Goal: Task Accomplishment & Management: Complete application form

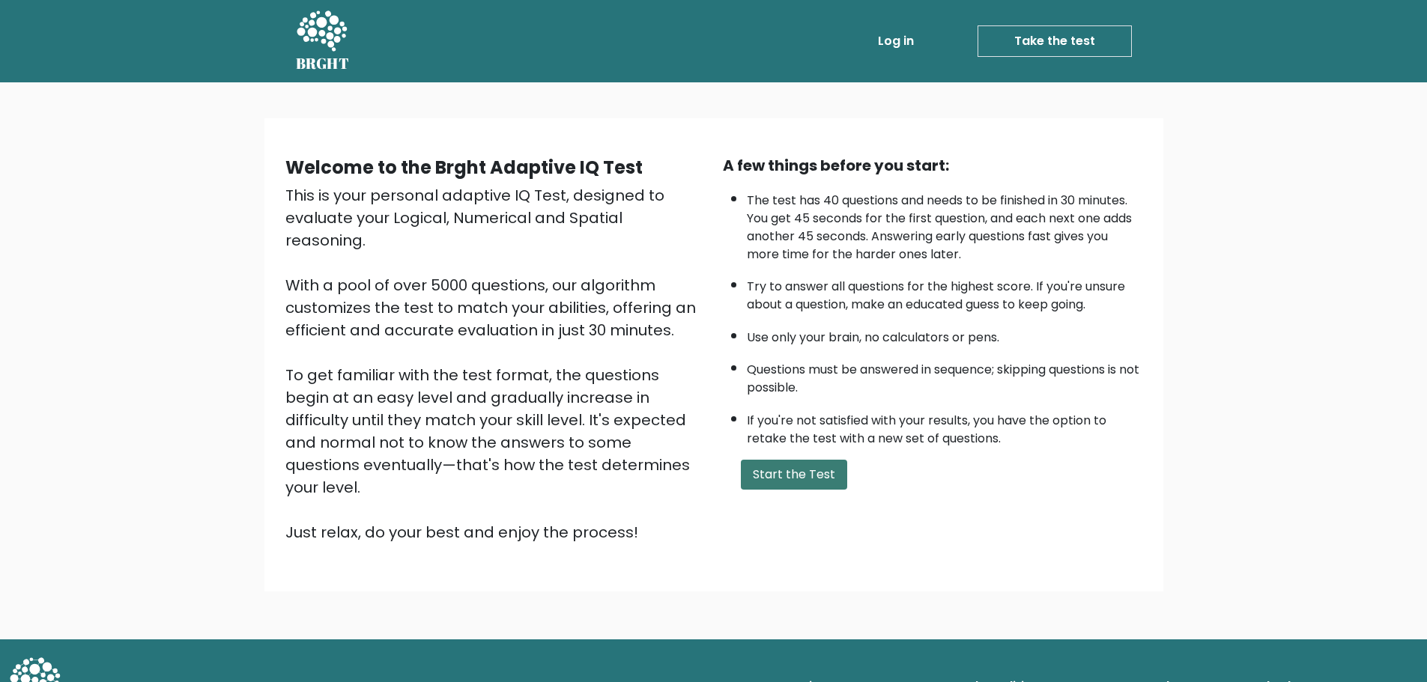
click at [814, 475] on button "Start the Test" at bounding box center [794, 475] width 106 height 30
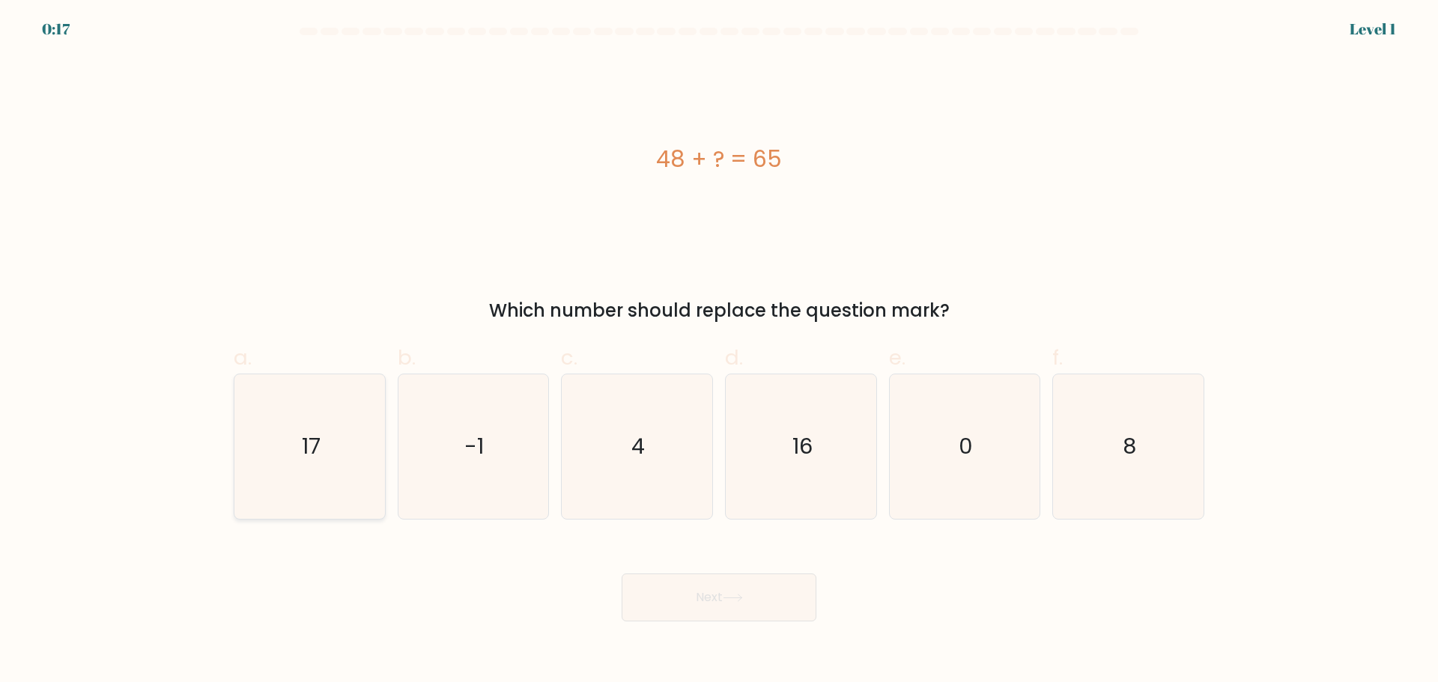
click at [343, 470] on icon "17" at bounding box center [309, 447] width 145 height 145
click at [719, 351] on input "a. 17" at bounding box center [719, 347] width 1 height 10
radio input "true"
click at [739, 604] on button "Next" at bounding box center [719, 598] width 195 height 48
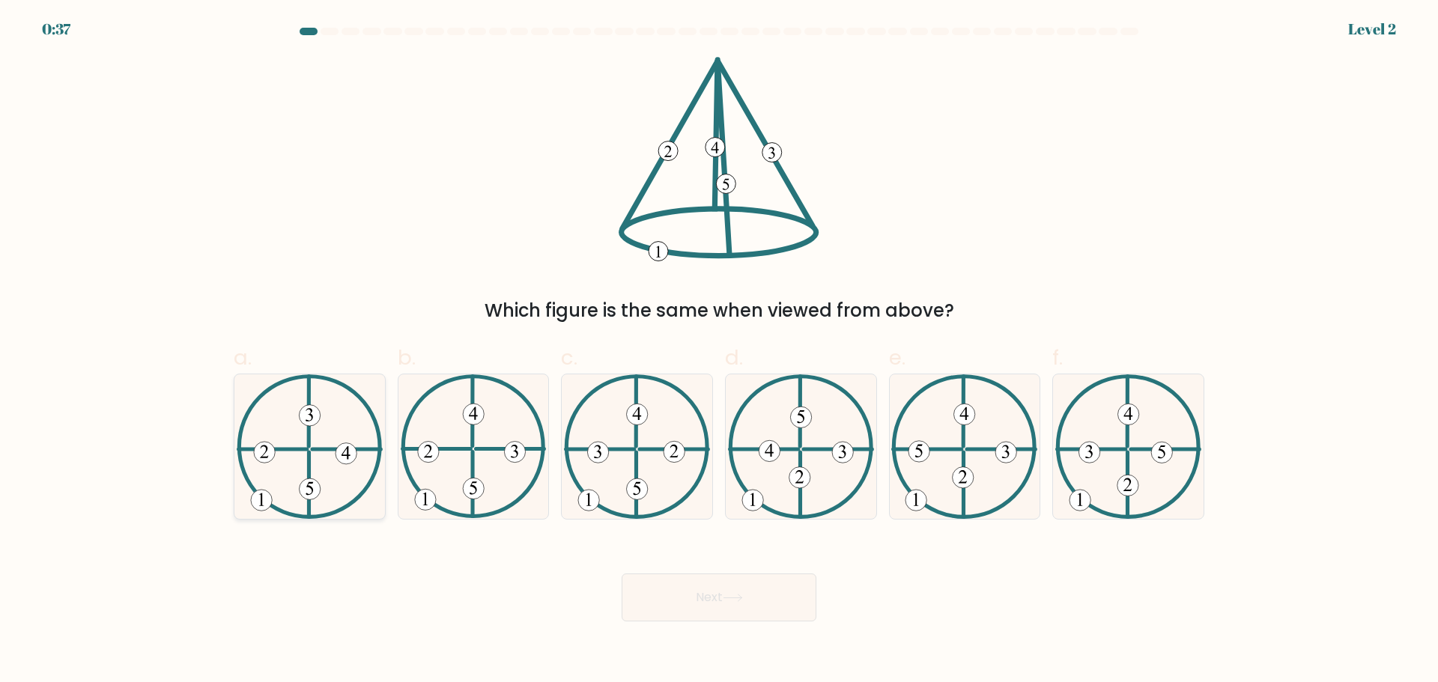
click at [293, 461] on icon at bounding box center [310, 447] width 146 height 145
click at [719, 351] on input "a." at bounding box center [719, 347] width 1 height 10
radio input "true"
click at [734, 599] on icon at bounding box center [733, 598] width 20 height 8
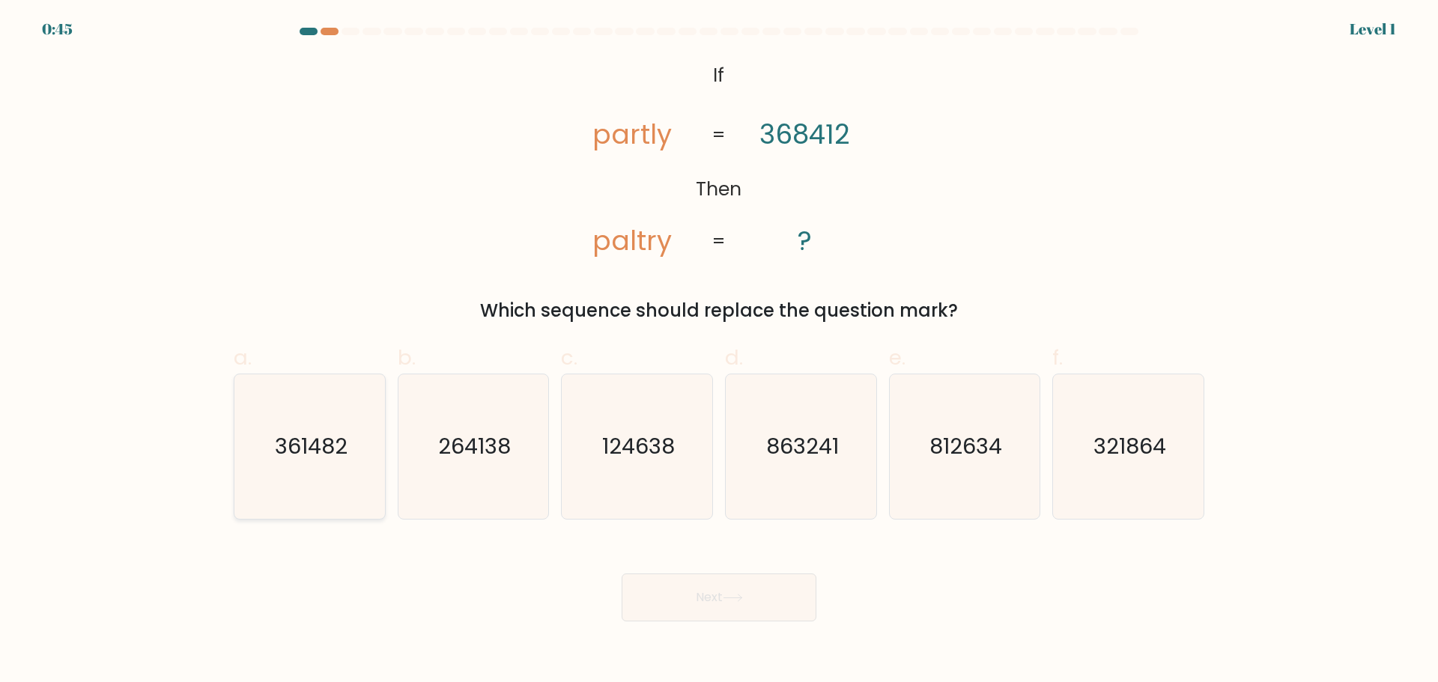
click at [339, 471] on icon "361482" at bounding box center [309, 447] width 145 height 145
click at [719, 351] on input "a. 361482" at bounding box center [719, 347] width 1 height 10
radio input "true"
click at [708, 593] on button "Next" at bounding box center [719, 598] width 195 height 48
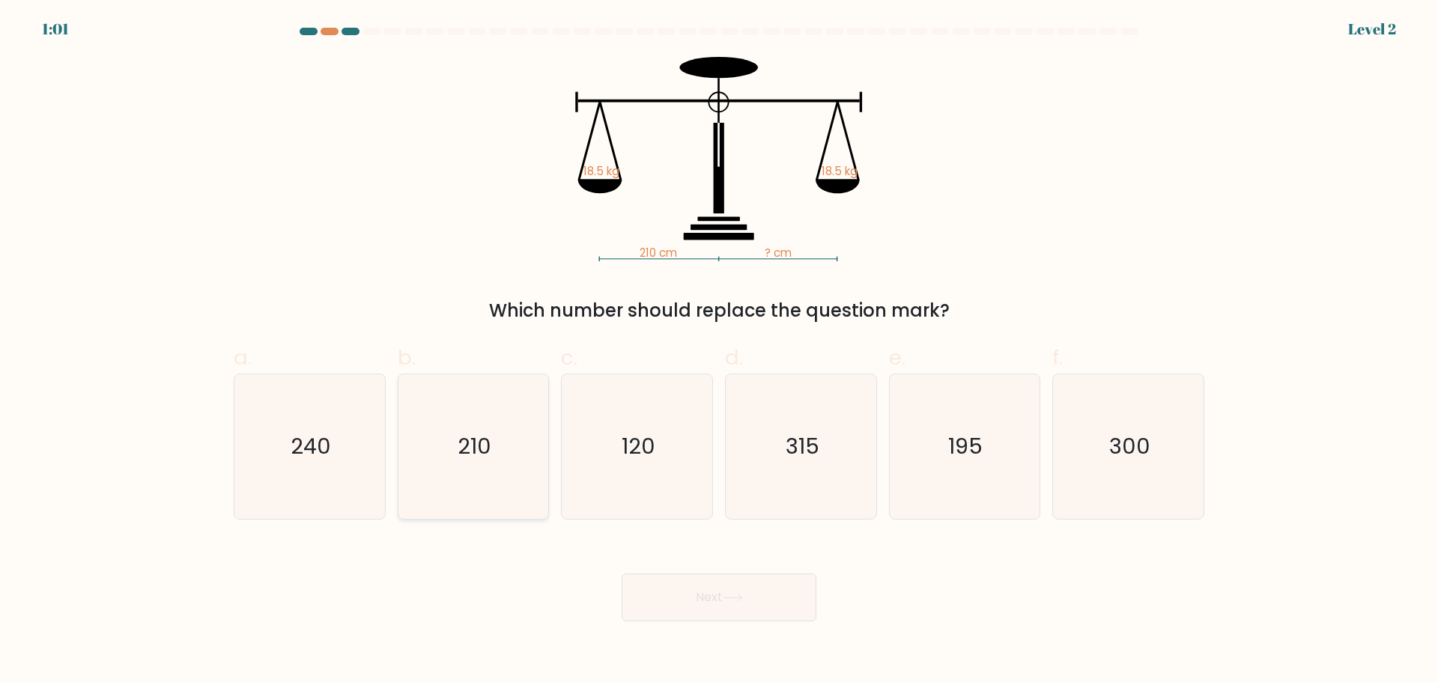
click at [472, 463] on icon "210" at bounding box center [473, 447] width 145 height 145
click at [719, 351] on input "b. 210" at bounding box center [719, 347] width 1 height 10
radio input "true"
click at [751, 602] on button "Next" at bounding box center [719, 598] width 195 height 48
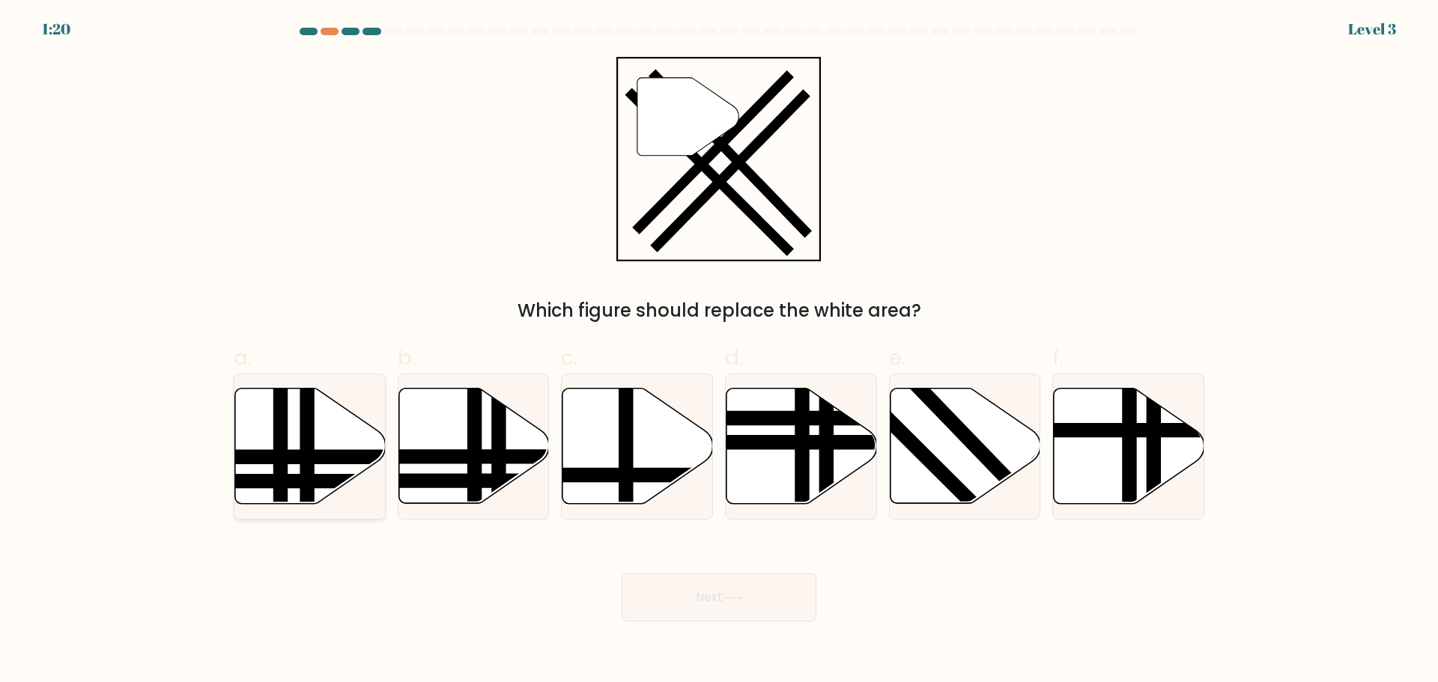
click at [344, 445] on icon at bounding box center [310, 445] width 151 height 115
click at [719, 351] on input "a." at bounding box center [719, 347] width 1 height 10
radio input "true"
click at [700, 602] on button "Next" at bounding box center [719, 598] width 195 height 48
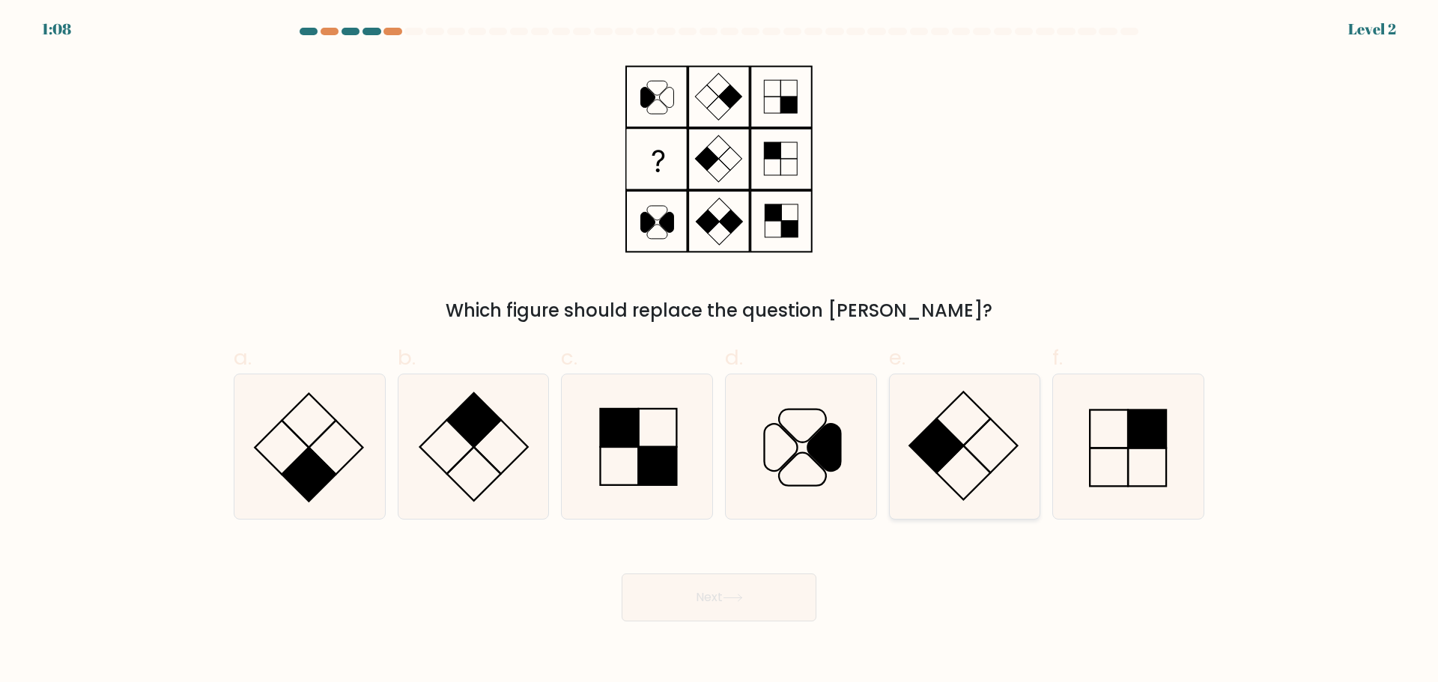
click at [980, 445] on icon at bounding box center [964, 447] width 145 height 145
click at [720, 351] on input "e." at bounding box center [719, 347] width 1 height 10
radio input "true"
click at [768, 592] on button "Next" at bounding box center [719, 598] width 195 height 48
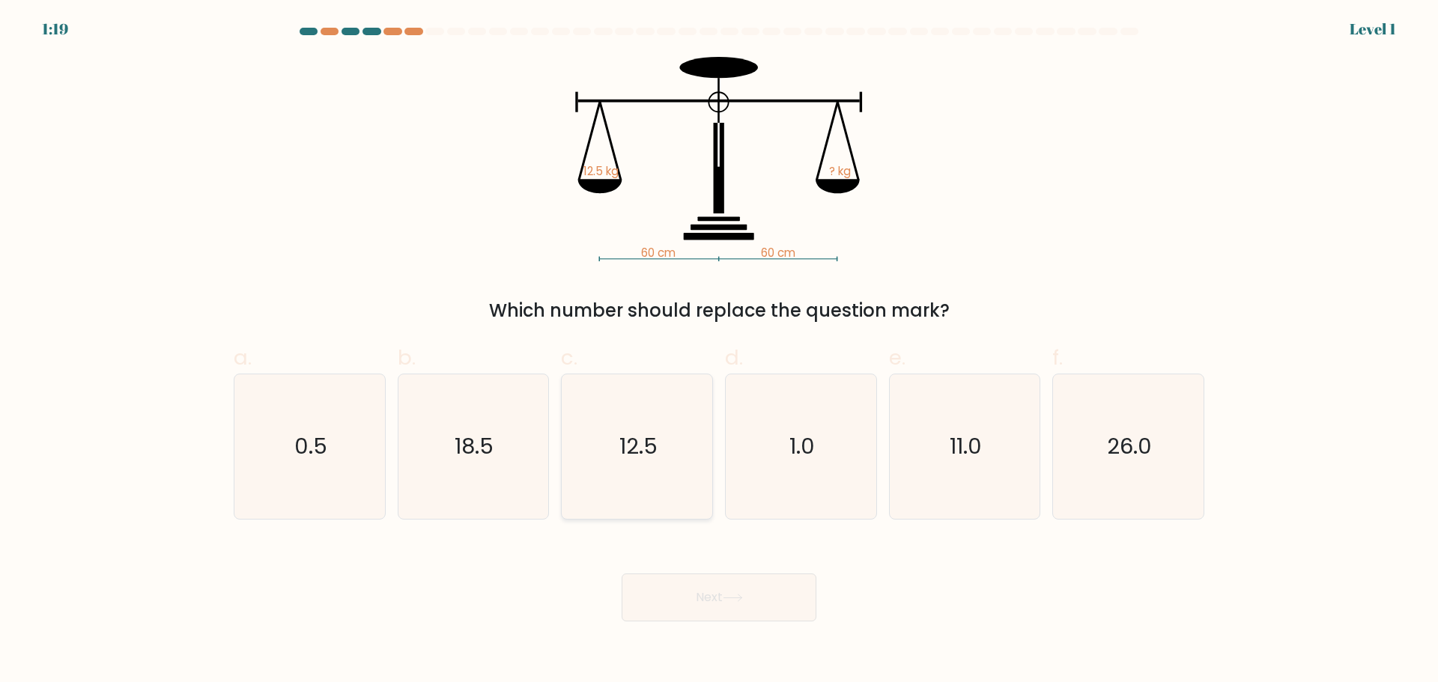
click at [661, 469] on icon "12.5" at bounding box center [637, 447] width 145 height 145
click at [719, 351] on input "c. 12.5" at bounding box center [719, 347] width 1 height 10
radio input "true"
click at [724, 601] on button "Next" at bounding box center [719, 598] width 195 height 48
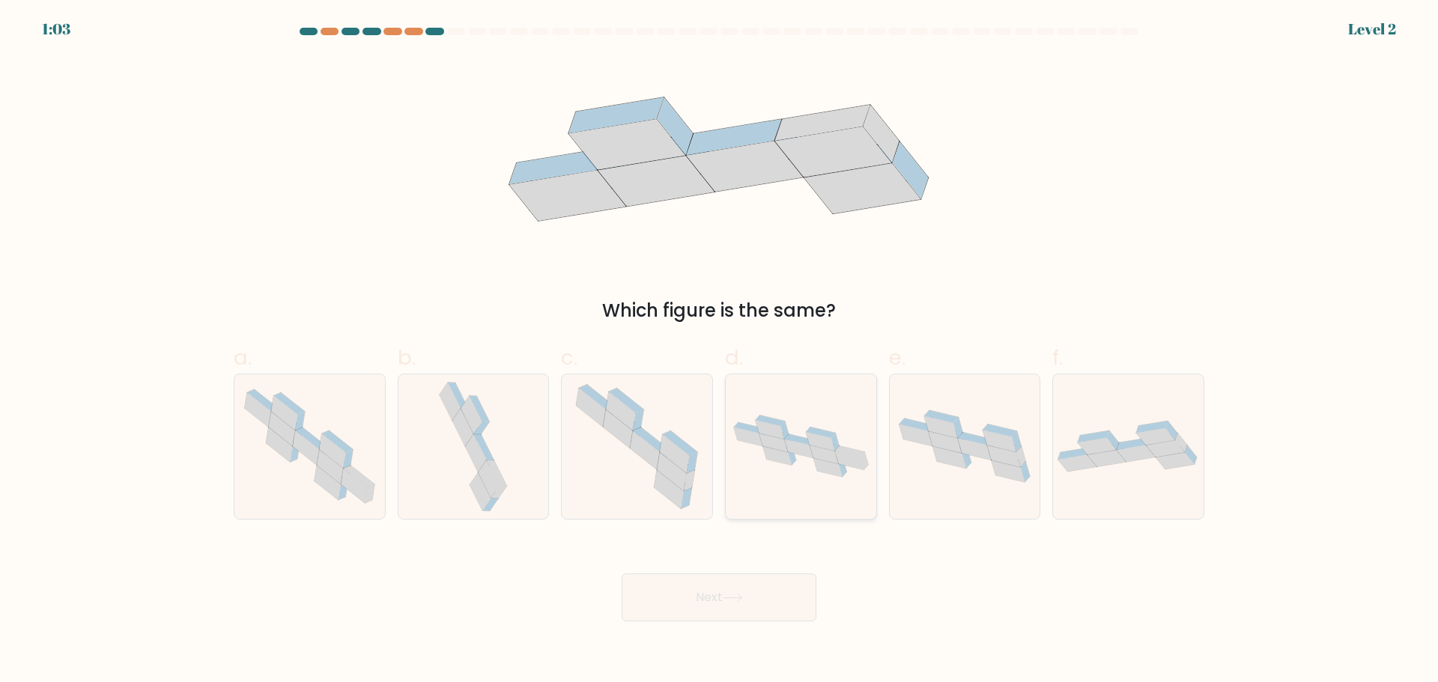
click at [813, 461] on icon at bounding box center [801, 446] width 151 height 74
click at [720, 351] on input "d." at bounding box center [719, 347] width 1 height 10
radio input "true"
click at [718, 602] on button "Next" at bounding box center [719, 598] width 195 height 48
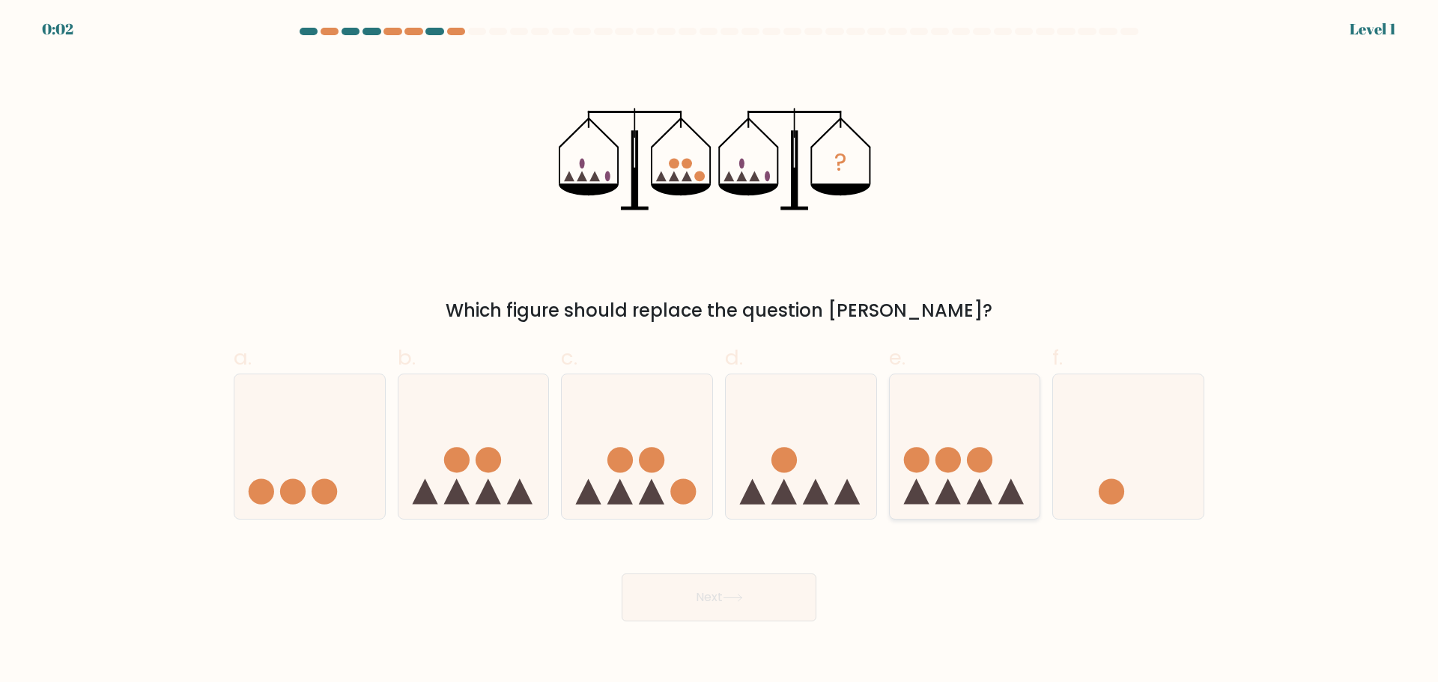
click at [978, 467] on circle at bounding box center [979, 459] width 25 height 25
click at [720, 351] on input "e." at bounding box center [719, 347] width 1 height 10
radio input "true"
click at [784, 593] on button "Next" at bounding box center [719, 598] width 195 height 48
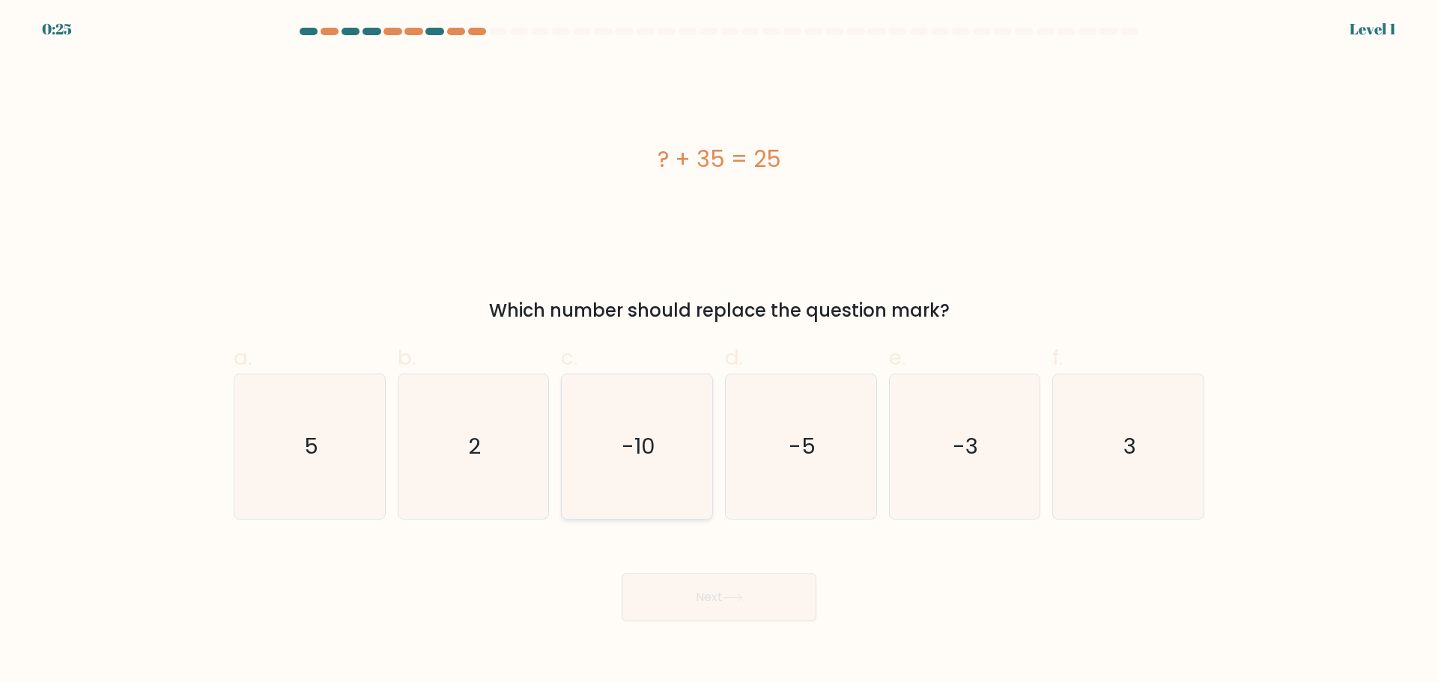
click at [650, 450] on text "-10" at bounding box center [639, 447] width 34 height 30
click at [719, 351] on input "c. -10" at bounding box center [719, 347] width 1 height 10
radio input "true"
click at [760, 607] on button "Next" at bounding box center [719, 598] width 195 height 48
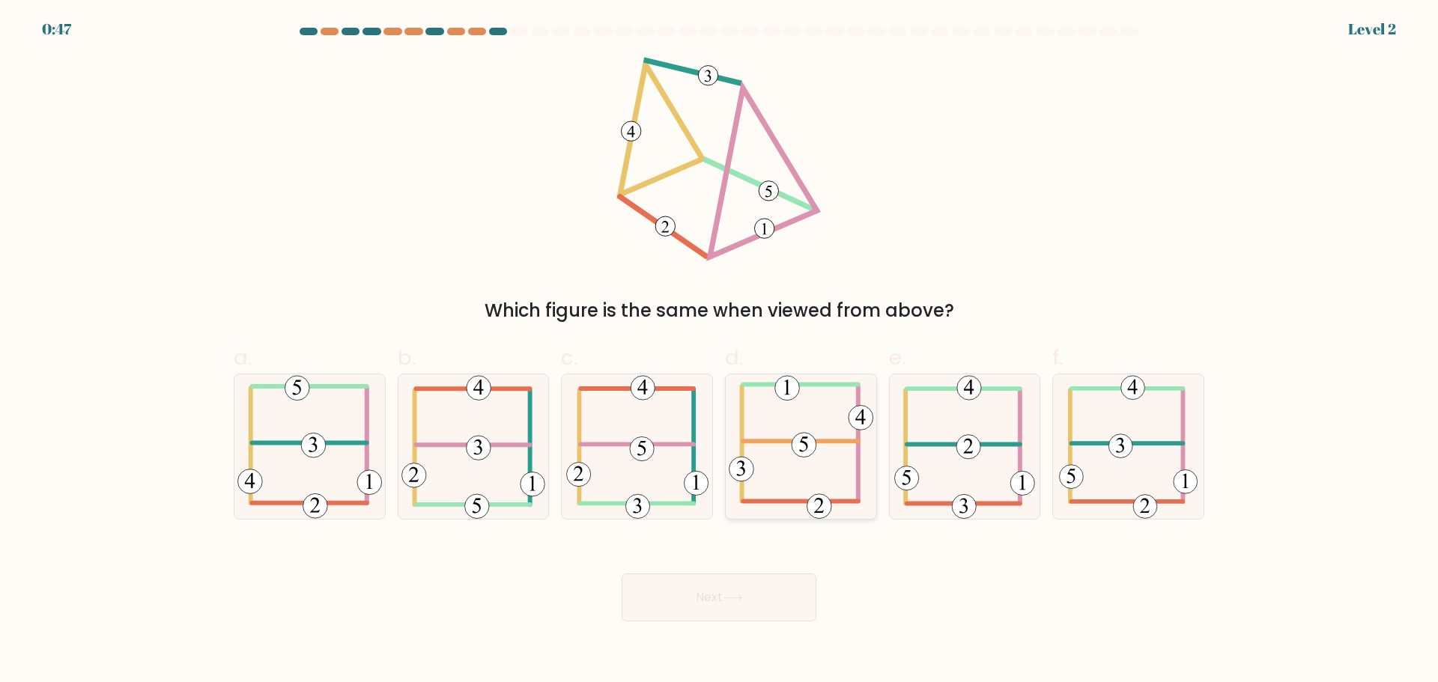
click at [809, 448] on 714 at bounding box center [804, 444] width 25 height 25
click at [720, 351] on input "d." at bounding box center [719, 347] width 1 height 10
radio input "true"
click at [745, 603] on button "Next" at bounding box center [719, 598] width 195 height 48
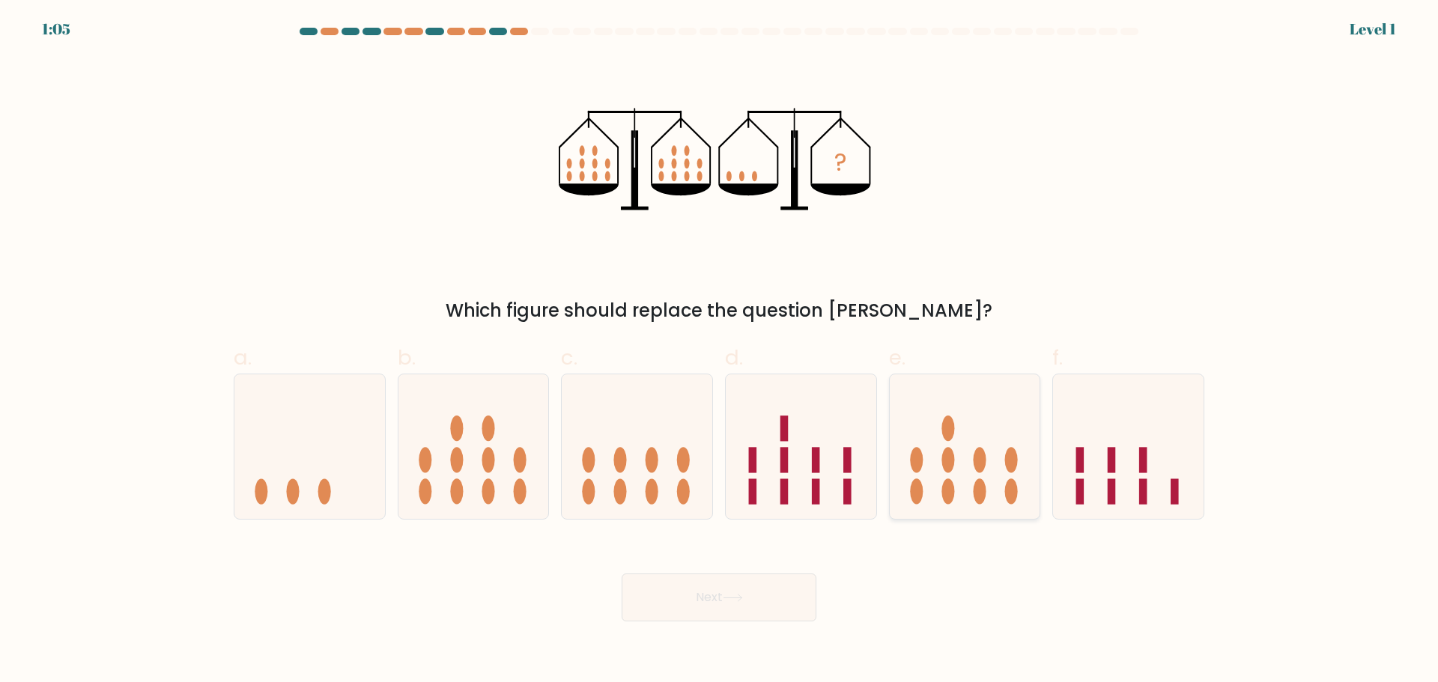
click at [981, 442] on icon at bounding box center [965, 446] width 151 height 124
click at [720, 351] on input "e." at bounding box center [719, 347] width 1 height 10
radio input "true"
click at [773, 603] on button "Next" at bounding box center [719, 598] width 195 height 48
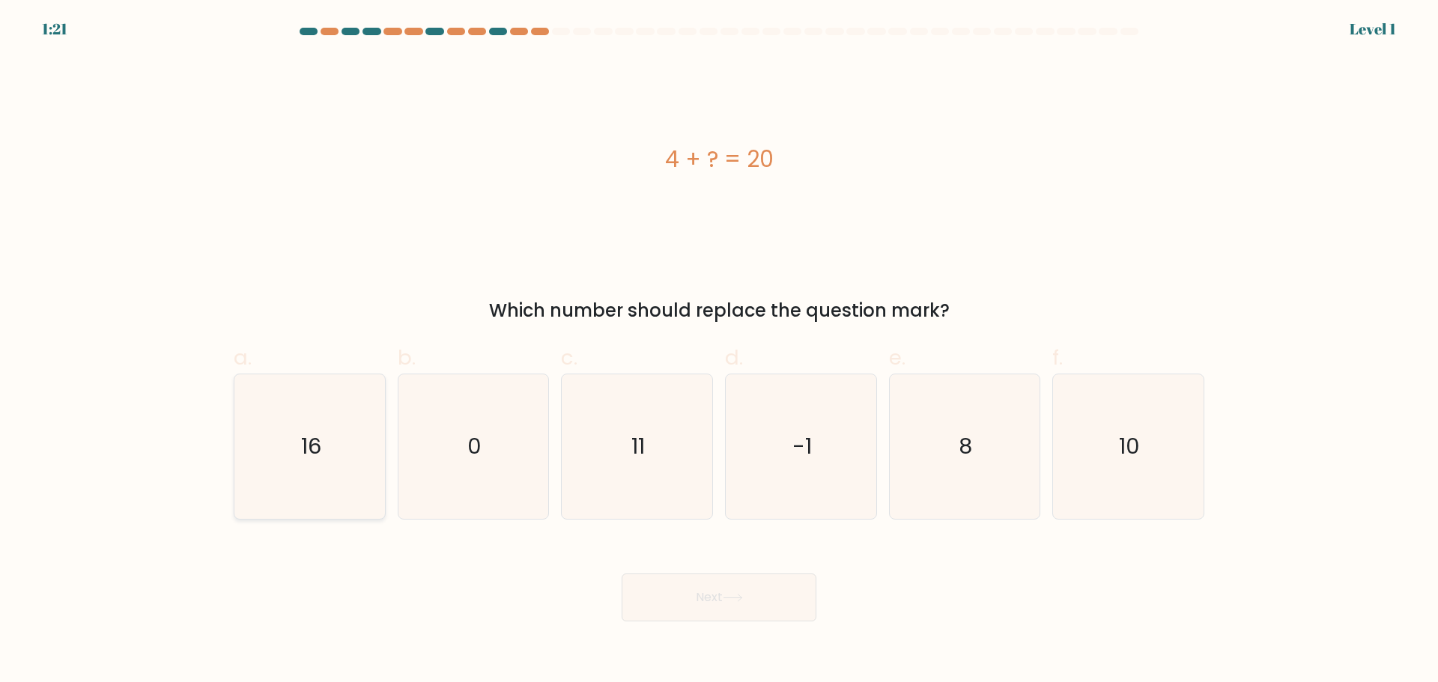
click at [339, 449] on icon "16" at bounding box center [309, 447] width 145 height 145
click at [719, 351] on input "a. 16" at bounding box center [719, 347] width 1 height 10
radio input "true"
click at [641, 605] on button "Next" at bounding box center [719, 598] width 195 height 48
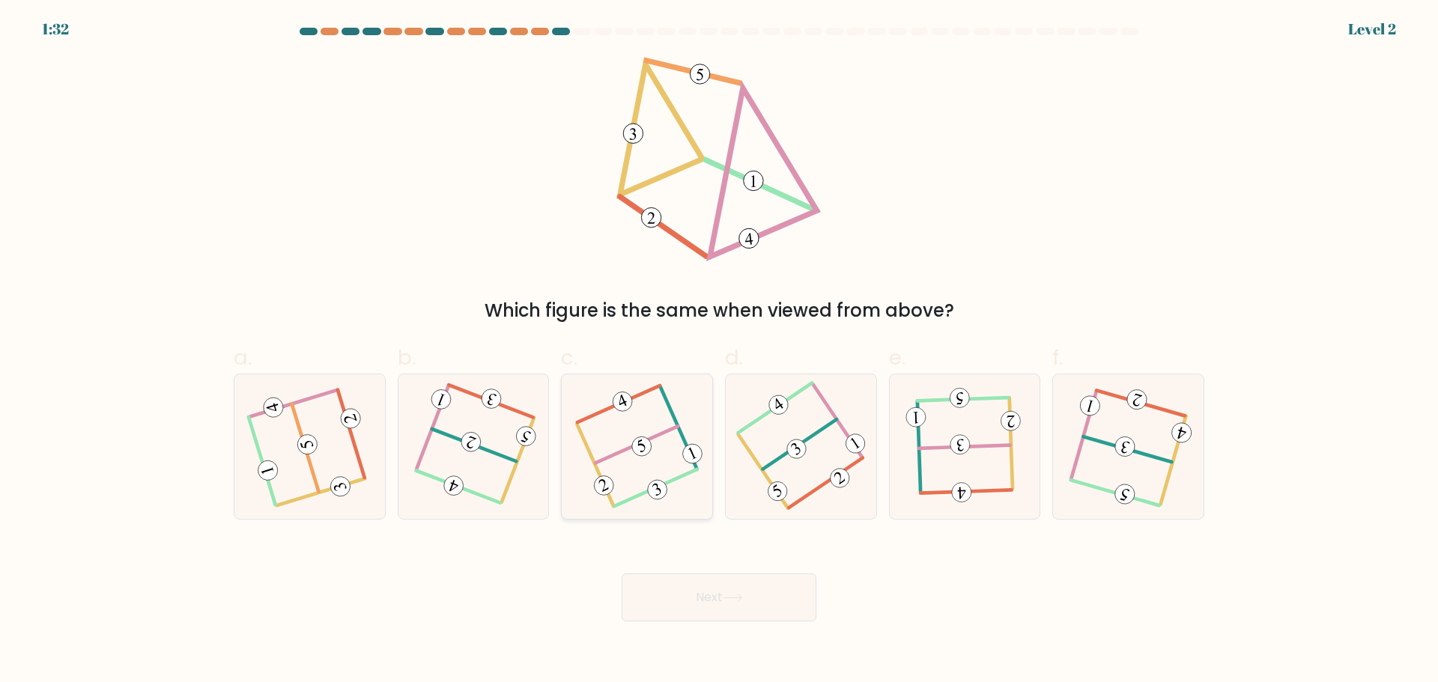
click at [657, 434] on icon at bounding box center [638, 446] width 114 height 115
click at [719, 351] on input "c." at bounding box center [719, 347] width 1 height 10
radio input "true"
click at [730, 599] on icon at bounding box center [733, 598] width 20 height 8
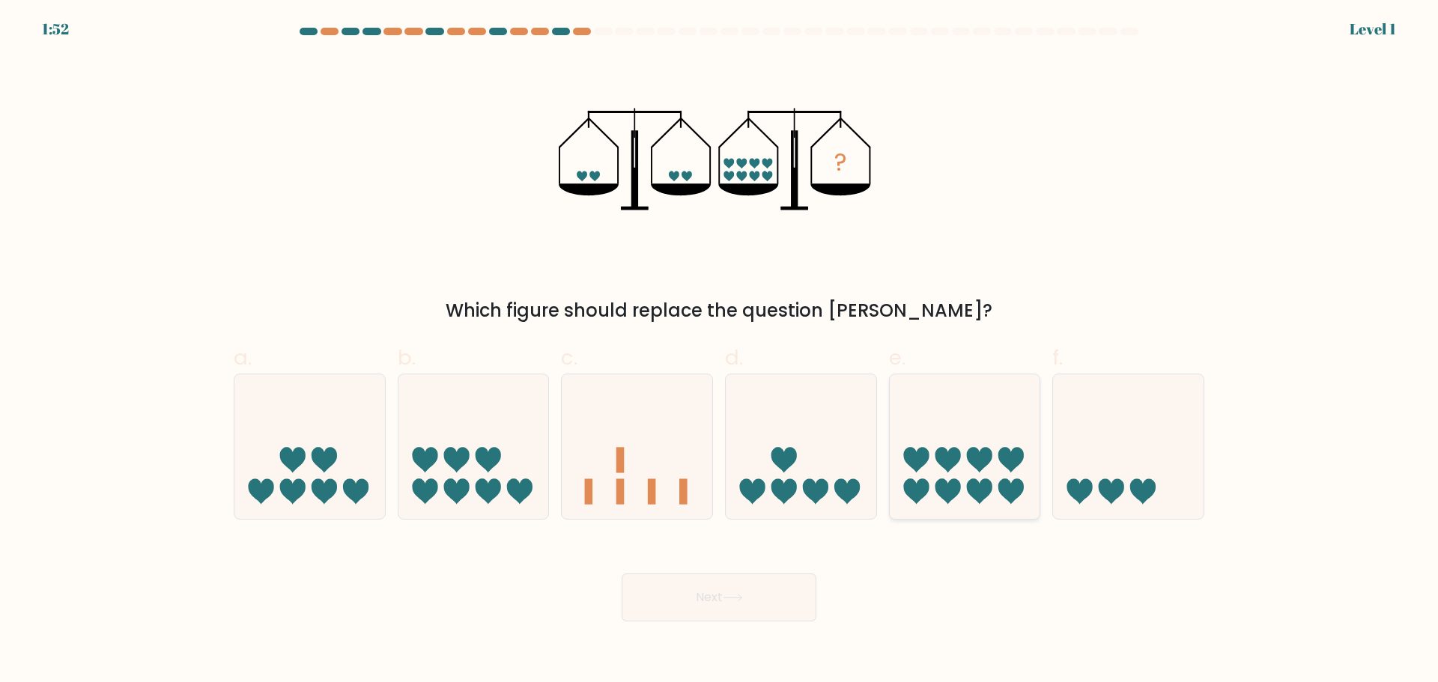
click at [981, 455] on icon at bounding box center [979, 459] width 25 height 25
click at [720, 351] on input "e." at bounding box center [719, 347] width 1 height 10
radio input "true"
click at [790, 597] on button "Next" at bounding box center [719, 598] width 195 height 48
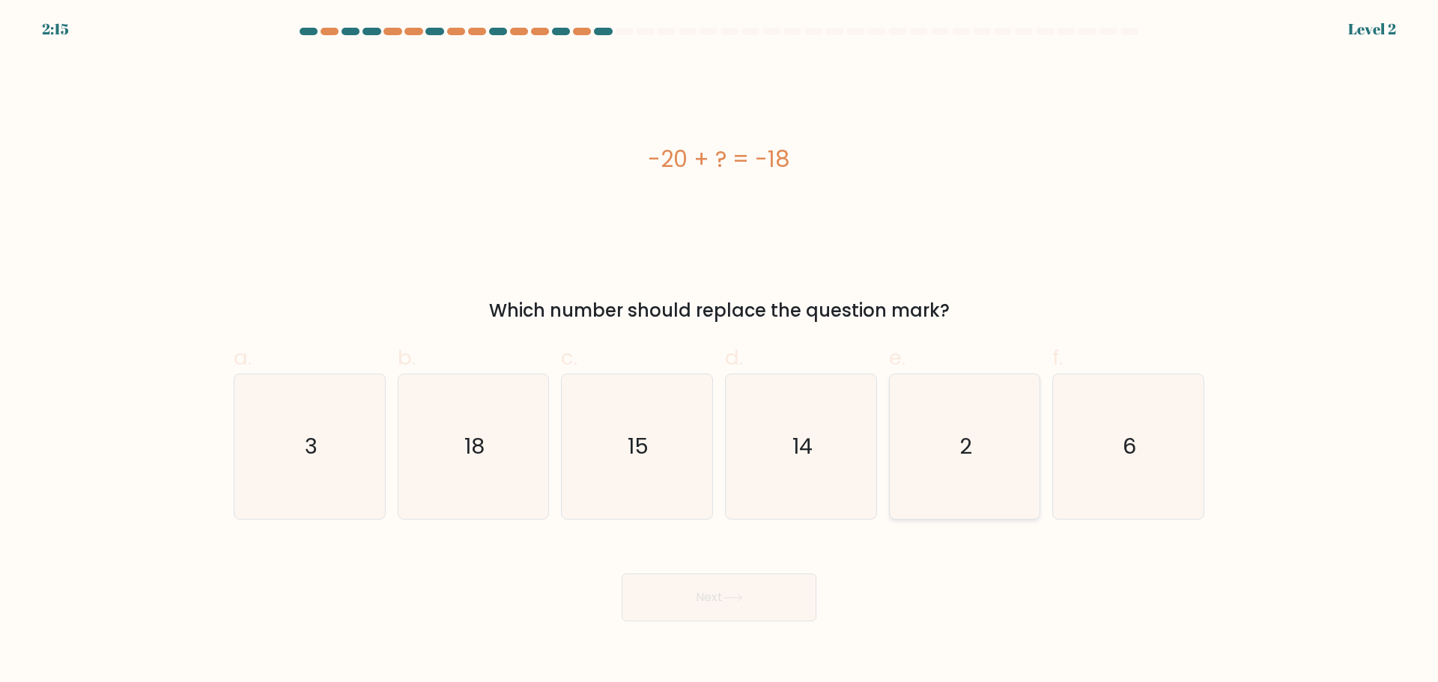
click at [933, 453] on icon "2" at bounding box center [964, 447] width 145 height 145
click at [720, 351] on input "e. 2" at bounding box center [719, 347] width 1 height 10
radio input "true"
click at [709, 607] on button "Next" at bounding box center [719, 598] width 195 height 48
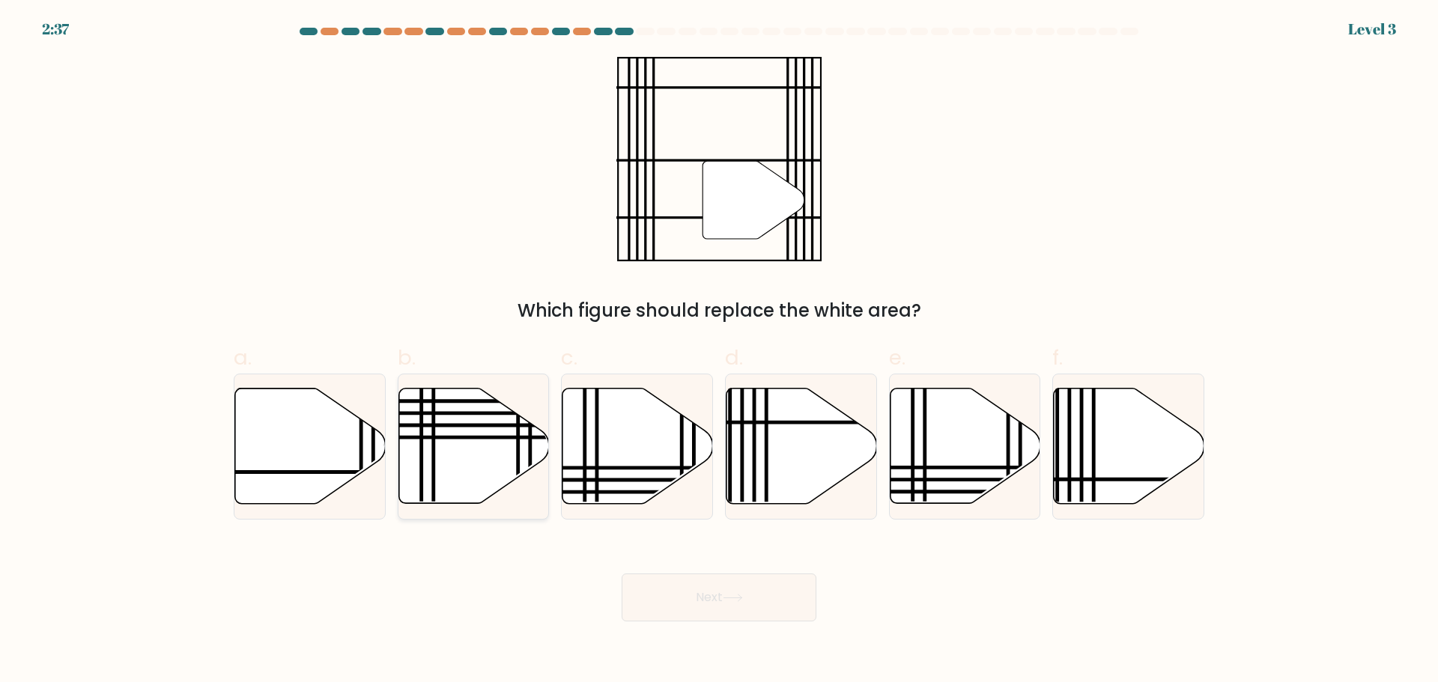
click at [470, 453] on icon at bounding box center [474, 445] width 151 height 115
click at [719, 351] on input "b." at bounding box center [719, 347] width 1 height 10
radio input "true"
click at [707, 603] on button "Next" at bounding box center [719, 598] width 195 height 48
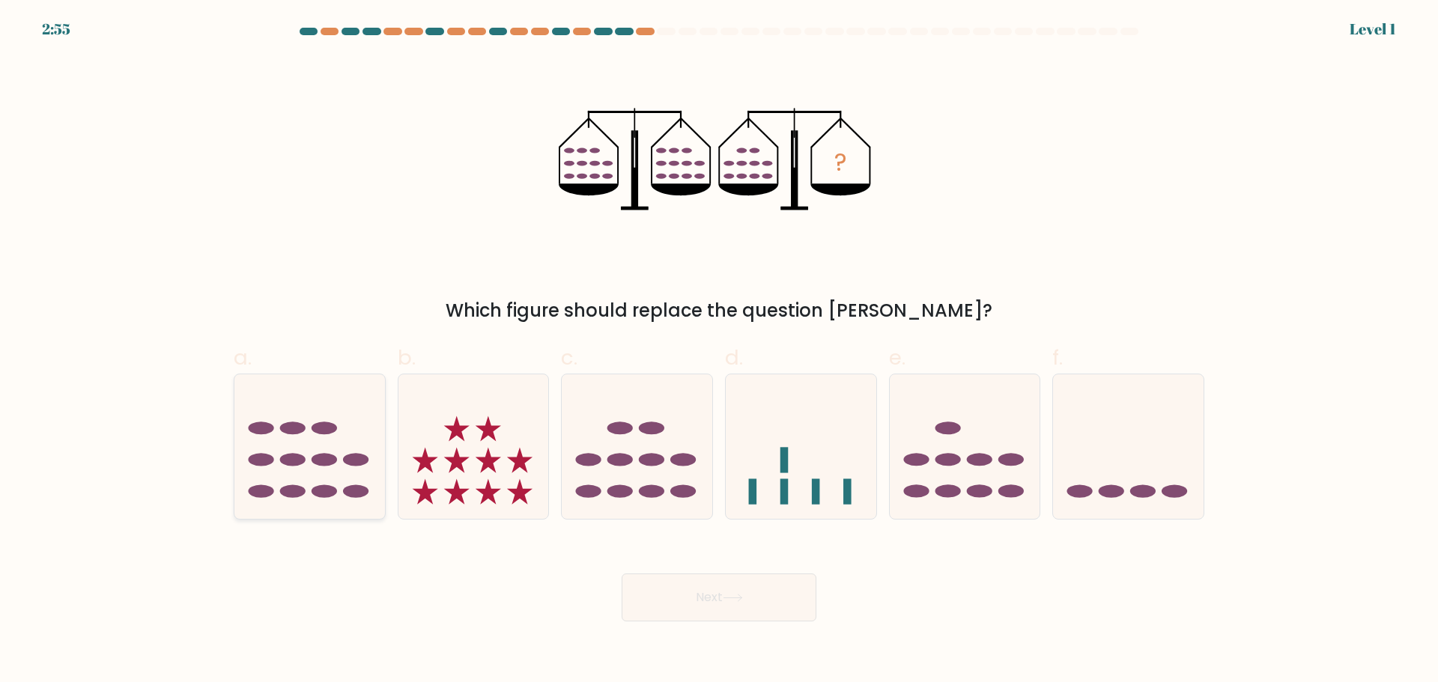
click at [306, 450] on icon at bounding box center [309, 446] width 151 height 124
click at [719, 351] on input "a." at bounding box center [719, 347] width 1 height 10
radio input "true"
click at [725, 601] on button "Next" at bounding box center [719, 598] width 195 height 48
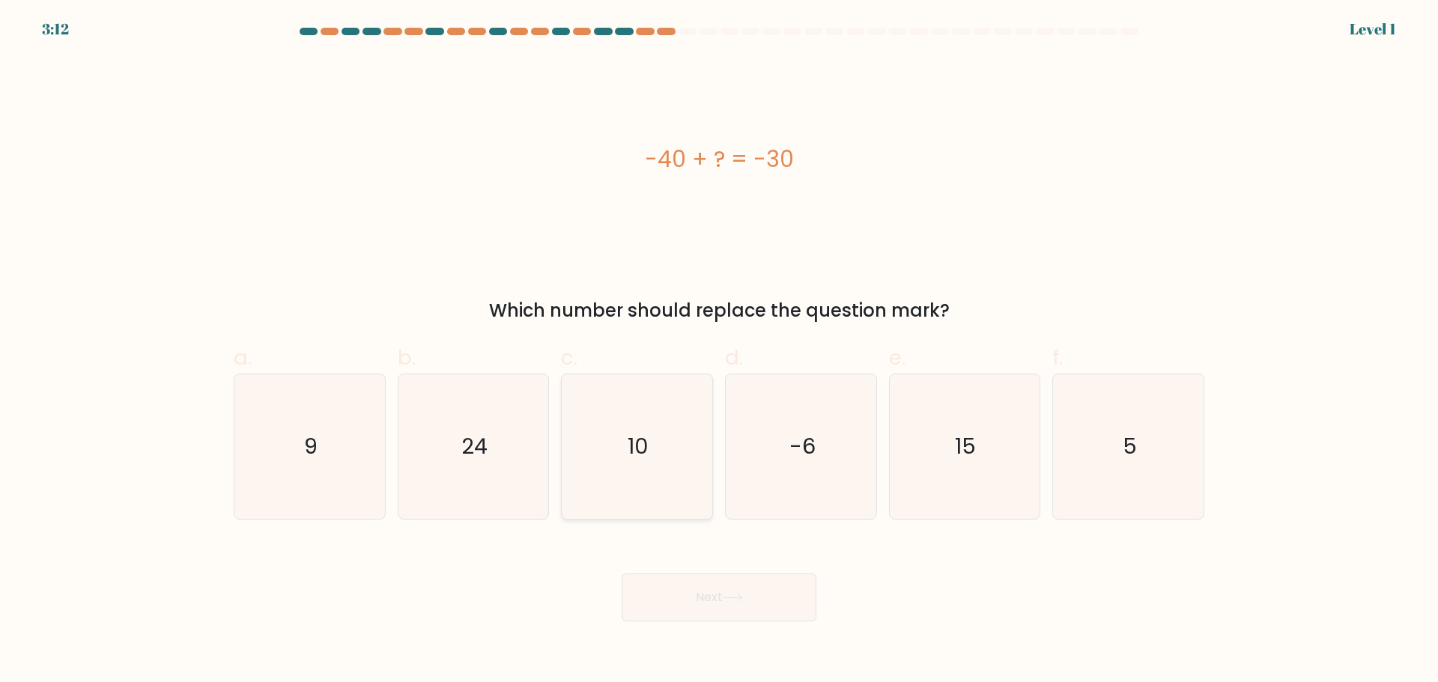
click at [645, 438] on text "10" at bounding box center [639, 447] width 21 height 30
click at [719, 351] on input "c. 10" at bounding box center [719, 347] width 1 height 10
radio input "true"
click at [748, 603] on button "Next" at bounding box center [719, 598] width 195 height 48
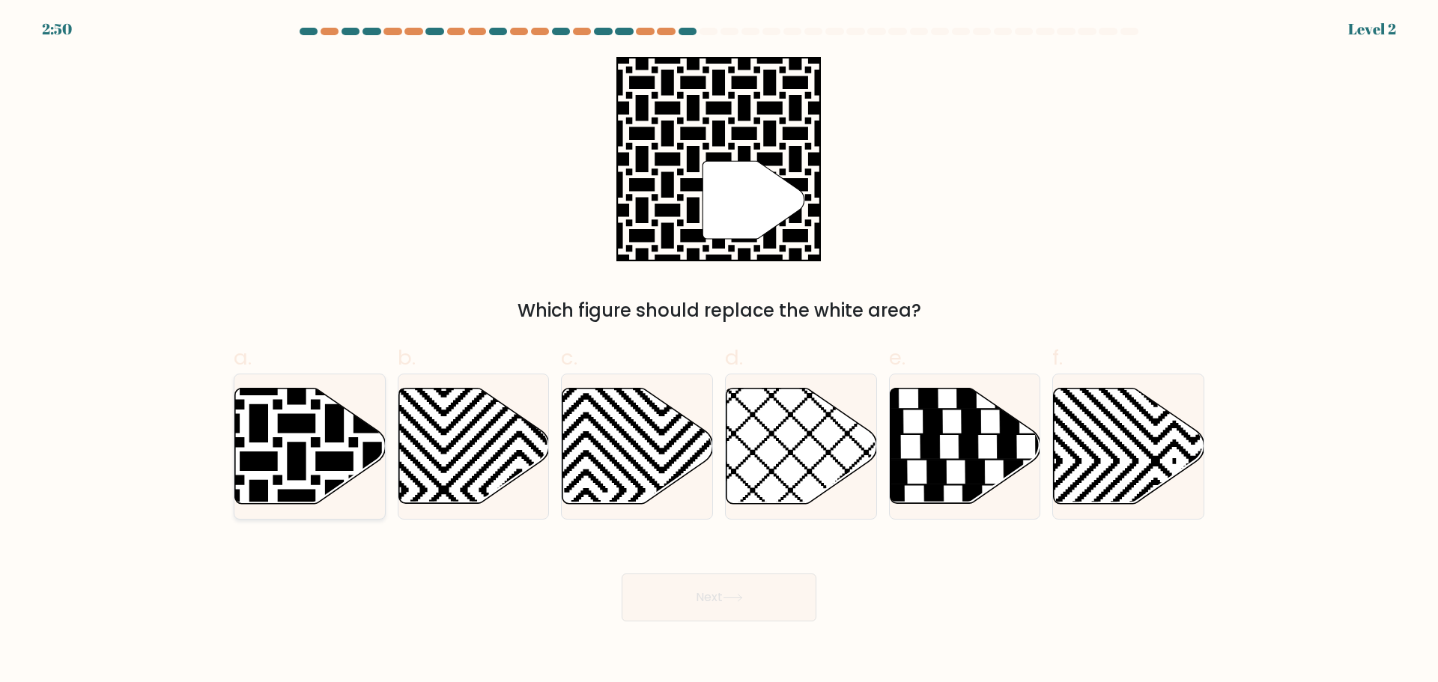
click at [309, 466] on icon at bounding box center [310, 445] width 151 height 115
click at [719, 351] on input "a." at bounding box center [719, 347] width 1 height 10
radio input "true"
click at [739, 602] on icon at bounding box center [733, 598] width 20 height 8
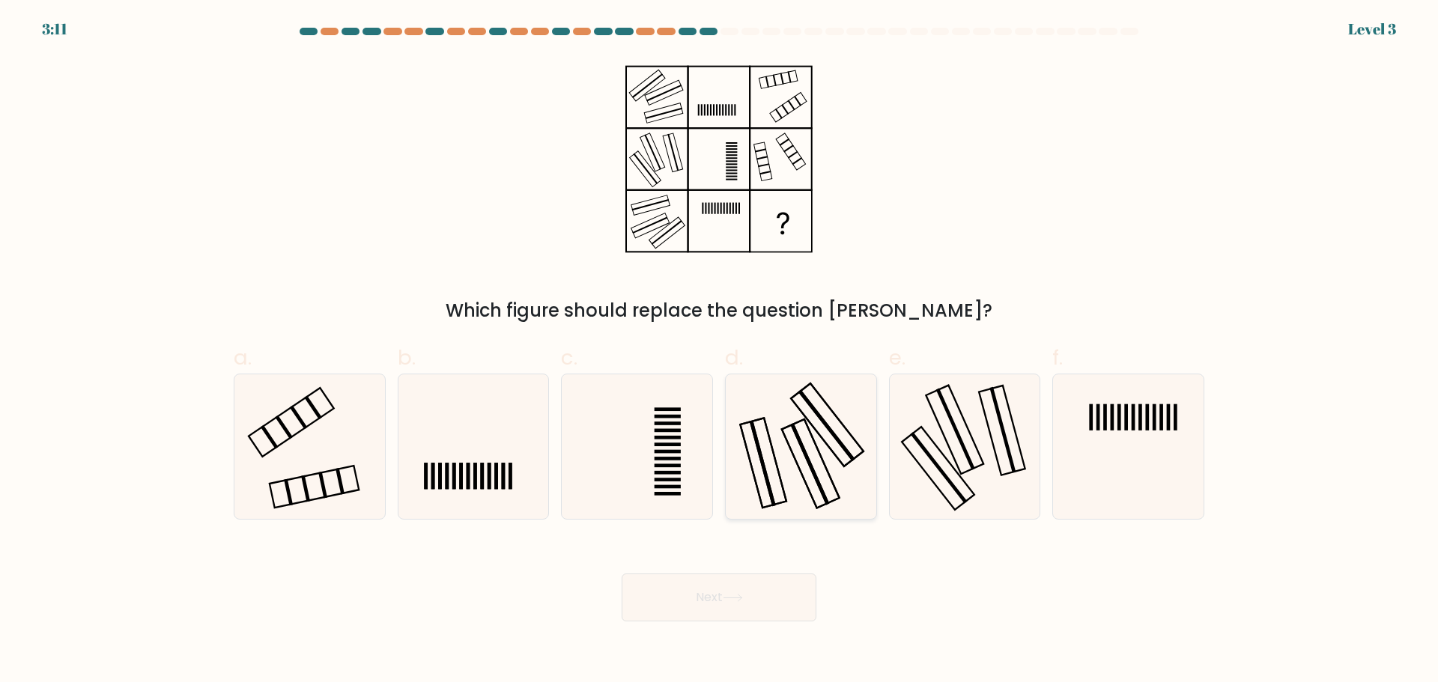
click at [811, 461] on rect at bounding box center [809, 464] width 39 height 82
click at [720, 351] on input "d." at bounding box center [719, 347] width 1 height 10
radio input "true"
click at [782, 597] on button "Next" at bounding box center [719, 598] width 195 height 48
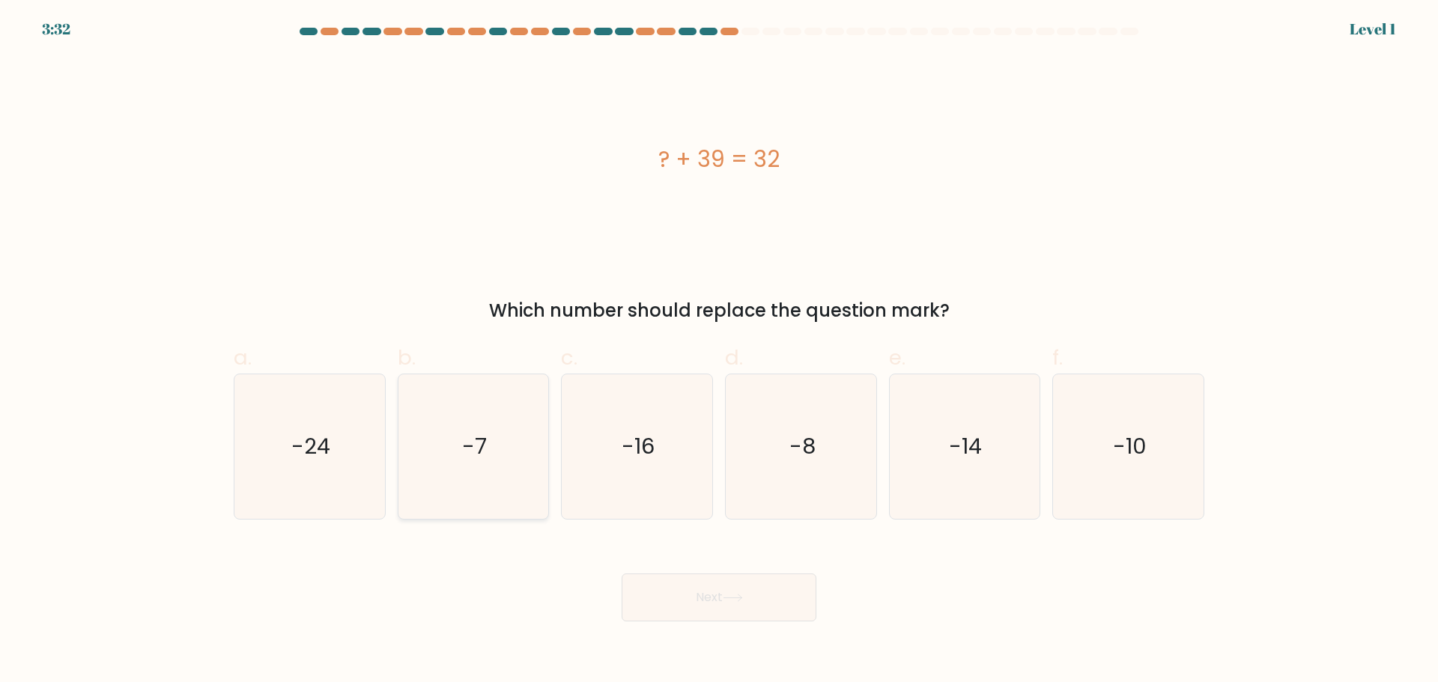
click at [488, 461] on icon "-7" at bounding box center [473, 447] width 145 height 145
click at [719, 351] on input "b. -7" at bounding box center [719, 347] width 1 height 10
radio input "true"
click at [774, 598] on button "Next" at bounding box center [719, 598] width 195 height 48
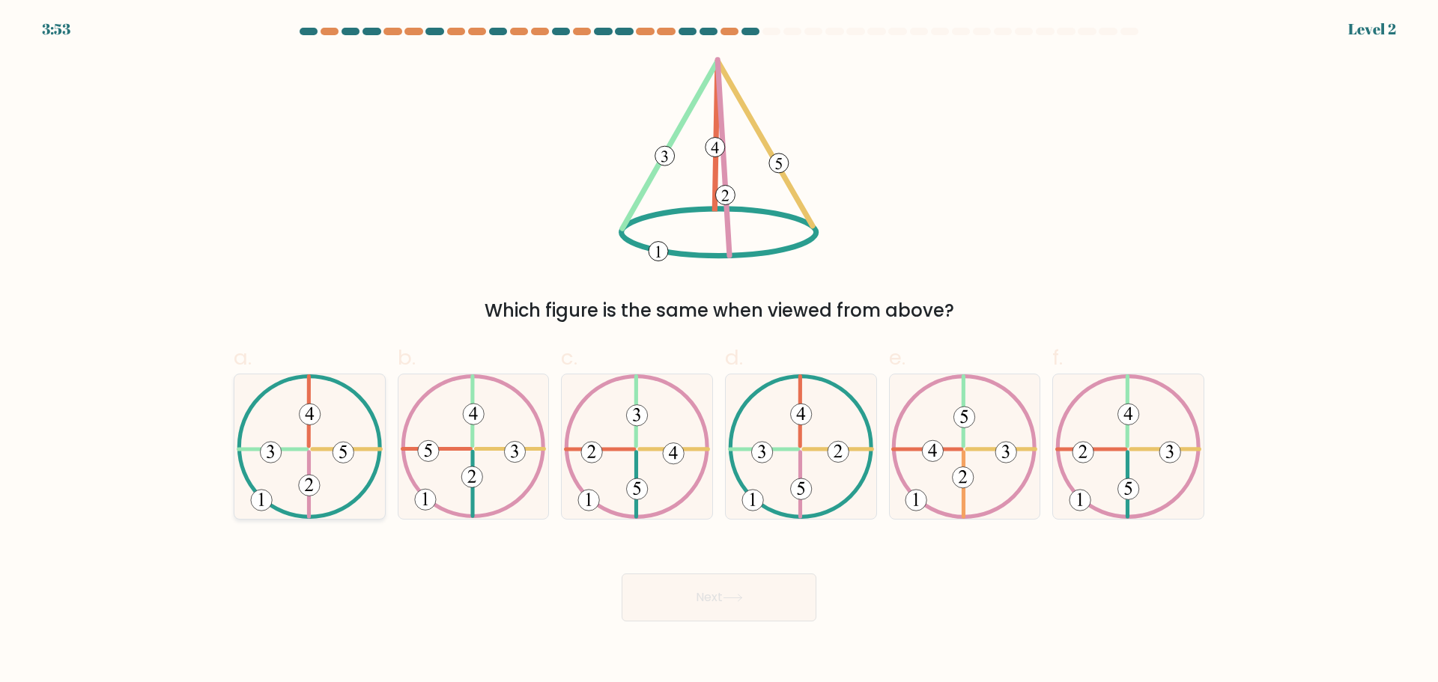
click at [363, 479] on icon at bounding box center [310, 447] width 146 height 145
click at [719, 351] on input "a." at bounding box center [719, 347] width 1 height 10
radio input "true"
click at [722, 613] on button "Next" at bounding box center [719, 598] width 195 height 48
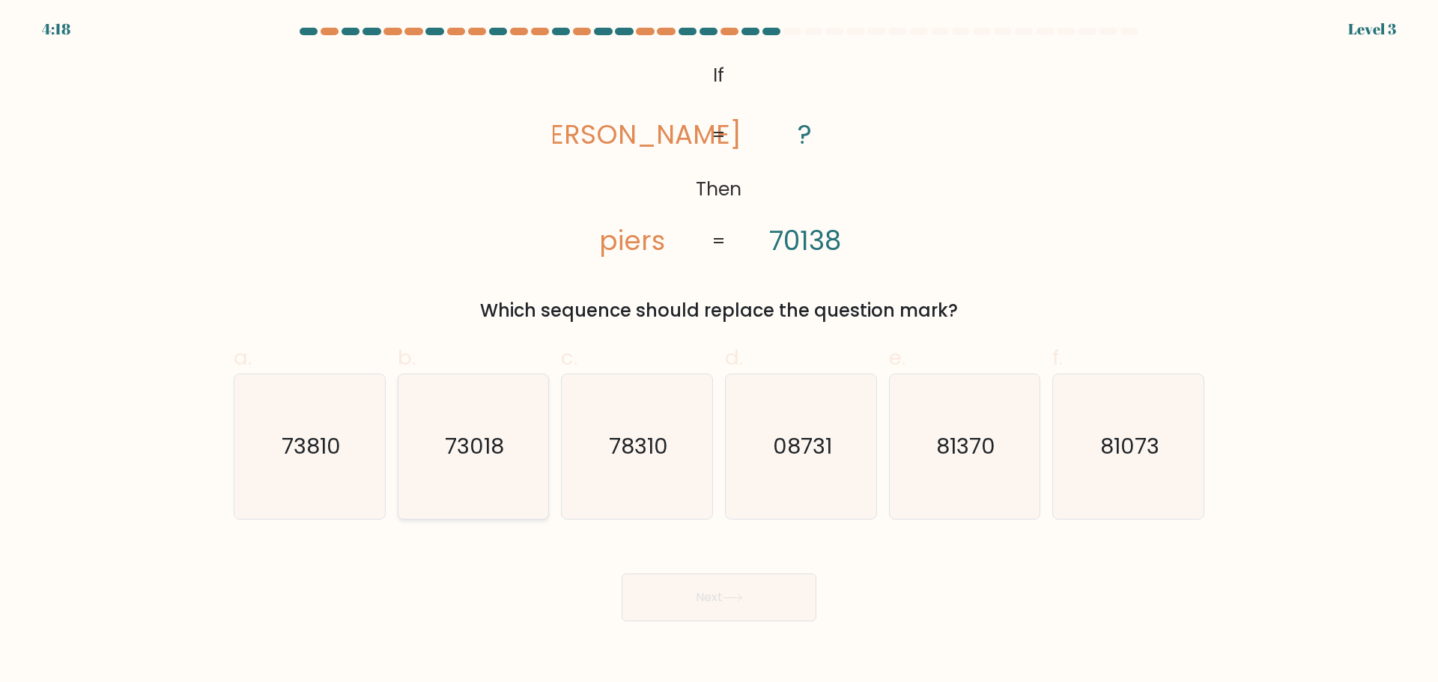
click at [475, 451] on text "73018" at bounding box center [474, 447] width 59 height 30
click at [719, 351] on input "b. 73018" at bounding box center [719, 347] width 1 height 10
radio input "true"
click at [707, 602] on button "Next" at bounding box center [719, 598] width 195 height 48
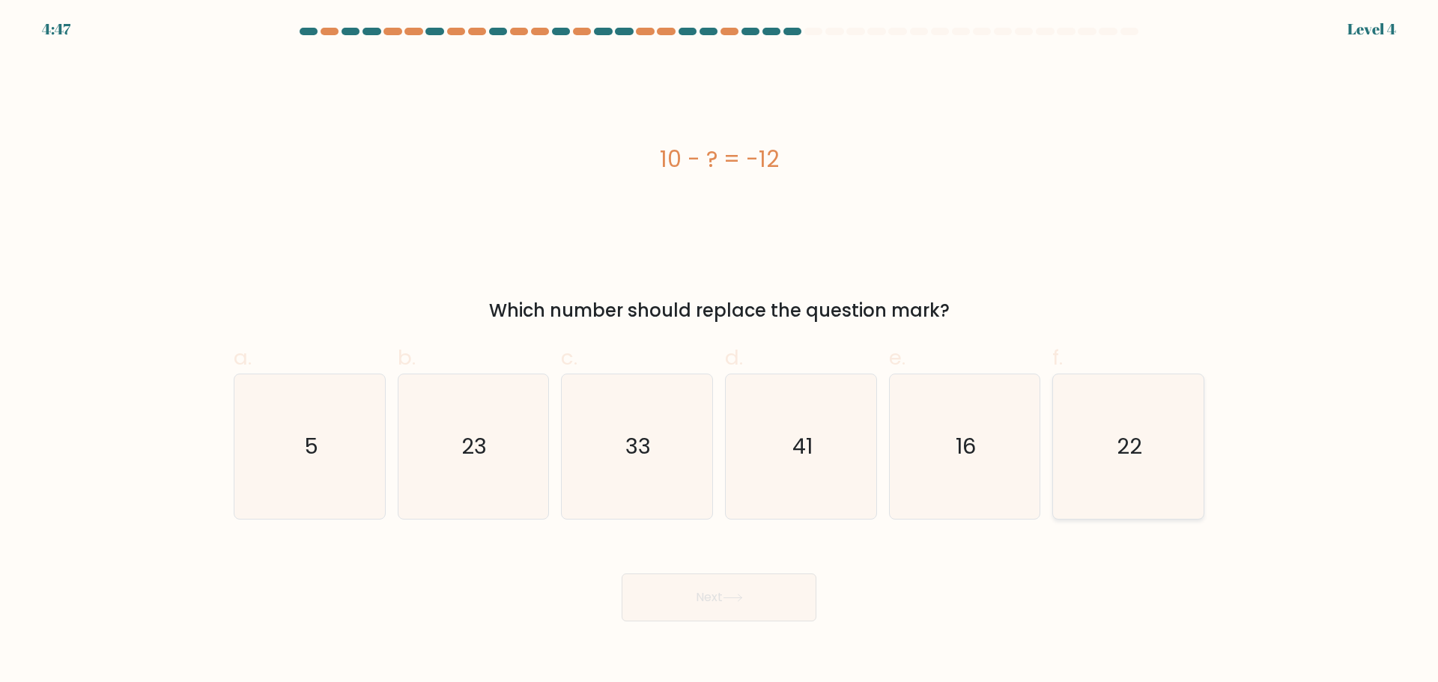
click at [1083, 453] on icon "22" at bounding box center [1128, 447] width 145 height 145
click at [720, 351] on input "f. 22" at bounding box center [719, 347] width 1 height 10
radio input "true"
click at [789, 581] on button "Next" at bounding box center [719, 598] width 195 height 48
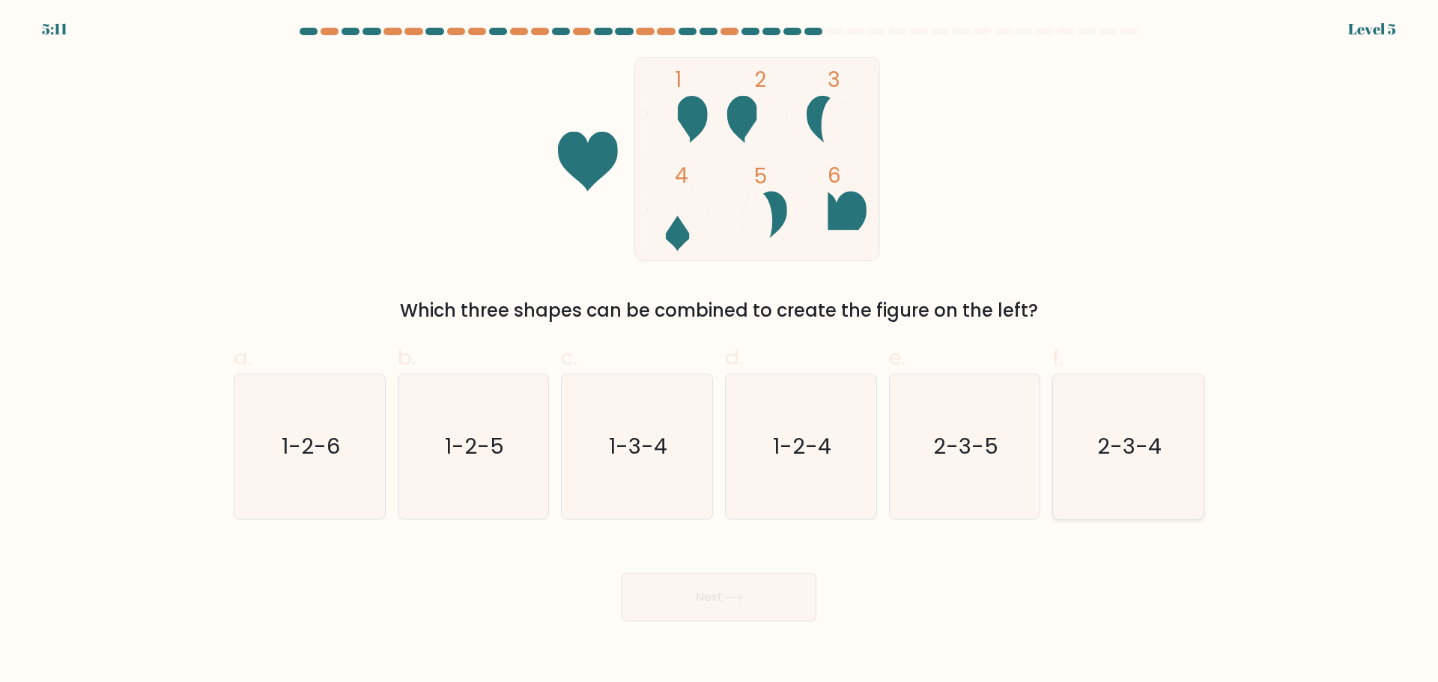
click at [1086, 467] on icon "2-3-4" at bounding box center [1128, 447] width 145 height 145
click at [720, 351] on input "f. 2-3-4" at bounding box center [719, 347] width 1 height 10
radio input "true"
click at [763, 606] on button "Next" at bounding box center [719, 598] width 195 height 48
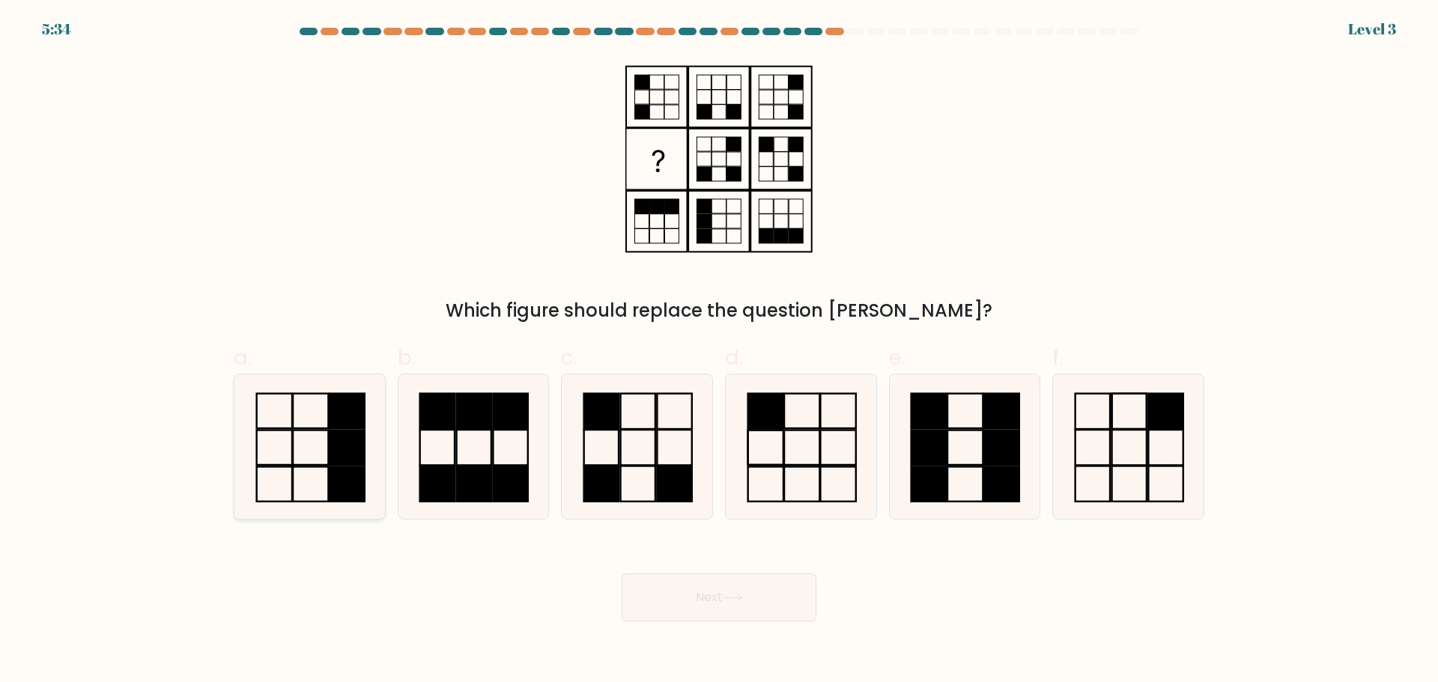
click at [313, 485] on icon at bounding box center [309, 447] width 145 height 145
click at [719, 351] on input "a." at bounding box center [719, 347] width 1 height 10
radio input "true"
click at [765, 590] on button "Next" at bounding box center [719, 598] width 195 height 48
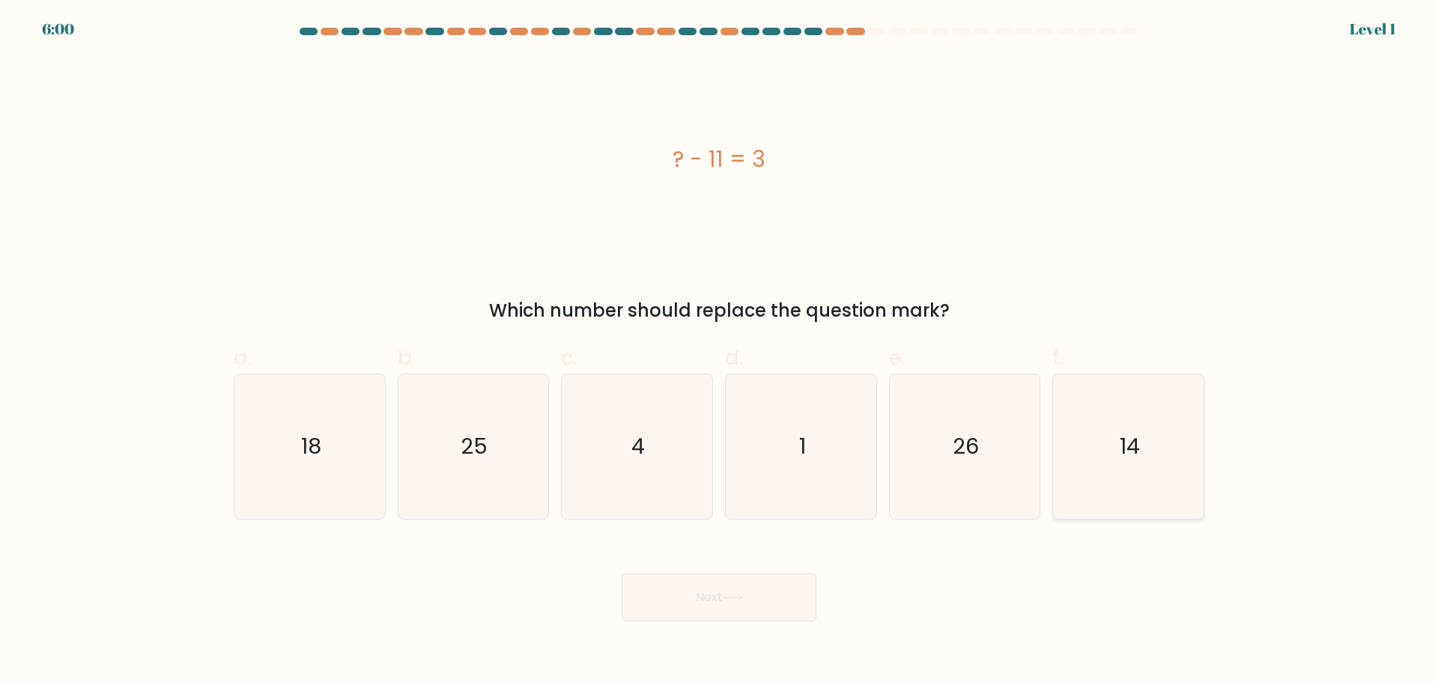
click at [1140, 439] on text "14" at bounding box center [1130, 447] width 20 height 30
click at [720, 351] on input "f. 14" at bounding box center [719, 347] width 1 height 10
radio input "true"
click at [739, 602] on icon at bounding box center [733, 598] width 20 height 8
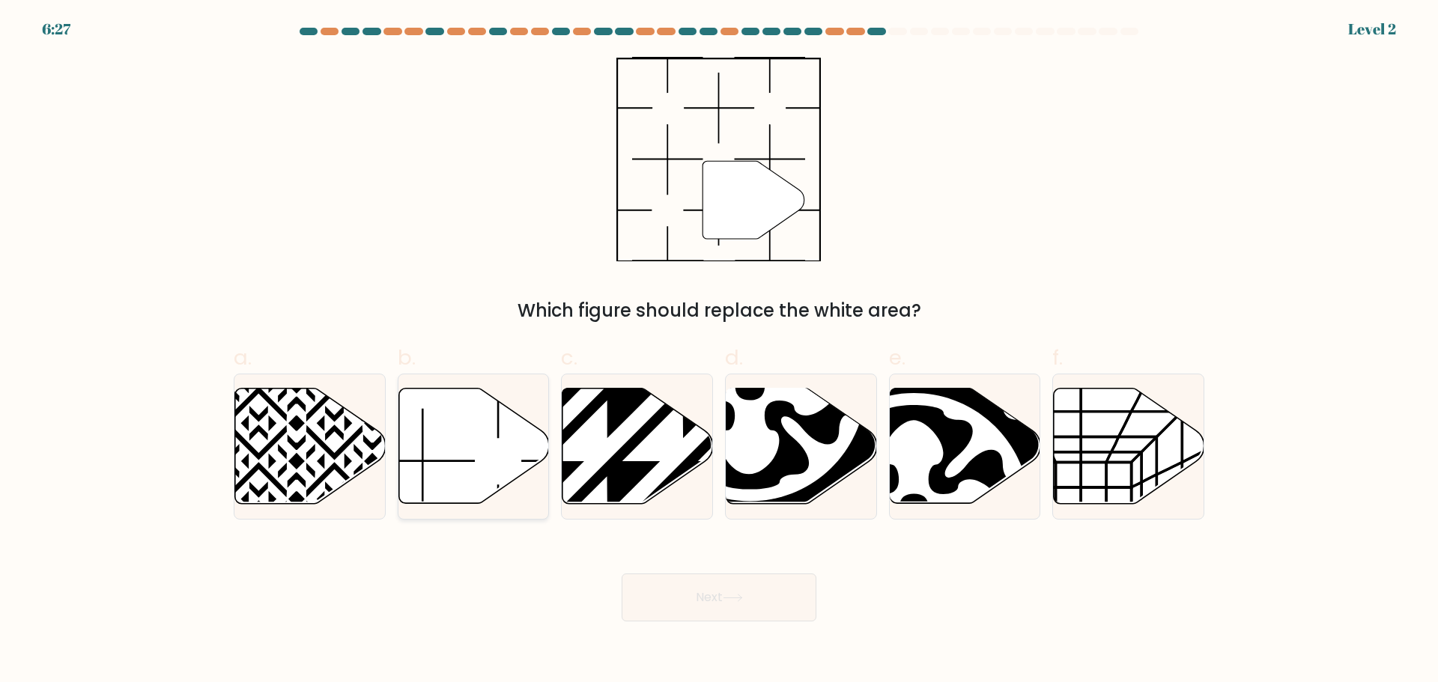
click at [470, 463] on icon at bounding box center [474, 445] width 151 height 115
click at [719, 351] on input "b." at bounding box center [719, 347] width 1 height 10
radio input "true"
click at [736, 596] on icon at bounding box center [733, 598] width 20 height 8
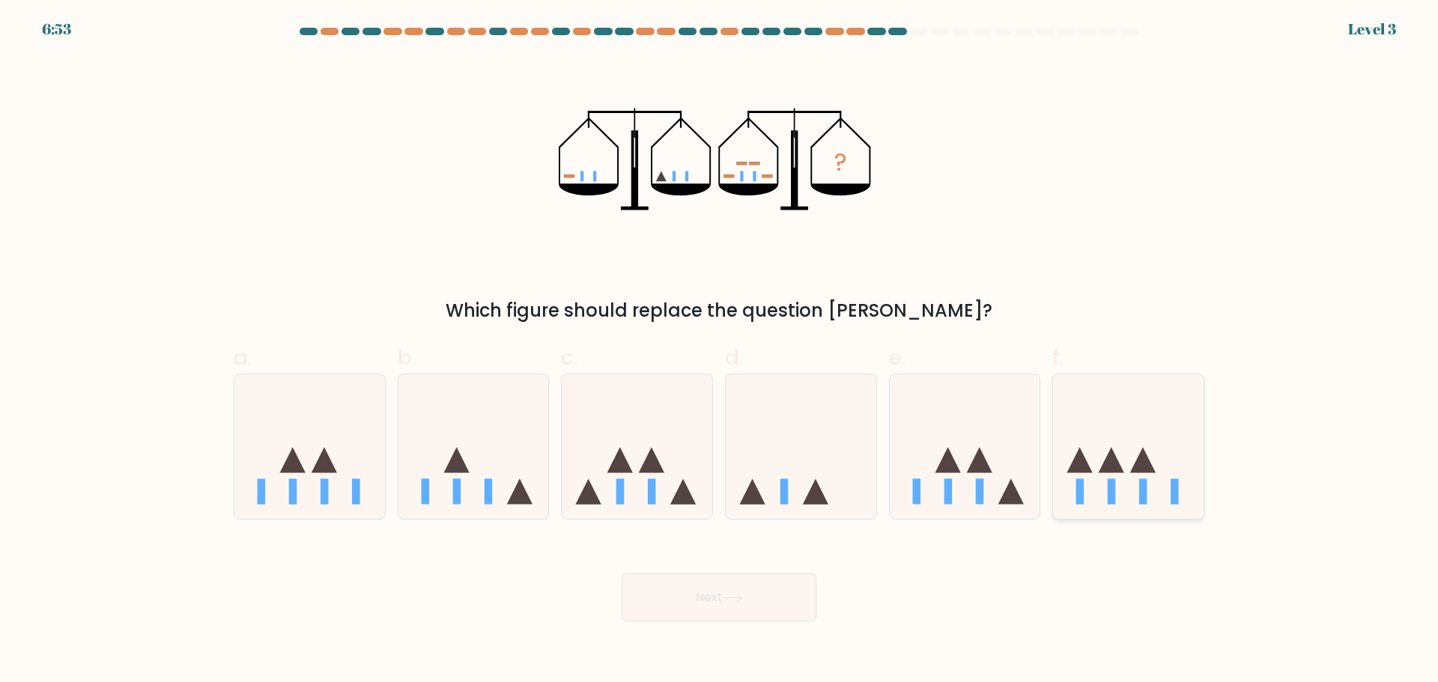
click at [1068, 415] on icon at bounding box center [1128, 446] width 151 height 124
click at [720, 351] on input "f." at bounding box center [719, 347] width 1 height 10
radio input "true"
click at [769, 598] on button "Next" at bounding box center [719, 598] width 195 height 48
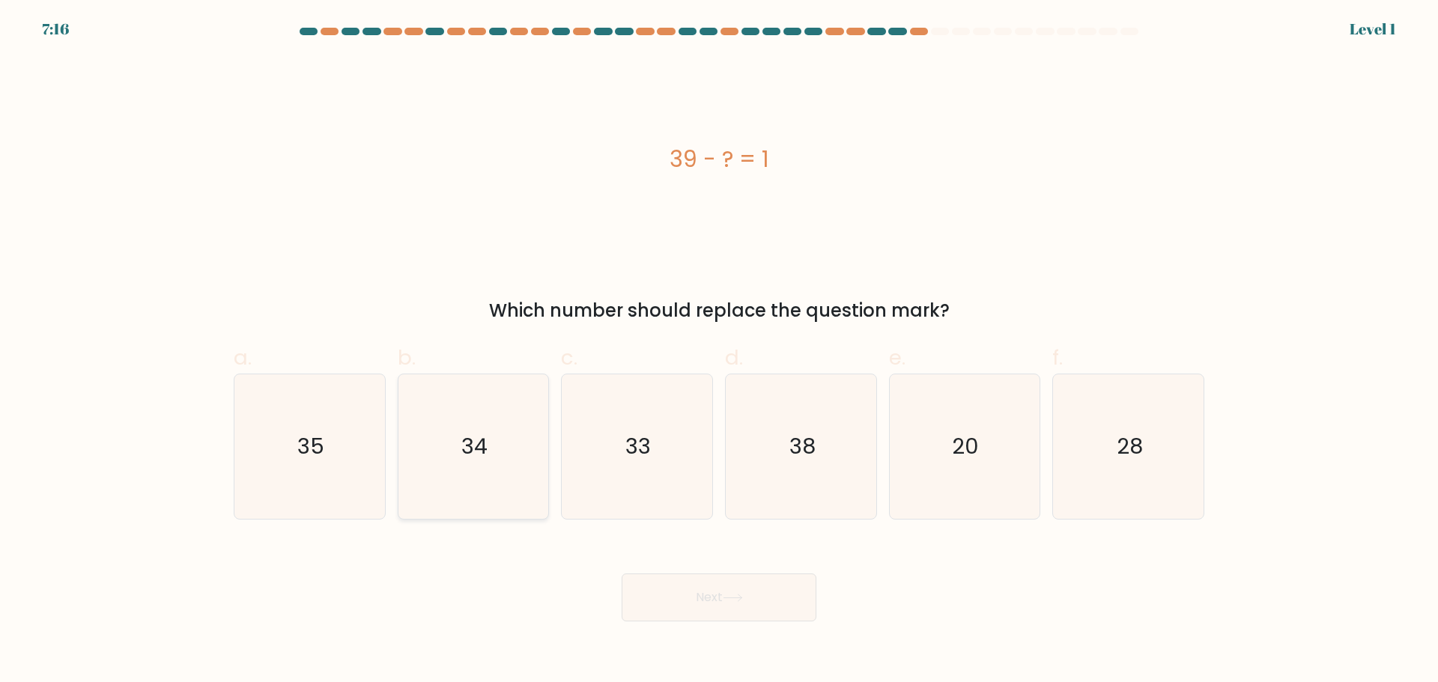
click at [518, 454] on icon "34" at bounding box center [473, 447] width 145 height 145
click at [719, 351] on input "b. 34" at bounding box center [719, 347] width 1 height 10
radio input "true"
click at [748, 599] on button "Next" at bounding box center [719, 598] width 195 height 48
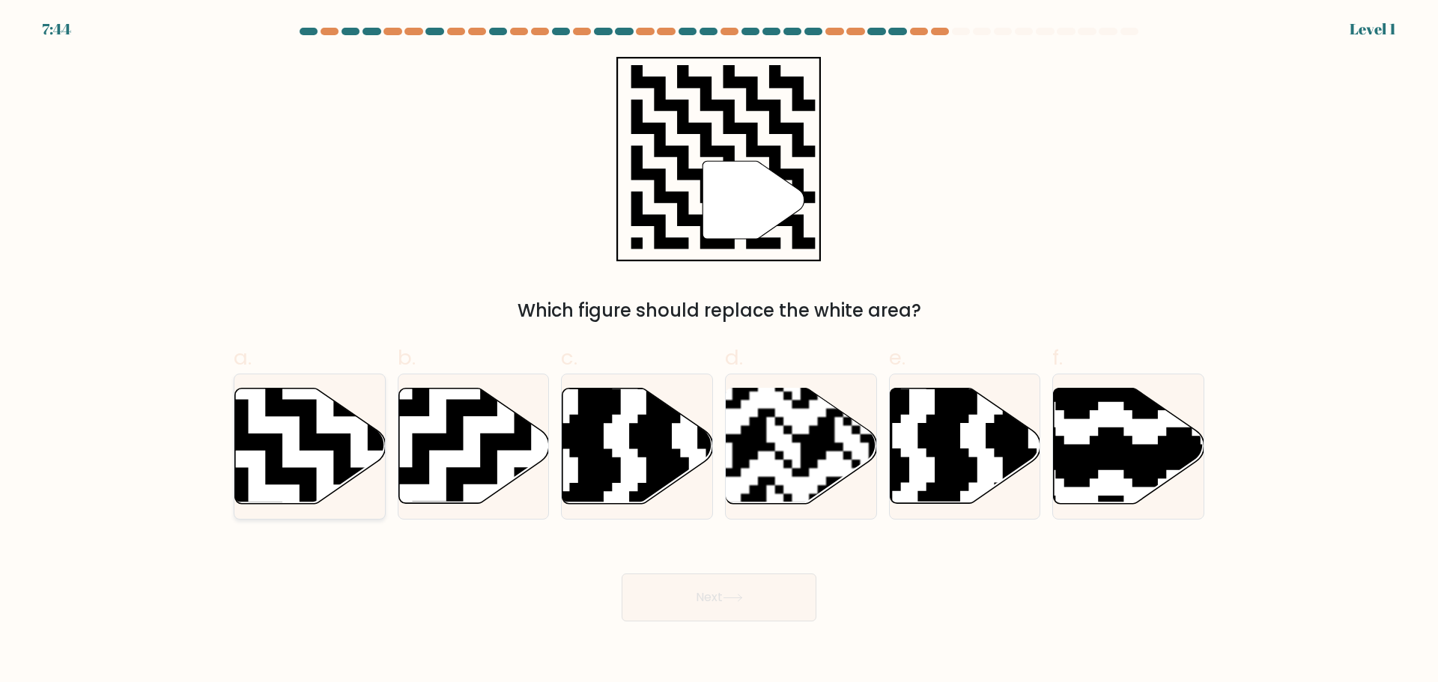
click at [303, 455] on icon at bounding box center [310, 445] width 151 height 115
click at [719, 351] on input "a." at bounding box center [719, 347] width 1 height 10
radio input "true"
click at [727, 599] on icon at bounding box center [733, 598] width 20 height 8
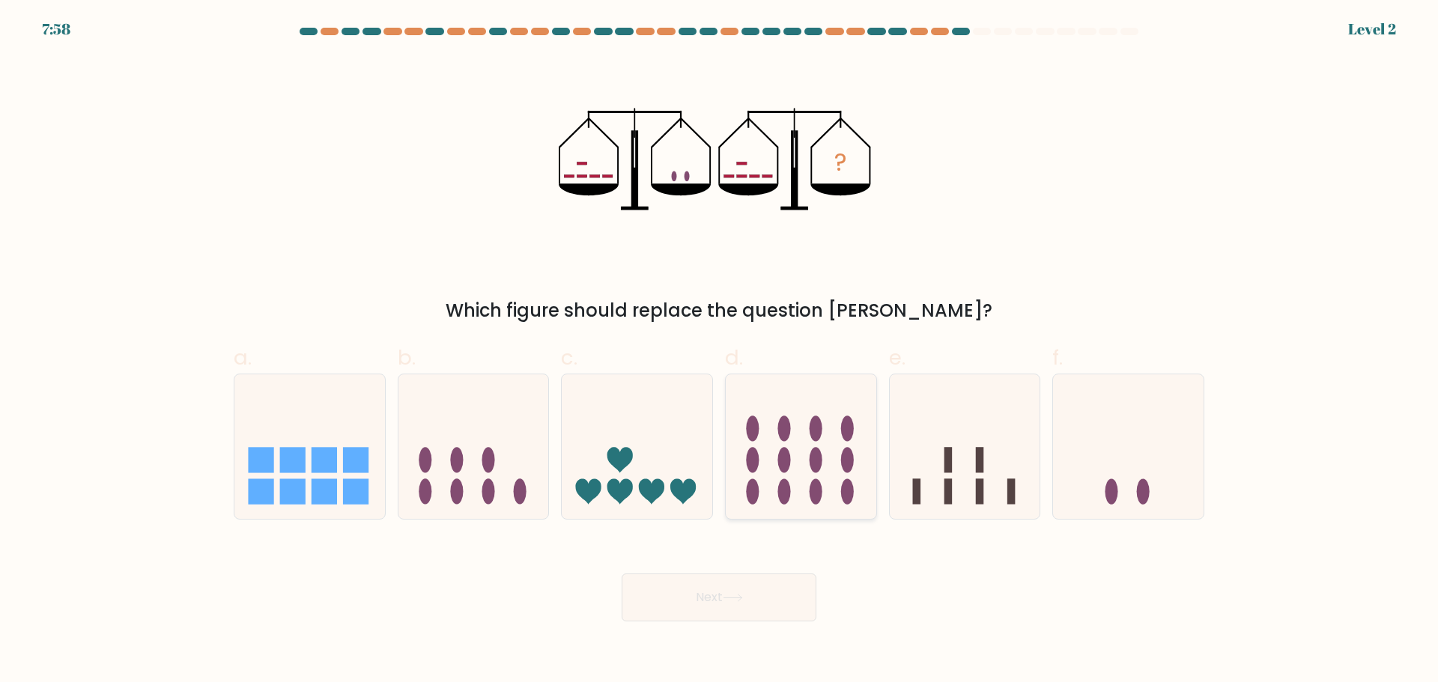
click at [787, 467] on ellipse at bounding box center [784, 459] width 13 height 25
click at [720, 351] on input "d." at bounding box center [719, 347] width 1 height 10
radio input "true"
click at [771, 602] on button "Next" at bounding box center [719, 598] width 195 height 48
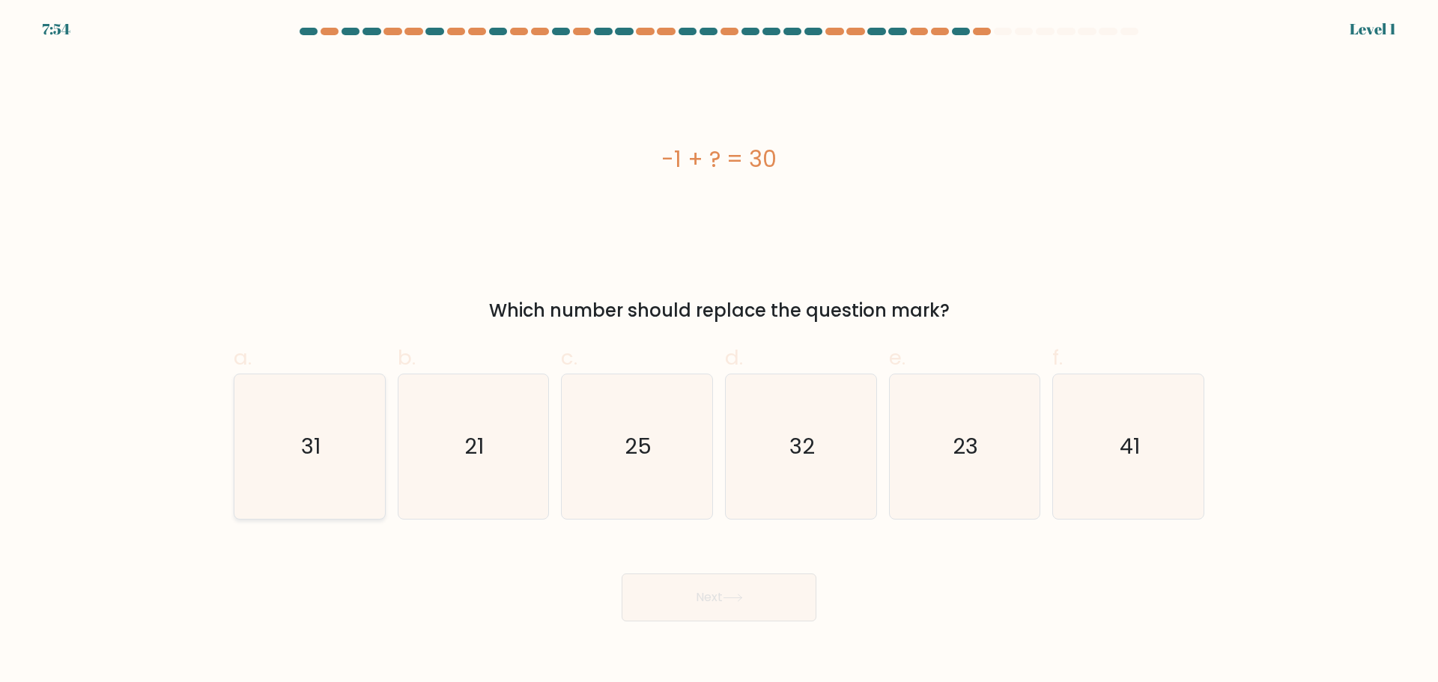
click at [280, 484] on icon "31" at bounding box center [309, 447] width 145 height 145
click at [719, 351] on input "a. 31" at bounding box center [719, 347] width 1 height 10
radio input "true"
click at [689, 615] on button "Next" at bounding box center [719, 598] width 195 height 48
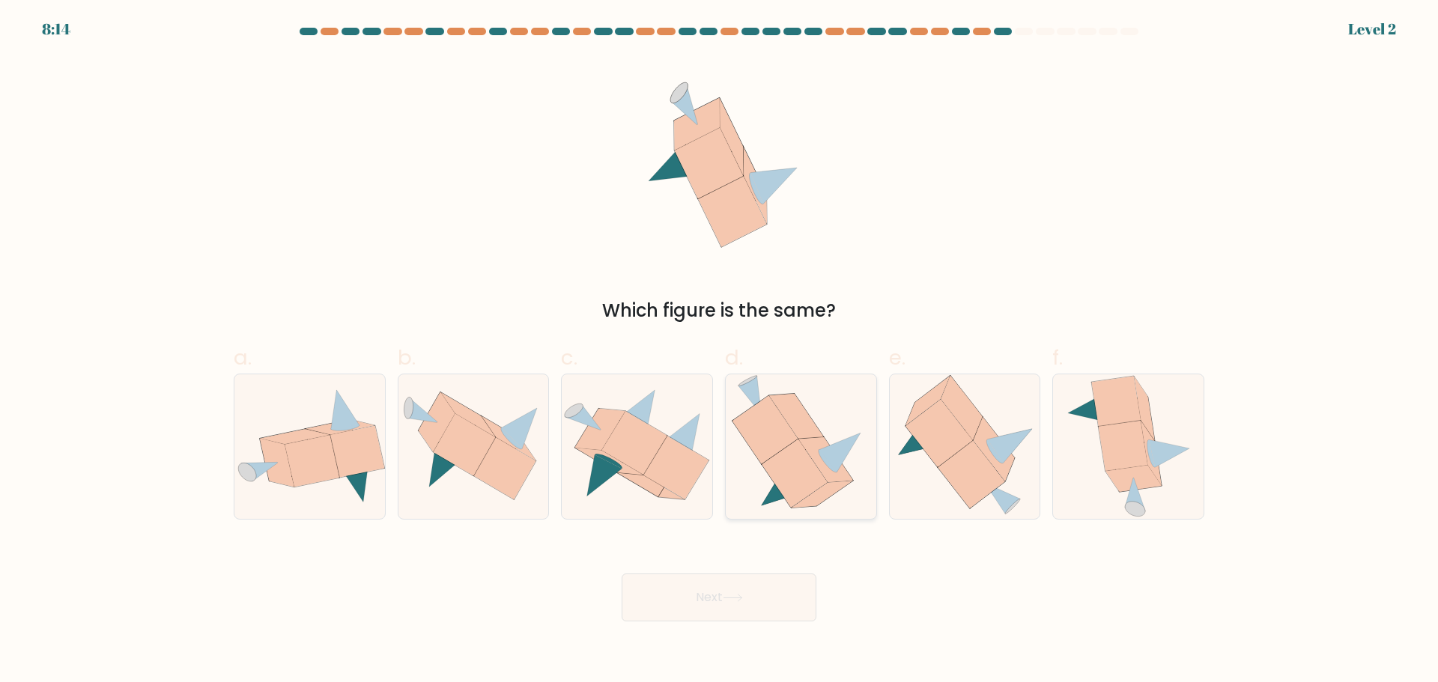
click at [813, 438] on icon at bounding box center [796, 416] width 55 height 45
click at [720, 351] on input "d." at bounding box center [719, 347] width 1 height 10
radio input "true"
click at [753, 594] on button "Next" at bounding box center [719, 598] width 195 height 48
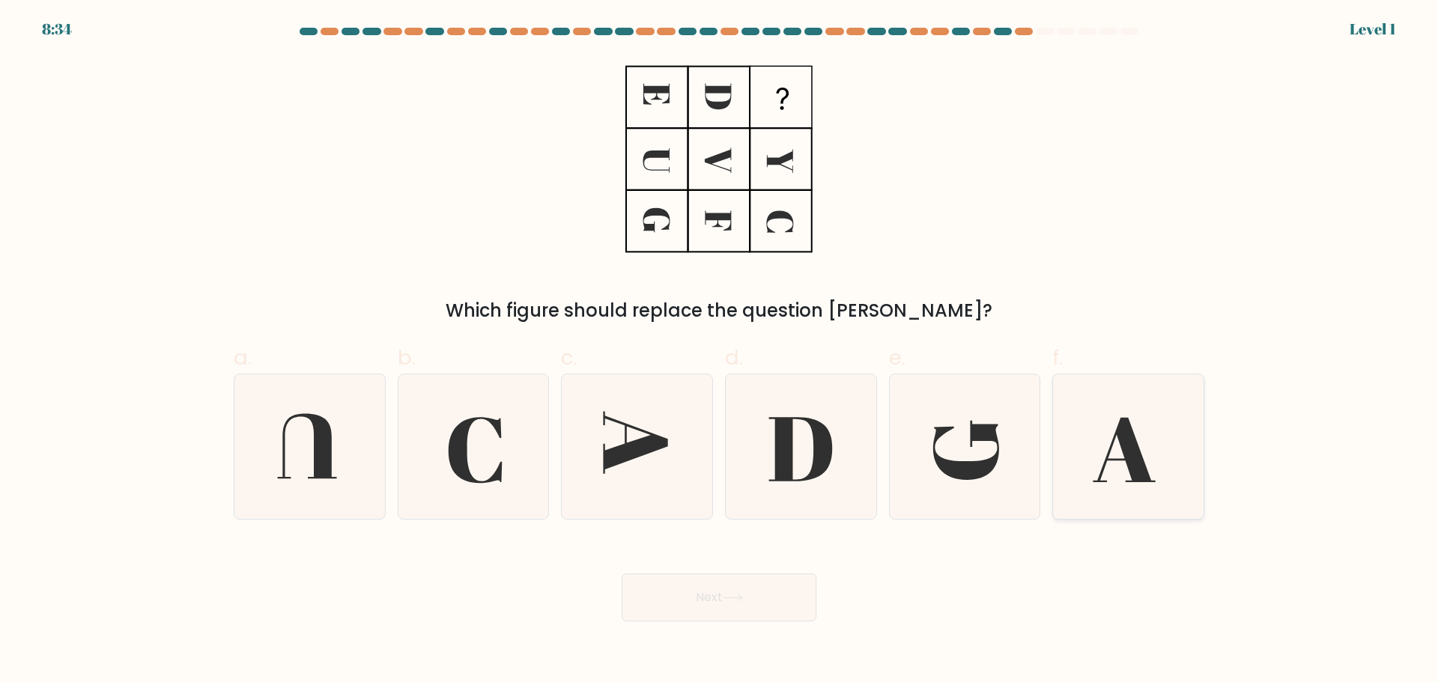
click at [1094, 445] on icon at bounding box center [1128, 447] width 145 height 145
click at [720, 351] on input "f." at bounding box center [719, 347] width 1 height 10
radio input "true"
click at [700, 599] on button "Next" at bounding box center [719, 598] width 195 height 48
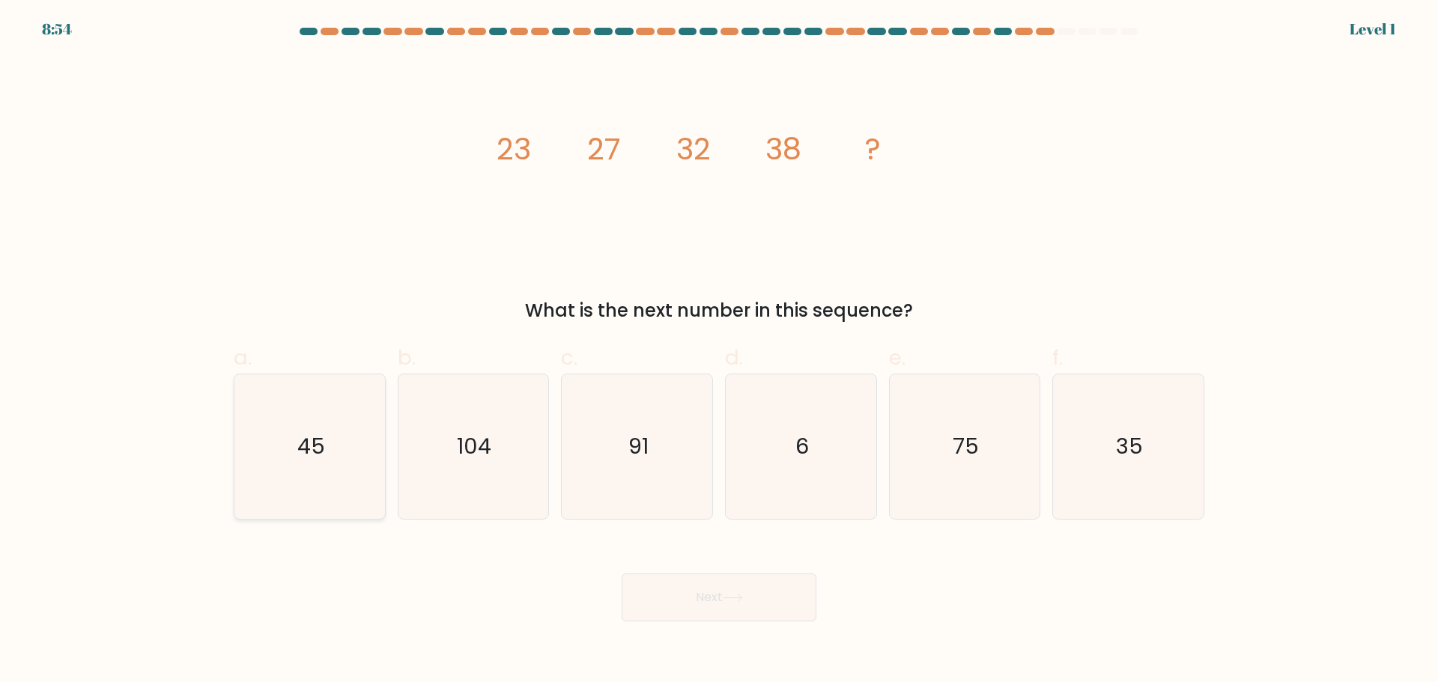
click at [295, 457] on icon "45" at bounding box center [309, 447] width 145 height 145
click at [719, 351] on input "a. 45" at bounding box center [719, 347] width 1 height 10
radio input "true"
click at [777, 599] on button "Next" at bounding box center [719, 598] width 195 height 48
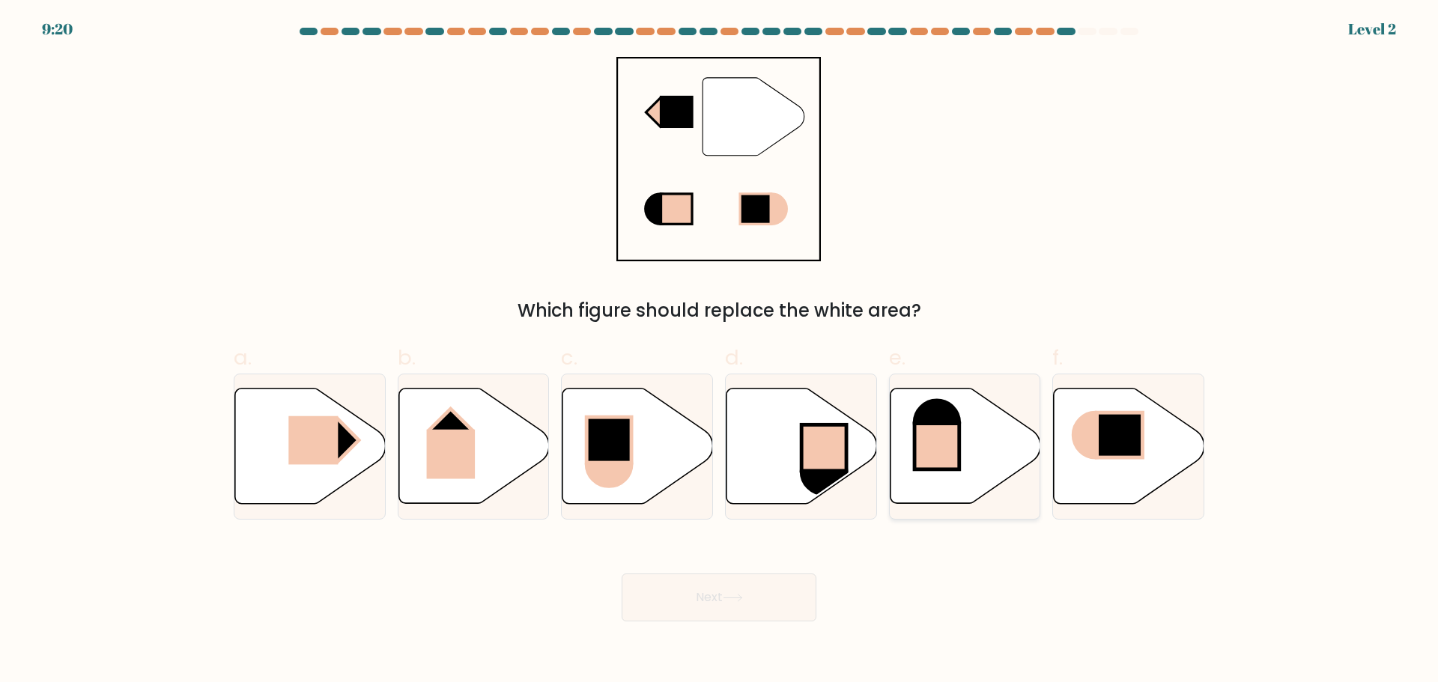
click at [998, 440] on icon at bounding box center [965, 445] width 151 height 115
click at [720, 351] on input "e." at bounding box center [719, 347] width 1 height 10
radio input "true"
click at [768, 600] on button "Next" at bounding box center [719, 598] width 195 height 48
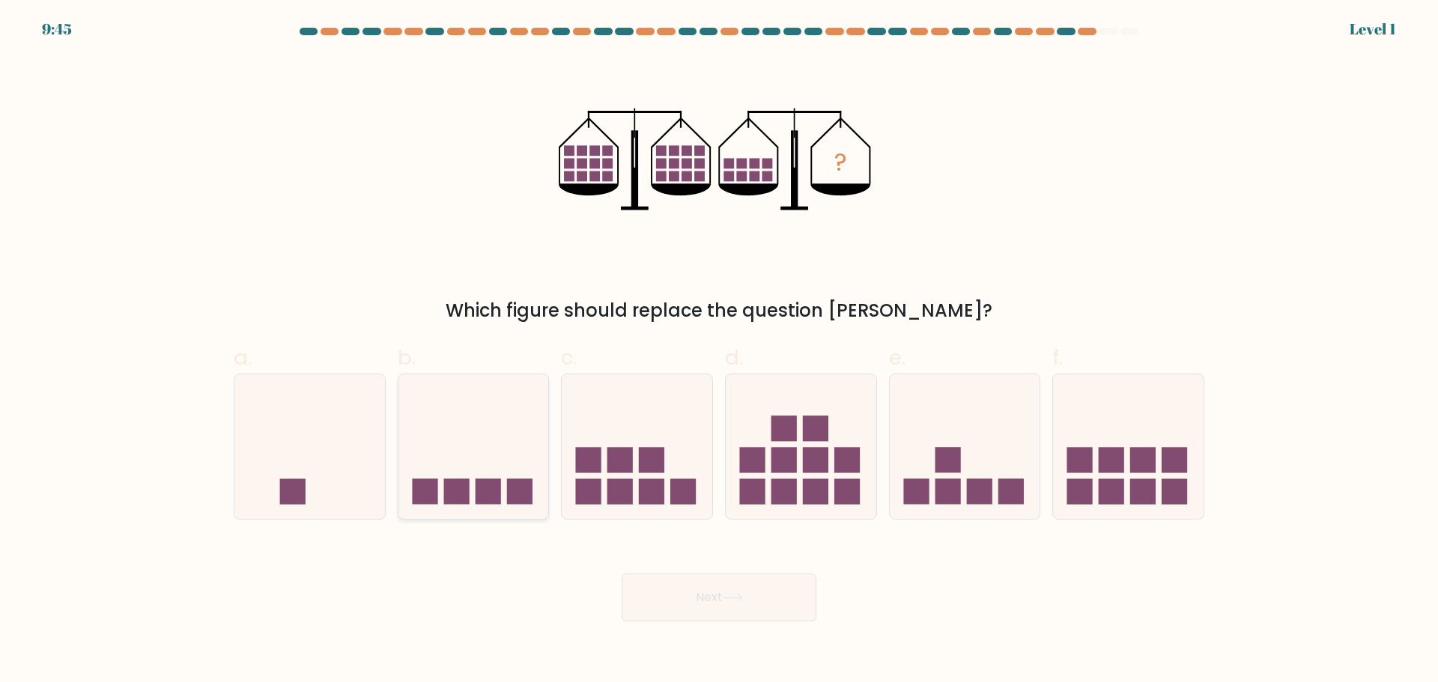
click at [508, 462] on icon at bounding box center [474, 446] width 151 height 124
click at [719, 351] on input "b." at bounding box center [719, 347] width 1 height 10
radio input "true"
click at [729, 593] on button "Next" at bounding box center [719, 598] width 195 height 48
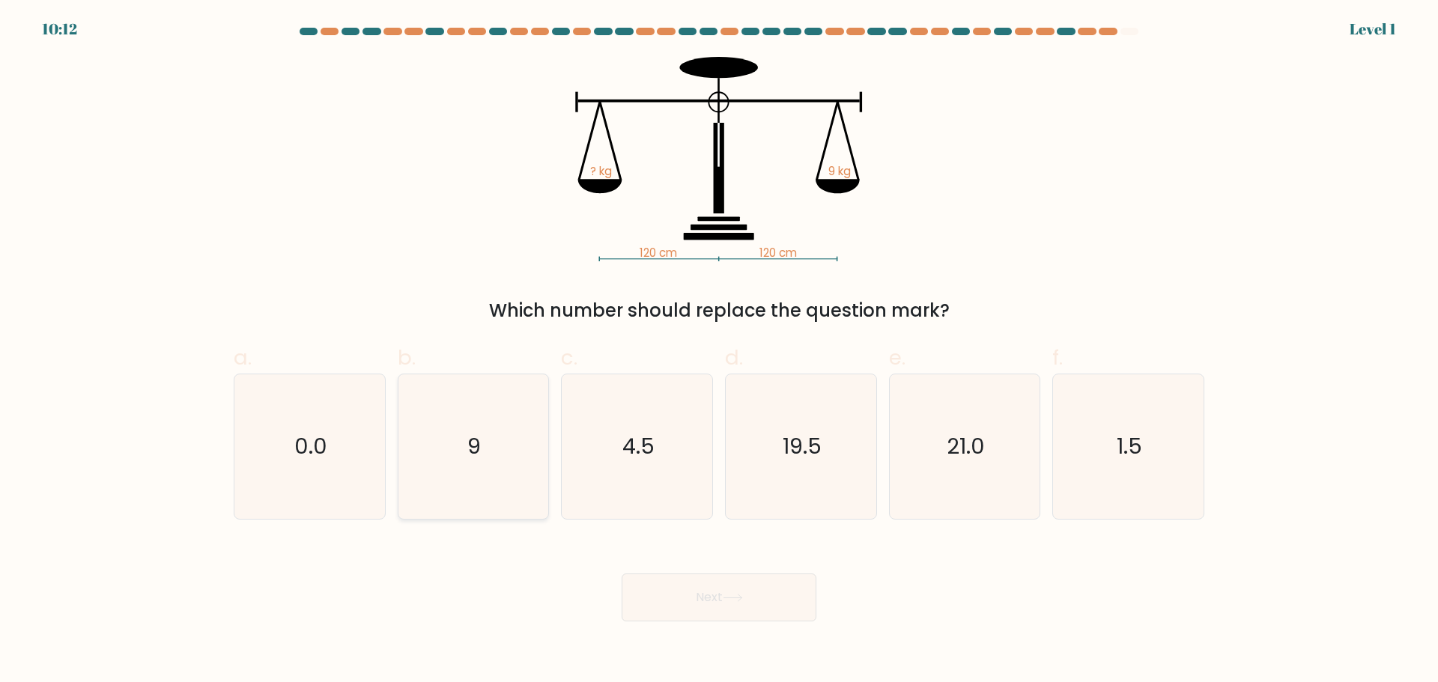
click at [494, 453] on icon "9" at bounding box center [473, 447] width 145 height 145
click at [719, 351] on input "b. 9" at bounding box center [719, 347] width 1 height 10
radio input "true"
click at [780, 596] on button "Next" at bounding box center [719, 598] width 195 height 48
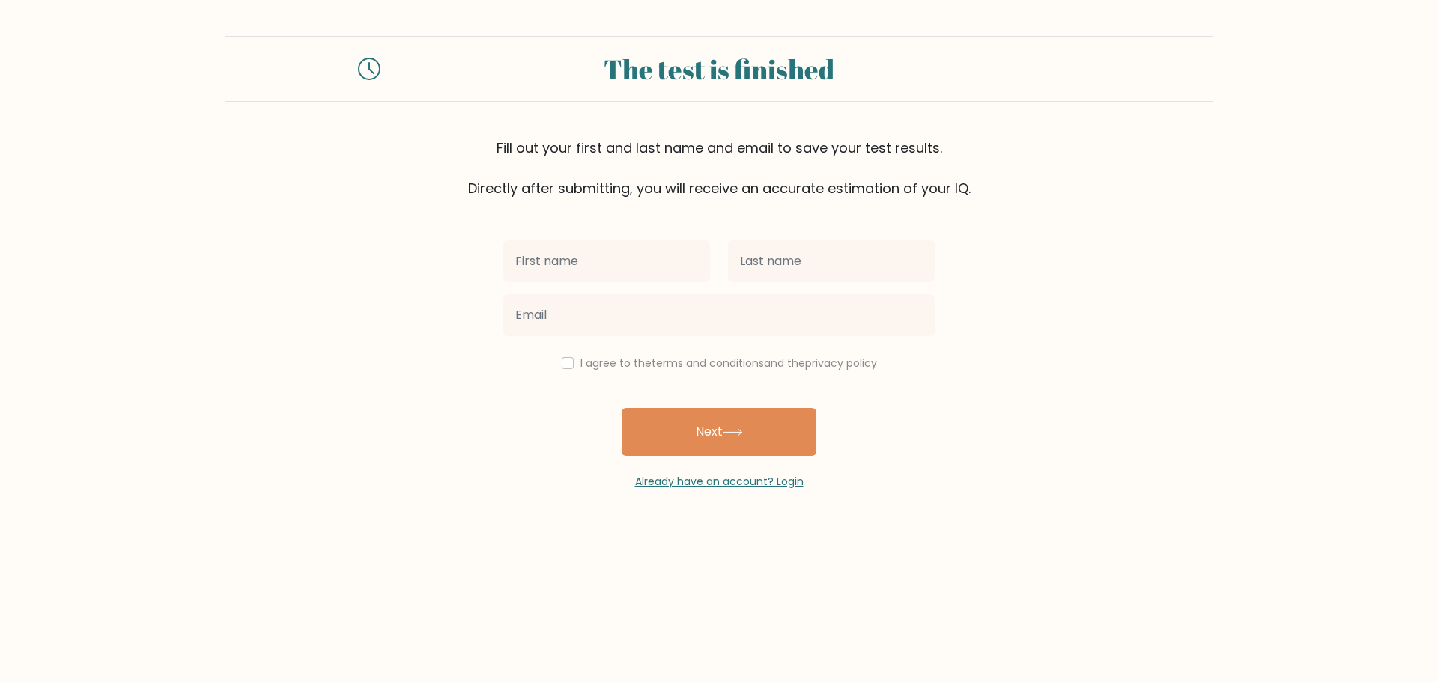
click at [615, 267] on input "text" at bounding box center [606, 261] width 207 height 42
type input "[PERSON_NAME]"
click at [820, 257] on input "text" at bounding box center [831, 261] width 207 height 42
type input "Palen"
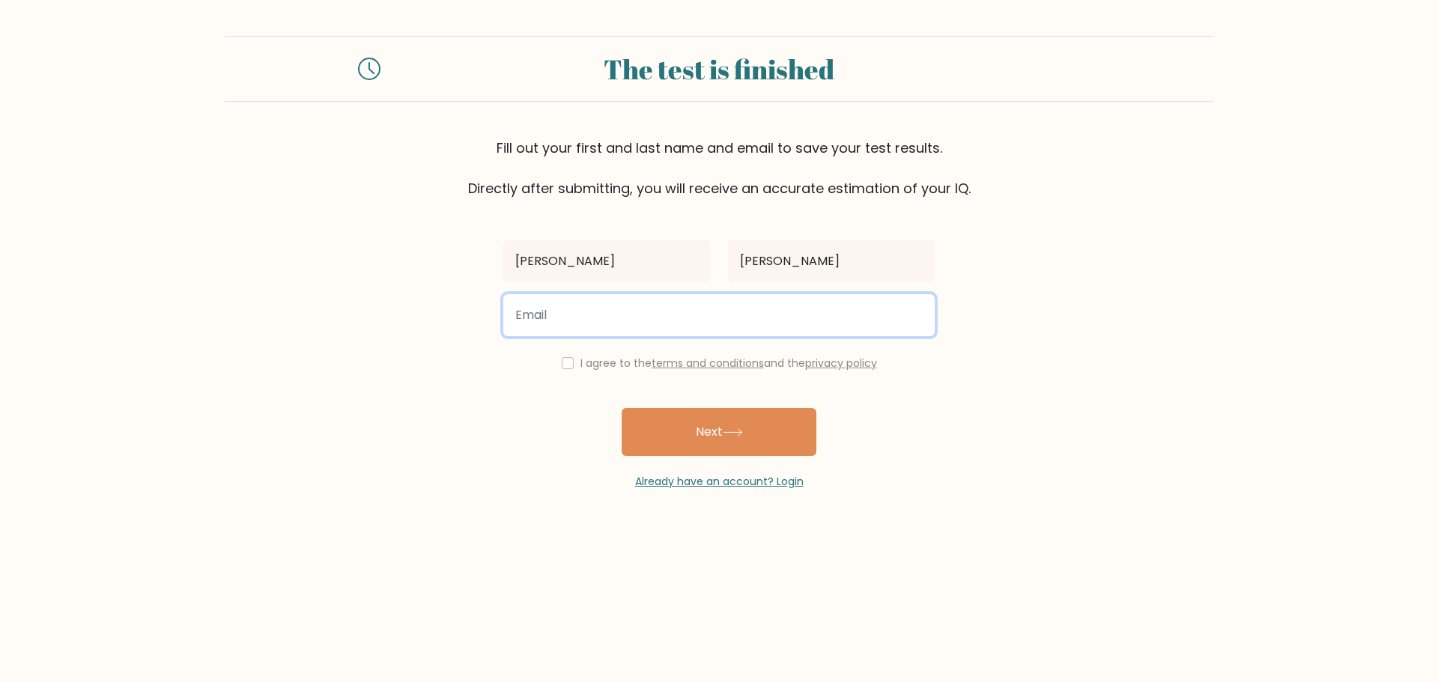
click at [766, 315] on input "email" at bounding box center [719, 315] width 432 height 42
type input "awesomecsrmicaela@gmail.com"
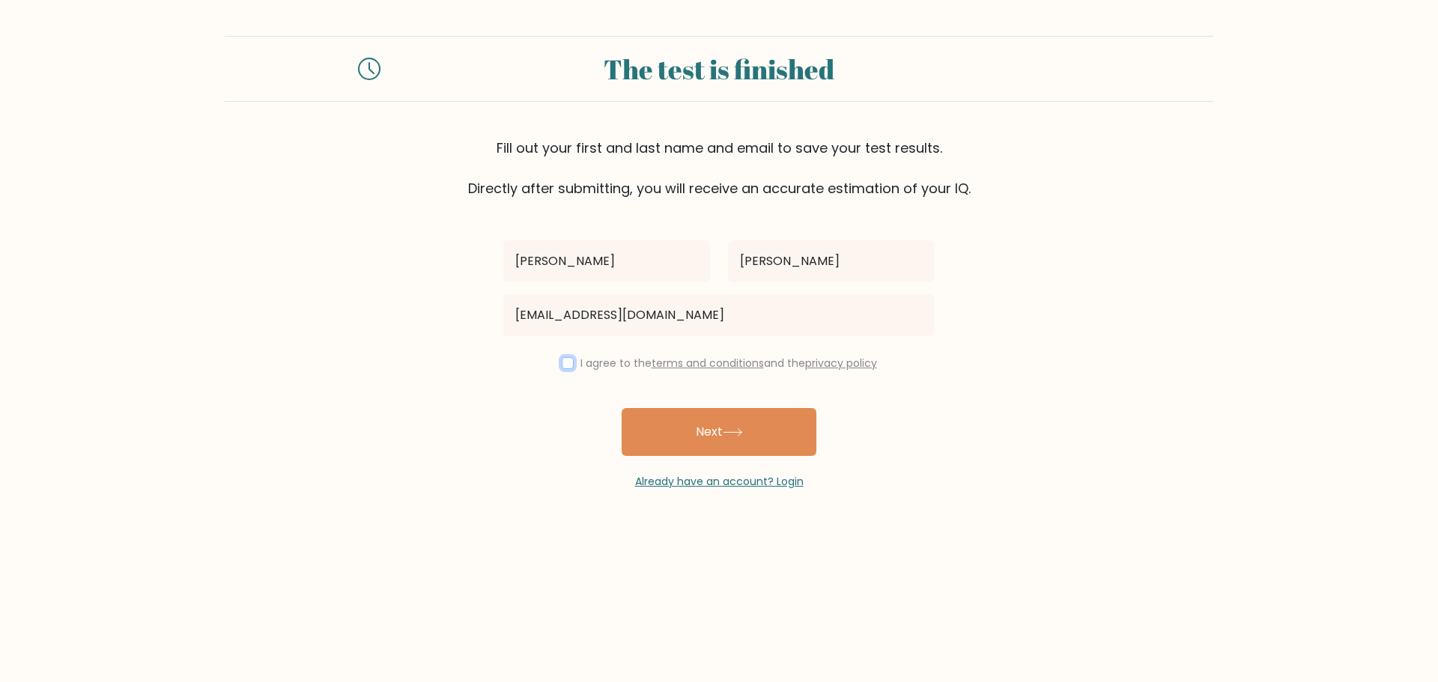
click at [562, 363] on input "checkbox" at bounding box center [568, 363] width 12 height 12
checkbox input "true"
click at [720, 439] on button "Next" at bounding box center [719, 432] width 195 height 48
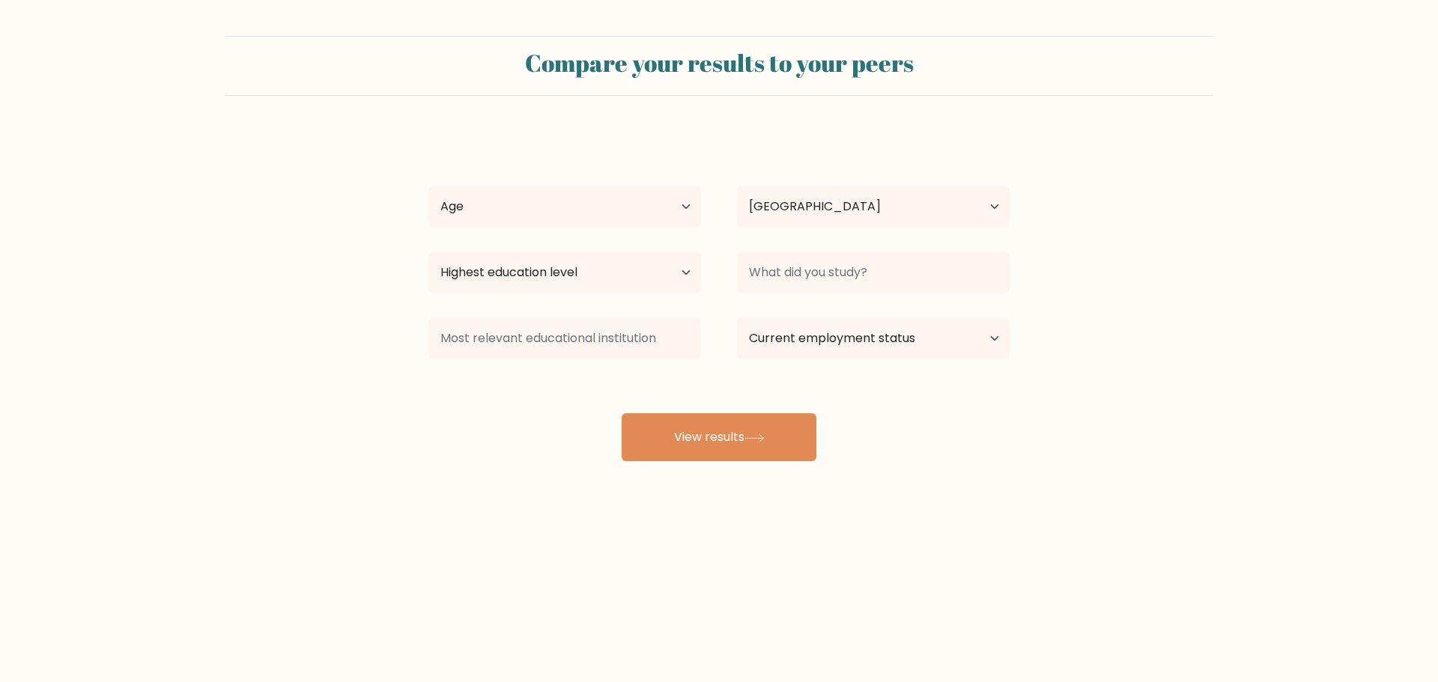
select select "PH"
click at [674, 195] on select "Age Under 18 years old 18-24 years old 25-34 years old 35-44 years old 45-54 ye…" at bounding box center [565, 207] width 273 height 42
select select "25_34"
click at [429, 186] on select "Age Under 18 years old 18-24 years old 25-34 years old 35-44 years old 45-54 ye…" at bounding box center [565, 207] width 273 height 42
click at [632, 283] on select "Highest education level No schooling Primary Lower Secondary Upper Secondary Oc…" at bounding box center [565, 273] width 273 height 42
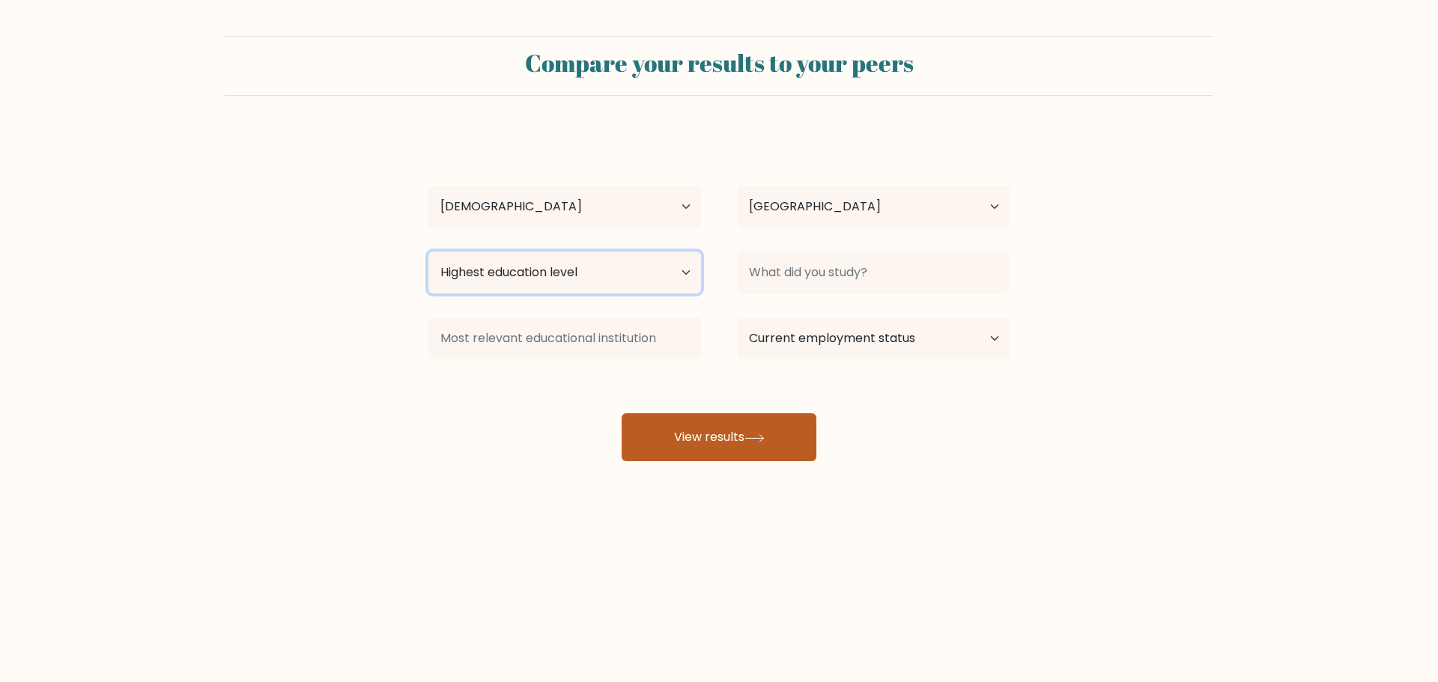
select select "bachelors_degree"
click at [429, 252] on select "Highest education level No schooling Primary Lower Secondary Upper Secondary Oc…" at bounding box center [565, 273] width 273 height 42
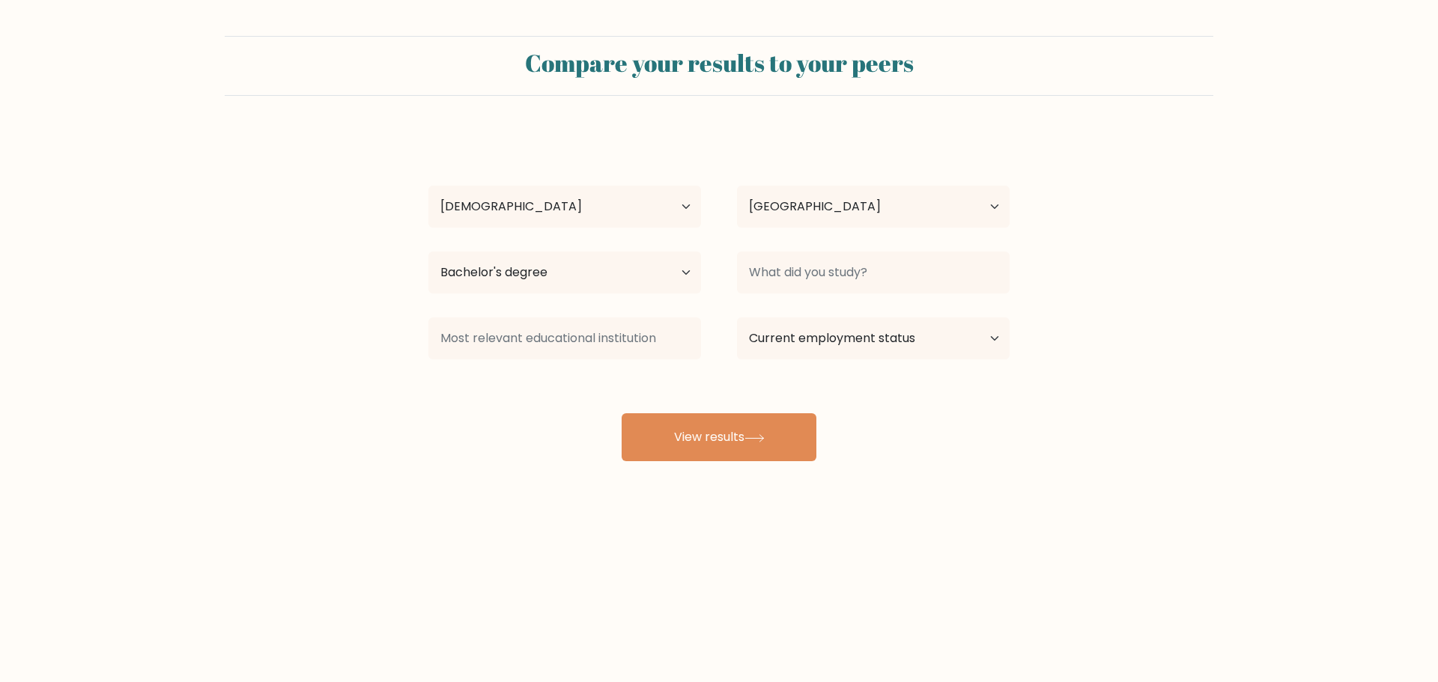
click at [563, 426] on div "Micaela Palen Age Under 18 years old 18-24 years old 25-34 years old 35-44 year…" at bounding box center [719, 297] width 599 height 330
click at [951, 270] on input at bounding box center [873, 273] width 273 height 42
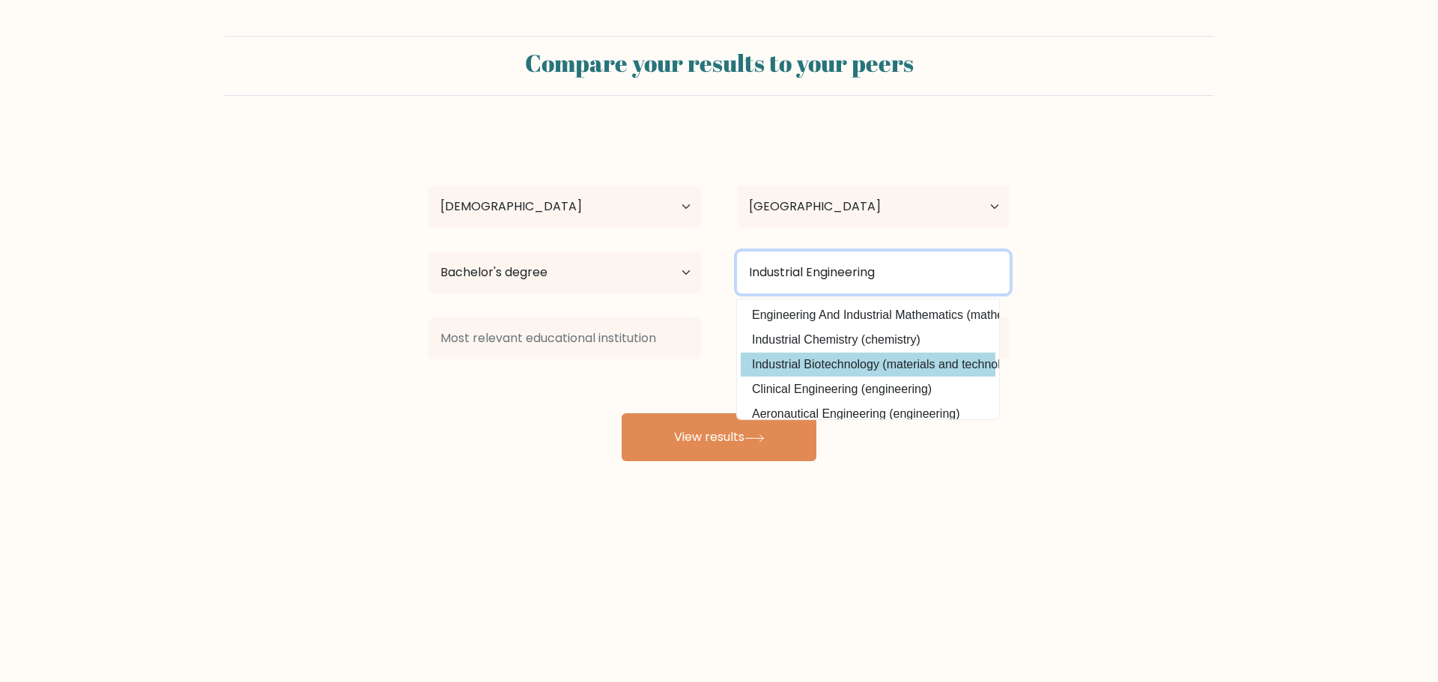
scroll to position [75, 0]
type input "Industrial Engineering"
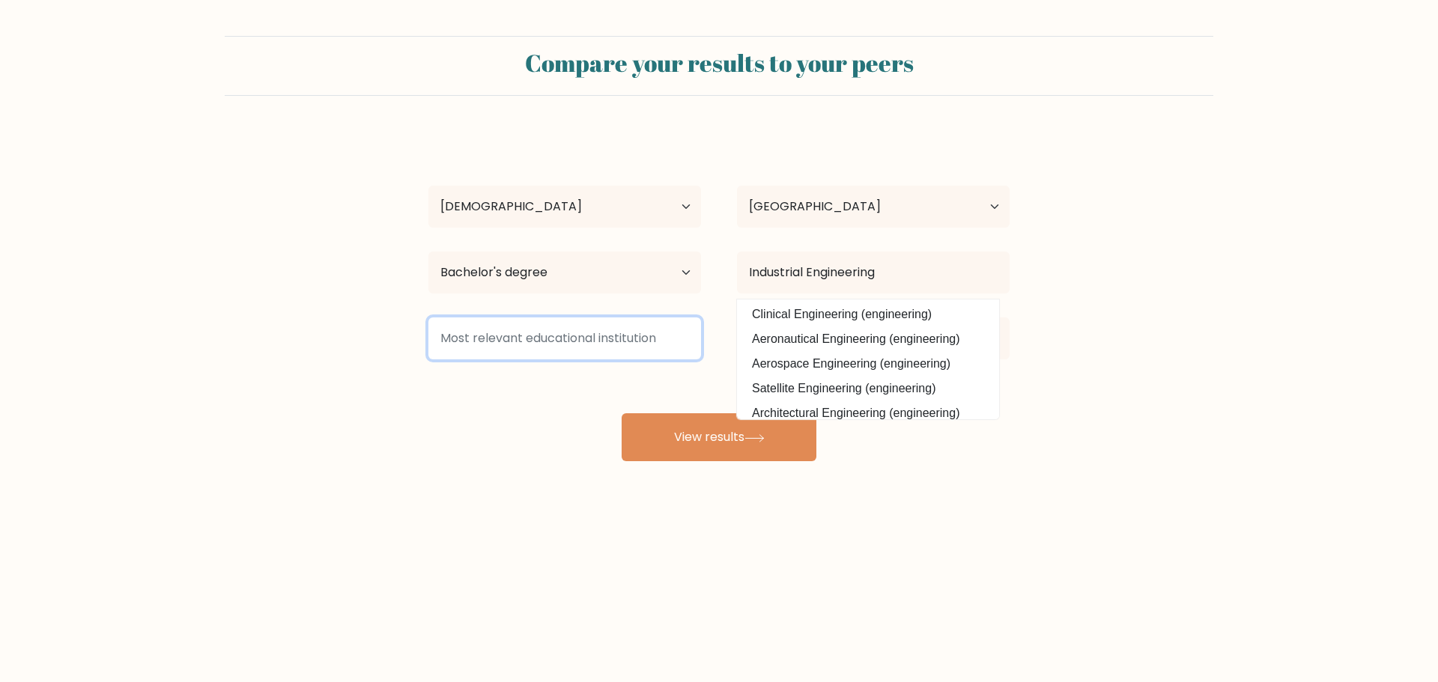
click at [525, 321] on input at bounding box center [565, 339] width 273 height 42
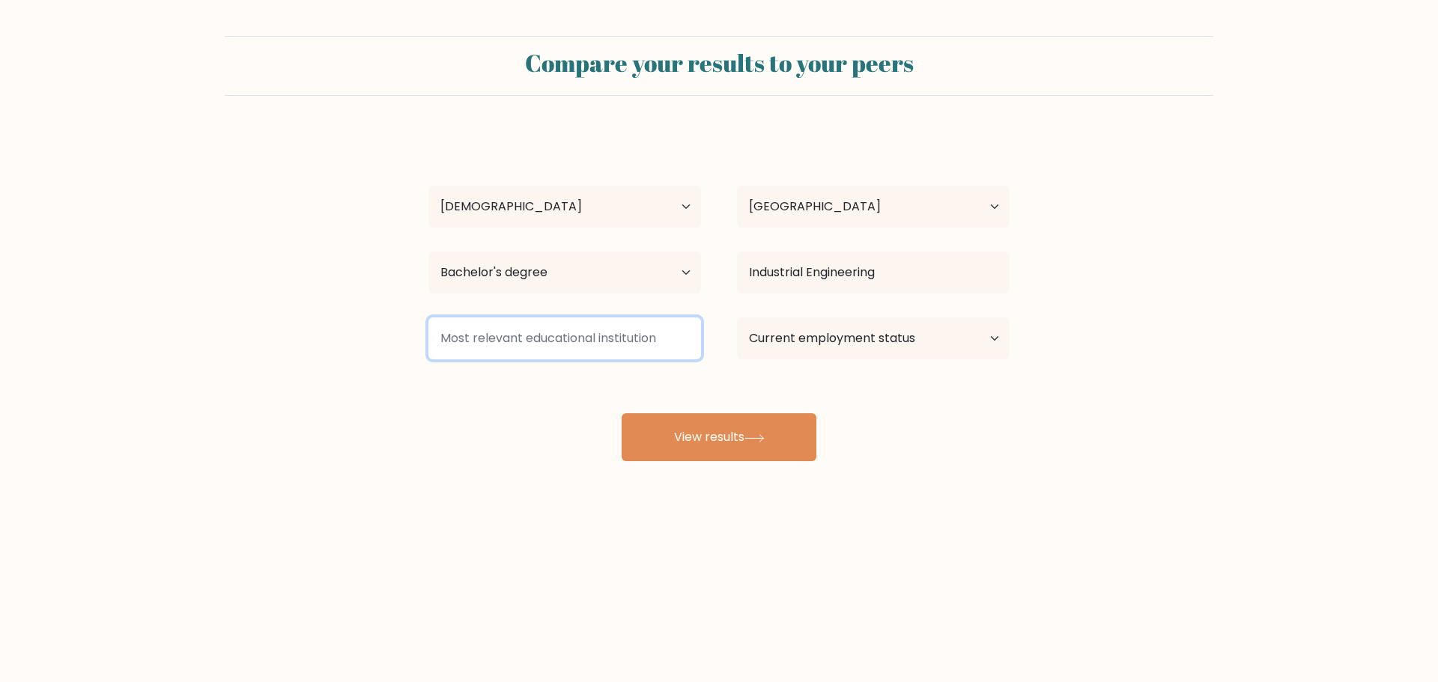
click at [548, 337] on input at bounding box center [565, 339] width 273 height 42
click at [650, 347] on input at bounding box center [565, 339] width 273 height 42
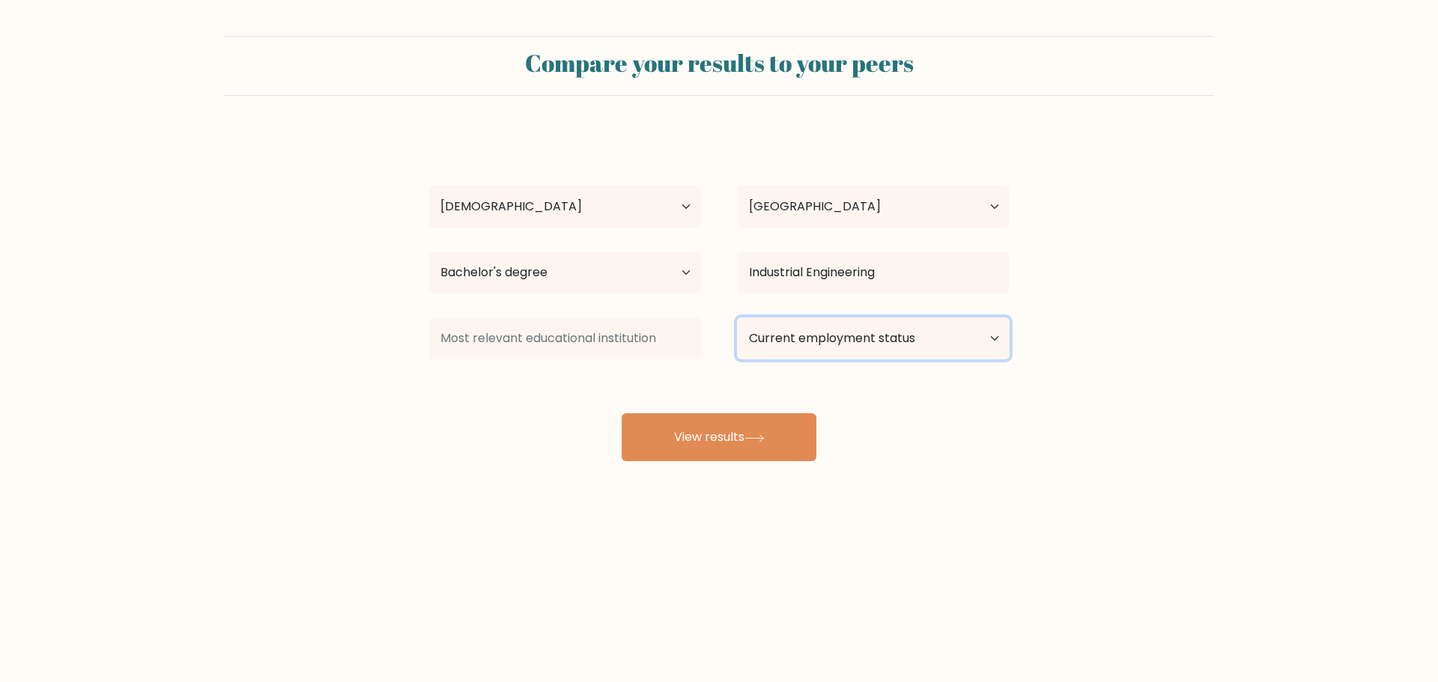
click at [895, 352] on select "Current employment status Employed Student Retired Other / prefer not to answer" at bounding box center [873, 339] width 273 height 42
select select "other"
click at [737, 318] on select "Current employment status Employed Student Retired Other / prefer not to answer" at bounding box center [873, 339] width 273 height 42
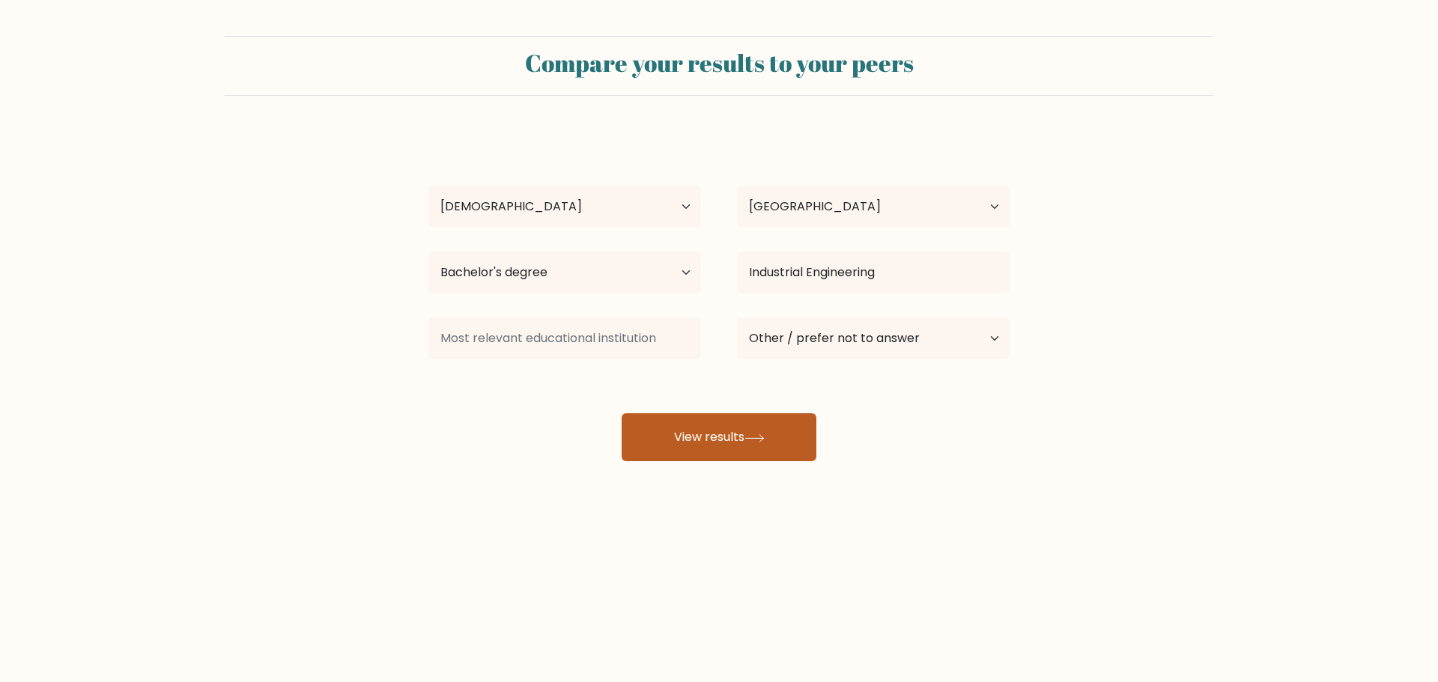
click at [721, 444] on button "View results" at bounding box center [719, 438] width 195 height 48
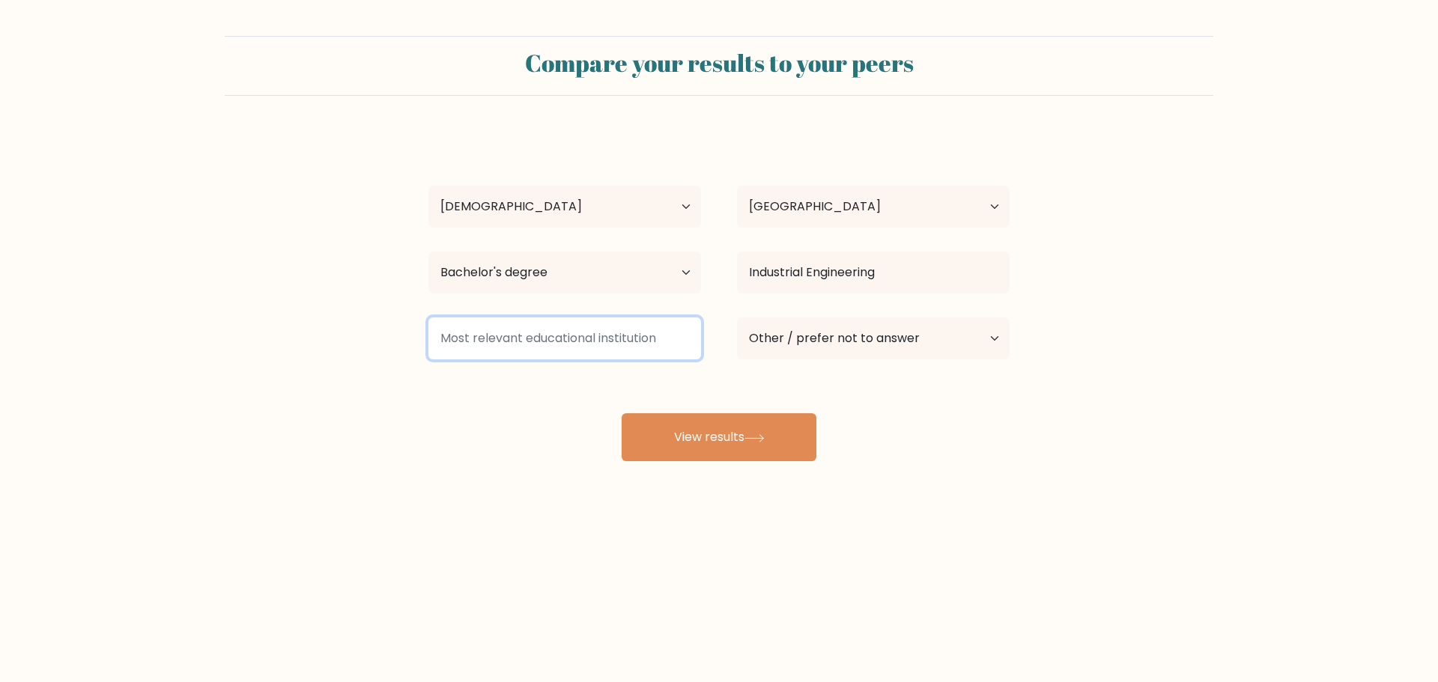
click at [565, 345] on input at bounding box center [565, 339] width 273 height 42
click at [563, 344] on input at bounding box center [565, 339] width 273 height 42
type input "C"
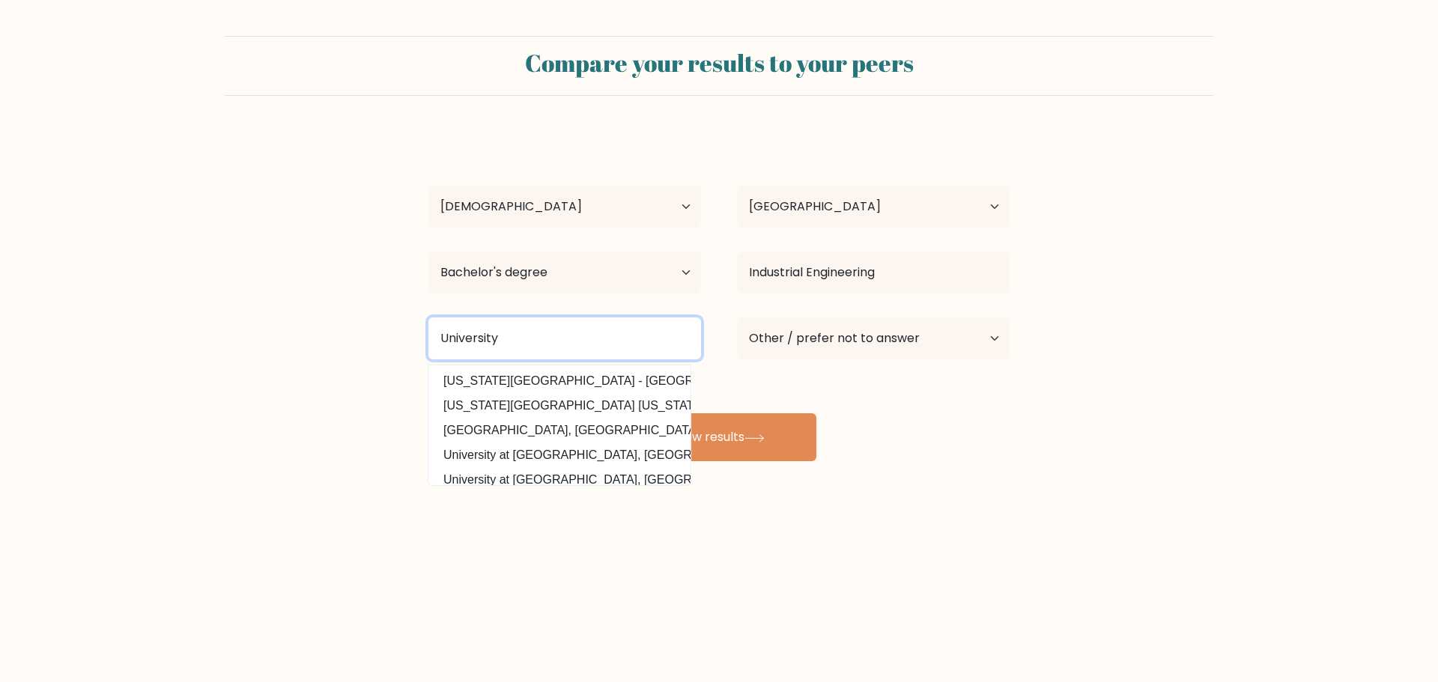
click at [443, 339] on input "University" at bounding box center [565, 339] width 273 height 42
drag, startPoint x: 512, startPoint y: 342, endPoint x: 411, endPoint y: 334, distance: 101.4
click at [411, 334] on div "University Indiana University - Purdue University Indianapolis (United States) …" at bounding box center [565, 339] width 309 height 54
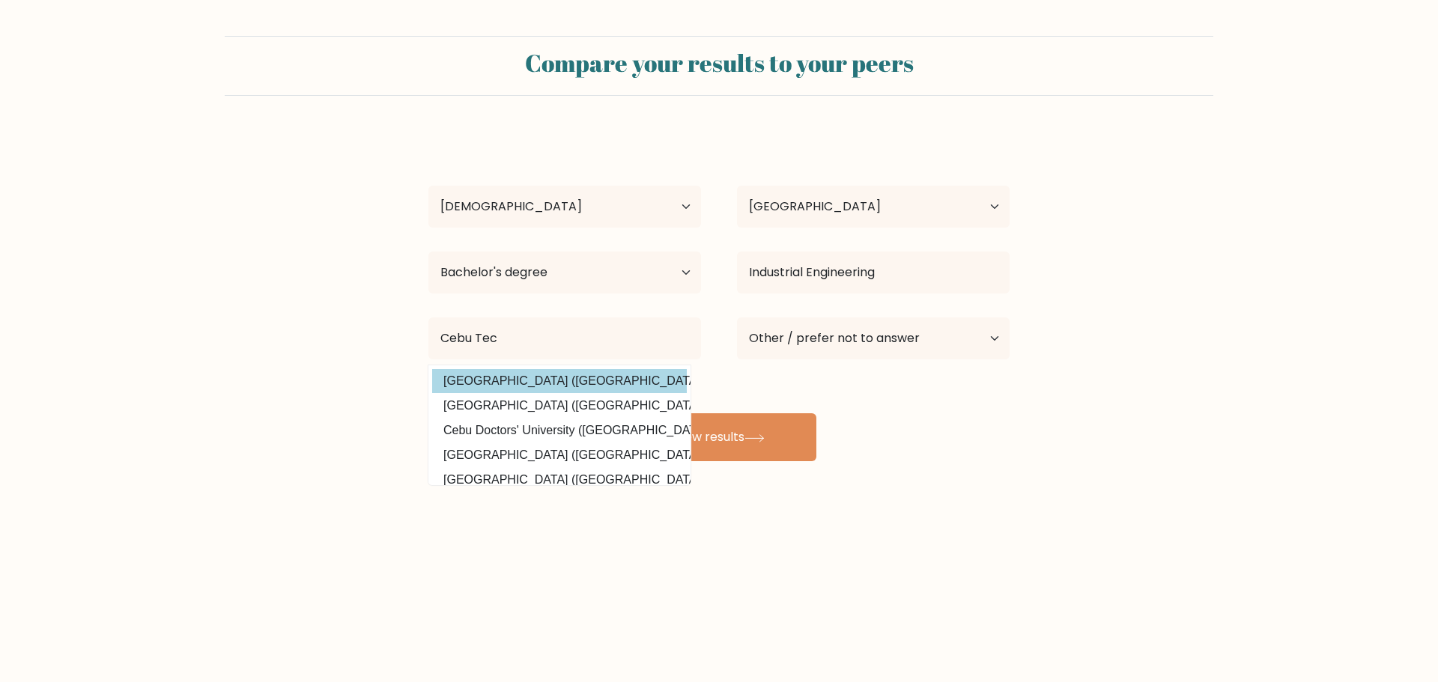
click at [537, 380] on option "Cebu Technological University (Philippines)" at bounding box center [559, 381] width 255 height 24
type input "Cebu Technological University"
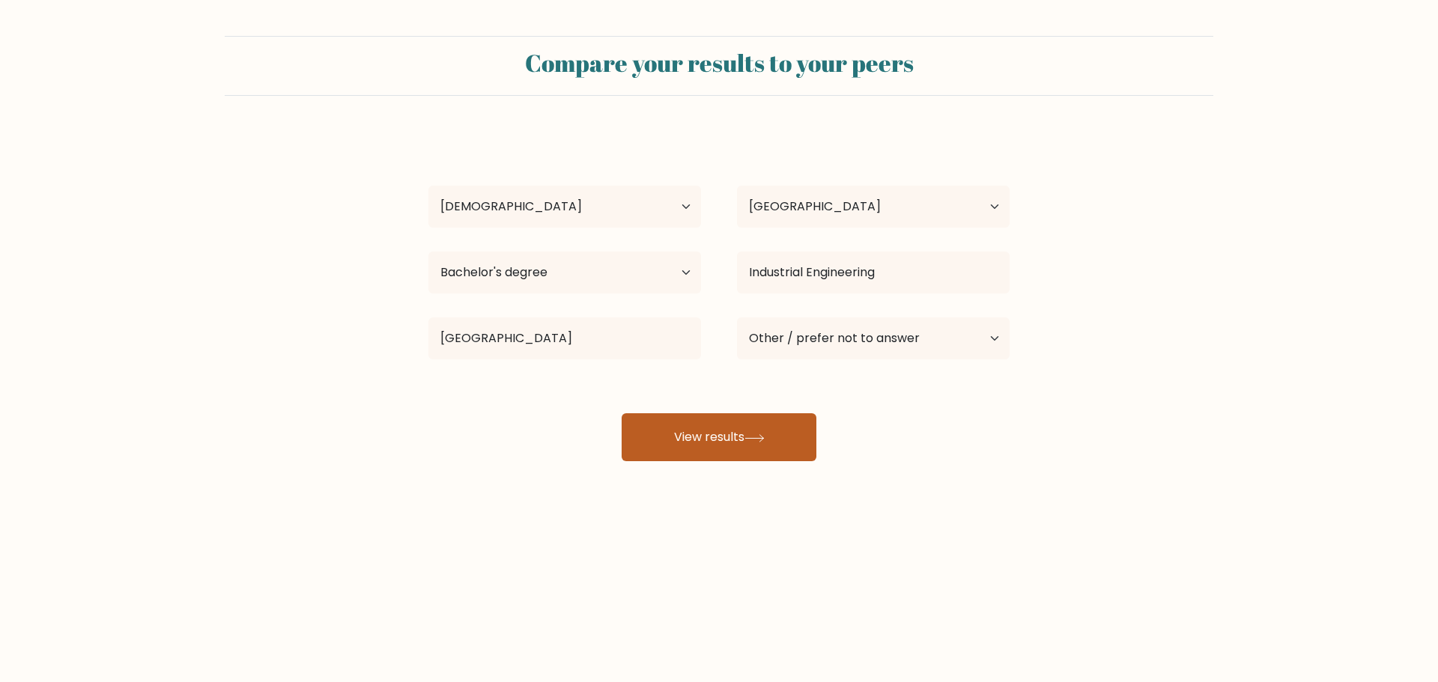
click at [718, 434] on button "View results" at bounding box center [719, 438] width 195 height 48
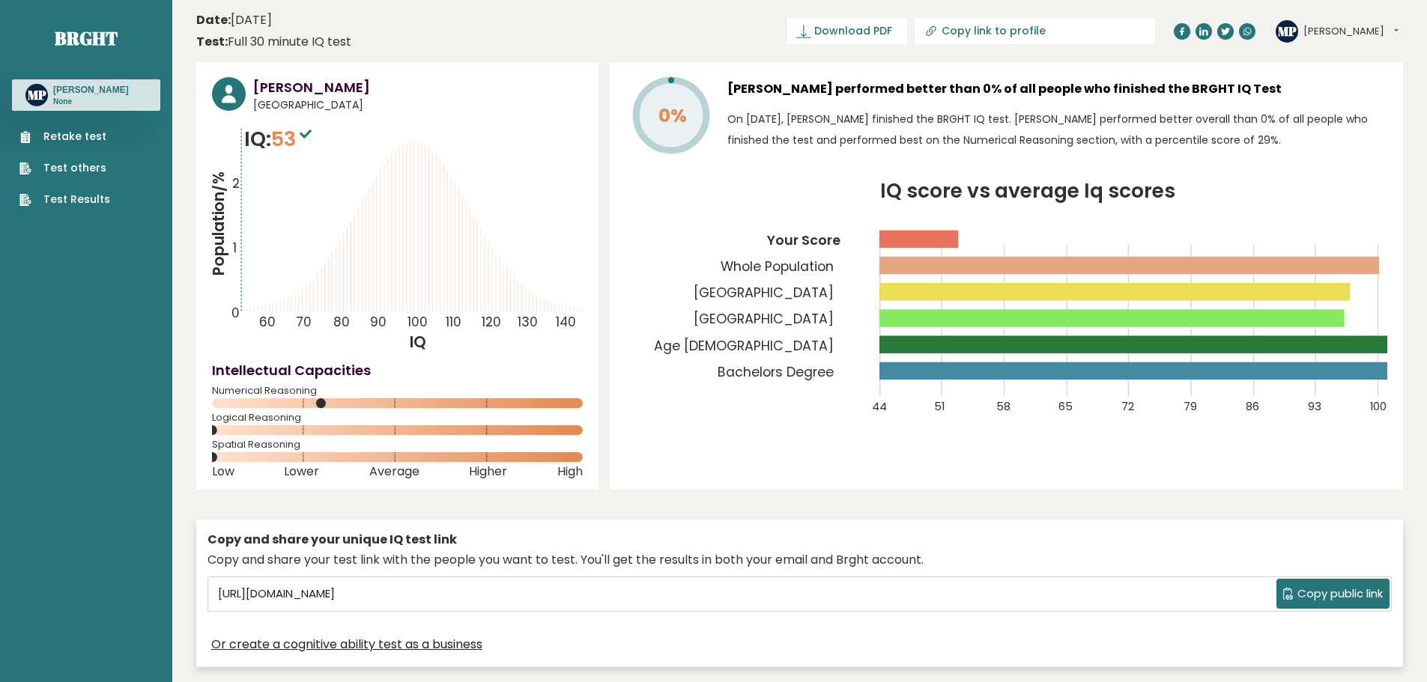
click at [312, 134] on icon at bounding box center [306, 134] width 12 height 9
click at [295, 133] on span "53" at bounding box center [293, 139] width 44 height 28
drag, startPoint x: 273, startPoint y: 135, endPoint x: 305, endPoint y: 147, distance: 33.7
click at [305, 147] on p "IQ: 53" at bounding box center [279, 139] width 71 height 30
click at [312, 158] on icon "Population/% IQ 0 1 2 60 70 80 90 100 110 120 130 140" at bounding box center [397, 238] width 371 height 228
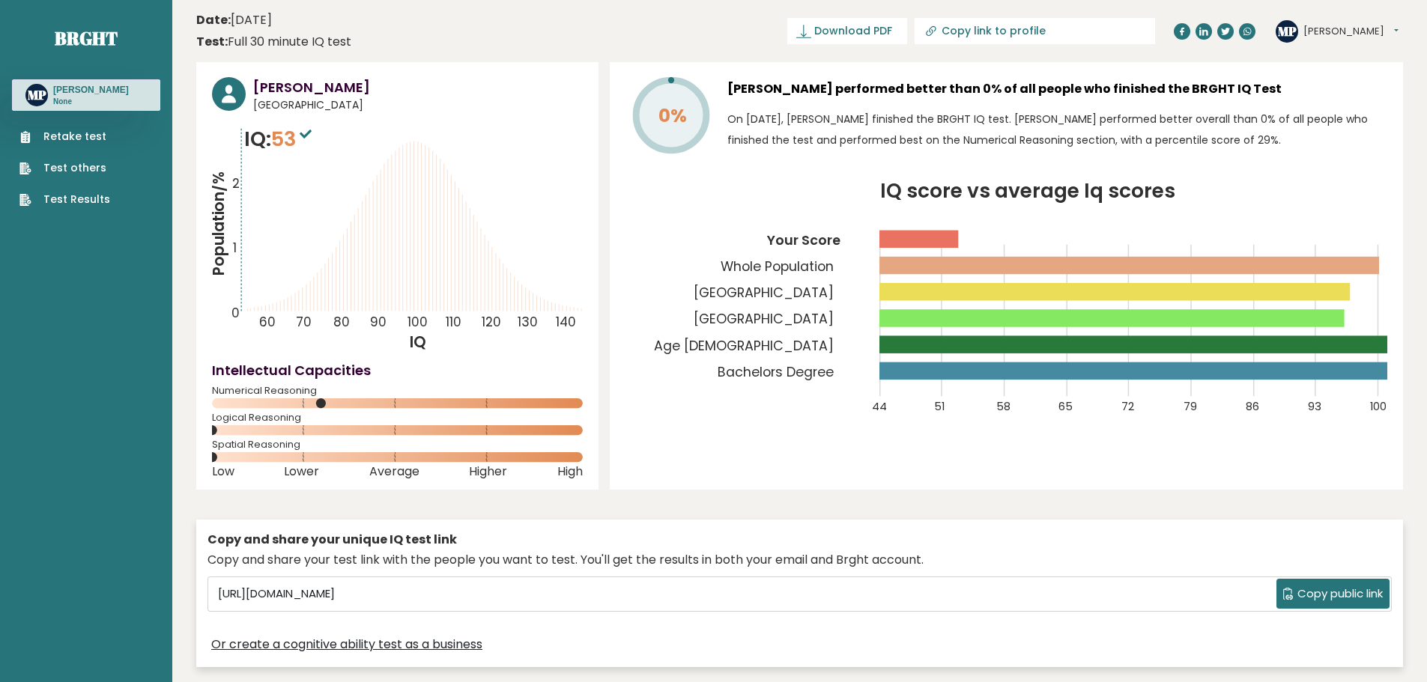
drag, startPoint x: 235, startPoint y: 432, endPoint x: 305, endPoint y: 438, distance: 69.9
click at [294, 432] on icon at bounding box center [397, 431] width 371 height 10
click at [315, 426] on rect at bounding box center [397, 431] width 371 height 10
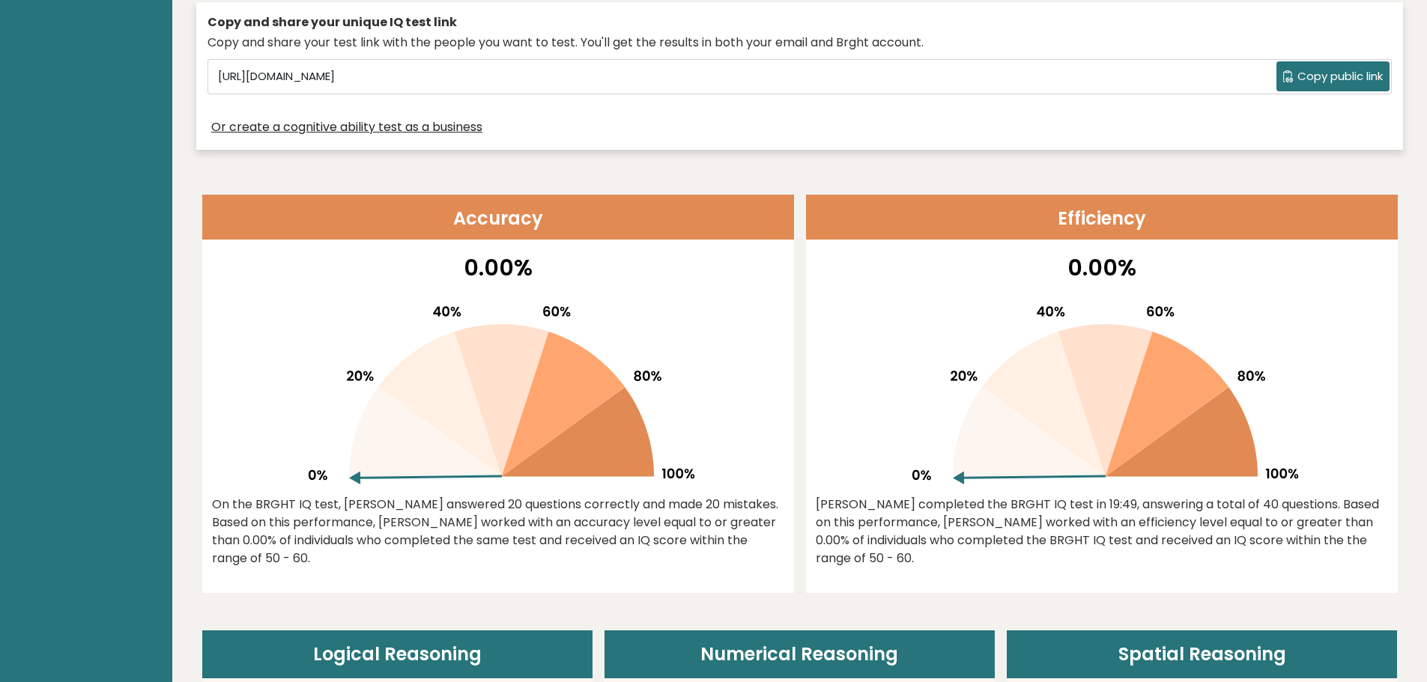
scroll to position [524, 0]
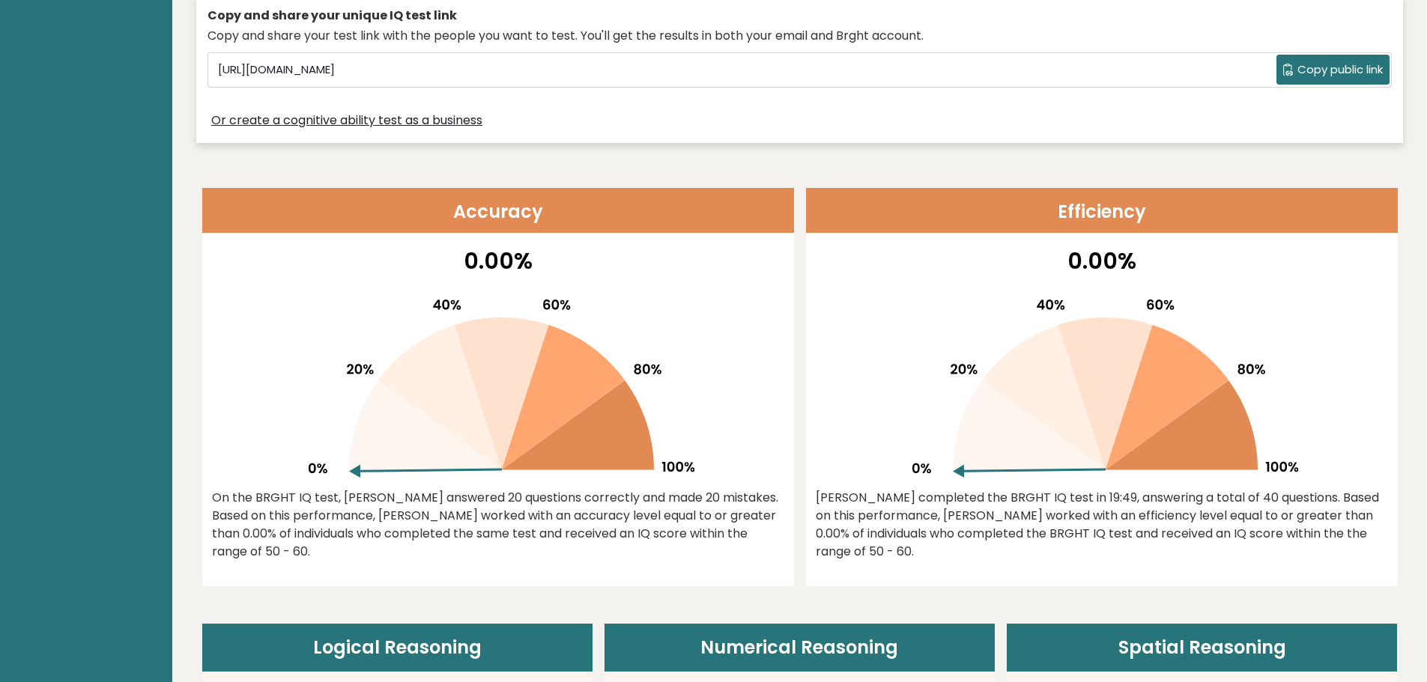
drag, startPoint x: 638, startPoint y: 508, endPoint x: 715, endPoint y: 564, distance: 95.5
click at [715, 564] on div "0.00% On the BRGHT IQ test, Micaela Palen answered 20 questions correctly and m…" at bounding box center [498, 415] width 592 height 342
click at [385, 557] on div "On the BRGHT IQ test, Micaela Palen answered 20 questions correctly and made 20…" at bounding box center [498, 525] width 572 height 72
click at [582, 563] on div "0.00% On the BRGHT IQ test, Micaela Palen answered 20 questions correctly and m…" at bounding box center [498, 415] width 592 height 342
click at [587, 563] on div "0.00% On the BRGHT IQ test, Micaela Palen answered 20 questions correctly and m…" at bounding box center [498, 415] width 592 height 342
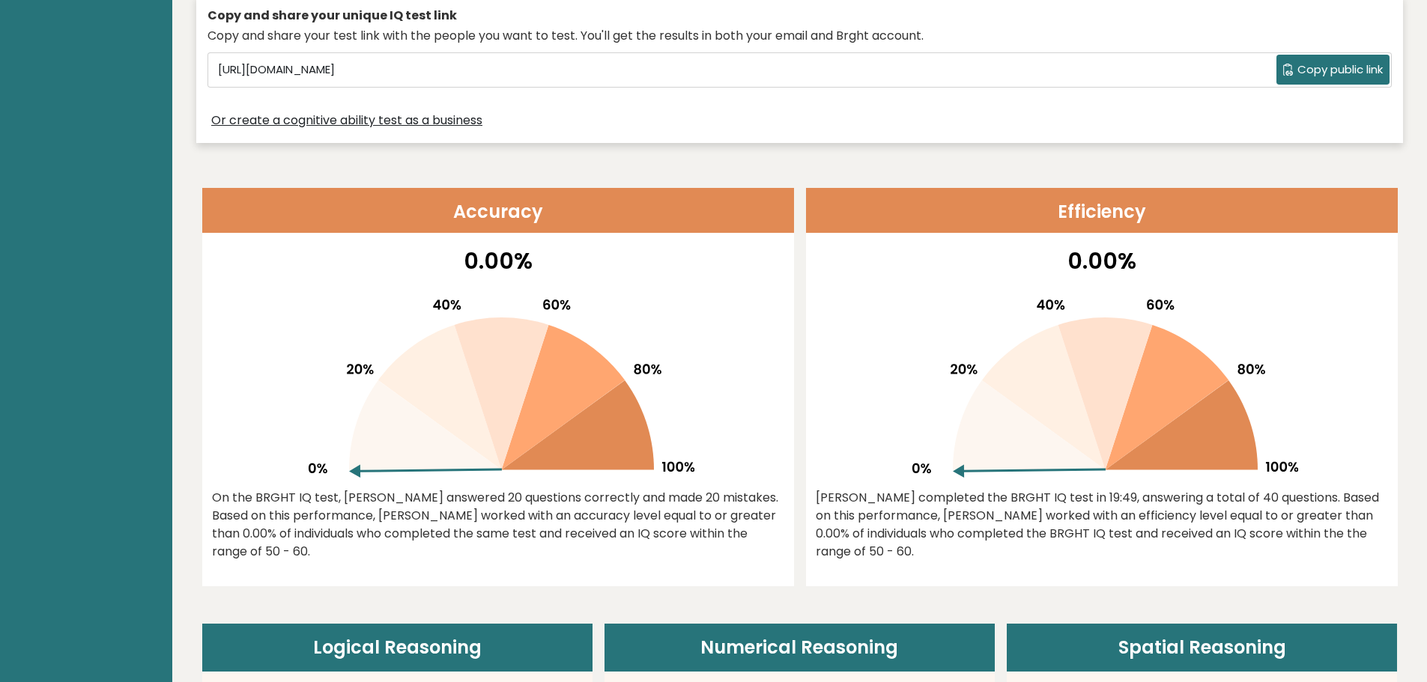
click at [655, 557] on div "On the BRGHT IQ test, Micaela Palen answered 20 questions correctly and made 20…" at bounding box center [498, 525] width 572 height 72
click at [659, 562] on div "0.00% On the BRGHT IQ test, Micaela Palen answered 20 questions correctly and m…" at bounding box center [498, 415] width 592 height 342
click at [438, 554] on div "On the BRGHT IQ test, Micaela Palen answered 20 questions correctly and made 20…" at bounding box center [498, 525] width 572 height 72
click at [458, 564] on div "0.00% On the BRGHT IQ test, Micaela Palen answered 20 questions correctly and m…" at bounding box center [498, 415] width 592 height 342
drag, startPoint x: 464, startPoint y: 518, endPoint x: 629, endPoint y: 559, distance: 169.7
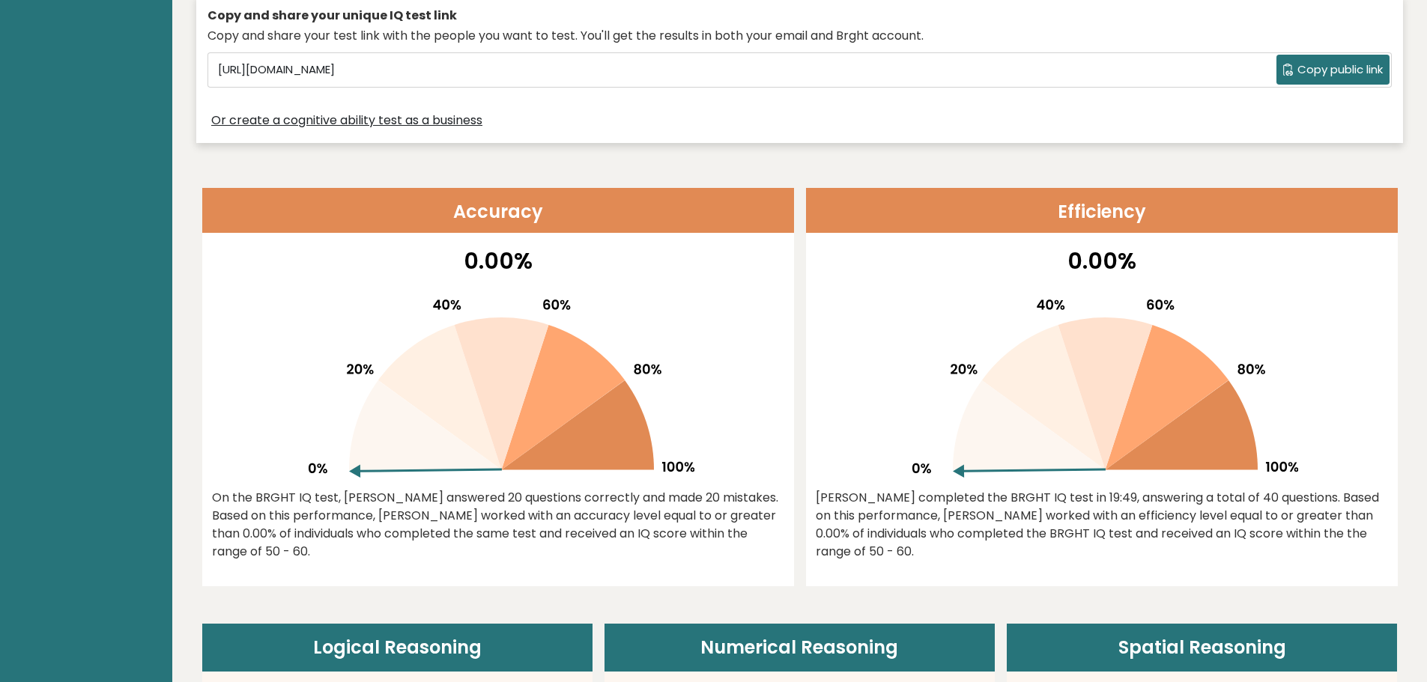
click at [626, 555] on div "On the BRGHT IQ test, Micaela Palen answered 20 questions correctly and made 20…" at bounding box center [498, 525] width 572 height 72
drag, startPoint x: 444, startPoint y: 584, endPoint x: 493, endPoint y: 601, distance: 51.7
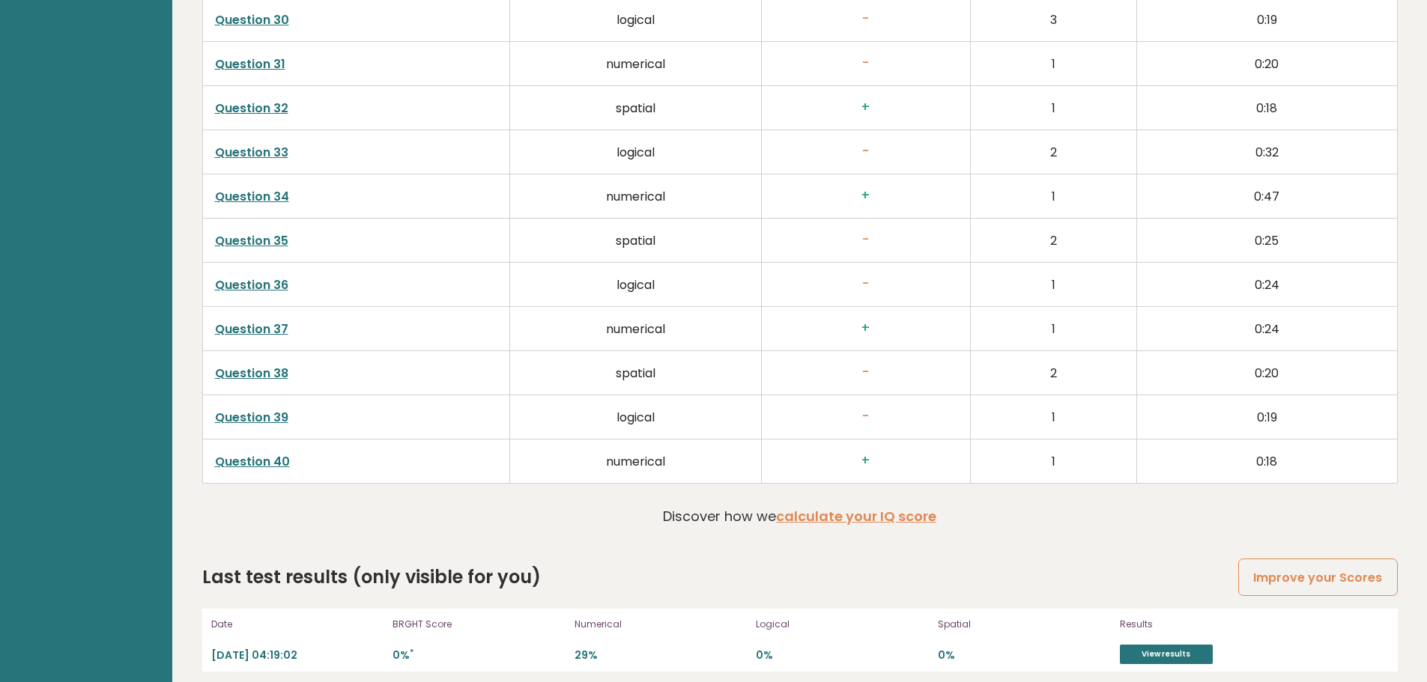
scroll to position [3856, 0]
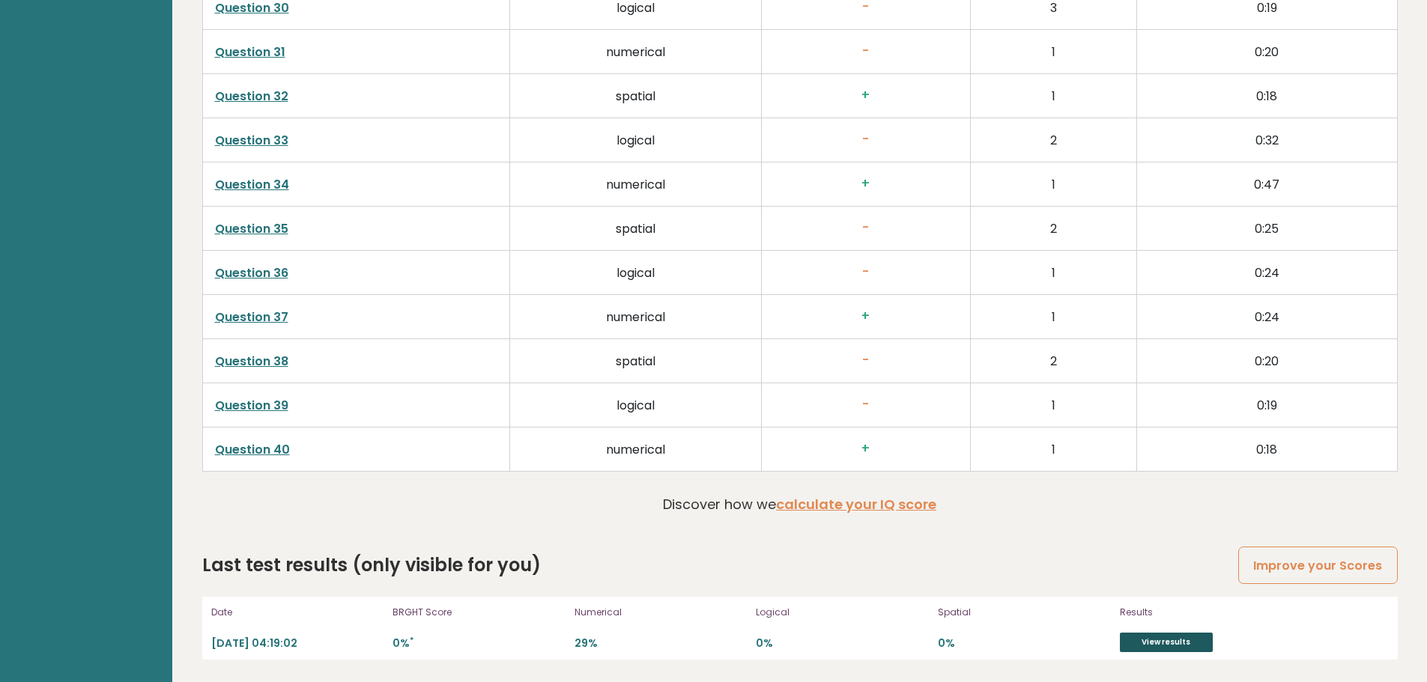
click at [1175, 638] on link "View results" at bounding box center [1166, 642] width 93 height 19
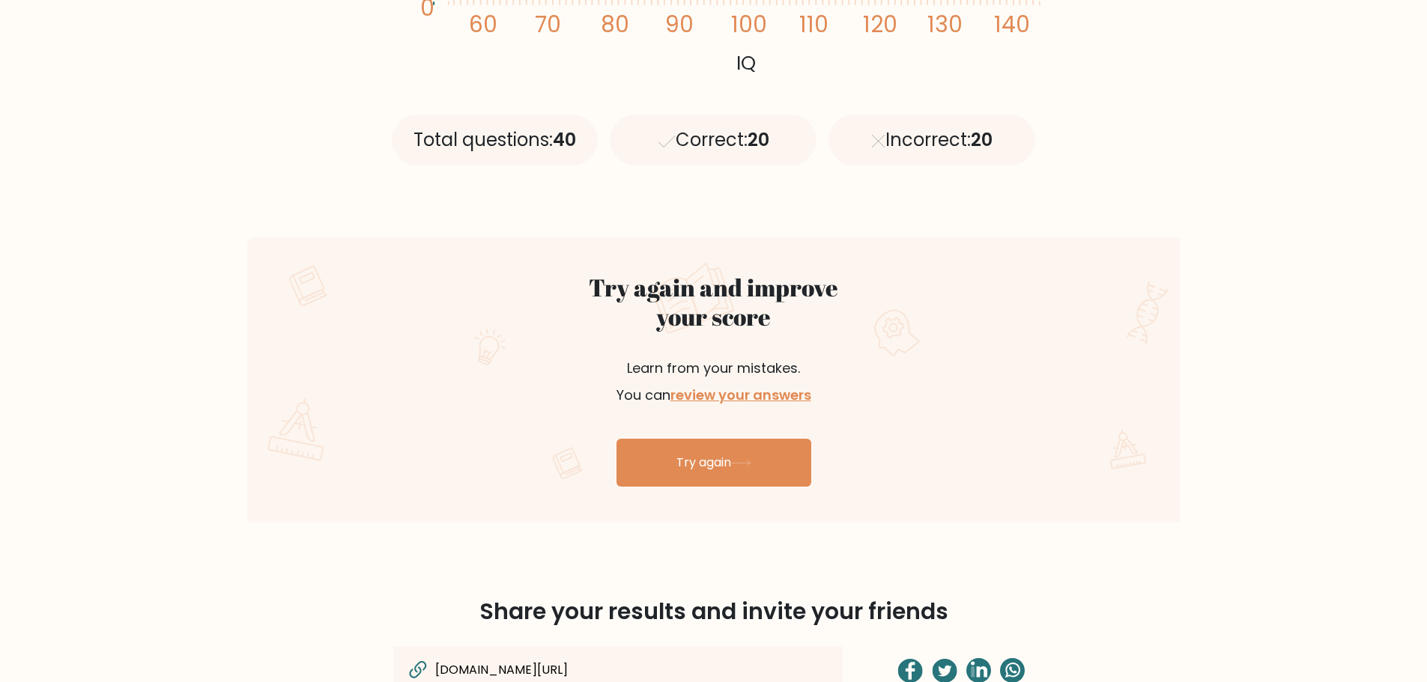
scroll to position [674, 0]
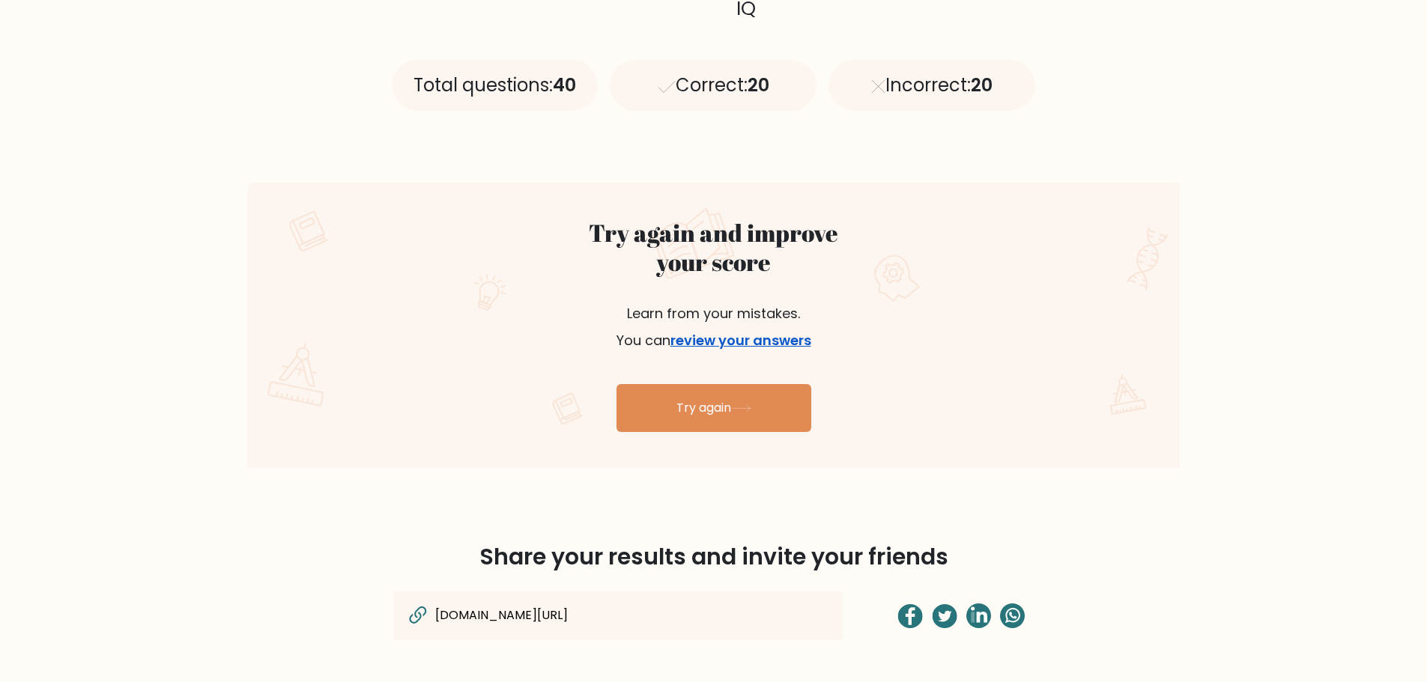
click at [739, 339] on link "review your answers" at bounding box center [741, 340] width 141 height 19
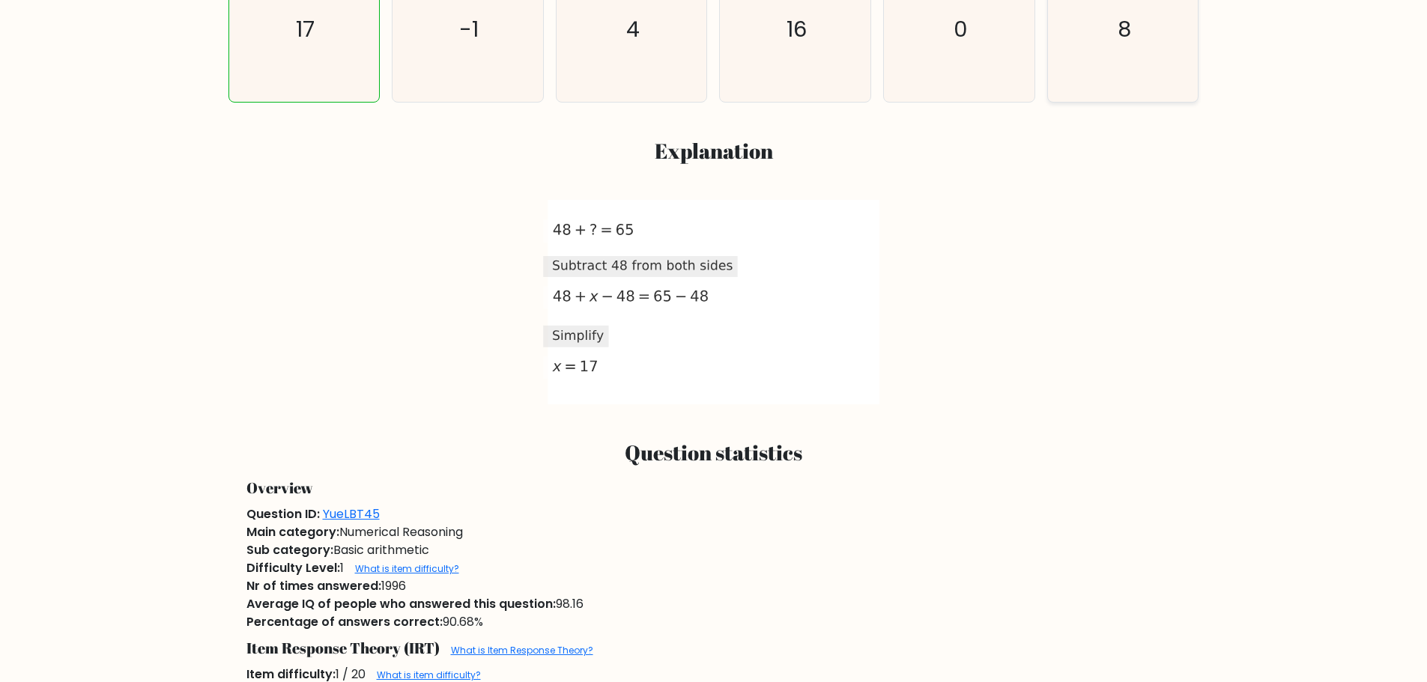
scroll to position [749, 0]
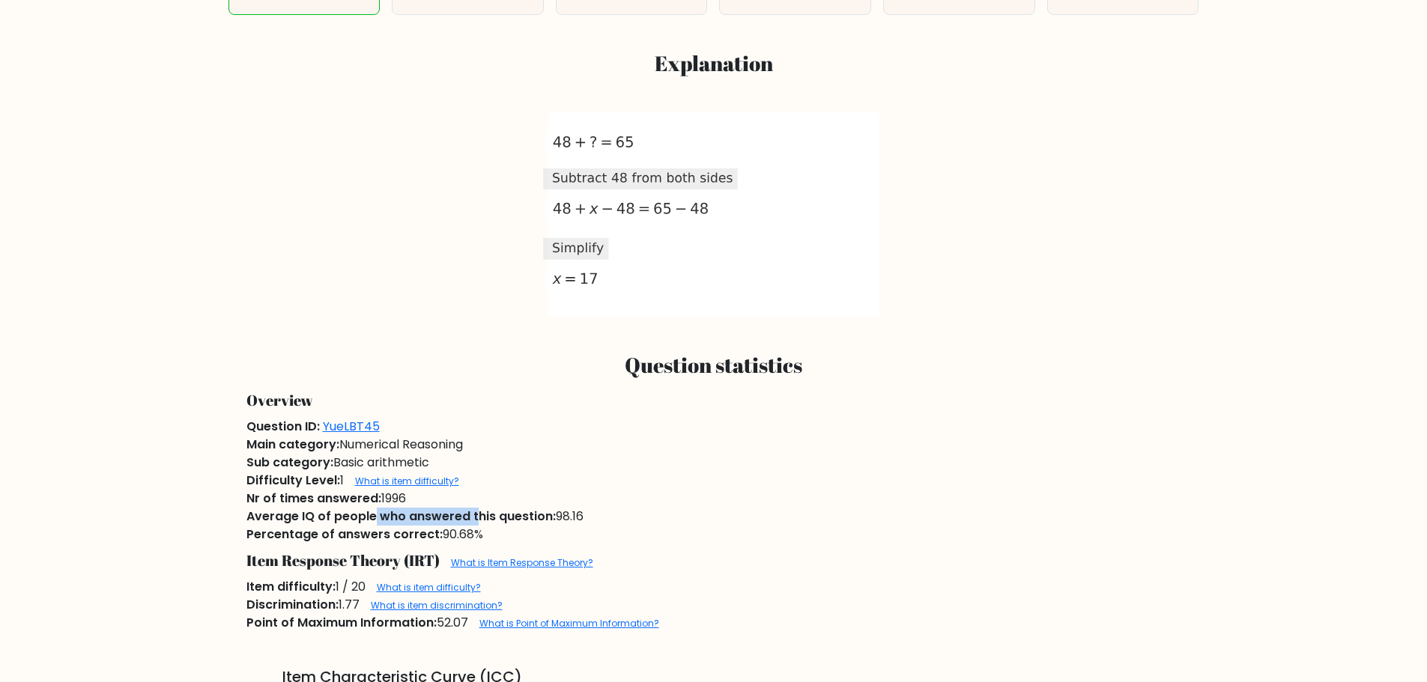
drag, startPoint x: 375, startPoint y: 518, endPoint x: 476, endPoint y: 524, distance: 101.3
click at [475, 524] on span "Average IQ of people who answered this question:" at bounding box center [400, 516] width 309 height 17
click at [280, 521] on span "Average IQ of people who answered this question:" at bounding box center [400, 516] width 309 height 17
drag, startPoint x: 245, startPoint y: 497, endPoint x: 557, endPoint y: 522, distance: 312.6
click at [537, 505] on div "Nr of times answered: 1996" at bounding box center [713, 499] width 953 height 18
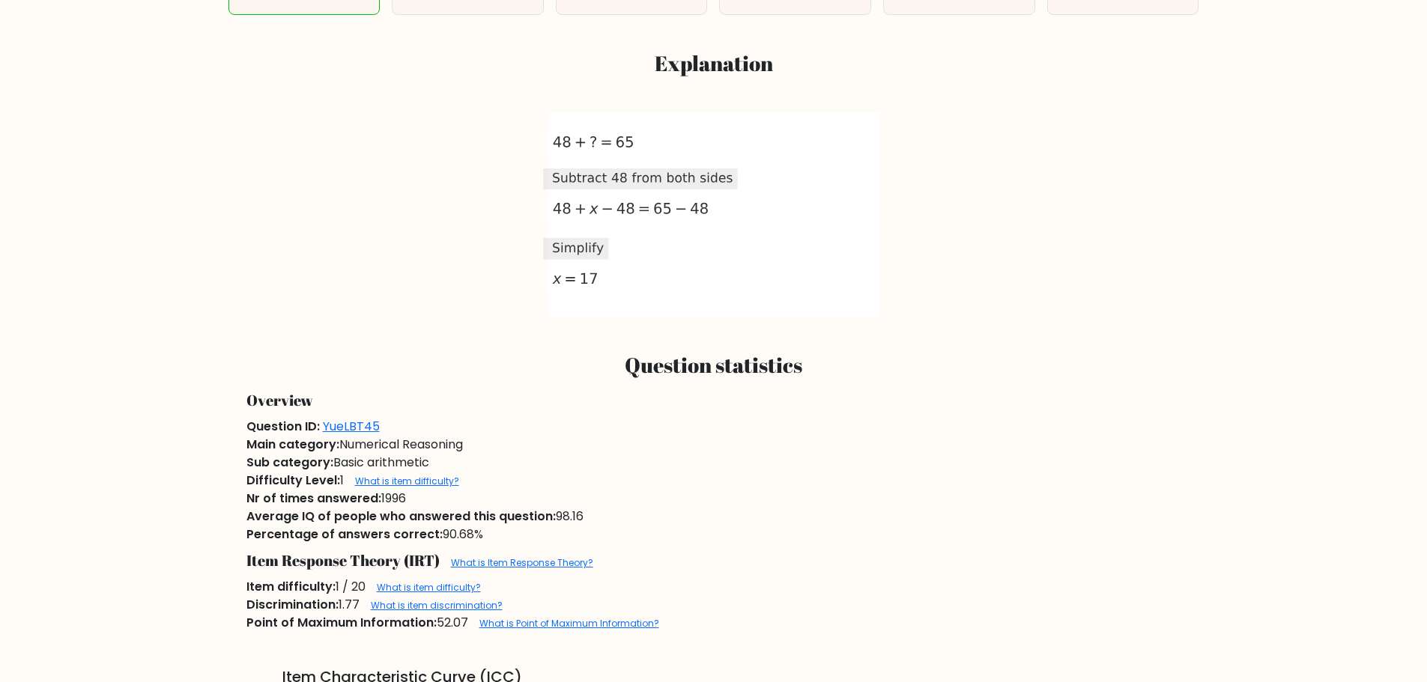
click at [560, 524] on div "Average IQ of people who answered this question: 98.16" at bounding box center [713, 517] width 953 height 18
drag, startPoint x: 521, startPoint y: 530, endPoint x: 186, endPoint y: 533, distance: 334.9
click at [275, 414] on div "Overview" at bounding box center [713, 401] width 953 height 34
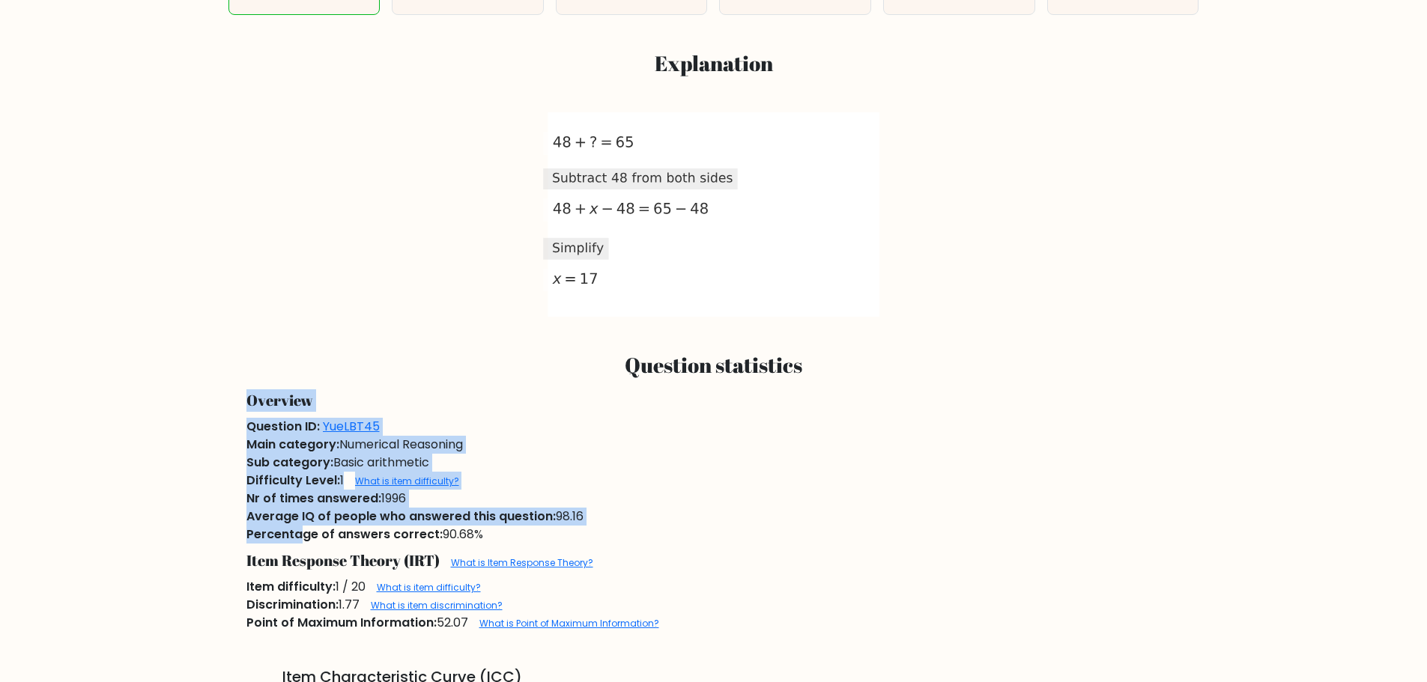
drag, startPoint x: 234, startPoint y: 418, endPoint x: 302, endPoint y: 531, distance: 132.1
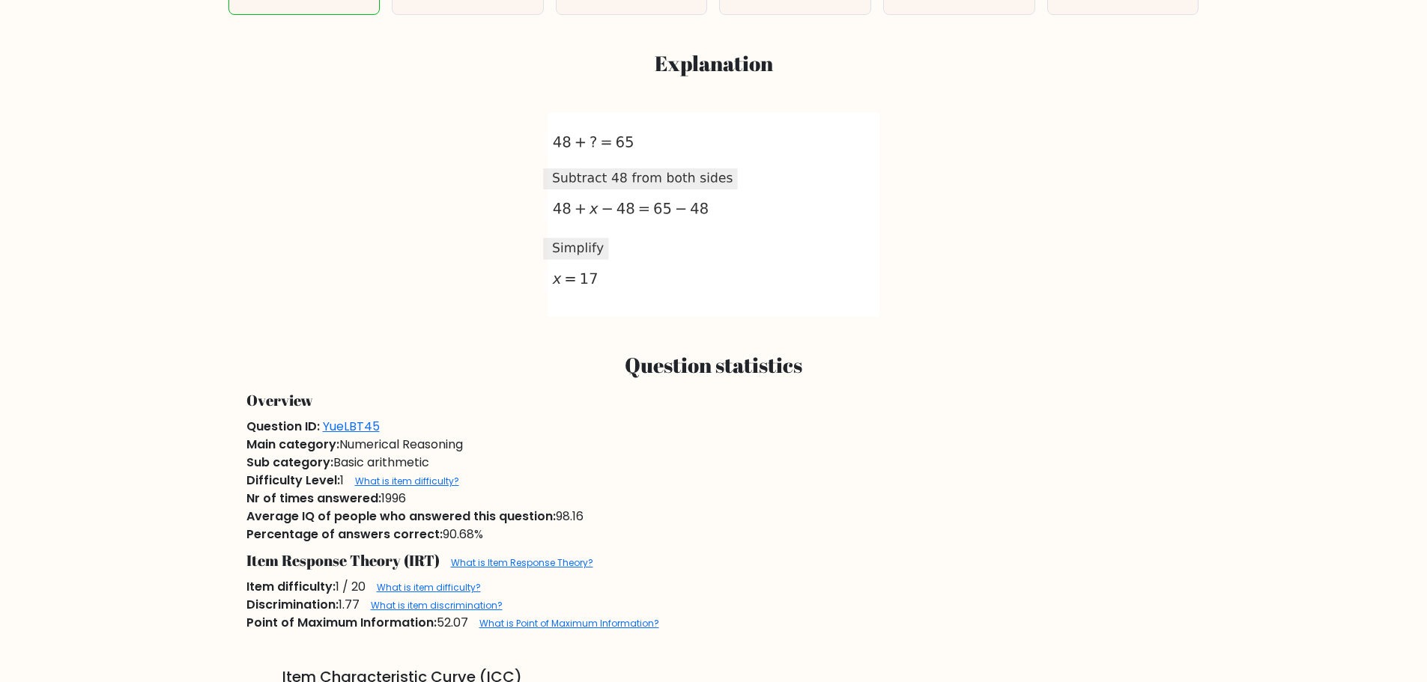
click at [708, 528] on div "Percentage of answers correct: 90.68%" at bounding box center [713, 535] width 953 height 18
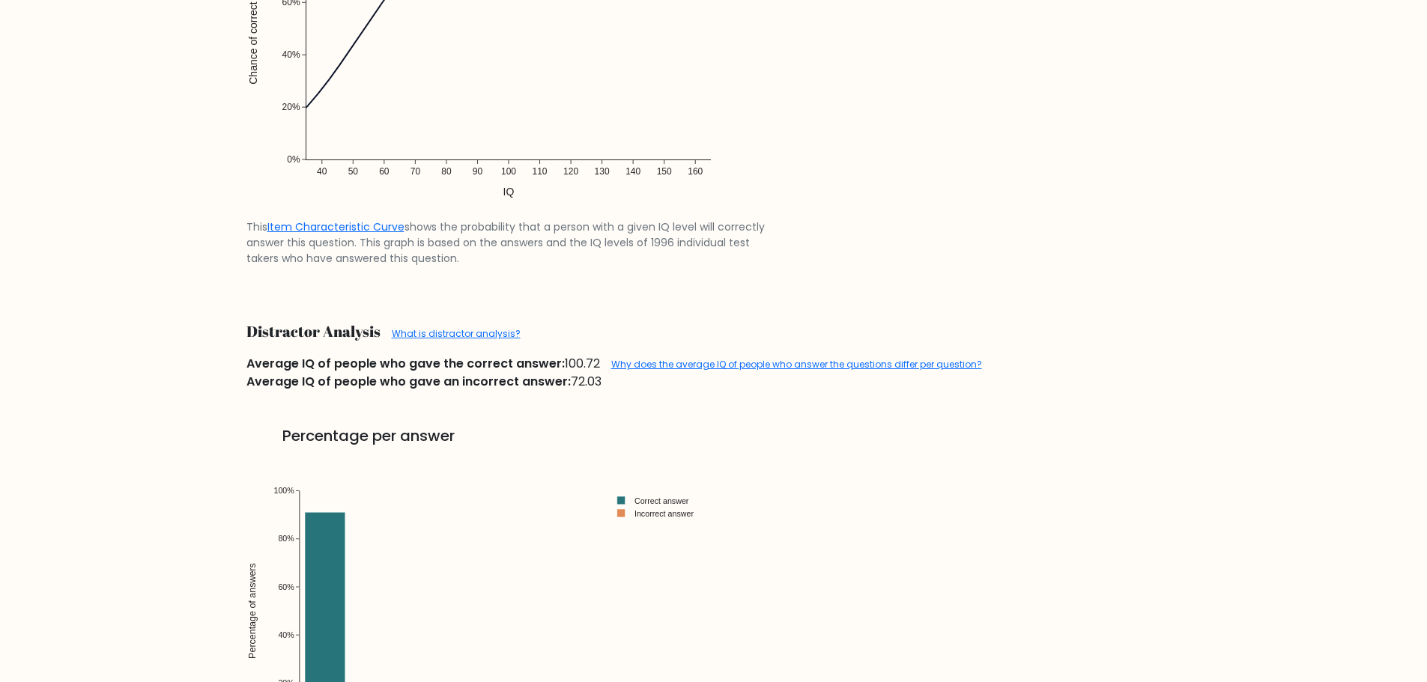
scroll to position [1648, 0]
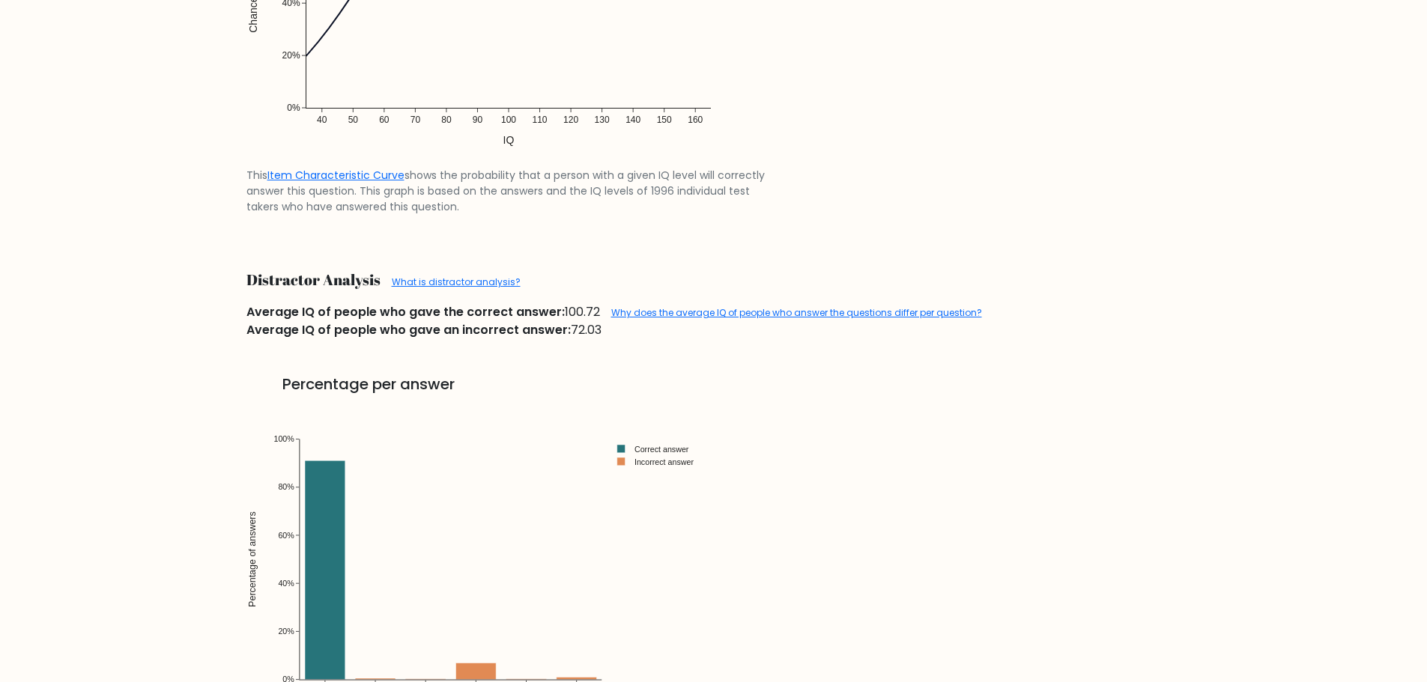
click at [755, 467] on link "Percentage per answer The graph illustrates the percentage of individual test t…" at bounding box center [713, 575] width 953 height 473
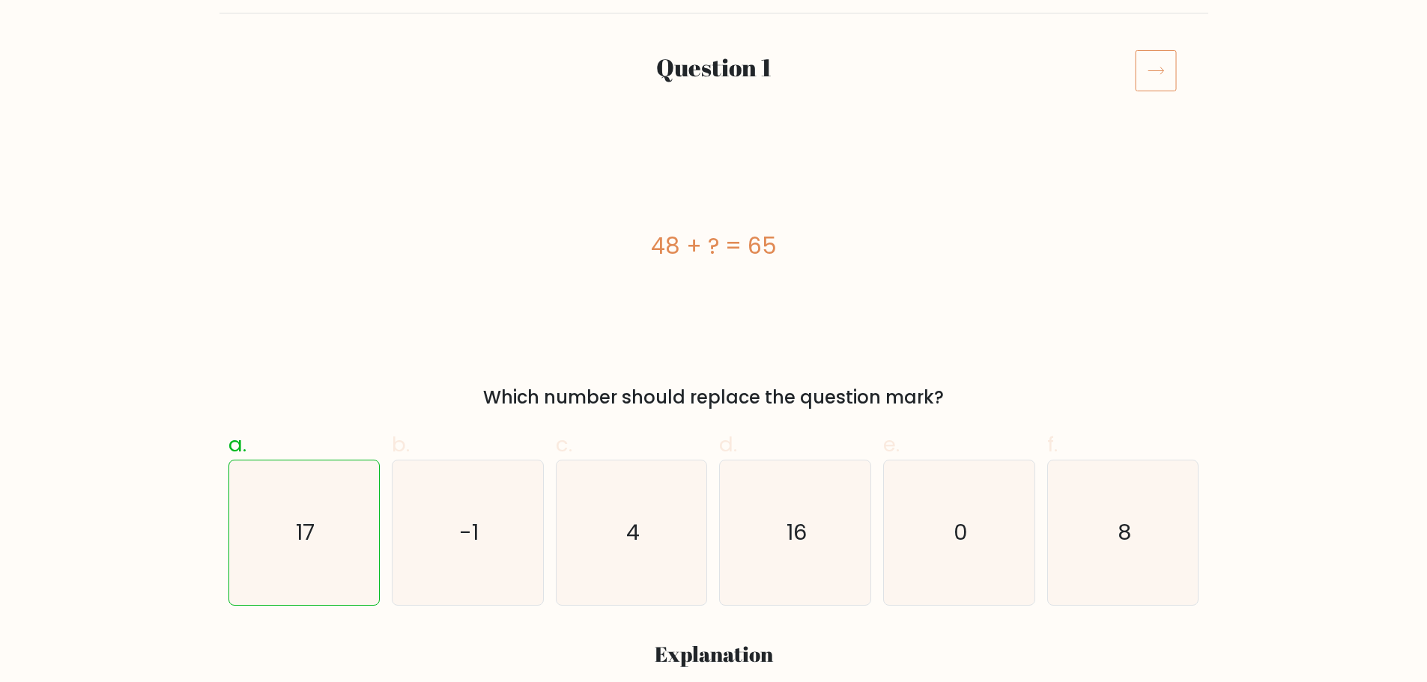
scroll to position [75, 0]
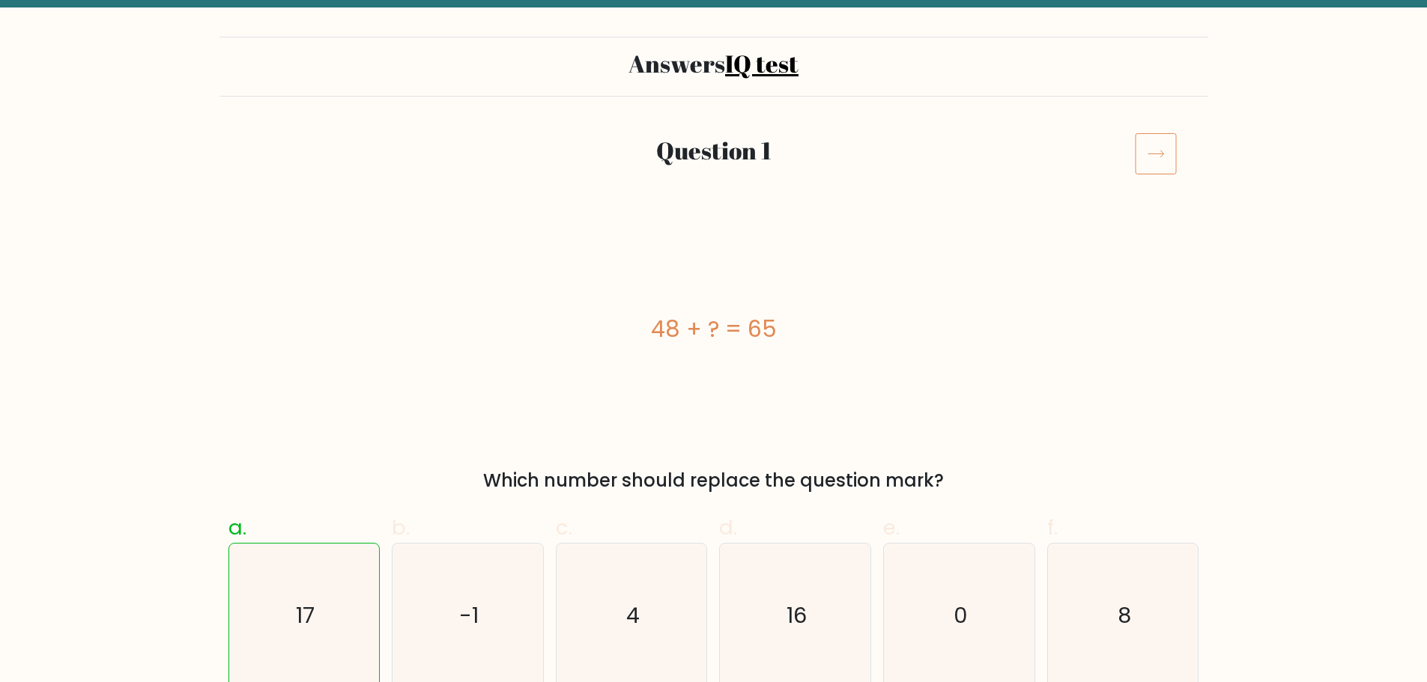
drag, startPoint x: 491, startPoint y: 482, endPoint x: 962, endPoint y: 479, distance: 470.5
click at [962, 479] on div "Which number should replace the question mark?" at bounding box center [713, 480] width 953 height 27
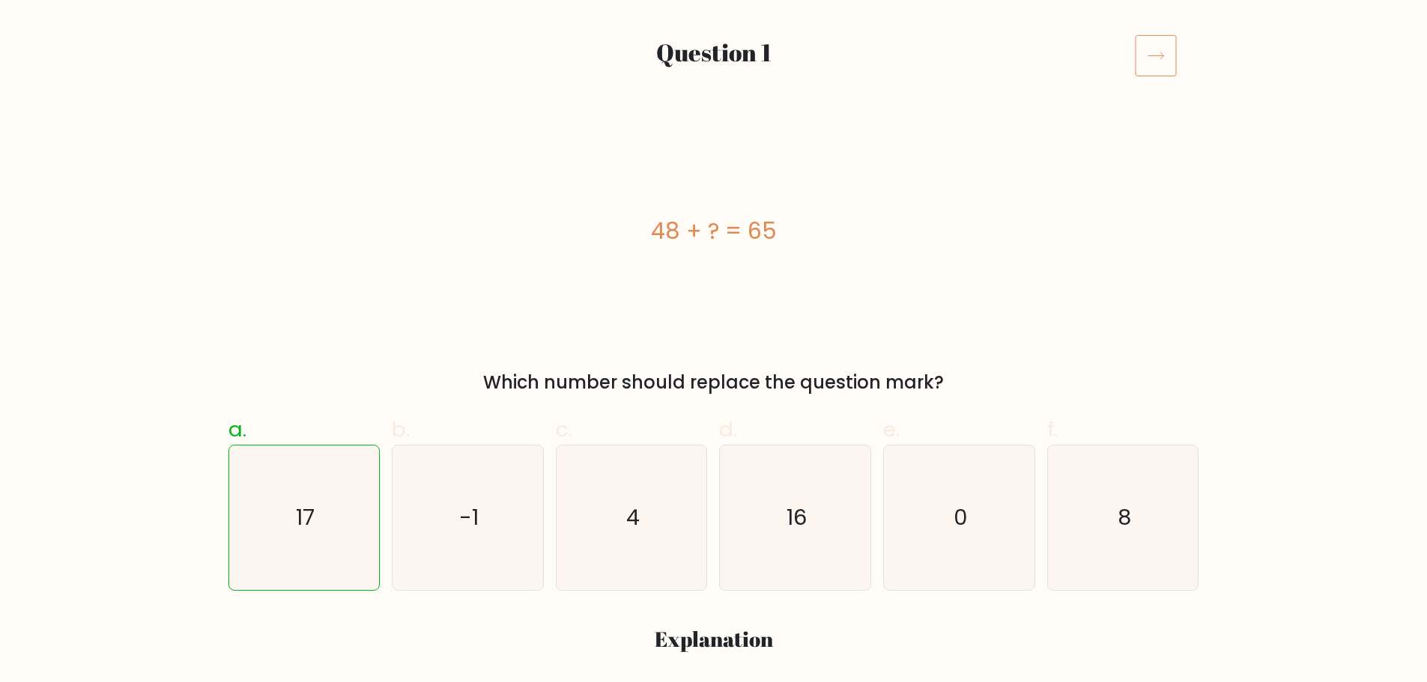
scroll to position [150, 0]
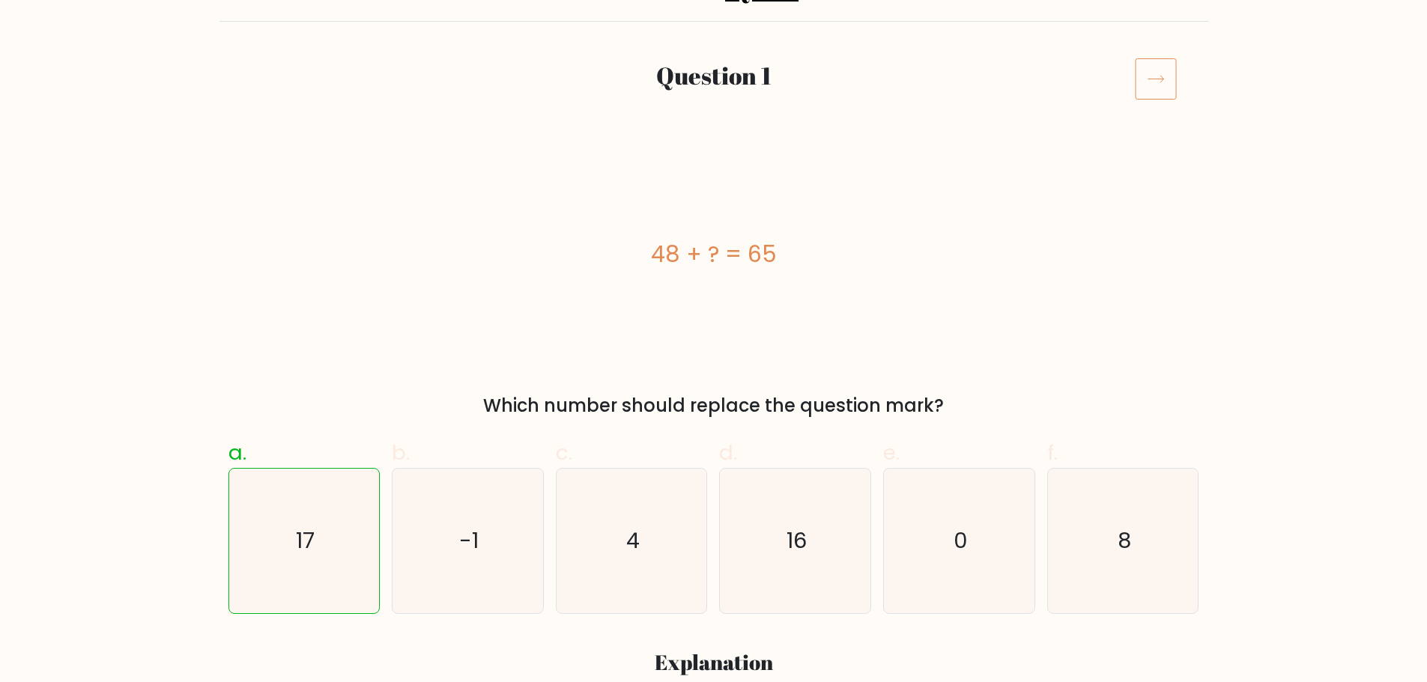
click at [1159, 89] on icon at bounding box center [1156, 79] width 42 height 42
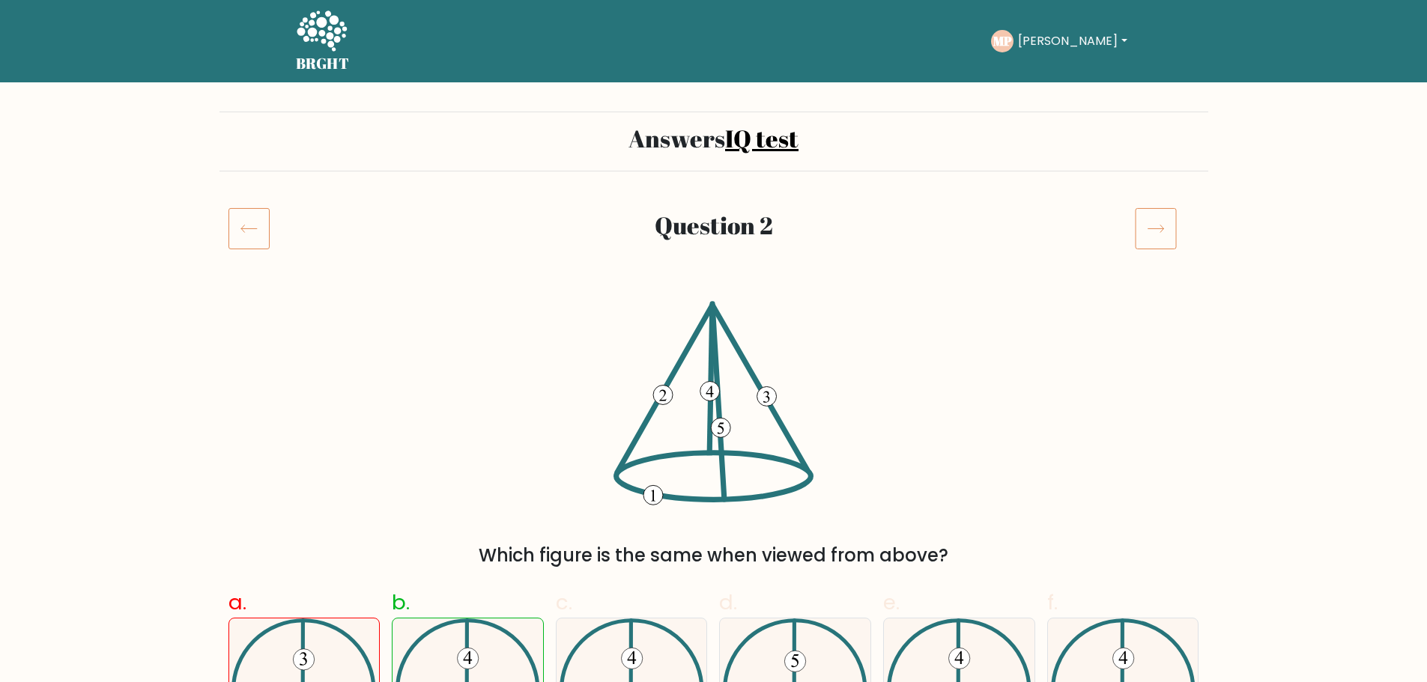
click at [1157, 231] on icon at bounding box center [1156, 229] width 42 height 42
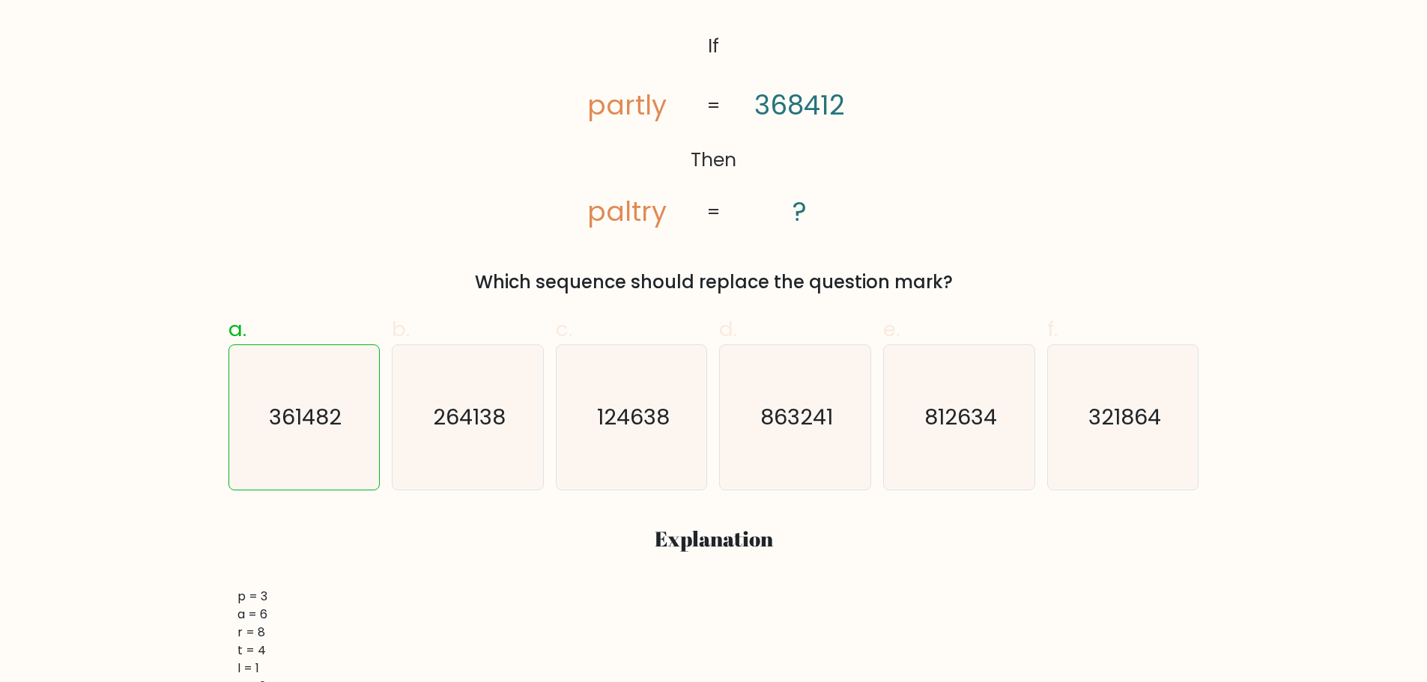
scroll to position [150, 0]
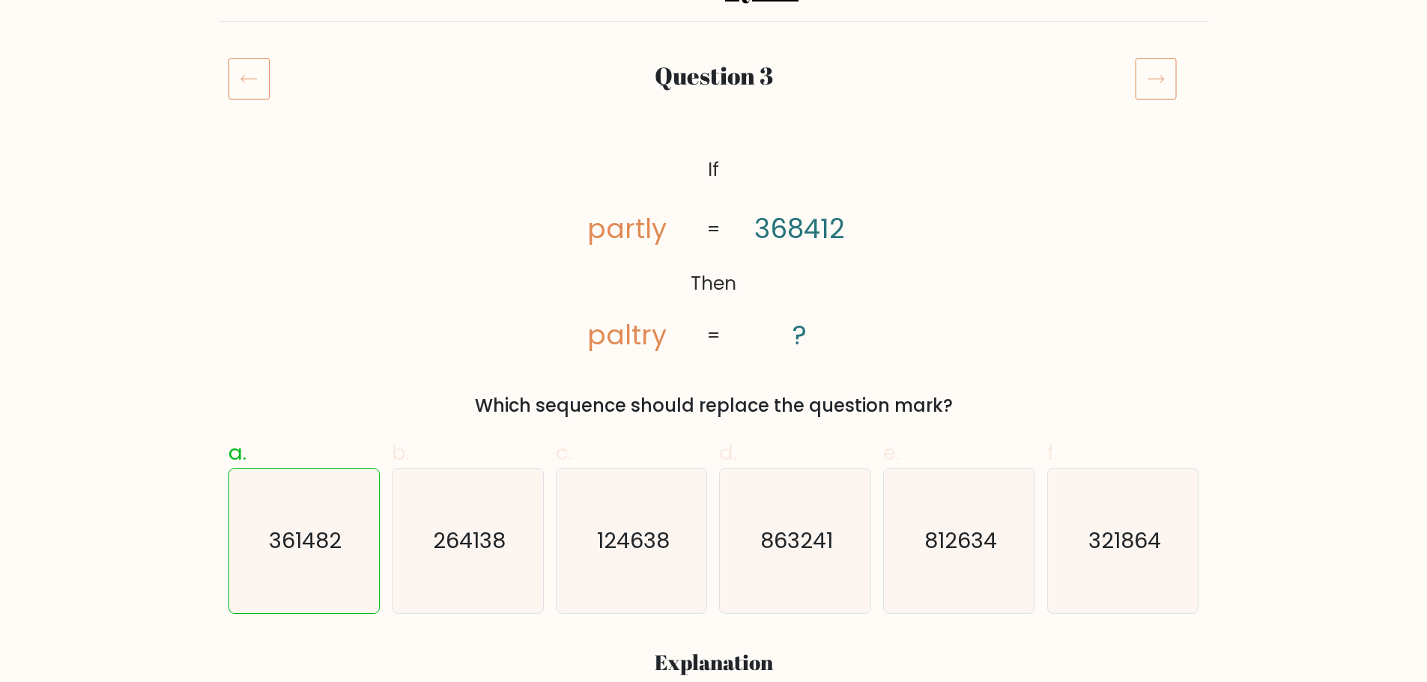
click at [1166, 79] on icon at bounding box center [1156, 79] width 42 height 42
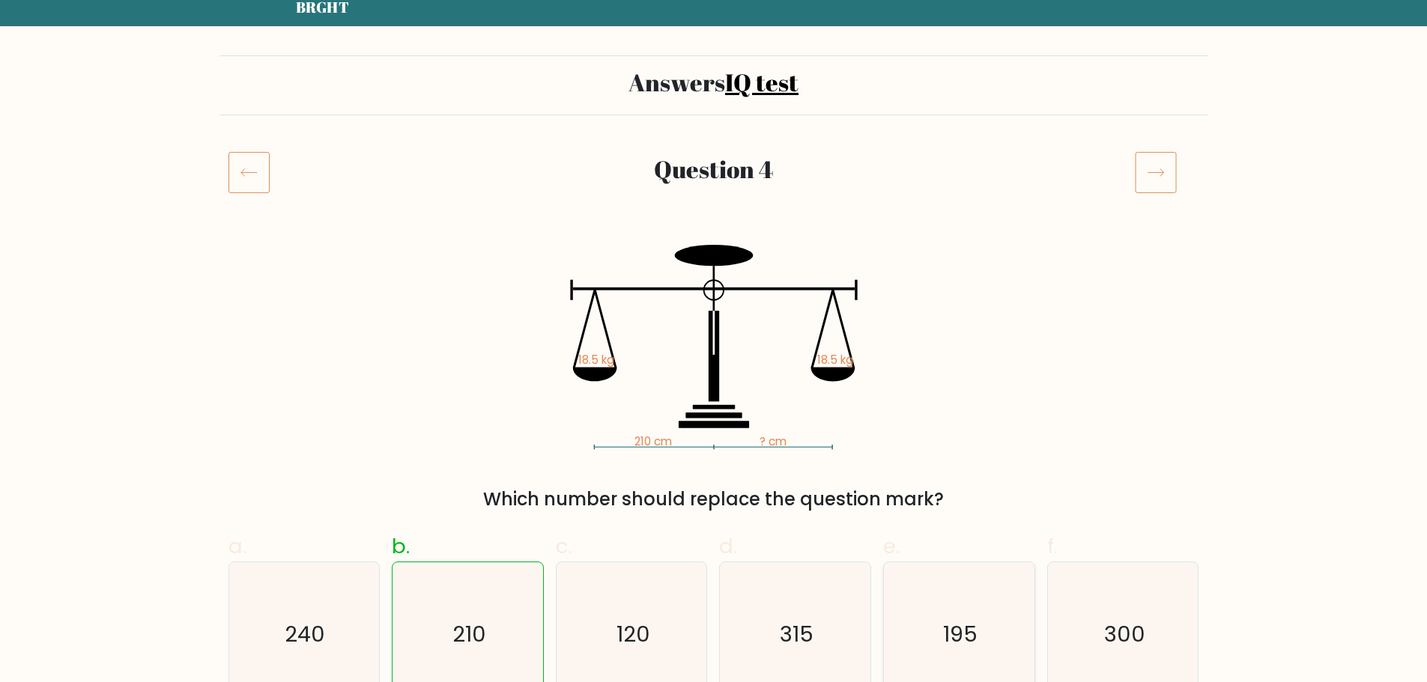
scroll to position [150, 0]
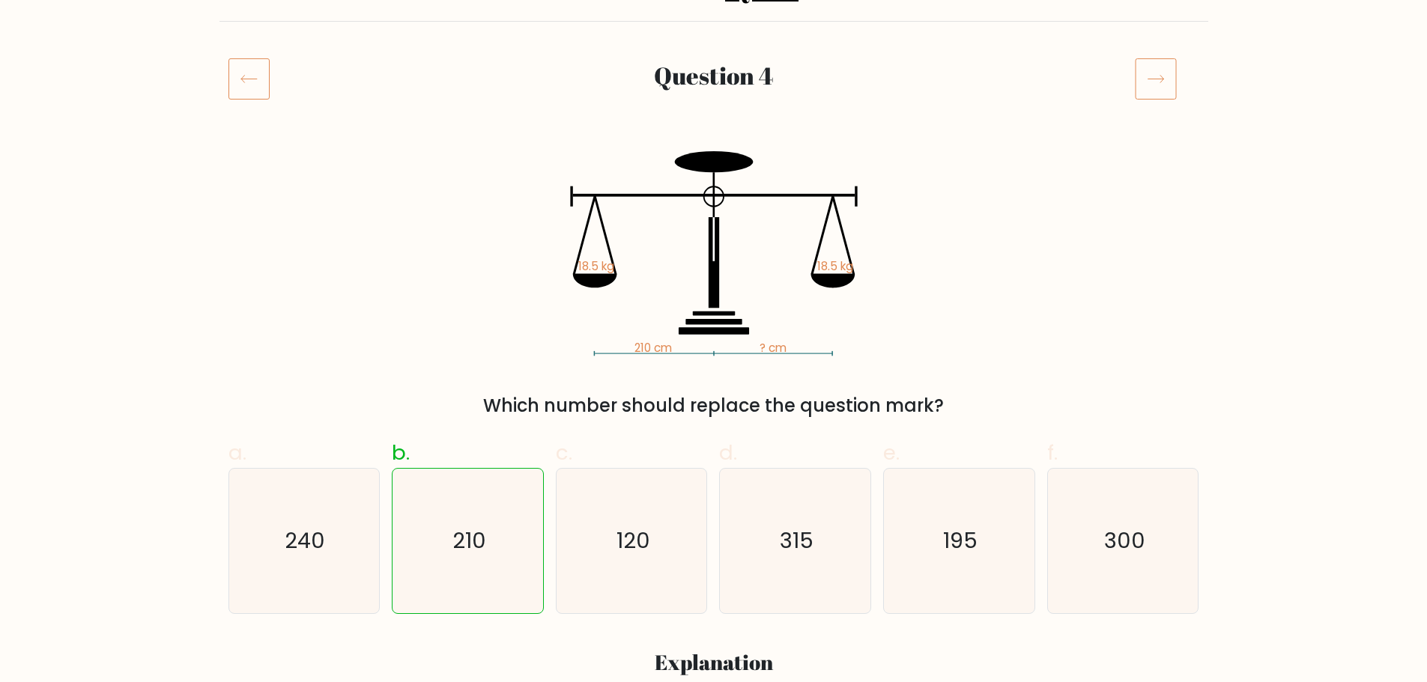
click at [1169, 90] on icon at bounding box center [1156, 79] width 42 height 42
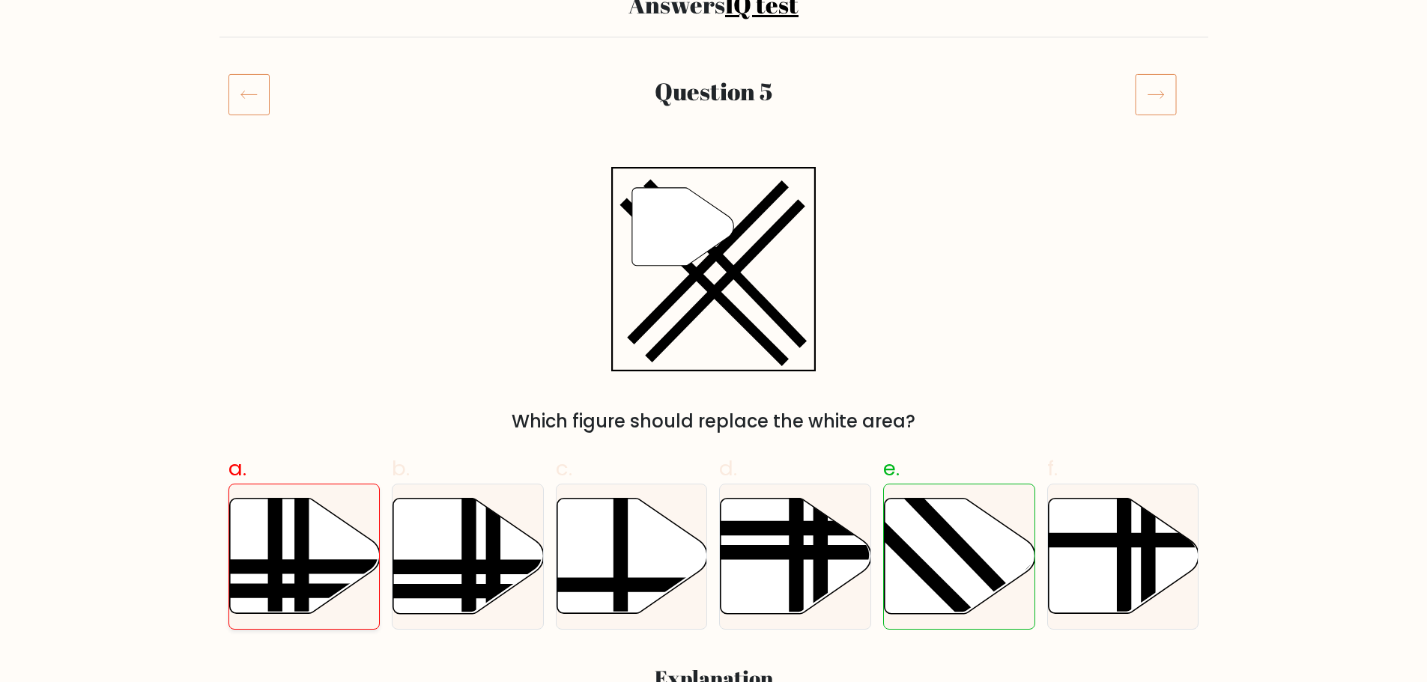
scroll to position [225, 0]
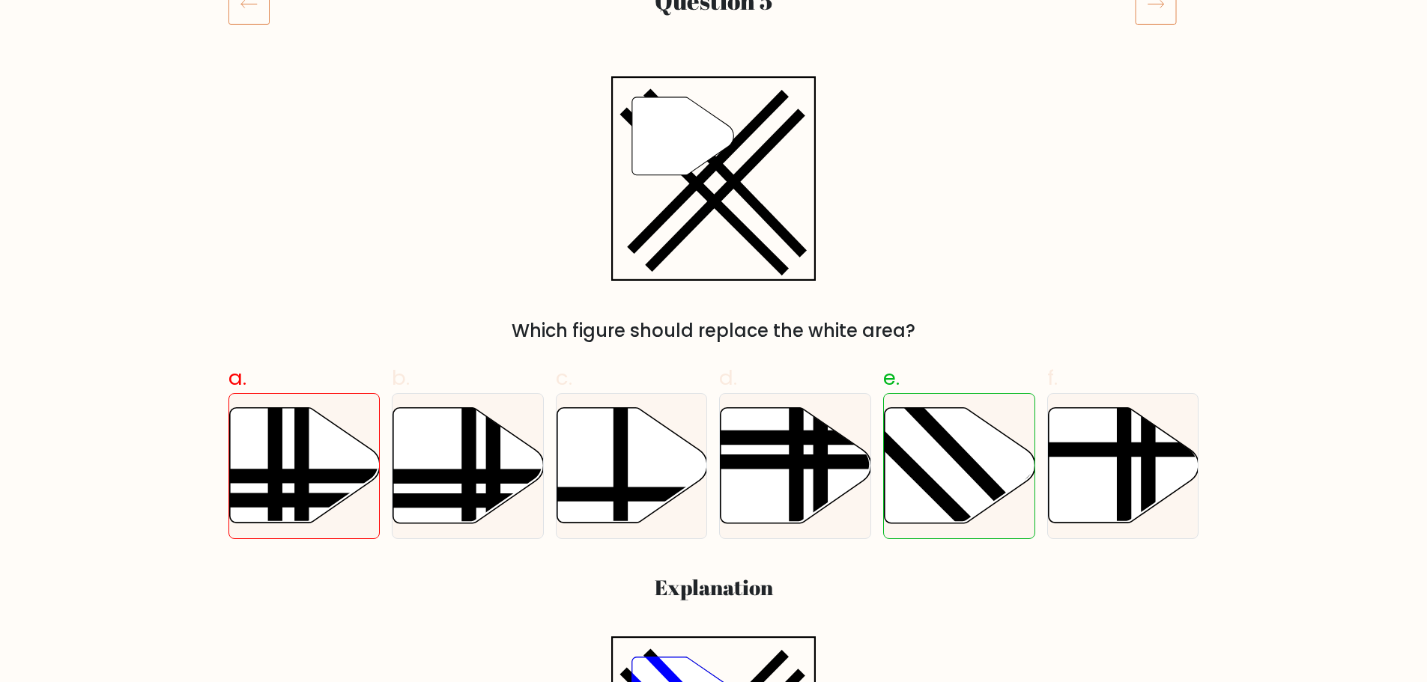
click at [1160, 16] on icon at bounding box center [1156, 4] width 42 height 42
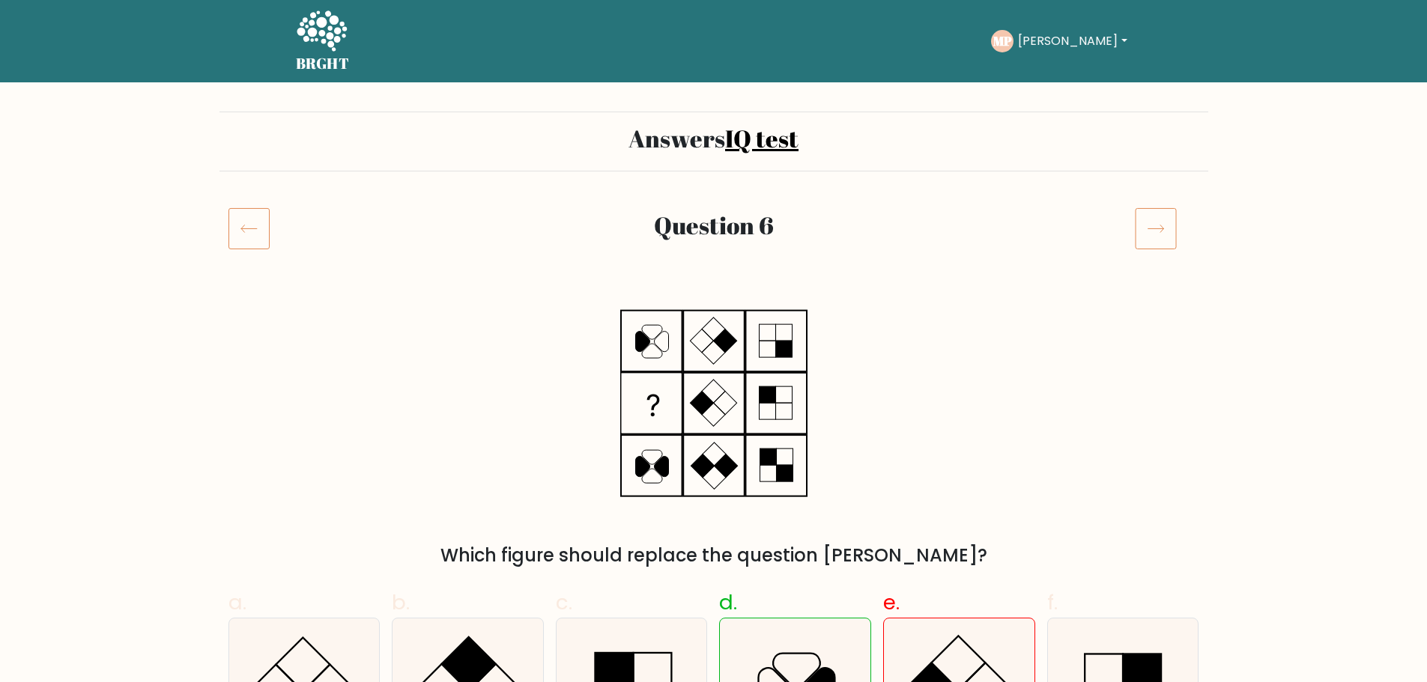
click at [1157, 236] on icon at bounding box center [1156, 229] width 42 height 42
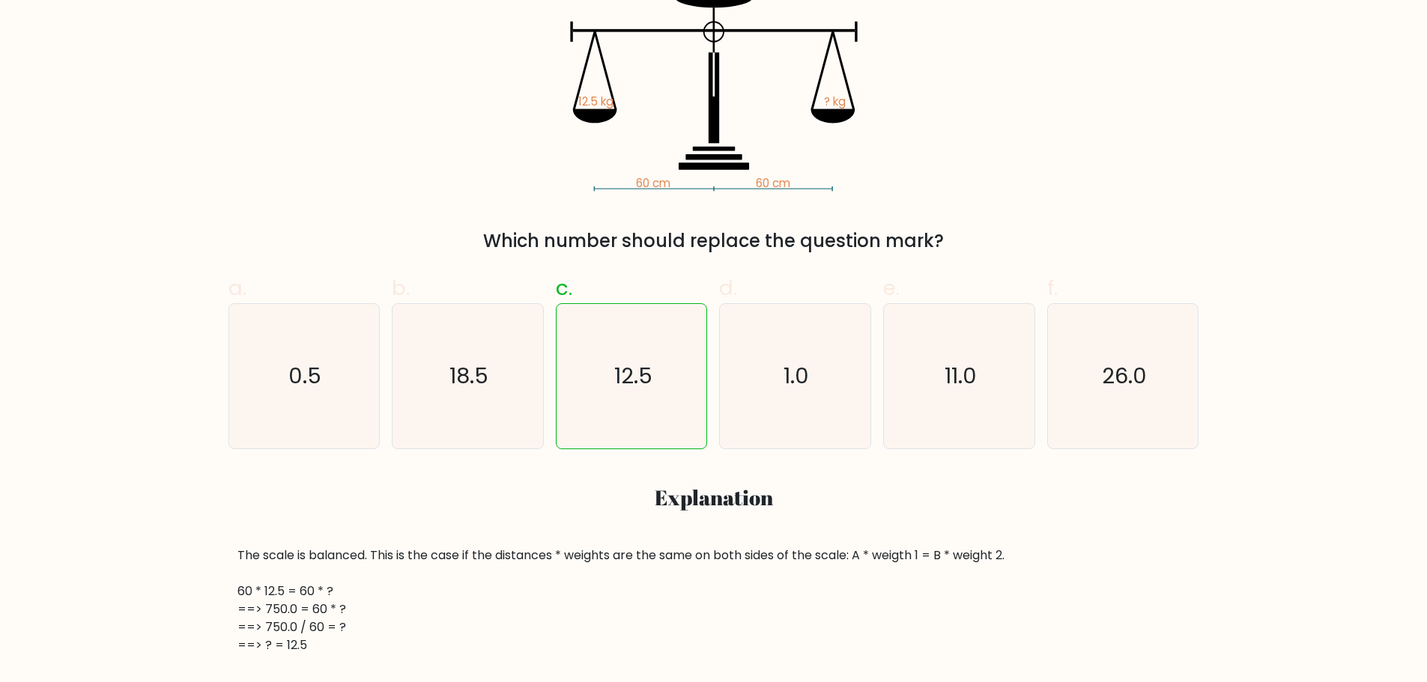
scroll to position [150, 0]
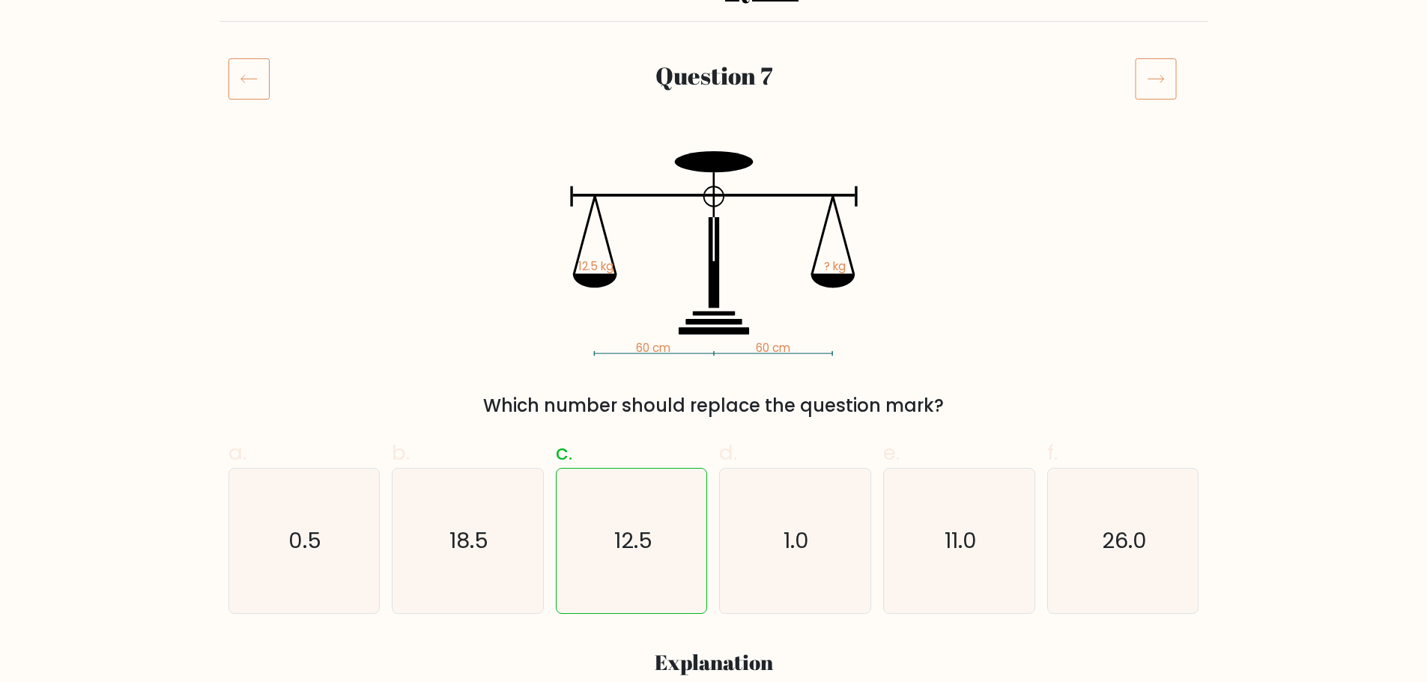
click at [1164, 68] on icon at bounding box center [1156, 79] width 42 height 42
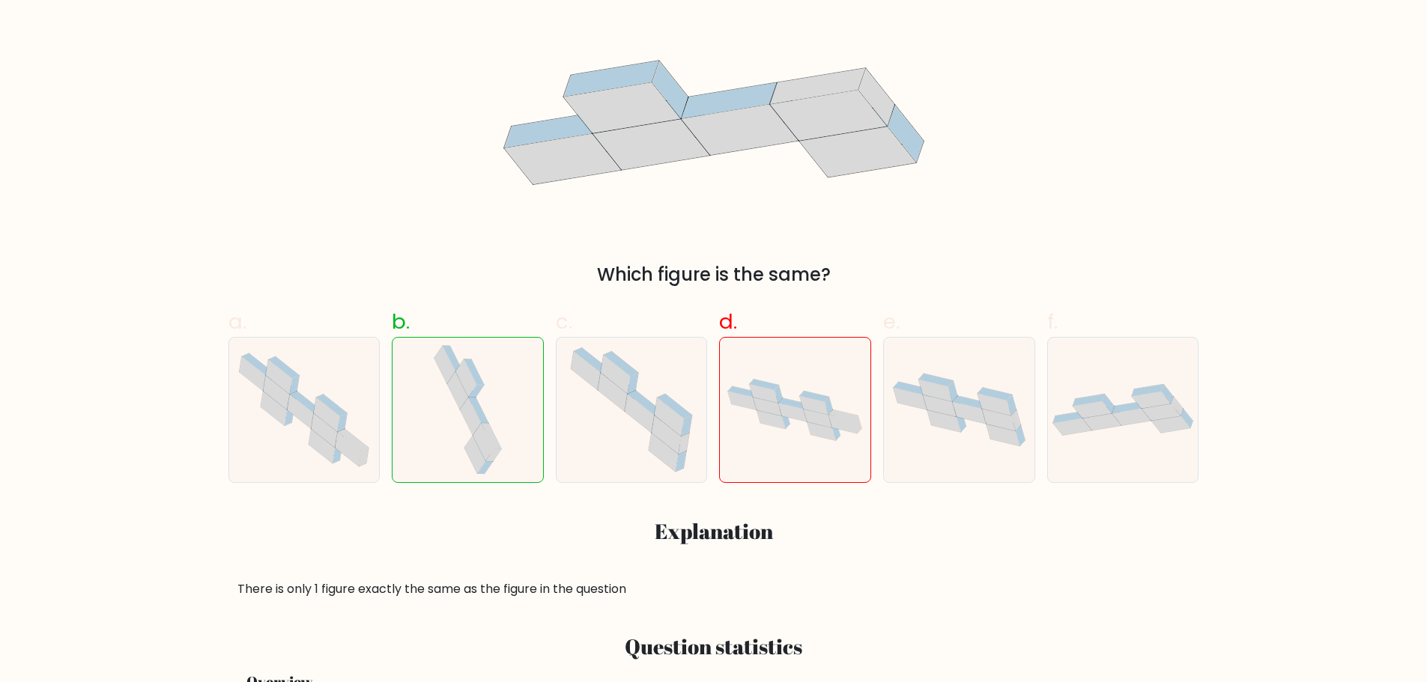
scroll to position [150, 0]
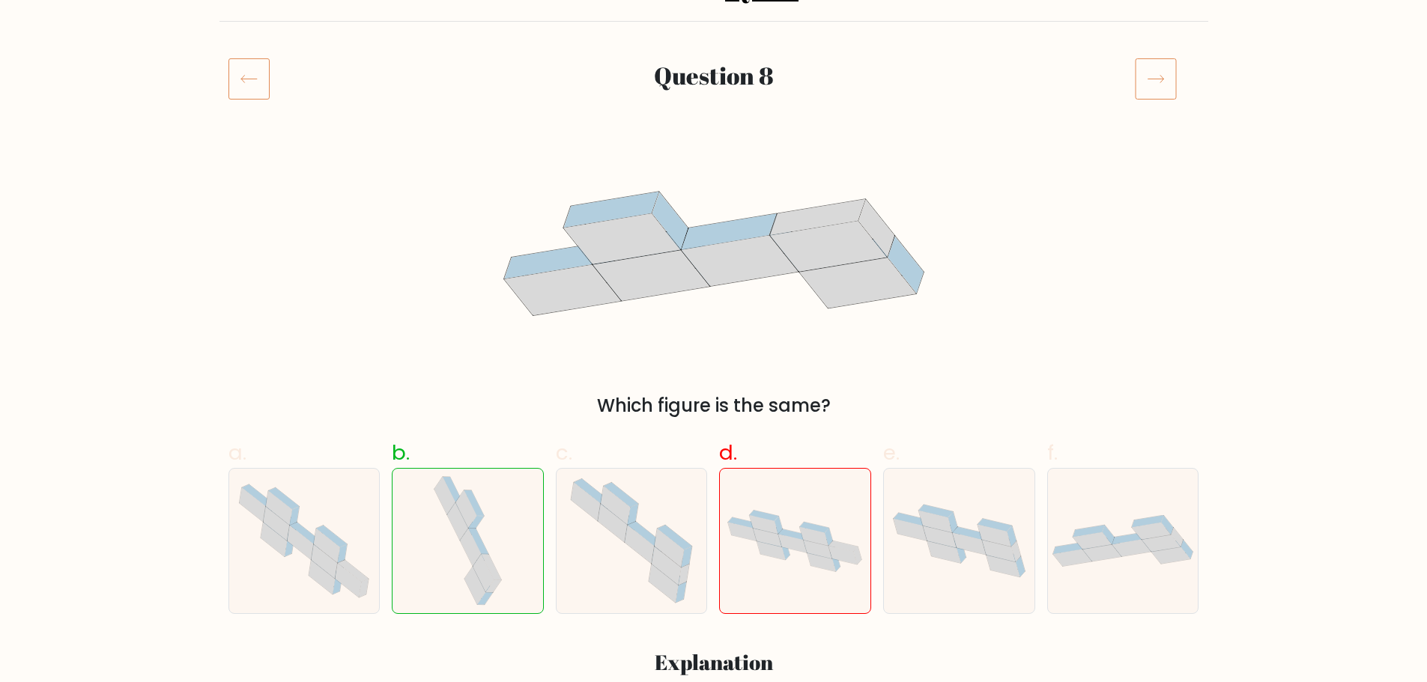
click at [1161, 76] on icon at bounding box center [1156, 79] width 42 height 42
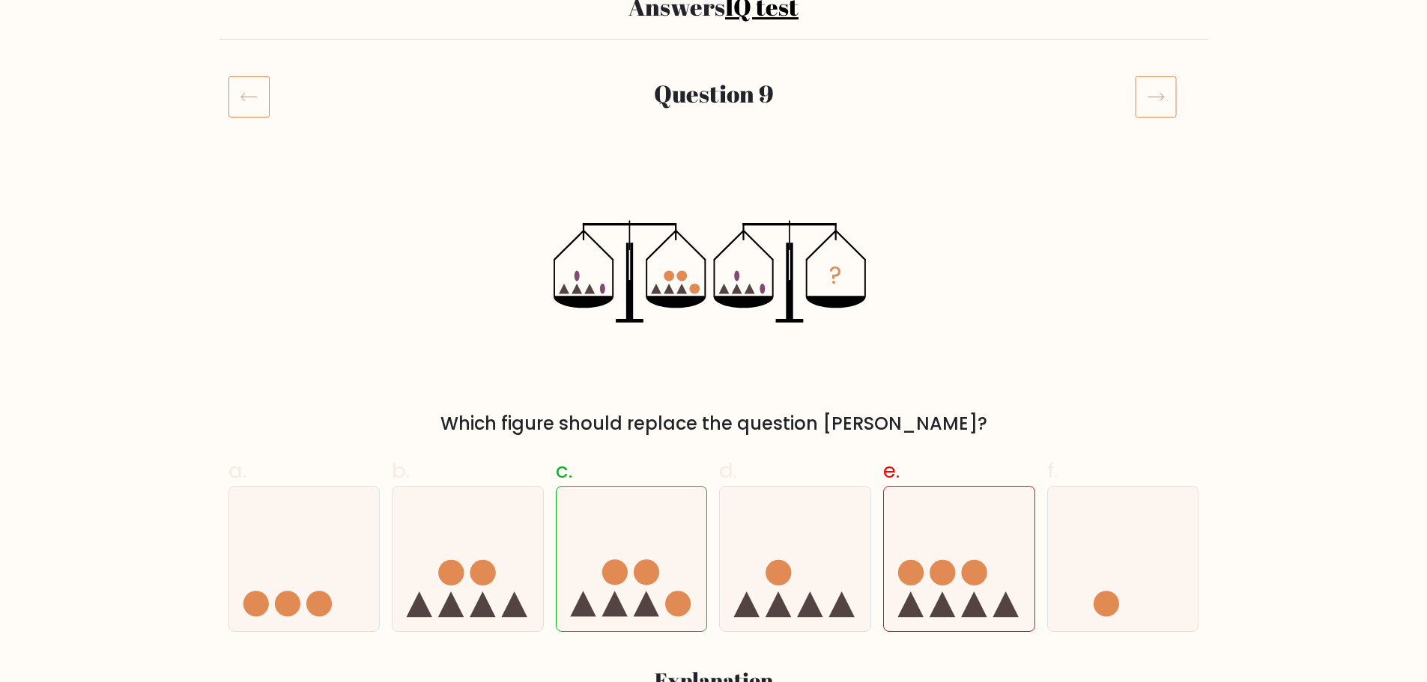
scroll to position [75, 0]
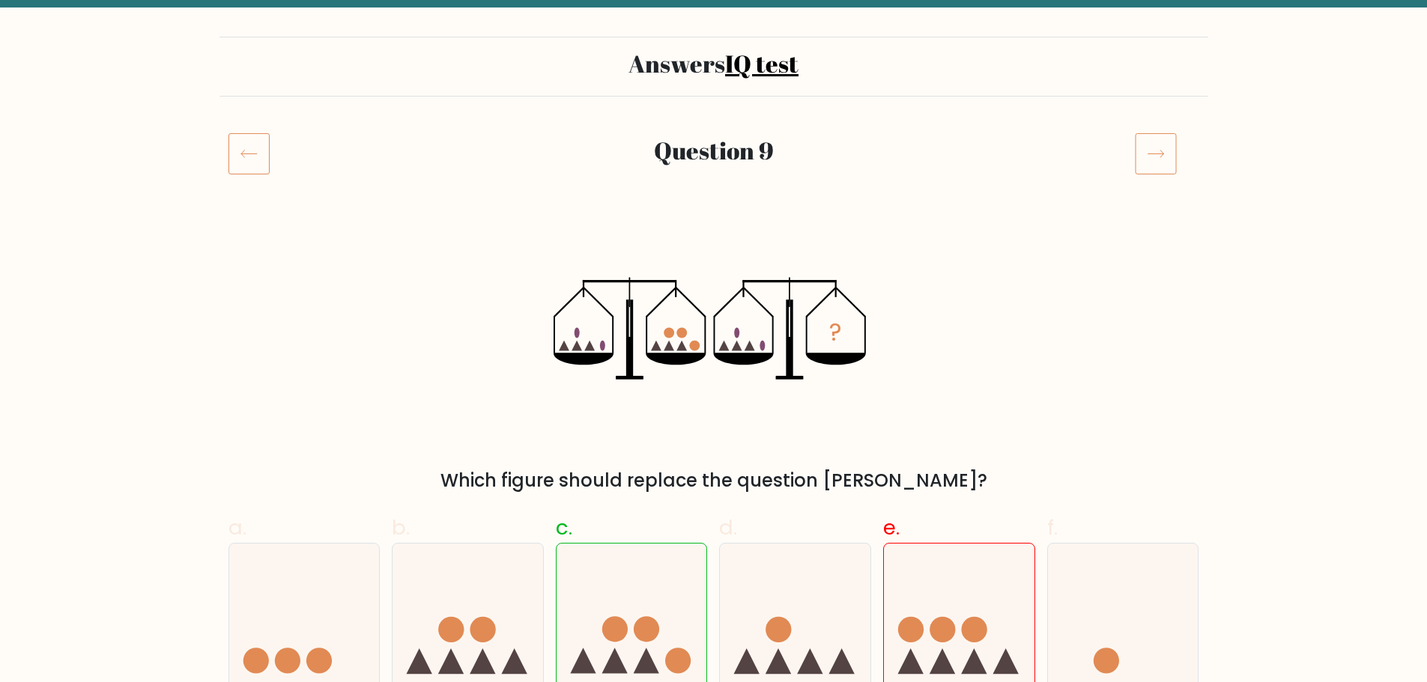
click at [1163, 154] on icon at bounding box center [1156, 154] width 42 height 42
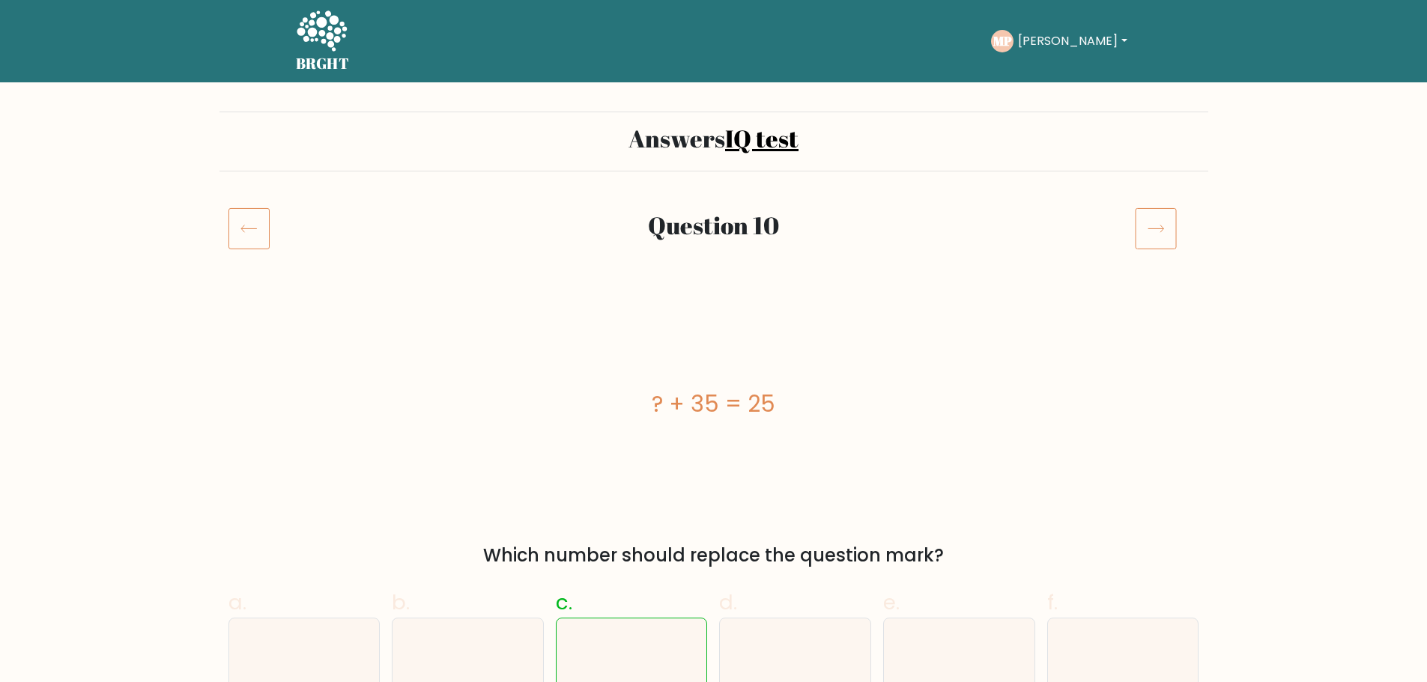
click at [1151, 224] on icon at bounding box center [1156, 229] width 42 height 42
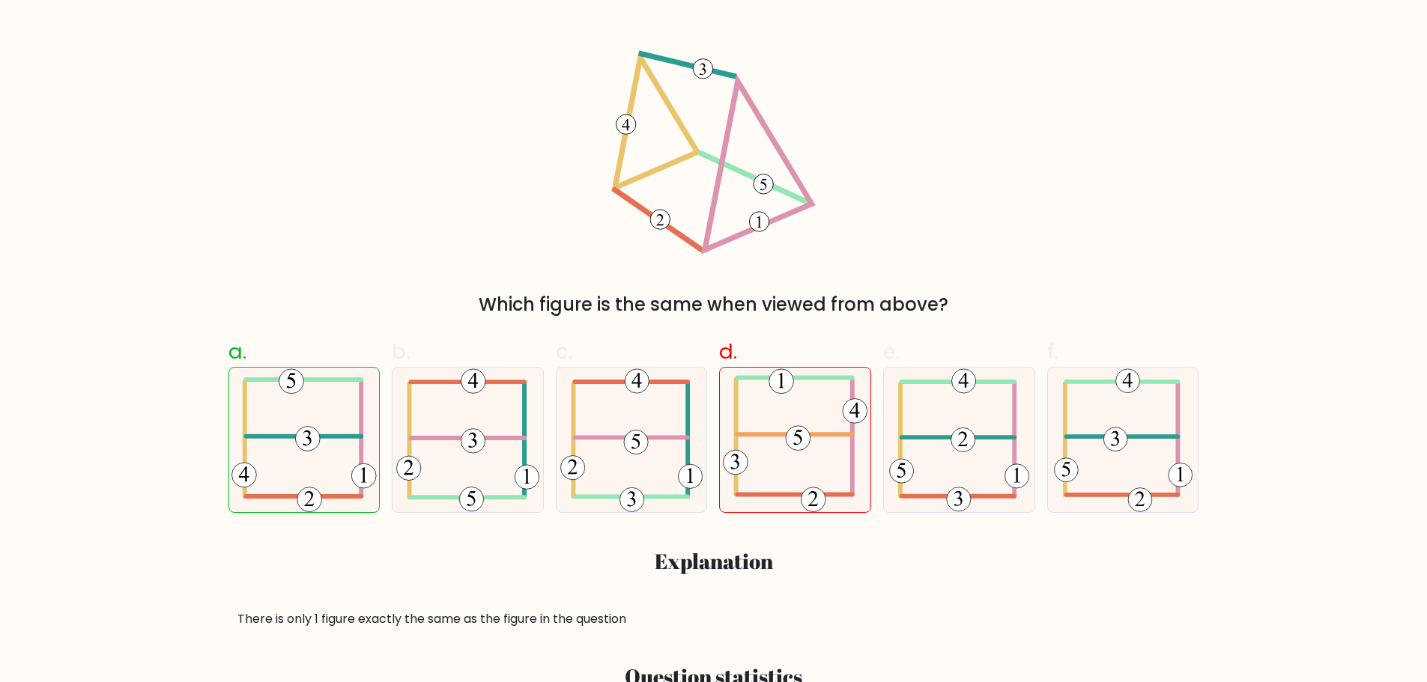
scroll to position [150, 0]
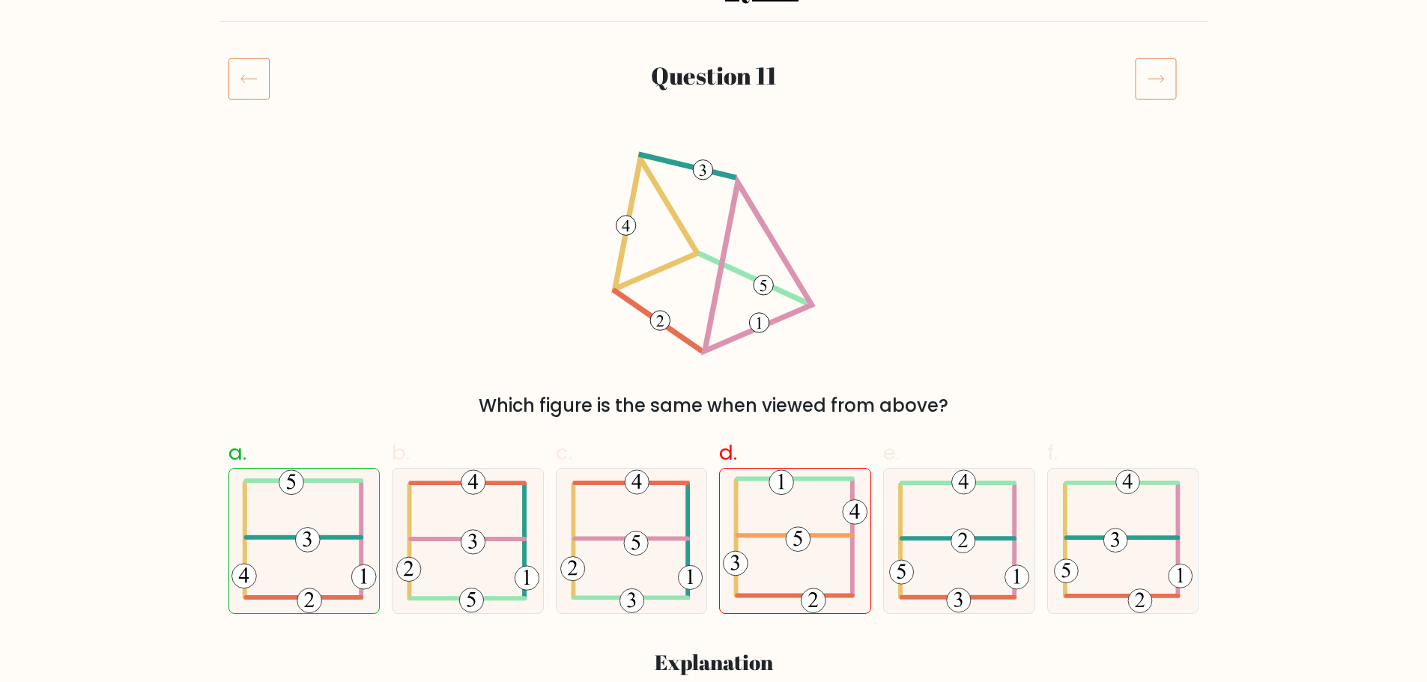
click at [1151, 84] on icon at bounding box center [1156, 79] width 42 height 42
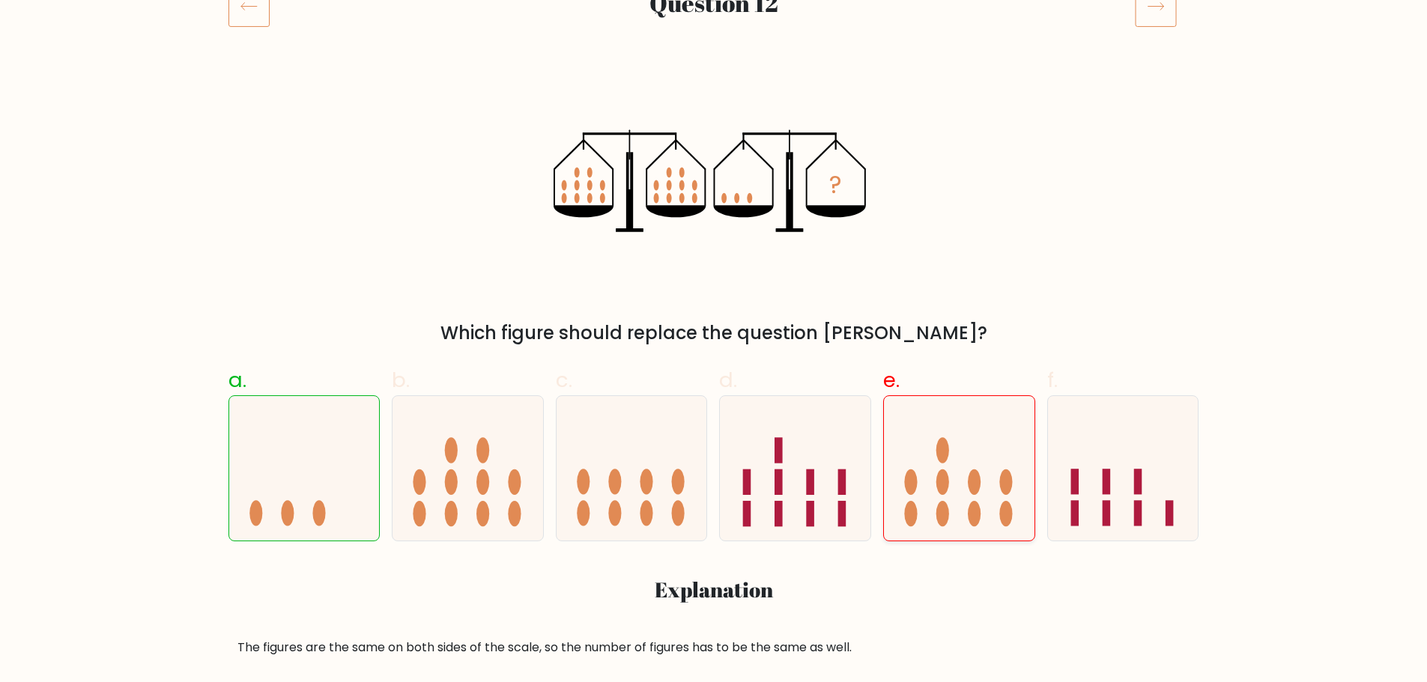
scroll to position [225, 0]
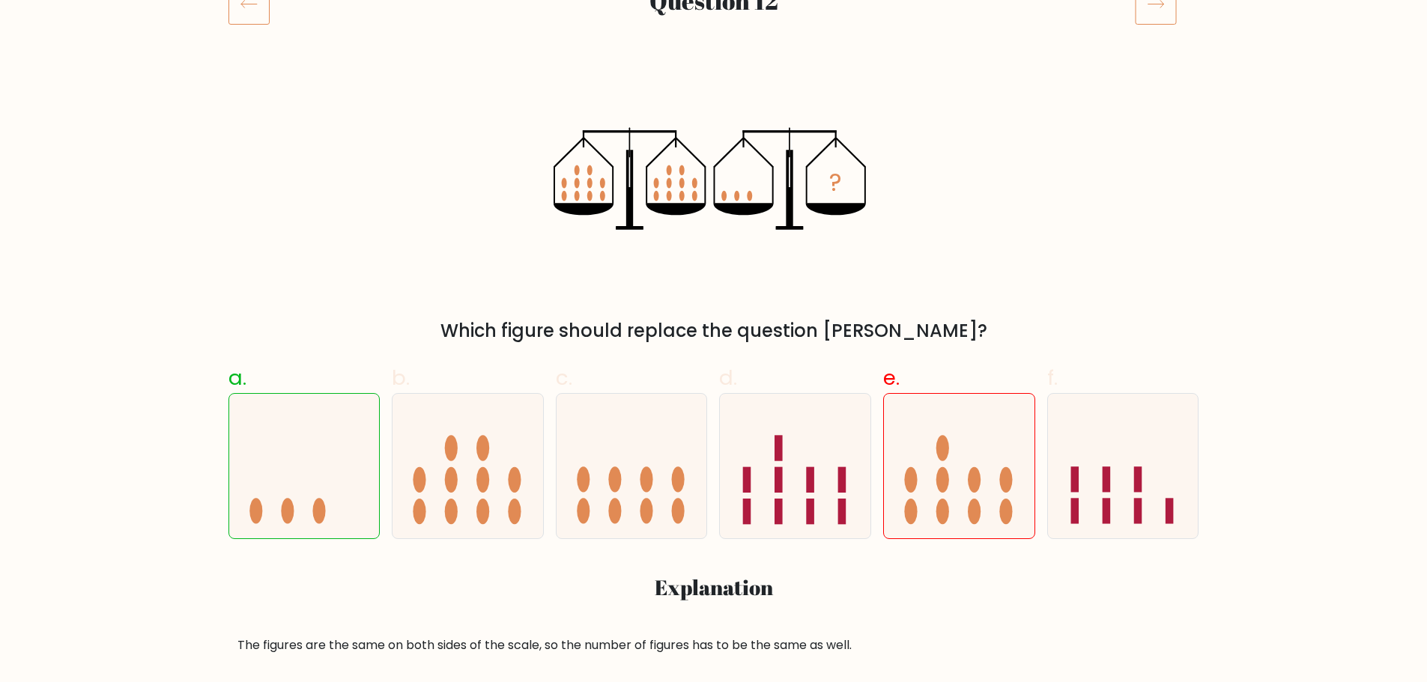
drag, startPoint x: 1163, startPoint y: 16, endPoint x: 1167, endPoint y: 42, distance: 25.9
click at [1163, 16] on icon at bounding box center [1156, 4] width 42 height 42
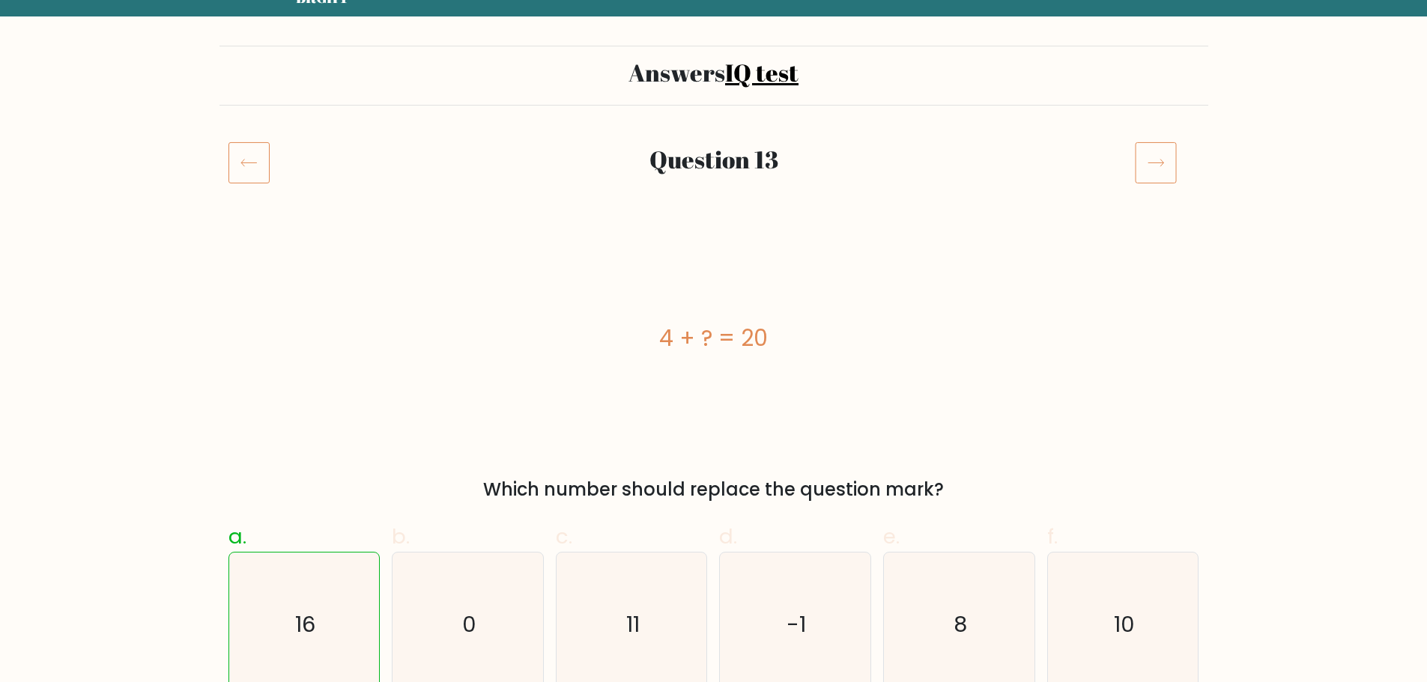
scroll to position [150, 0]
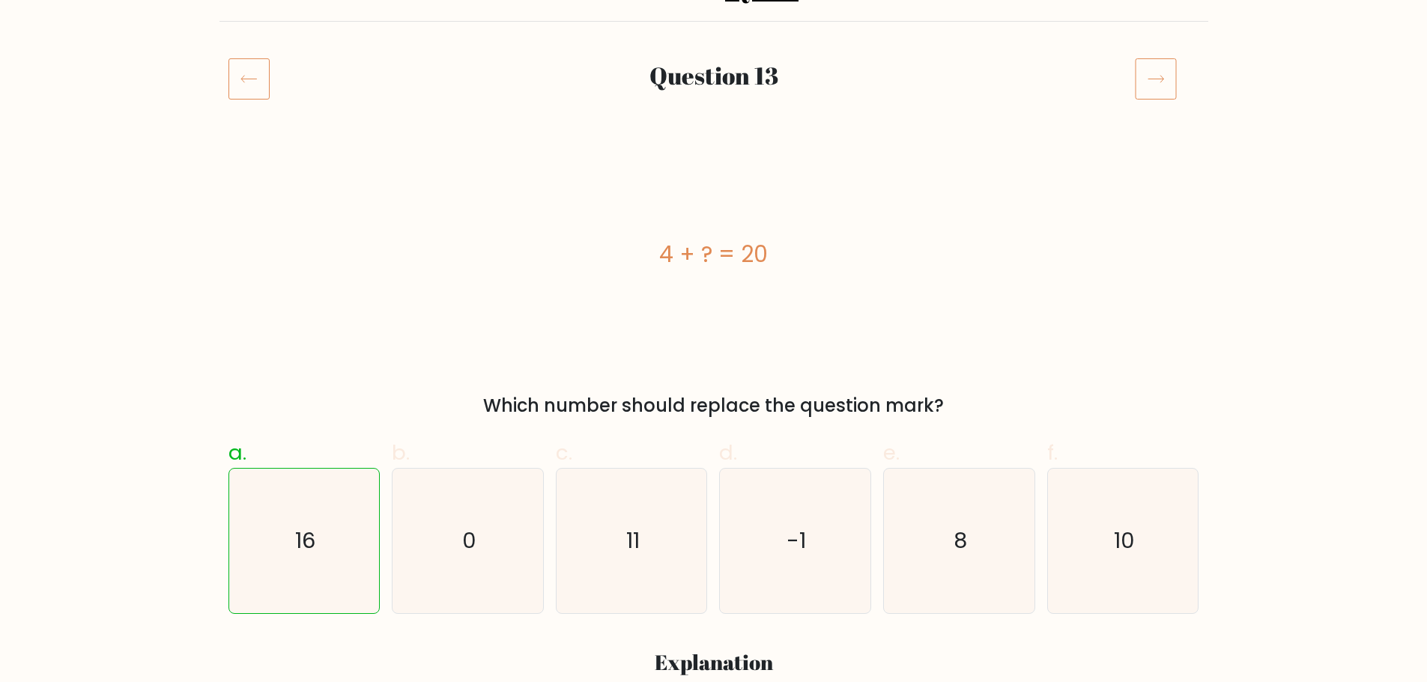
click at [1163, 76] on icon at bounding box center [1156, 79] width 42 height 42
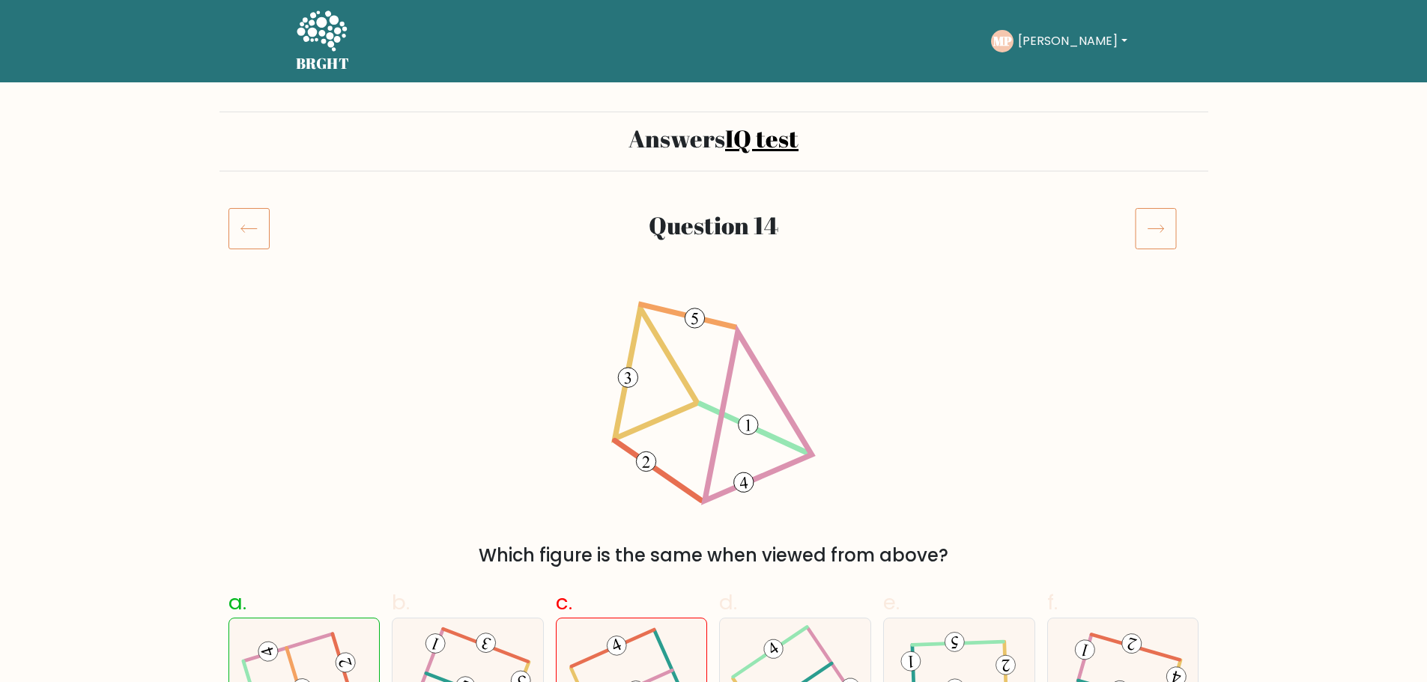
click at [1166, 235] on icon at bounding box center [1156, 229] width 42 height 42
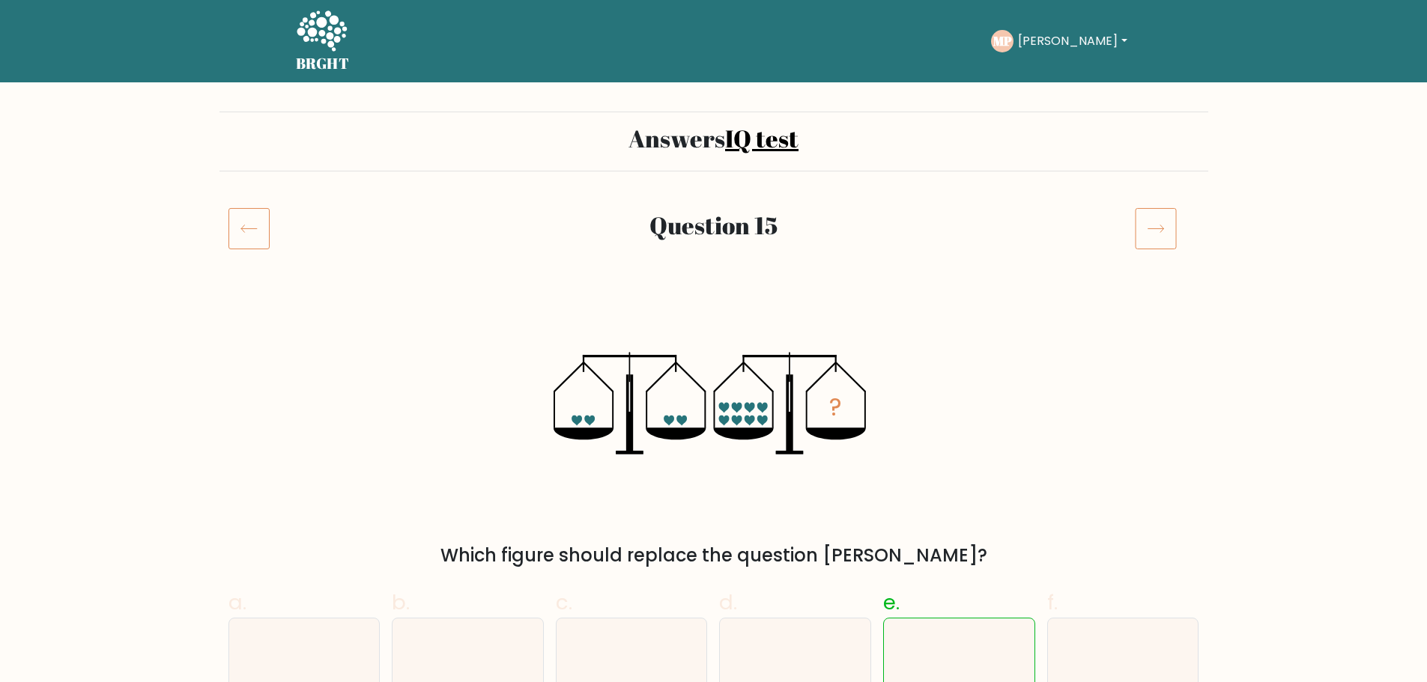
click at [1172, 224] on icon at bounding box center [1156, 229] width 42 height 42
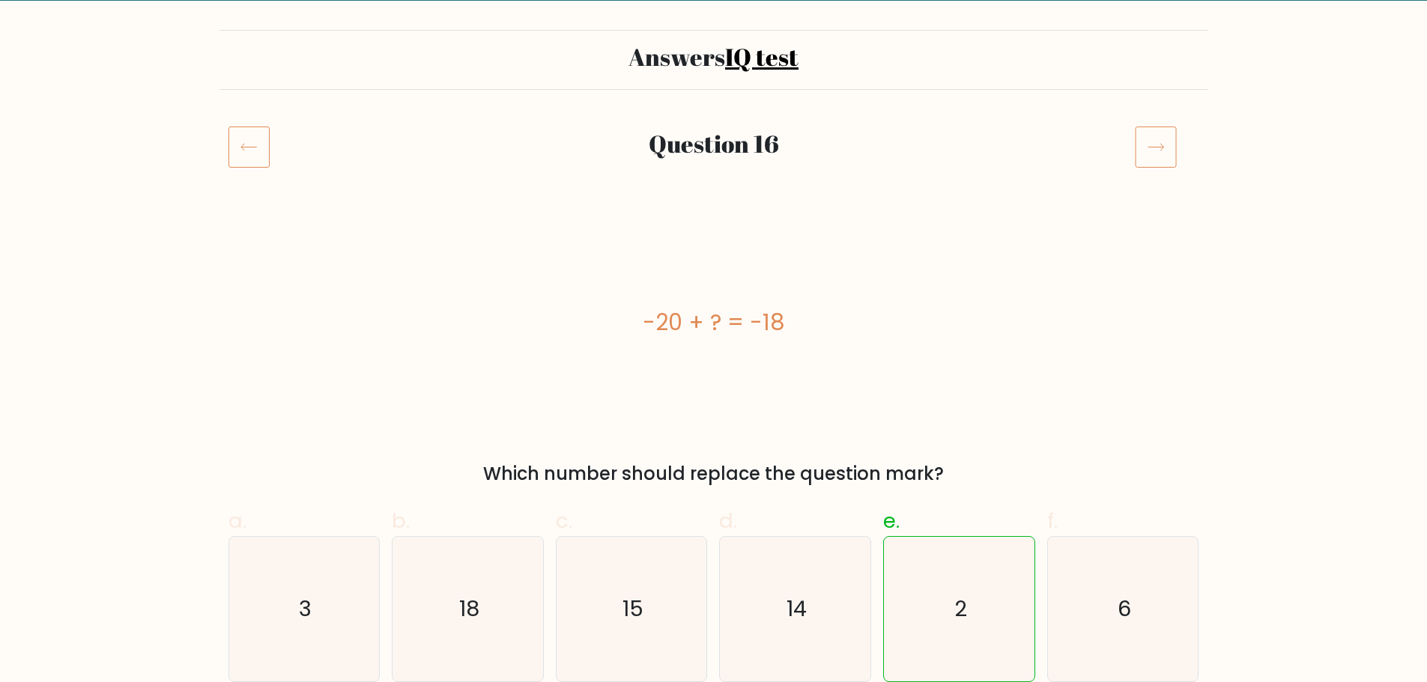
scroll to position [75, 0]
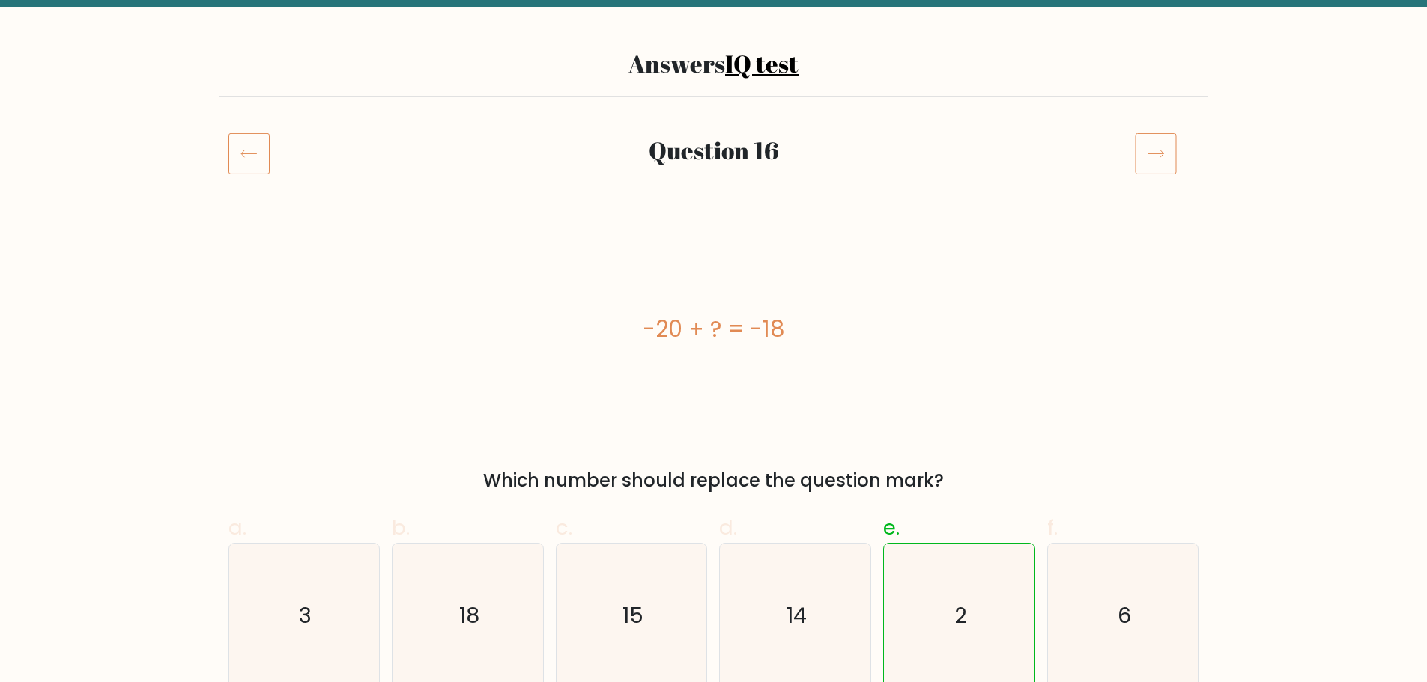
click at [1157, 151] on icon at bounding box center [1156, 154] width 42 height 42
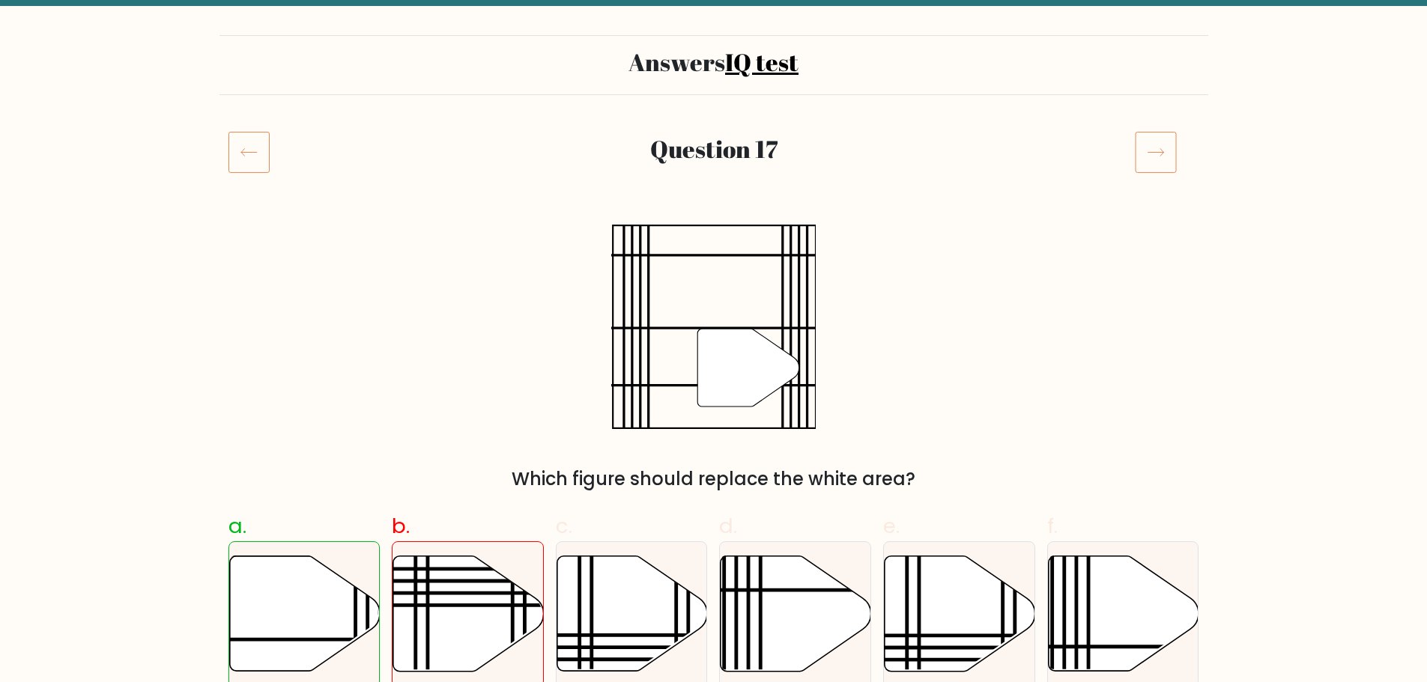
scroll to position [75, 0]
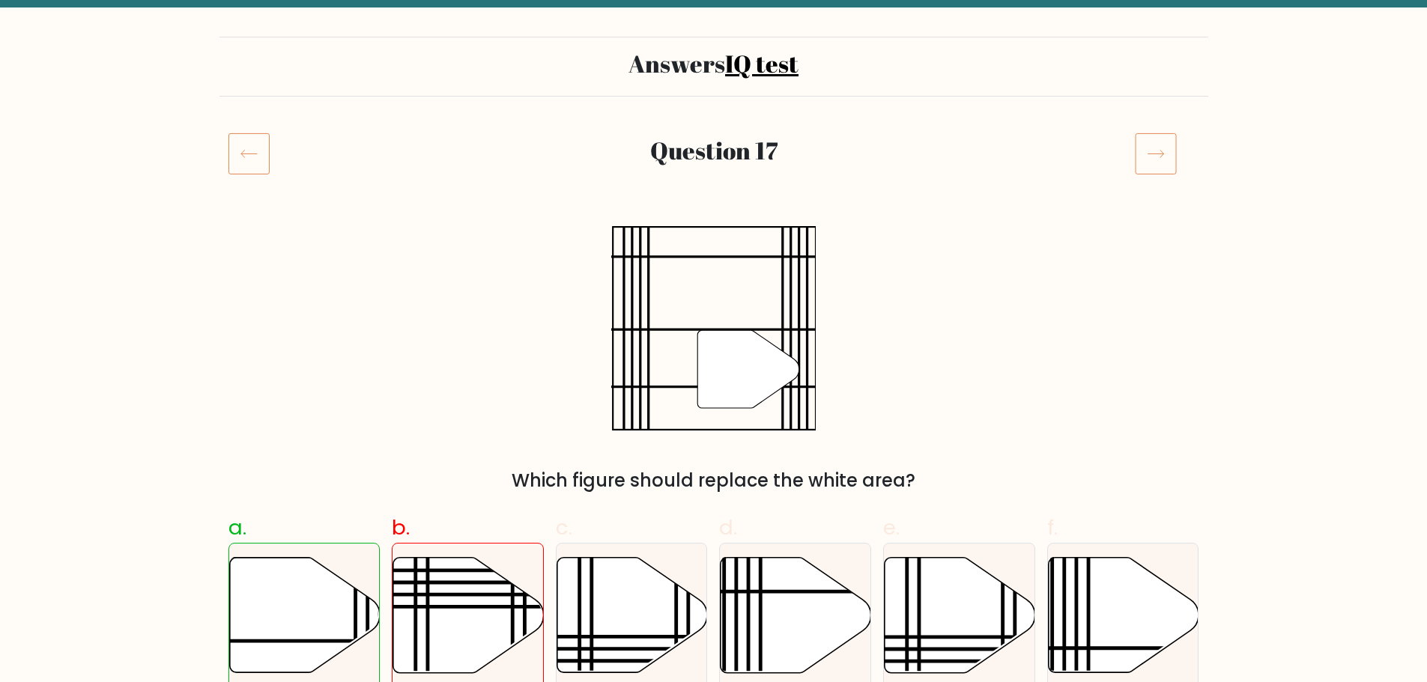
click at [1156, 149] on icon at bounding box center [1156, 154] width 42 height 42
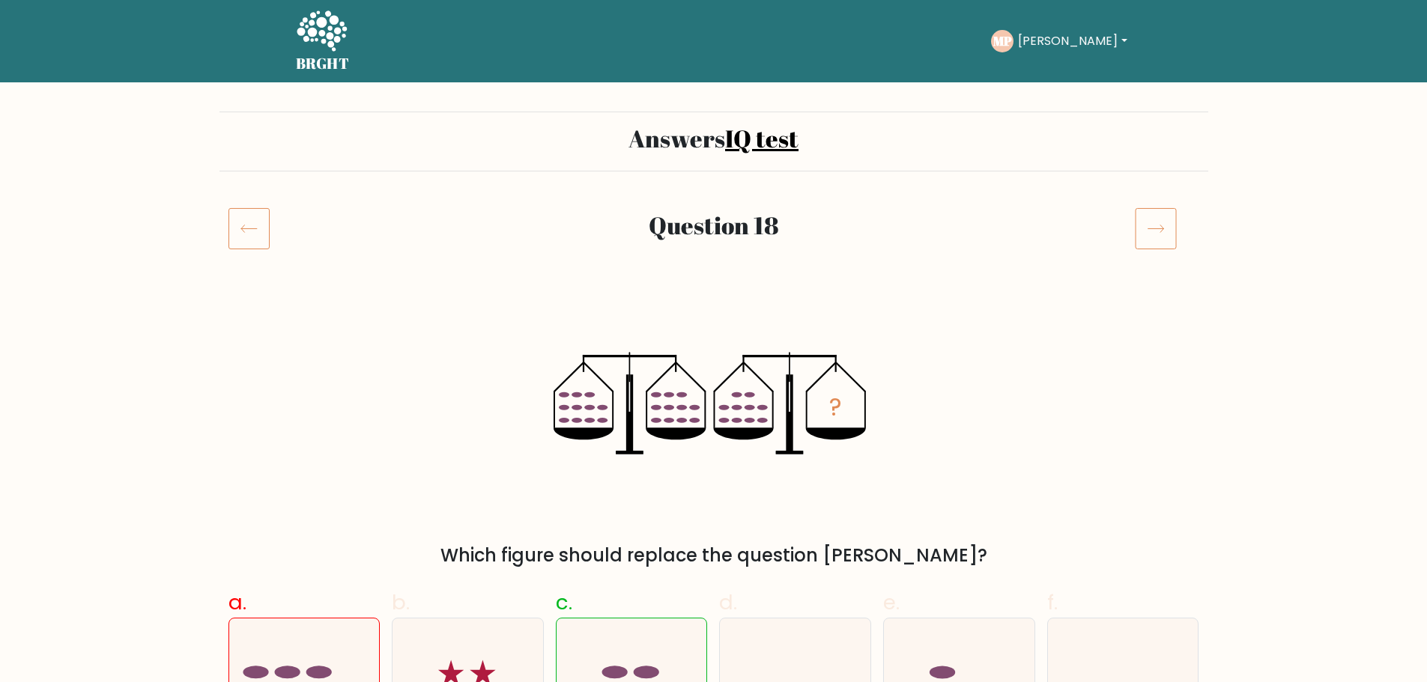
click at [1165, 233] on icon at bounding box center [1156, 229] width 42 height 42
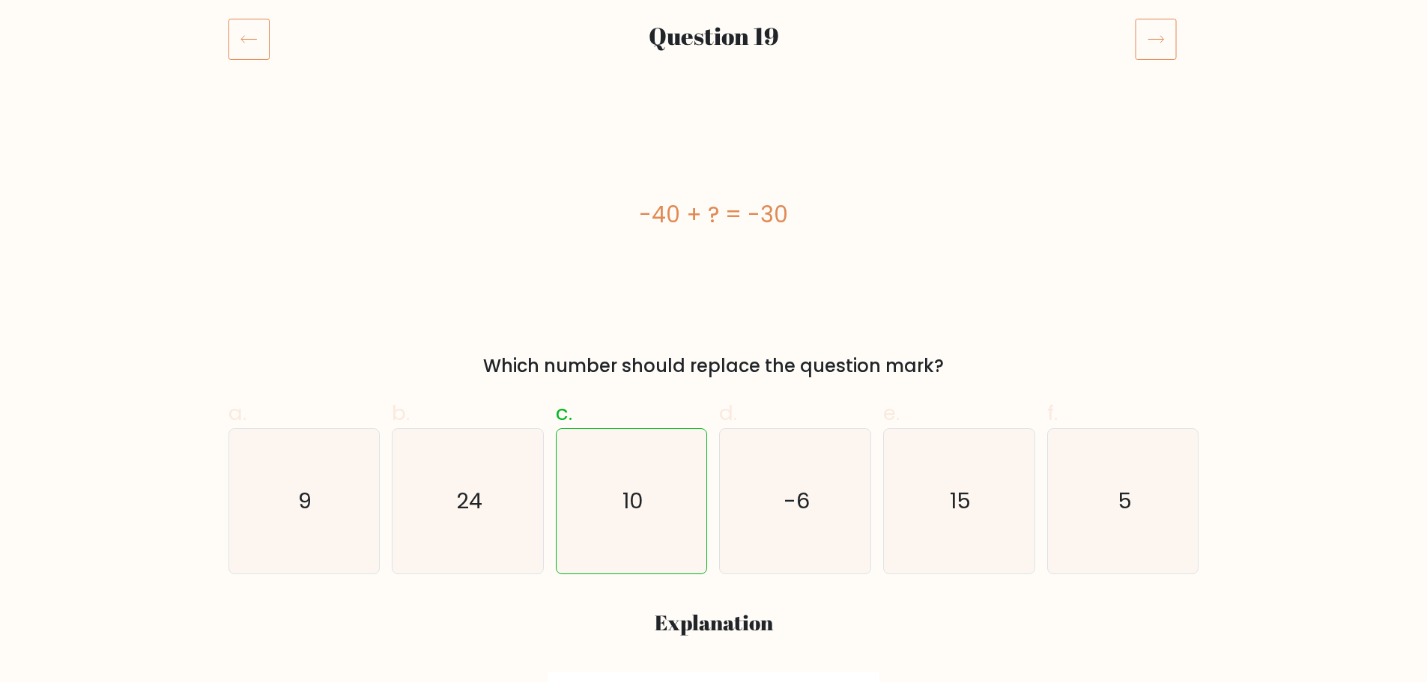
scroll to position [75, 0]
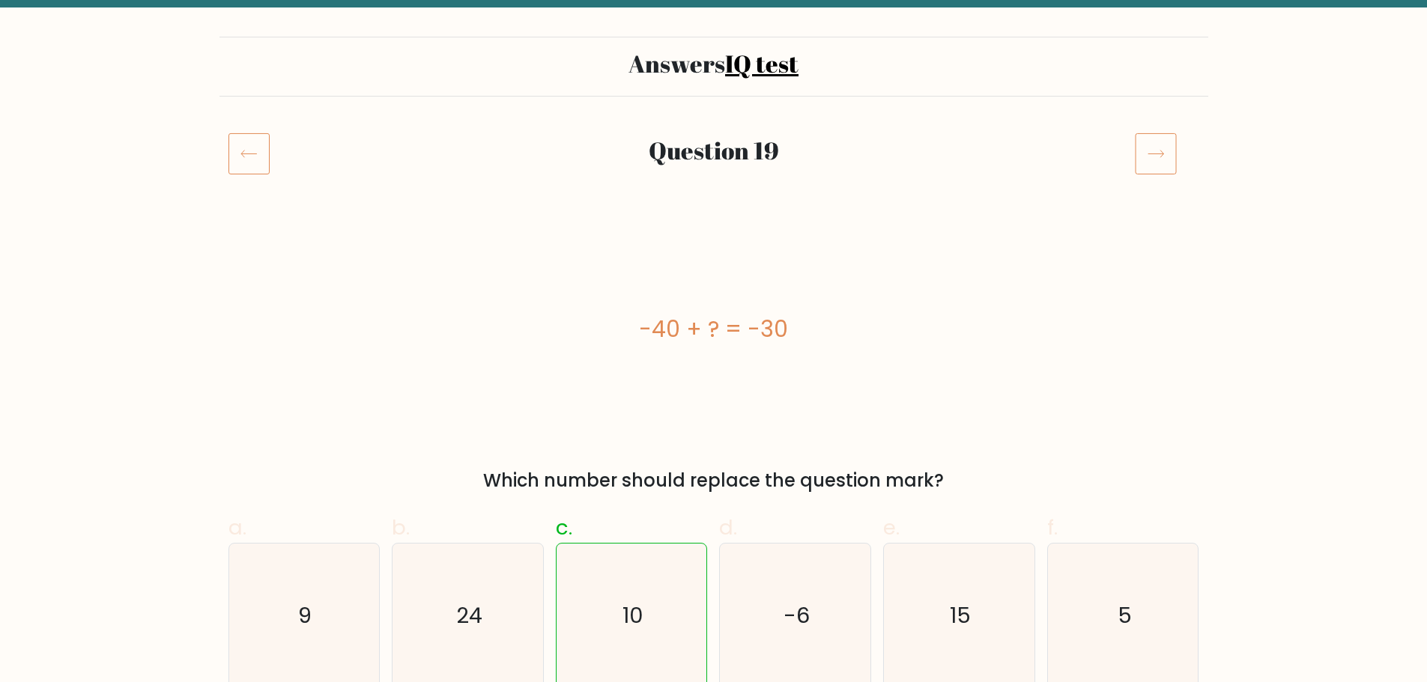
click at [1167, 148] on icon at bounding box center [1156, 154] width 42 height 42
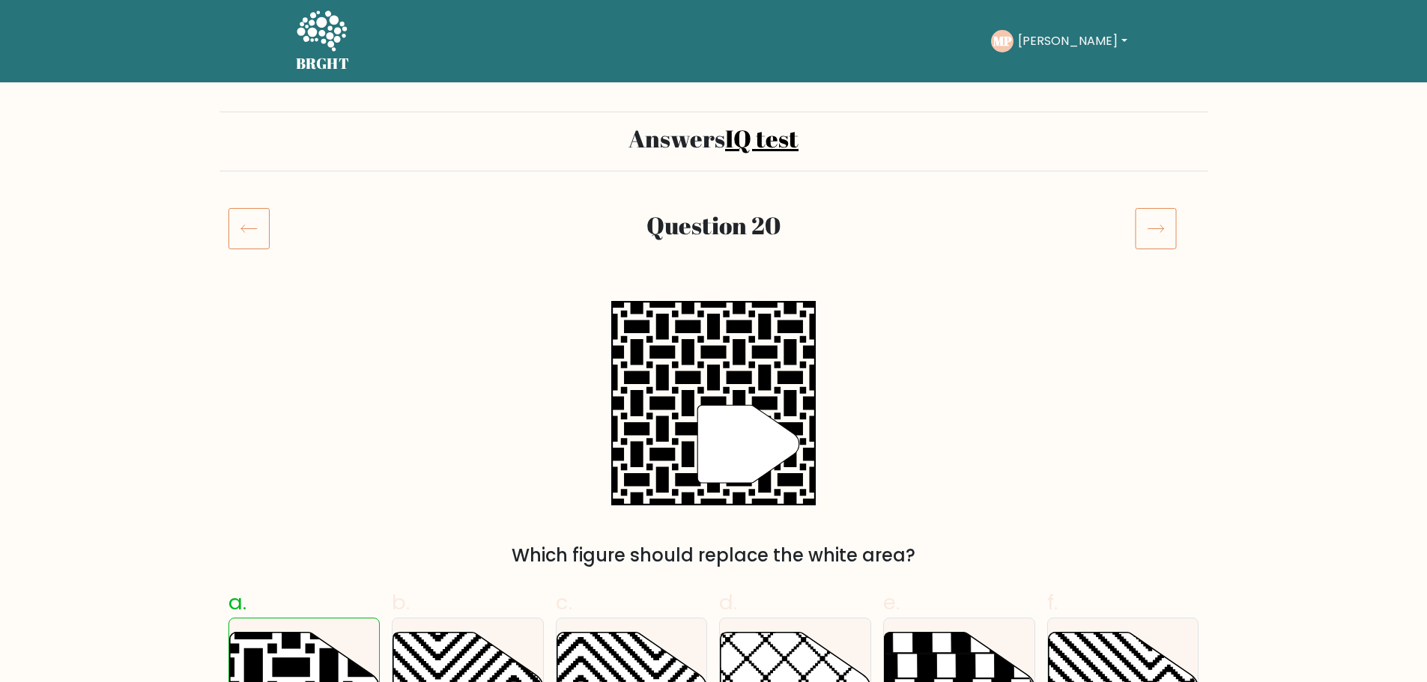
click at [1162, 230] on icon at bounding box center [1156, 229] width 42 height 42
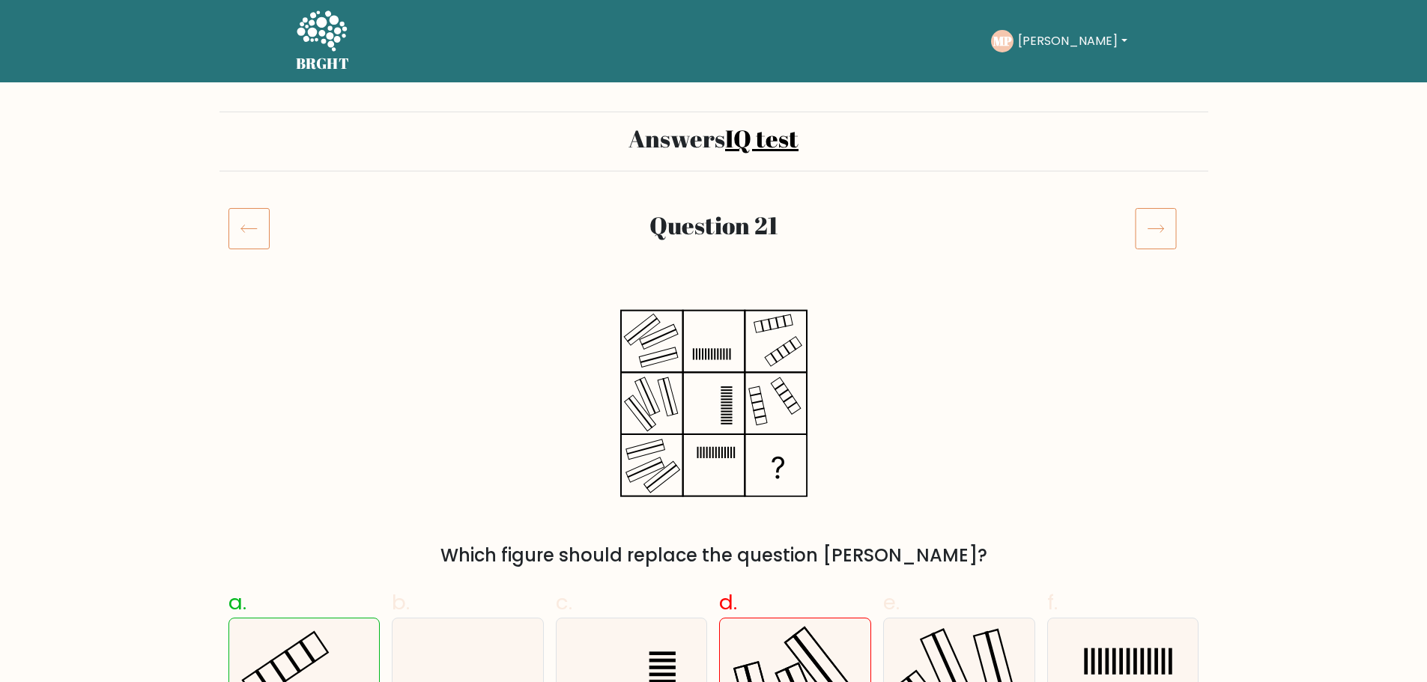
click at [1163, 229] on icon at bounding box center [1156, 229] width 16 height 7
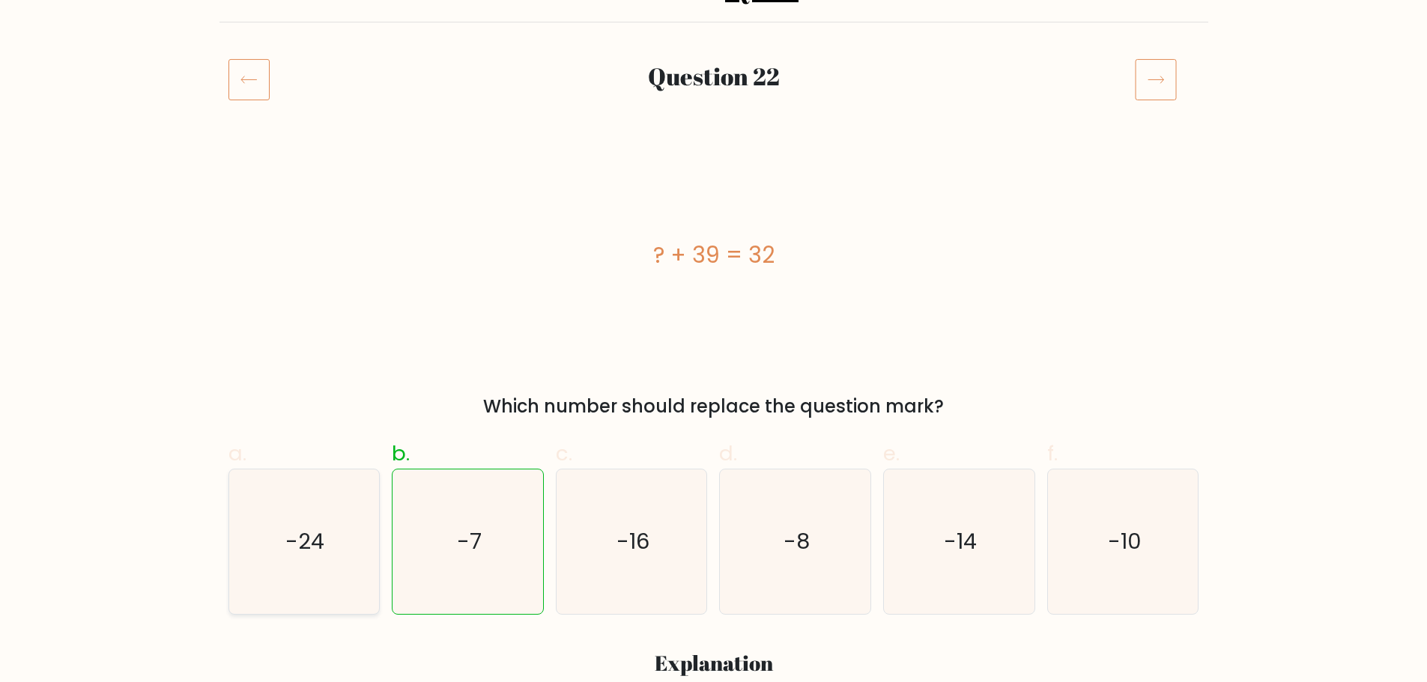
scroll to position [150, 0]
click at [1163, 77] on icon at bounding box center [1156, 79] width 42 height 42
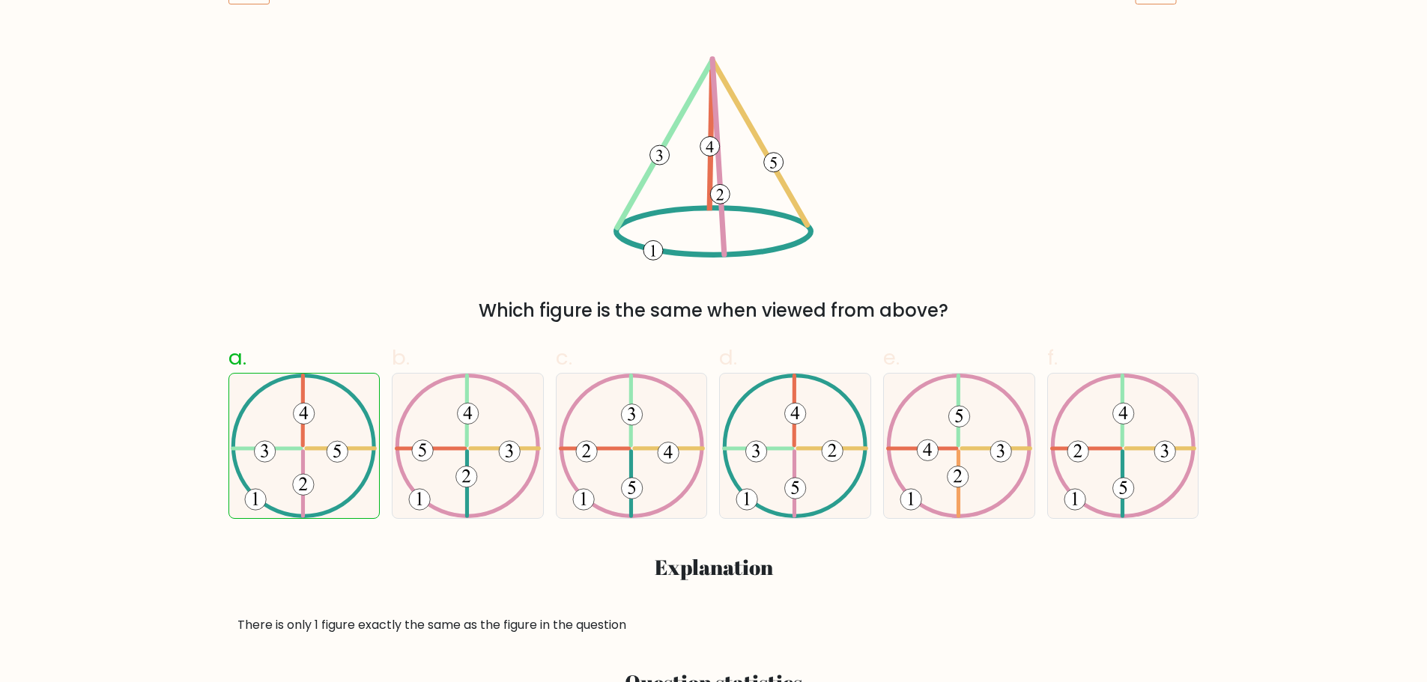
scroll to position [225, 0]
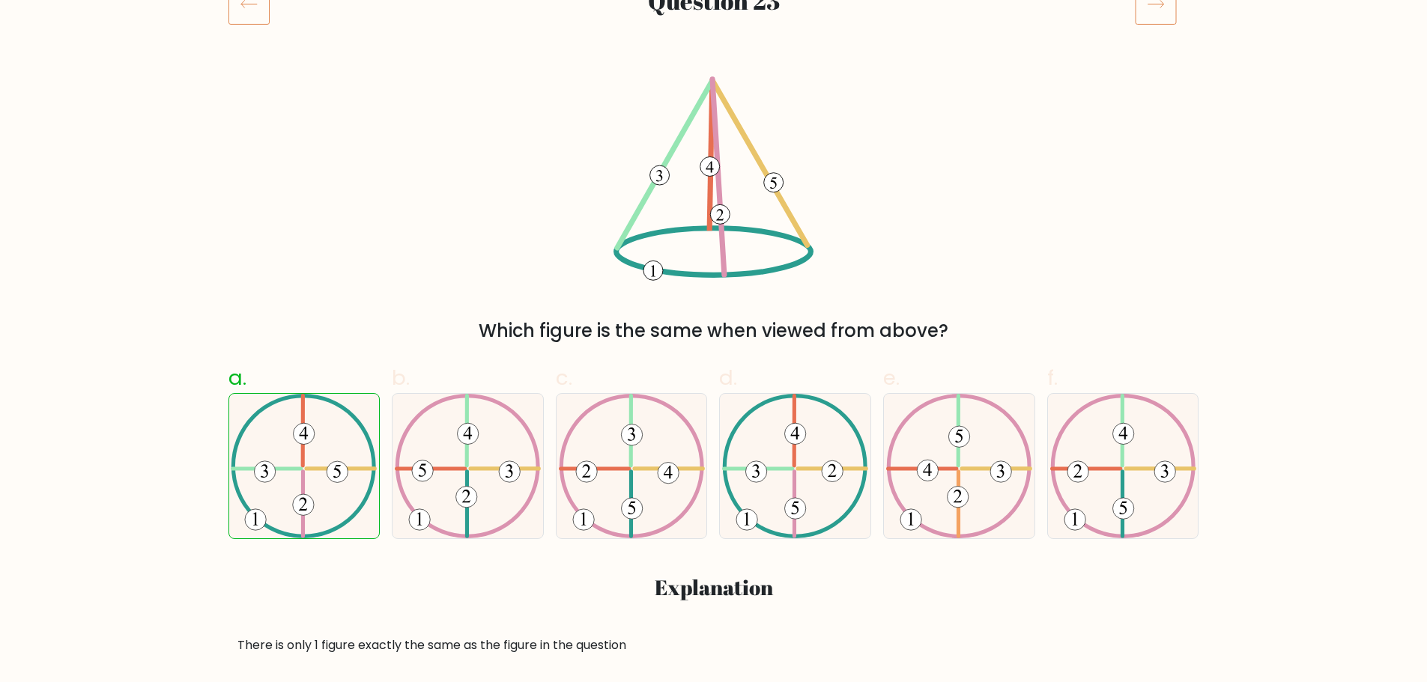
click at [1158, 21] on icon at bounding box center [1156, 4] width 42 height 42
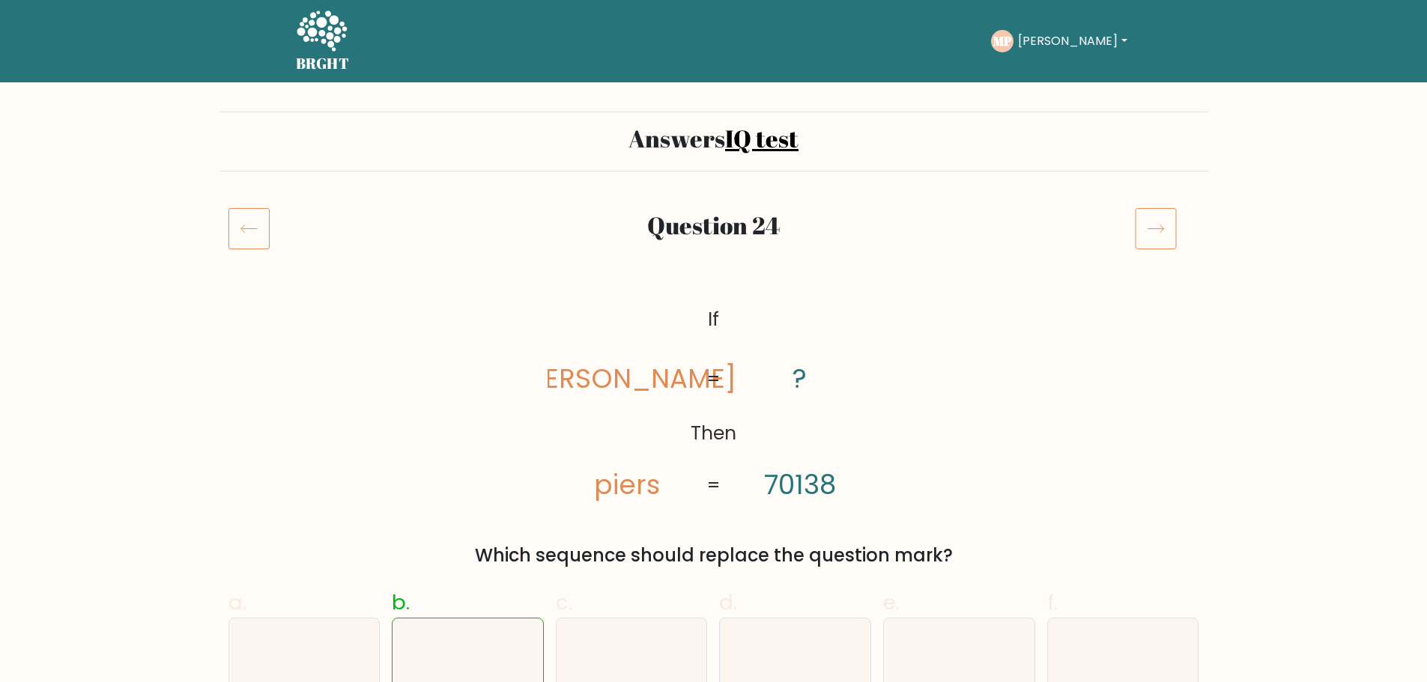
click at [1149, 231] on icon at bounding box center [1156, 229] width 42 height 42
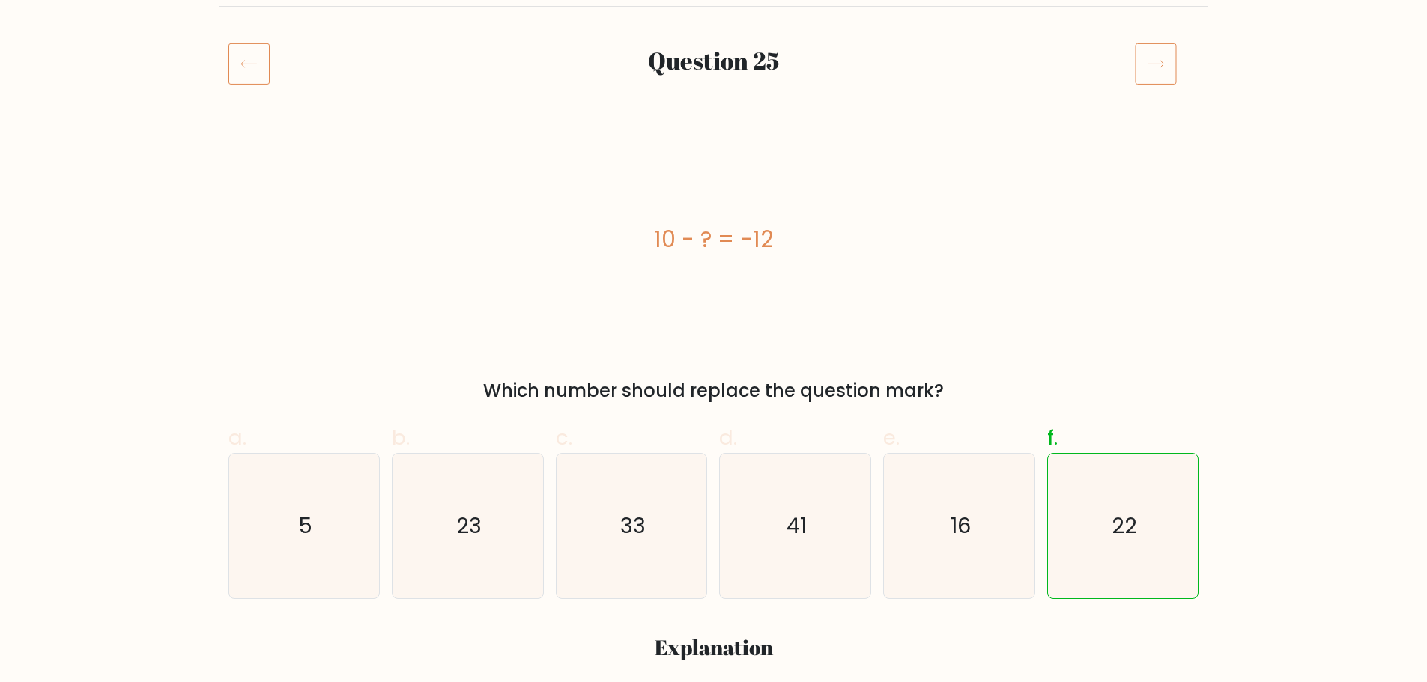
scroll to position [75, 0]
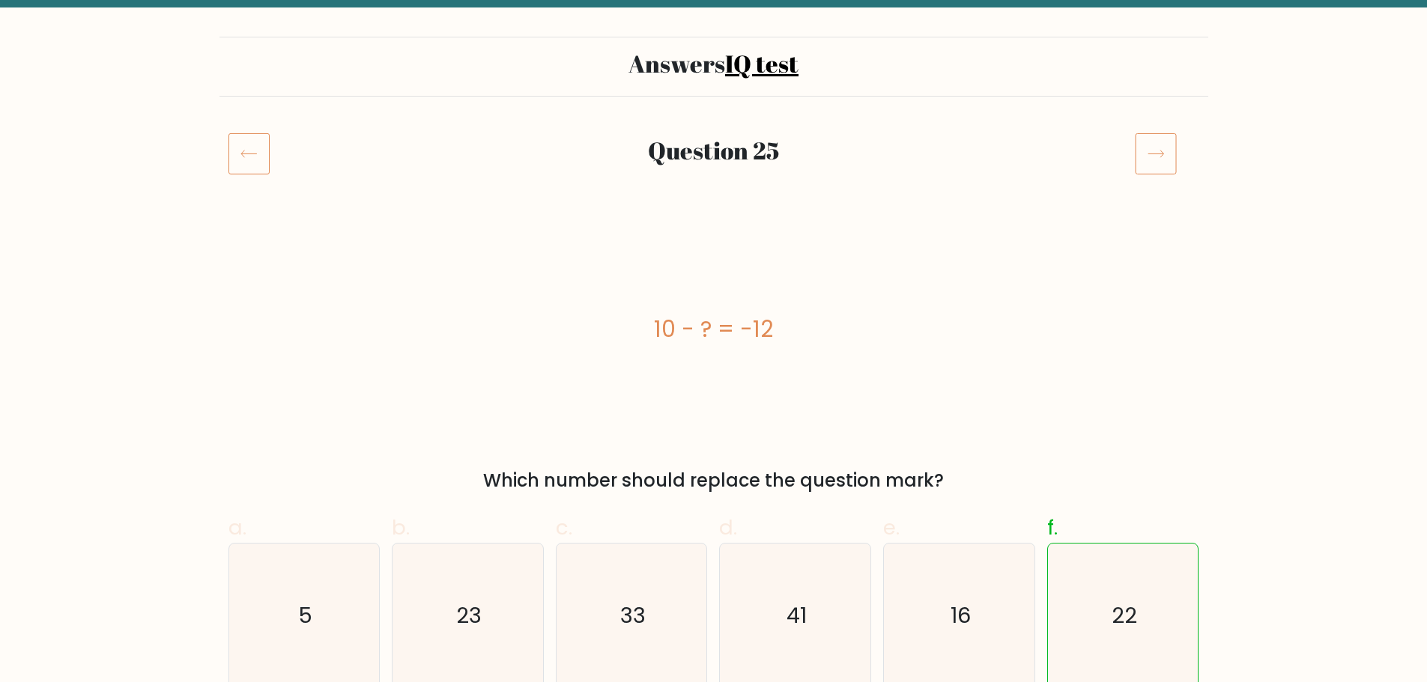
click at [1157, 163] on icon at bounding box center [1156, 154] width 42 height 42
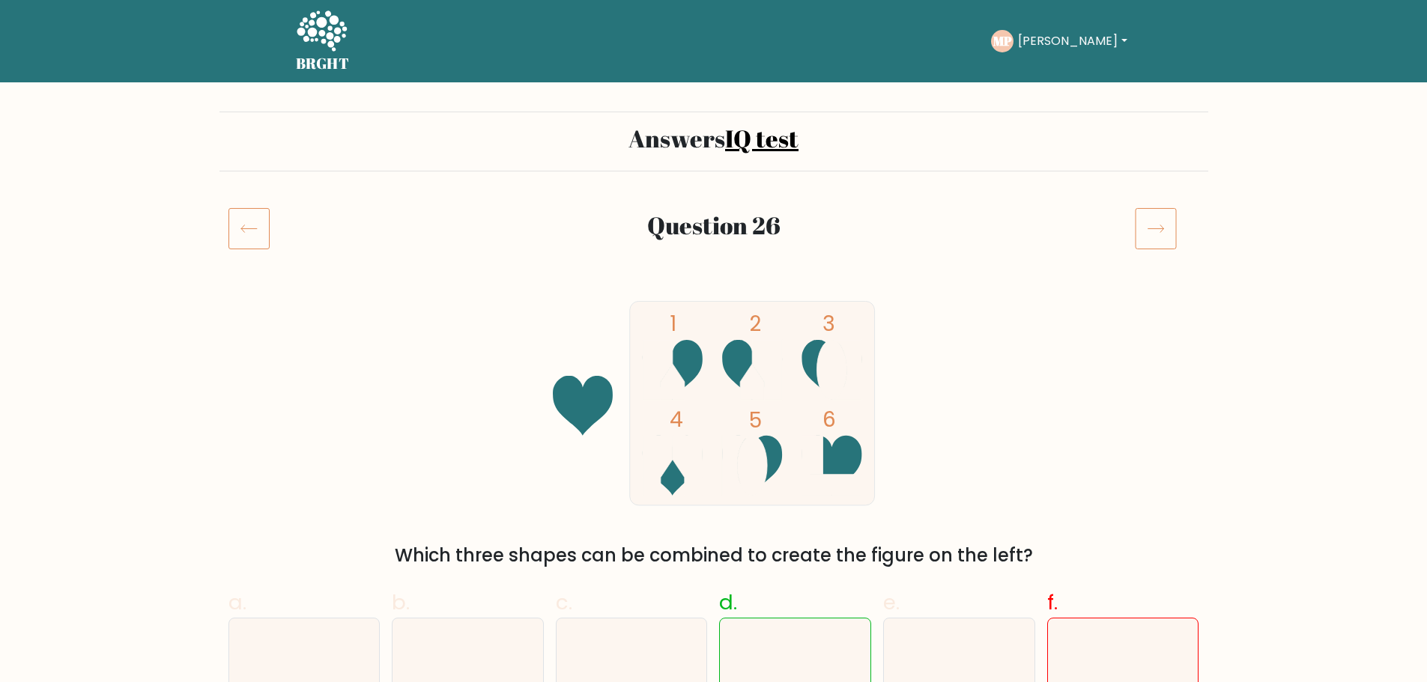
click at [1164, 229] on icon at bounding box center [1156, 229] width 42 height 42
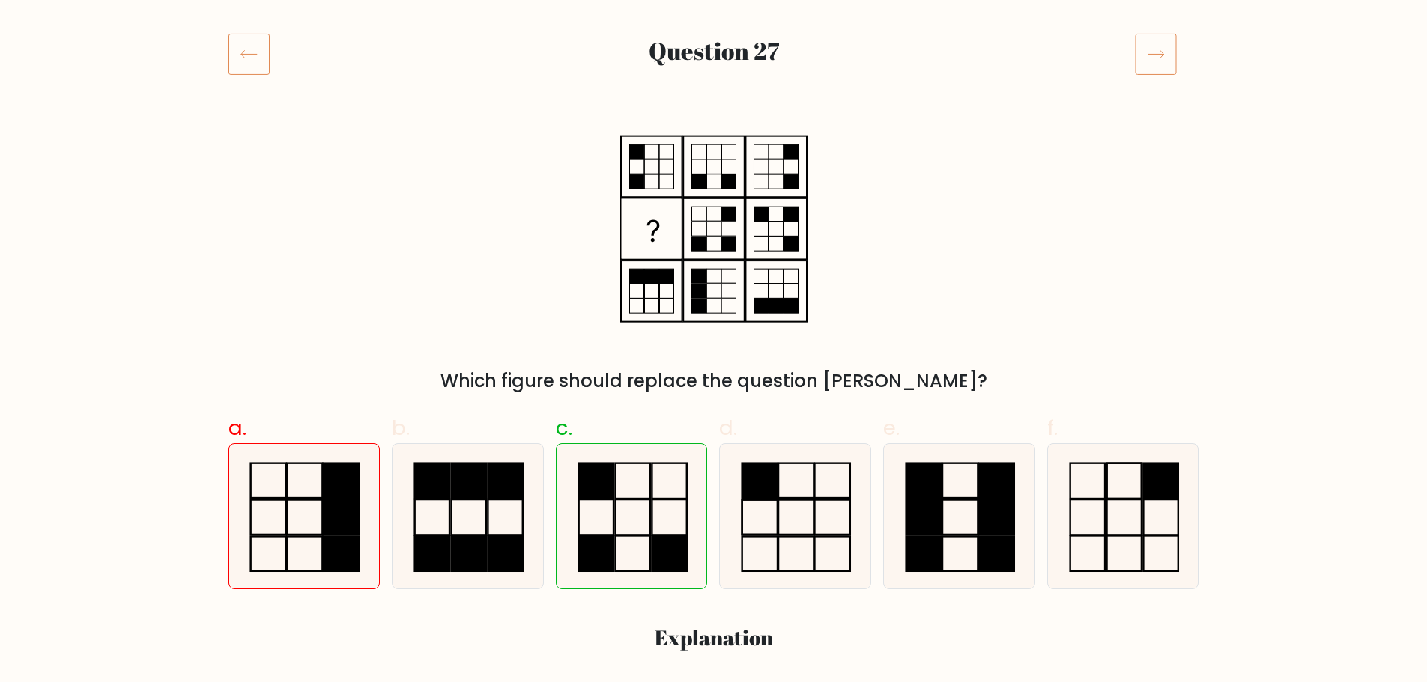
scroll to position [75, 0]
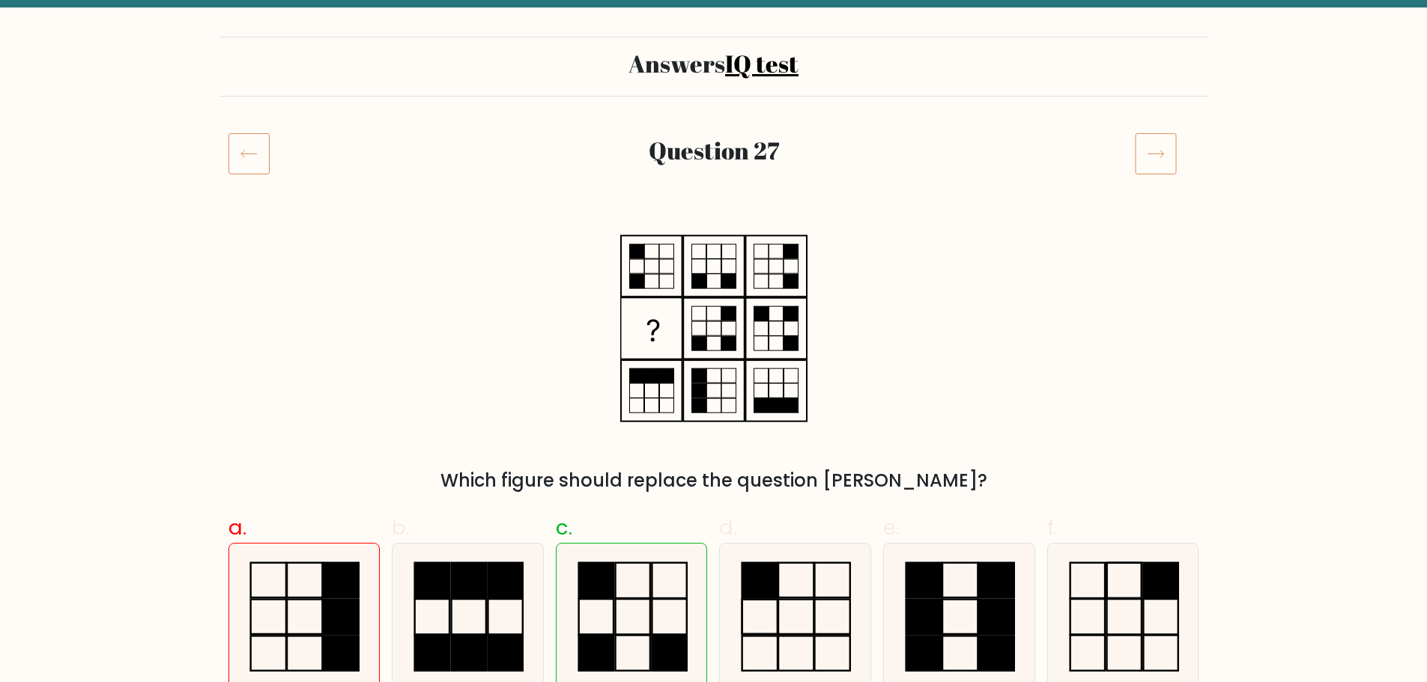
click at [1151, 159] on icon at bounding box center [1156, 154] width 42 height 42
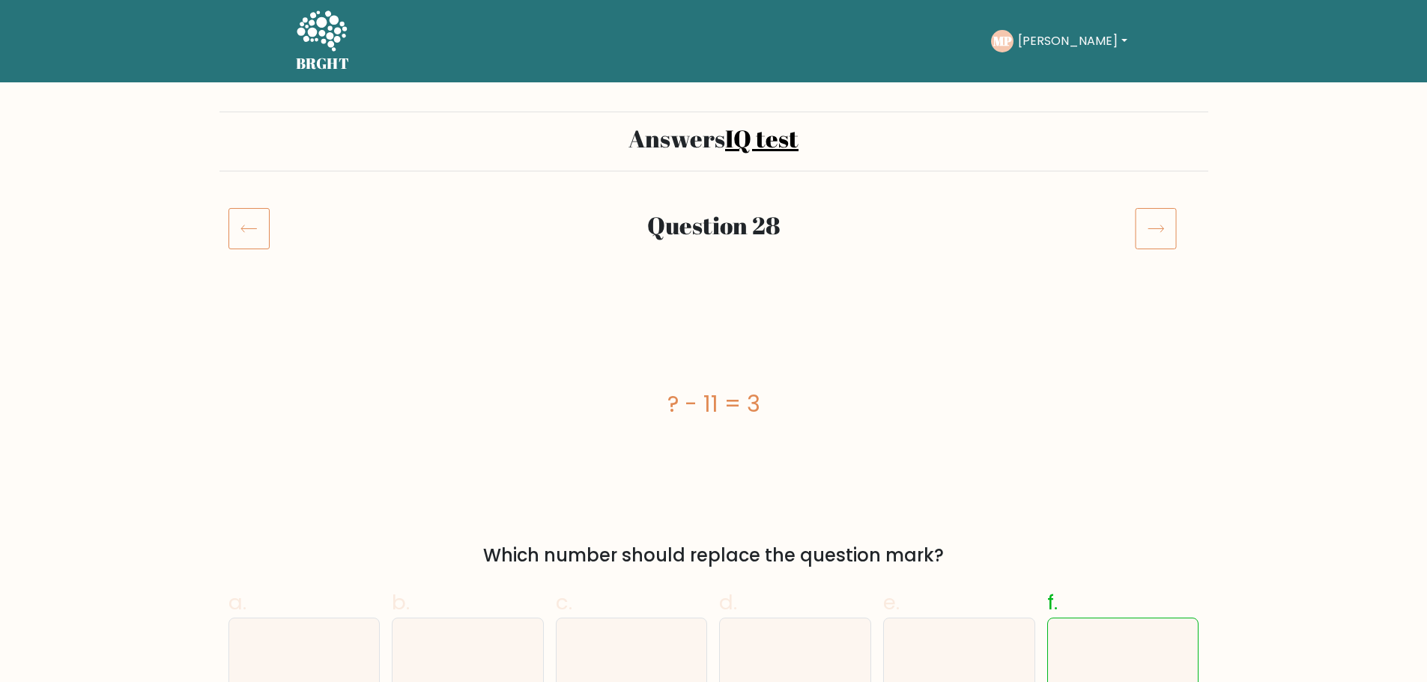
drag, startPoint x: 1152, startPoint y: 234, endPoint x: 1151, endPoint y: 243, distance: 9.0
click at [1152, 234] on icon at bounding box center [1156, 229] width 42 height 42
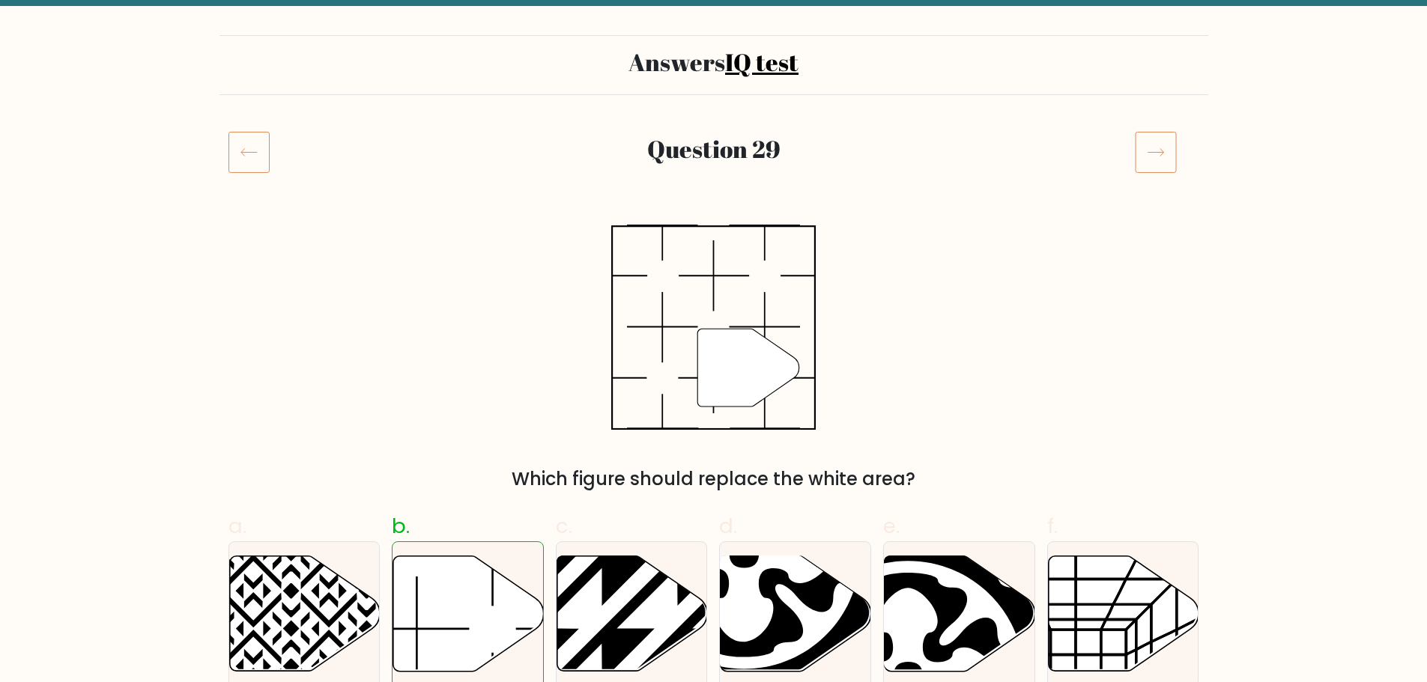
scroll to position [75, 0]
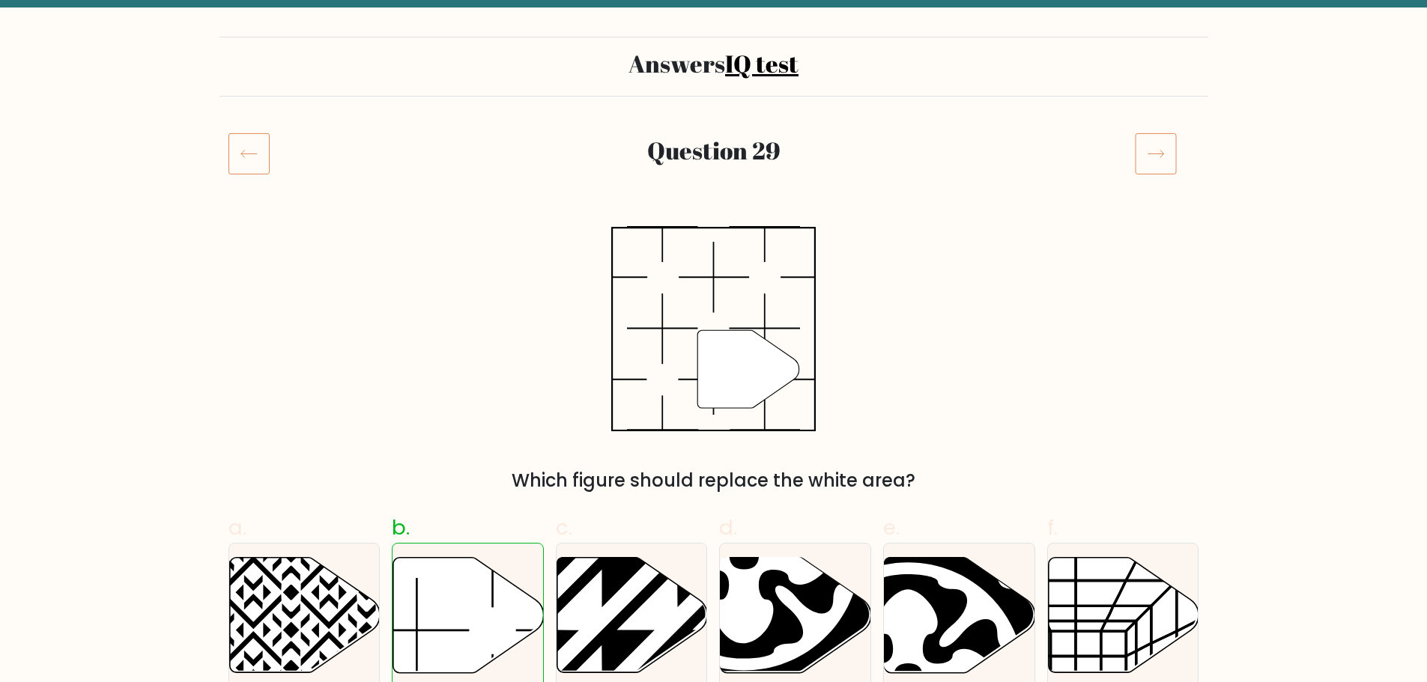
click at [1152, 157] on icon at bounding box center [1156, 154] width 42 height 42
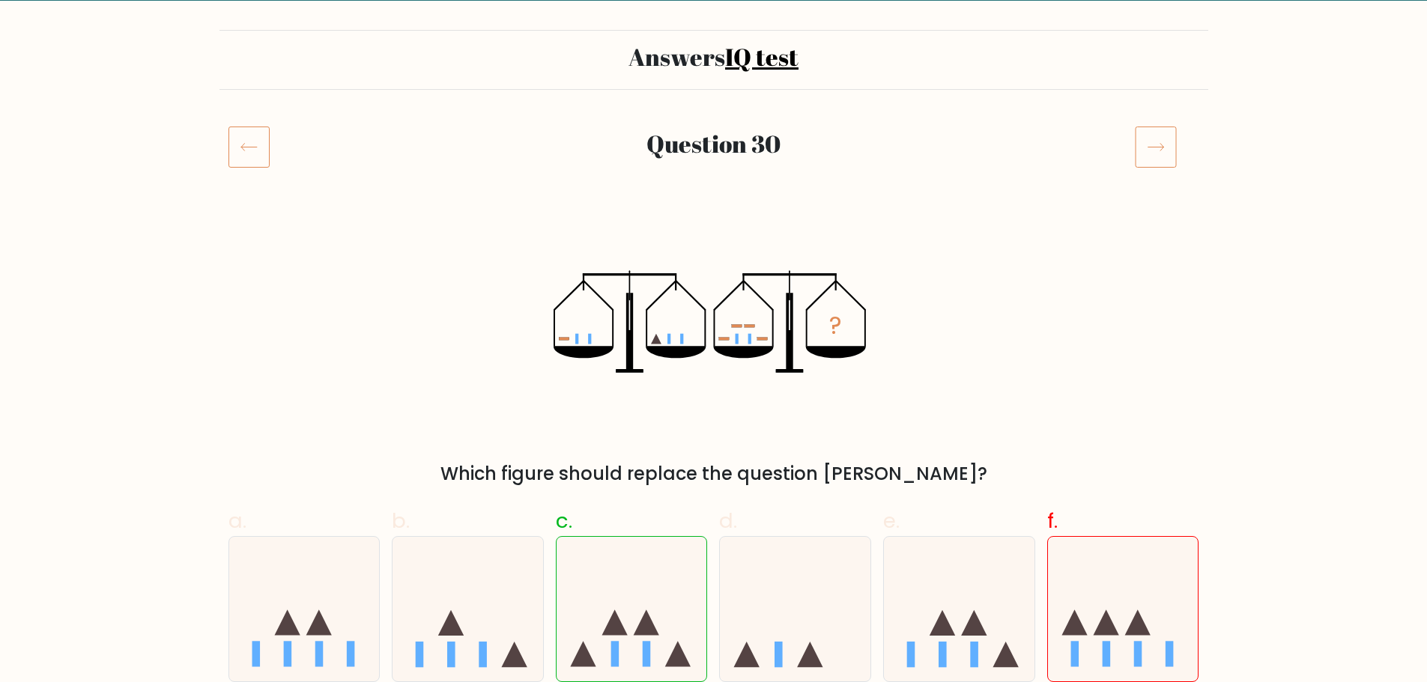
scroll to position [75, 0]
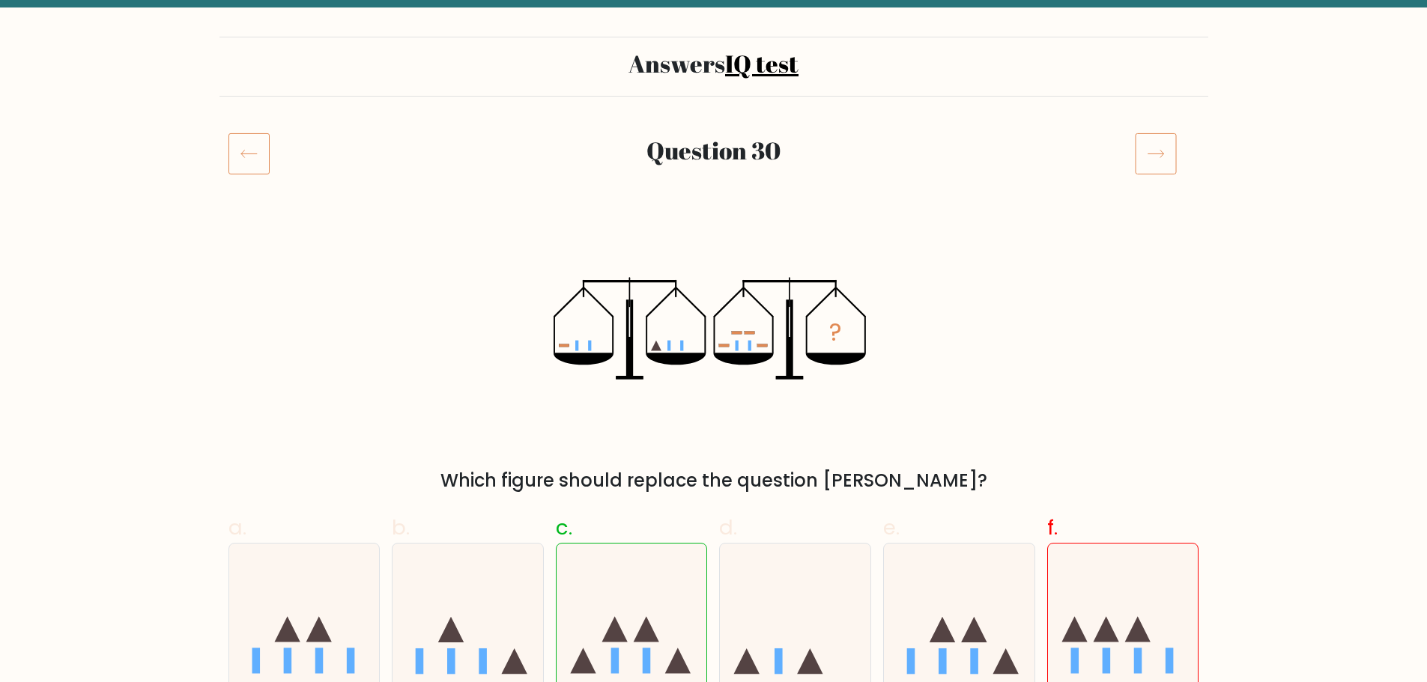
click at [1147, 154] on icon at bounding box center [1156, 154] width 42 height 42
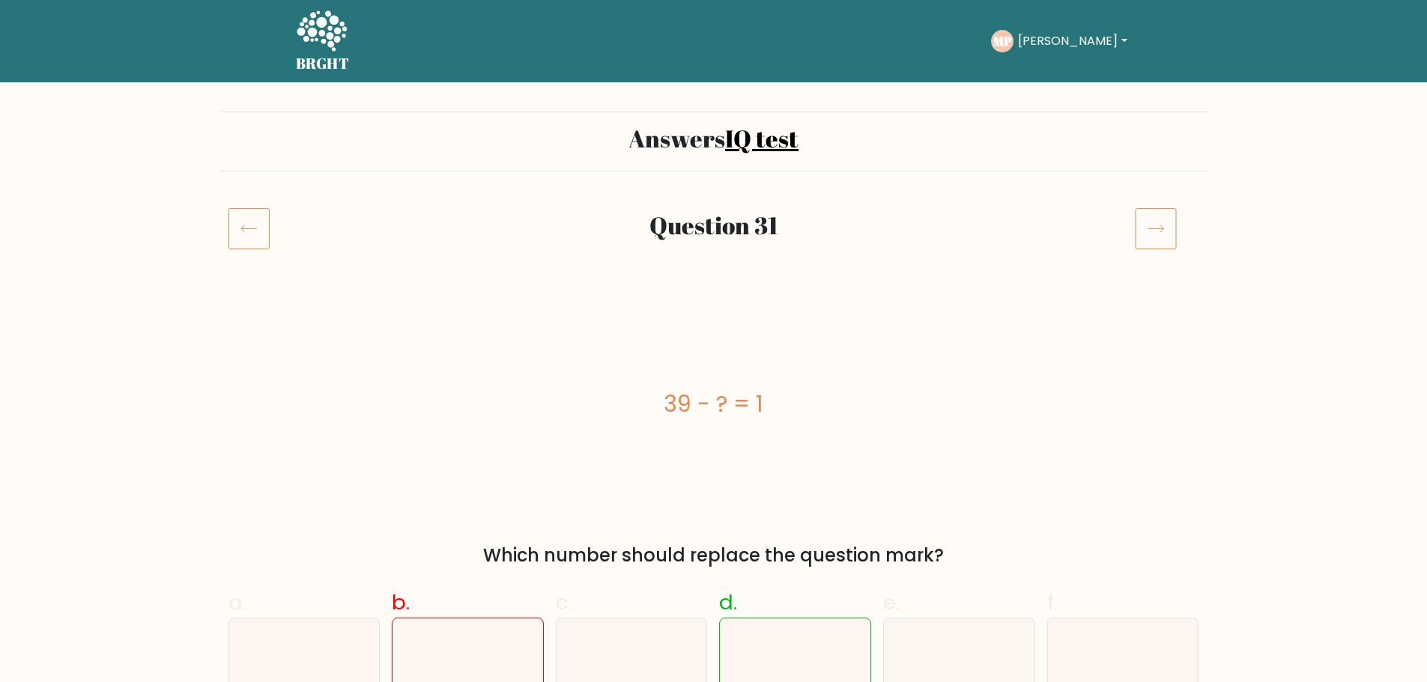
click at [1155, 234] on icon at bounding box center [1156, 229] width 42 height 42
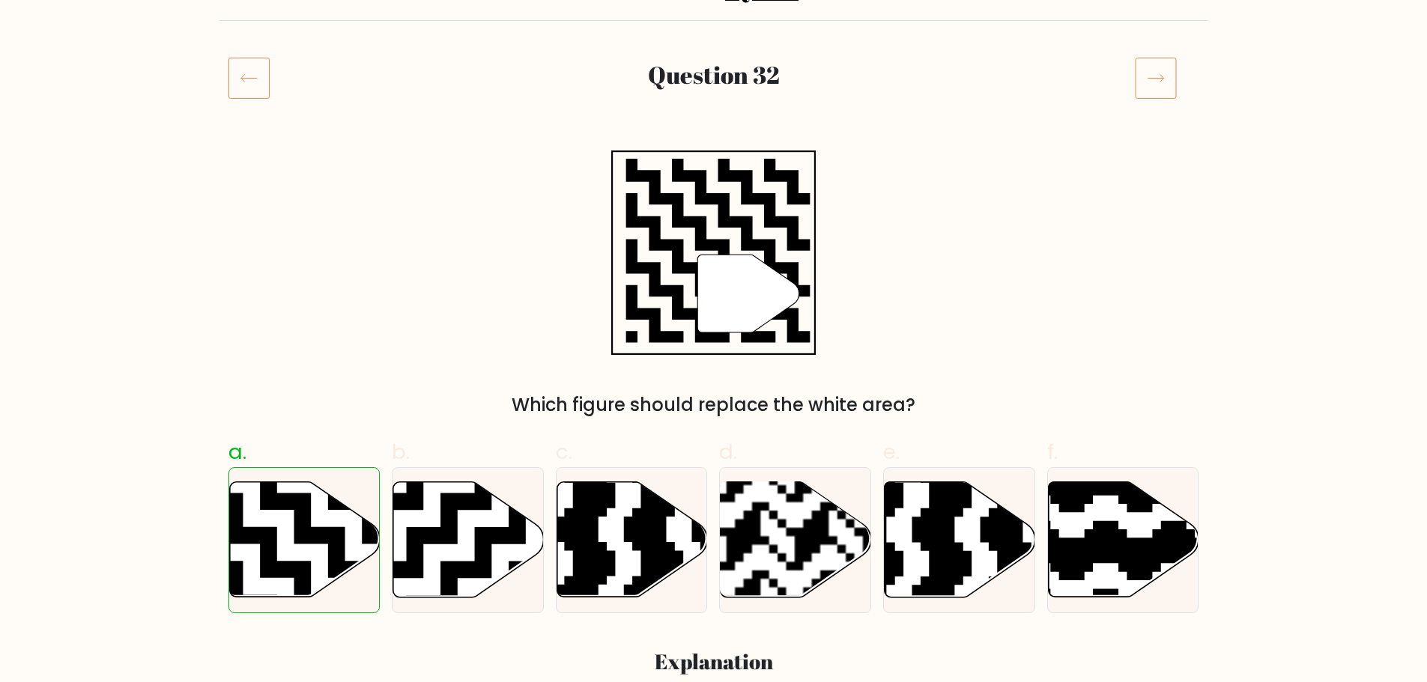
scroll to position [150, 0]
click at [1166, 74] on icon at bounding box center [1156, 79] width 42 height 42
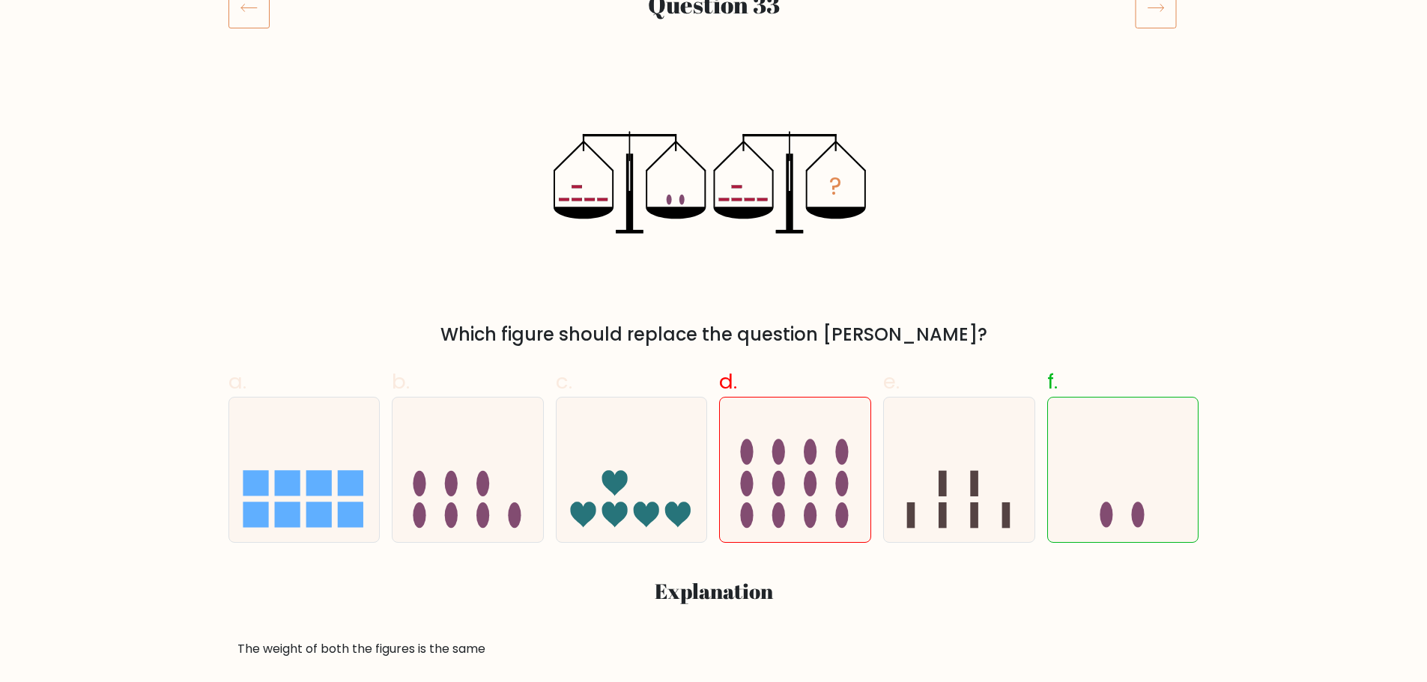
scroll to position [75, 0]
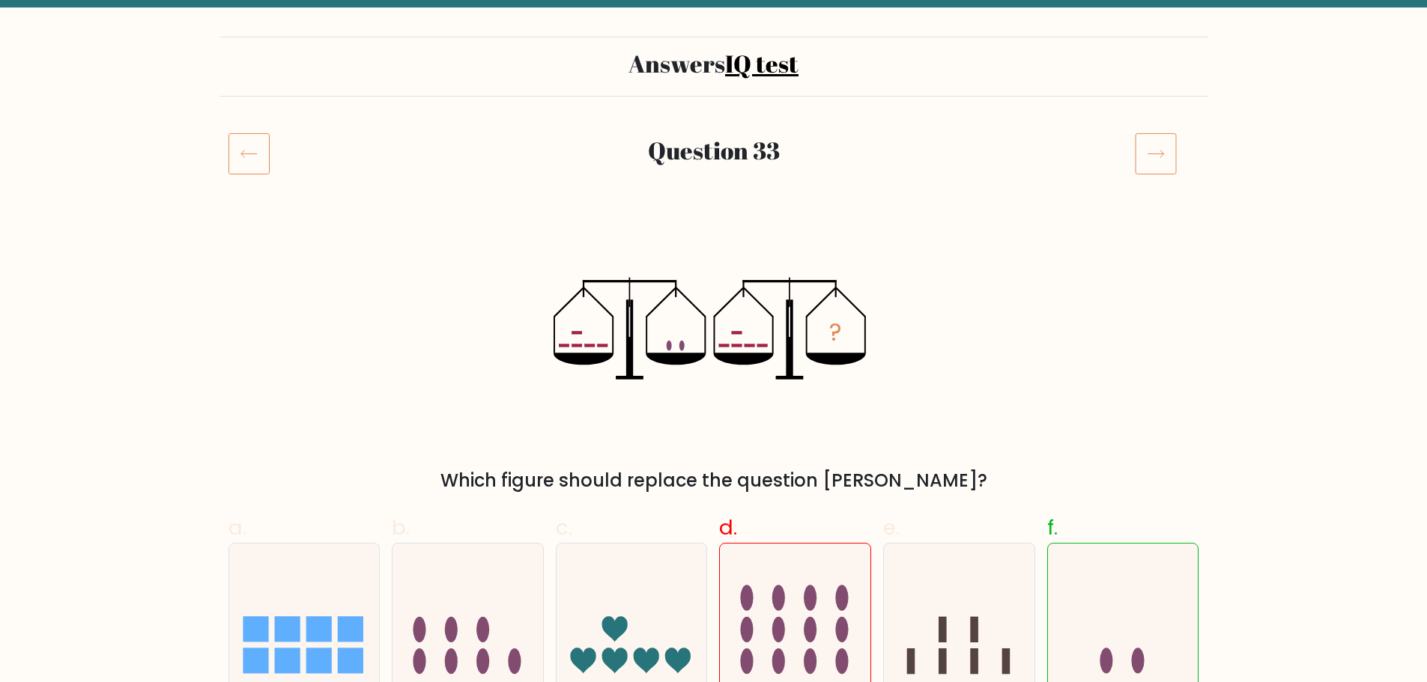
click at [1163, 160] on icon at bounding box center [1156, 154] width 42 height 42
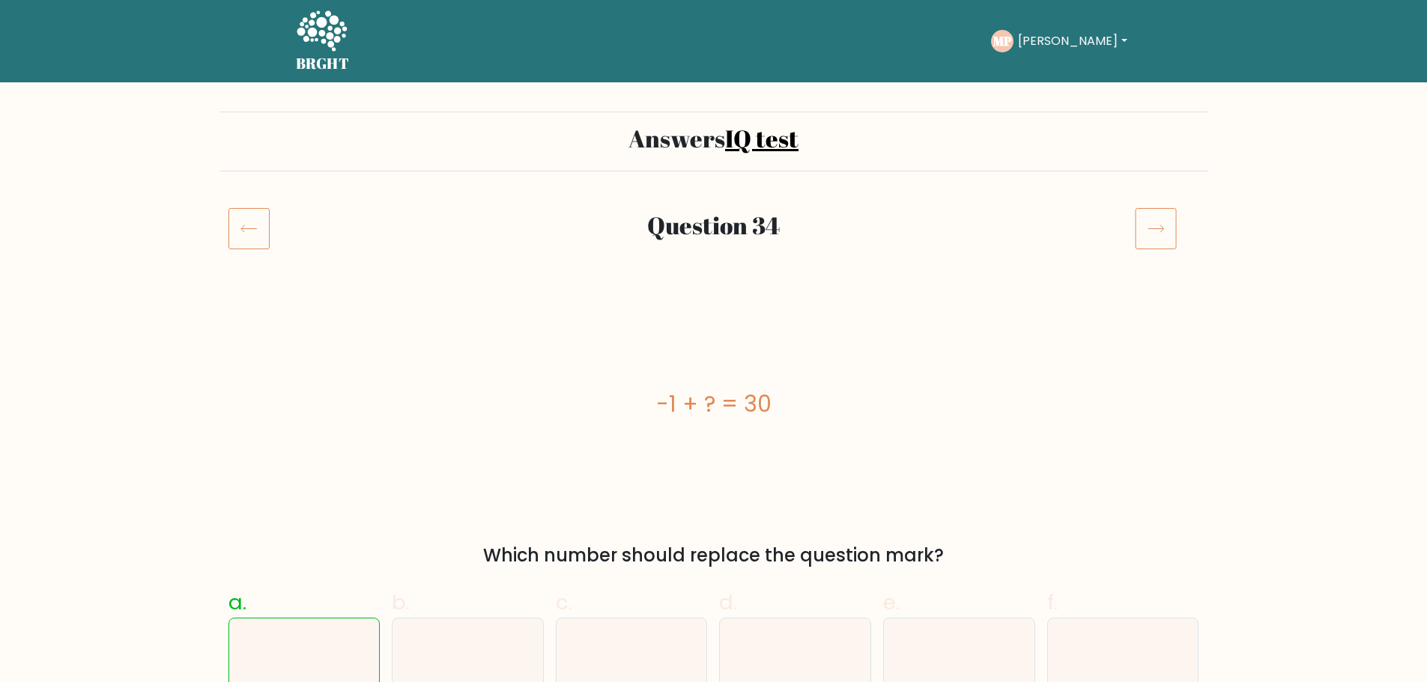
click at [1157, 219] on icon at bounding box center [1156, 229] width 42 height 42
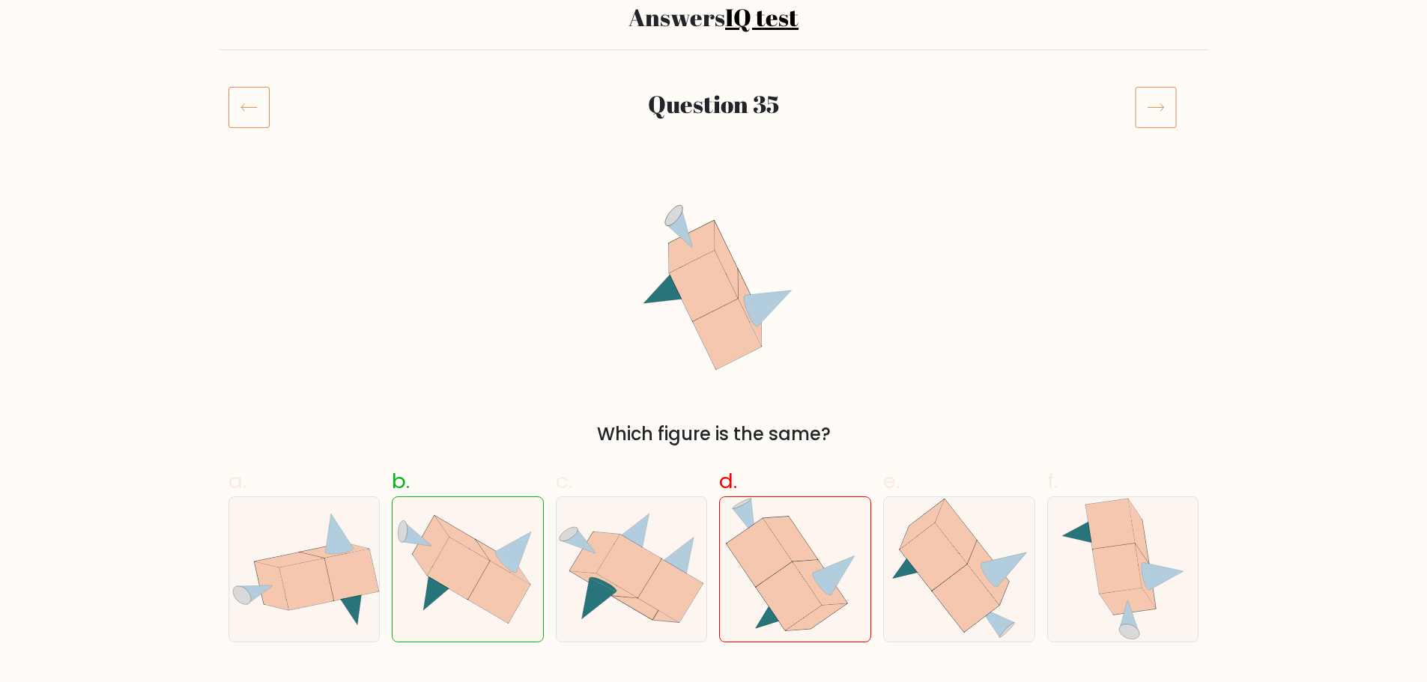
scroll to position [75, 0]
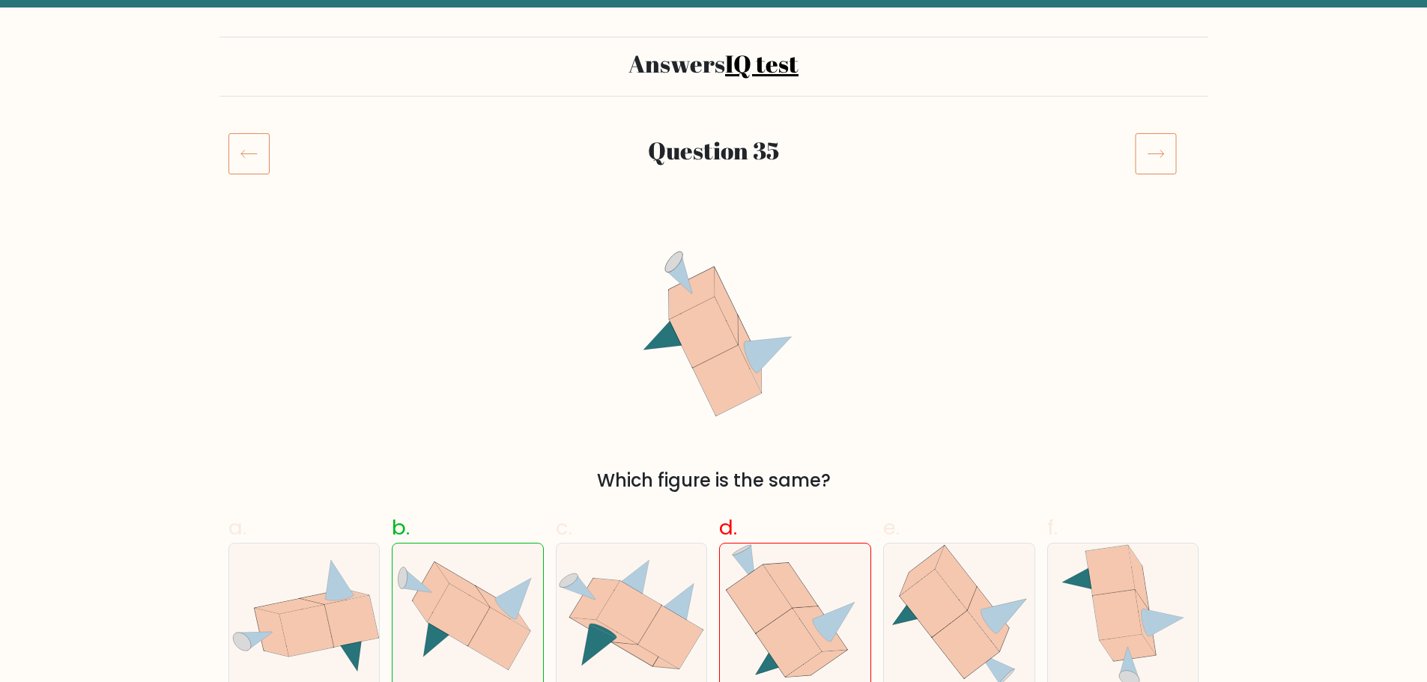
click at [1175, 148] on rect at bounding box center [1156, 154] width 40 height 40
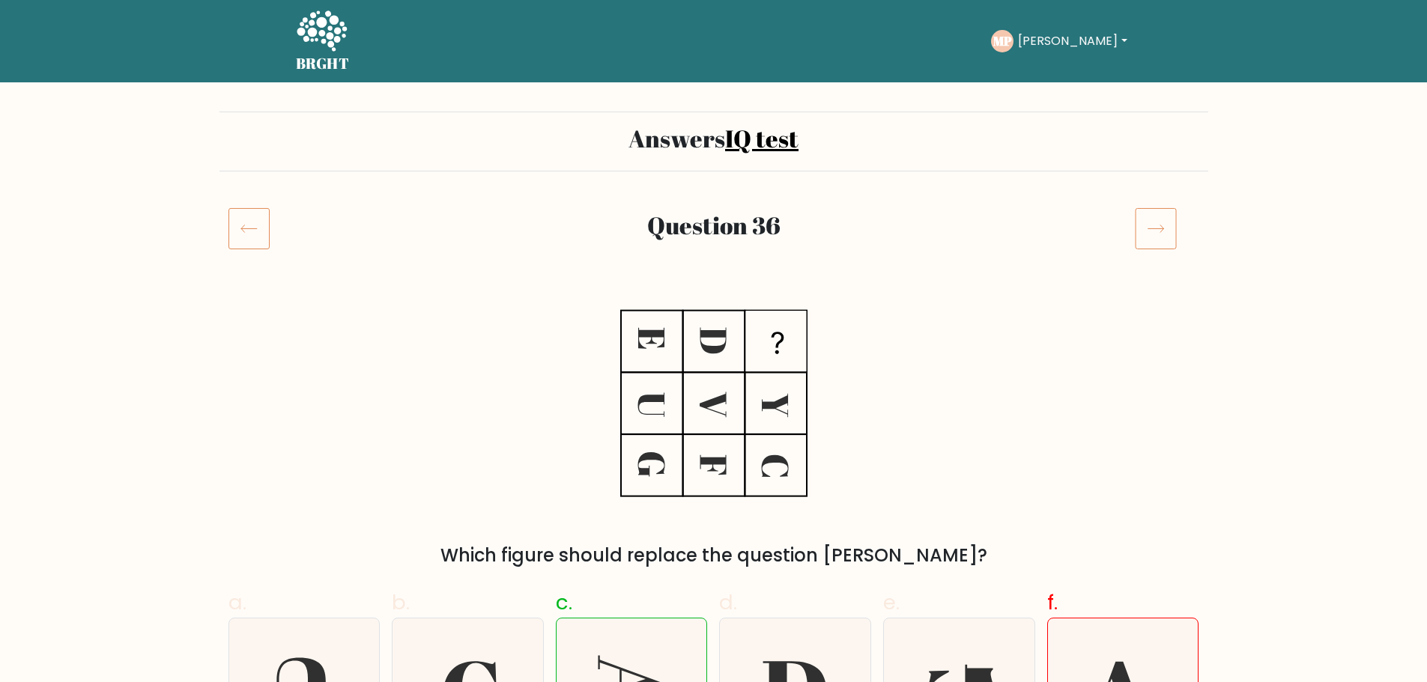
click at [1180, 236] on div at bounding box center [1167, 229] width 82 height 42
click at [1160, 234] on icon at bounding box center [1156, 229] width 42 height 42
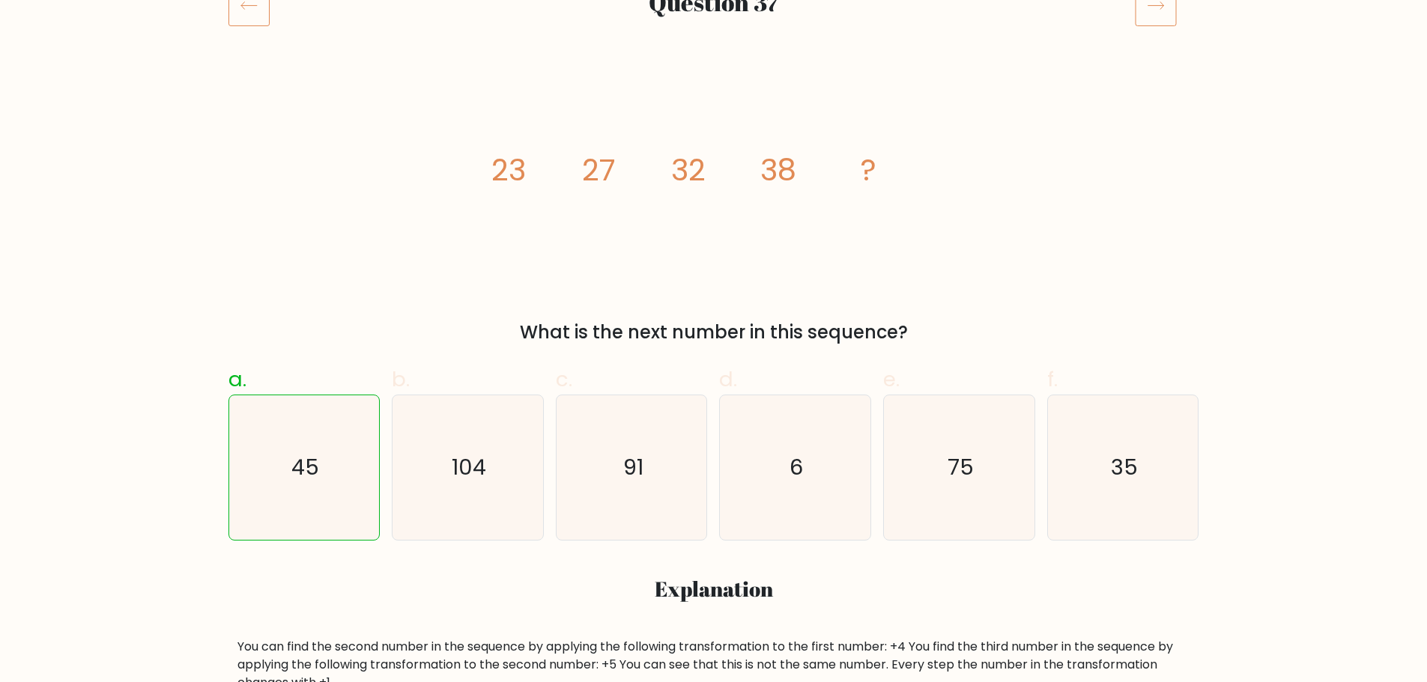
scroll to position [75, 0]
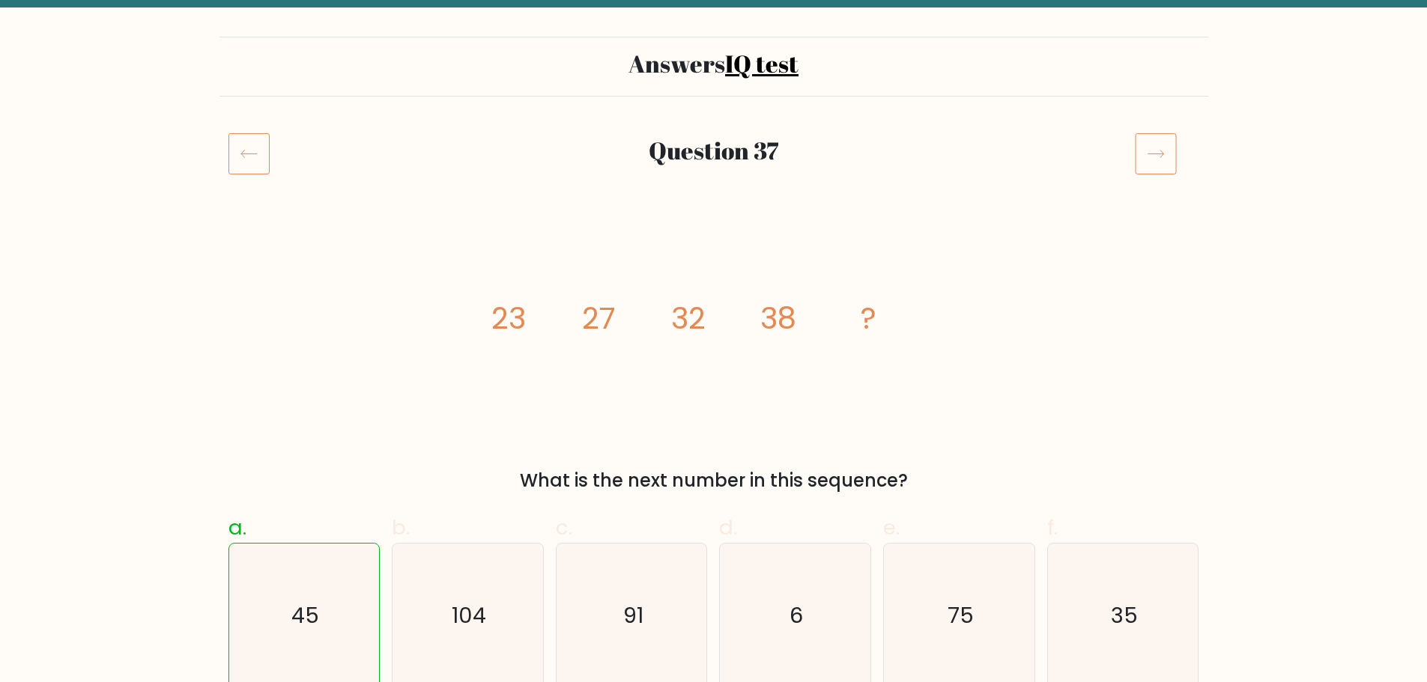
click at [1167, 146] on icon at bounding box center [1156, 154] width 42 height 42
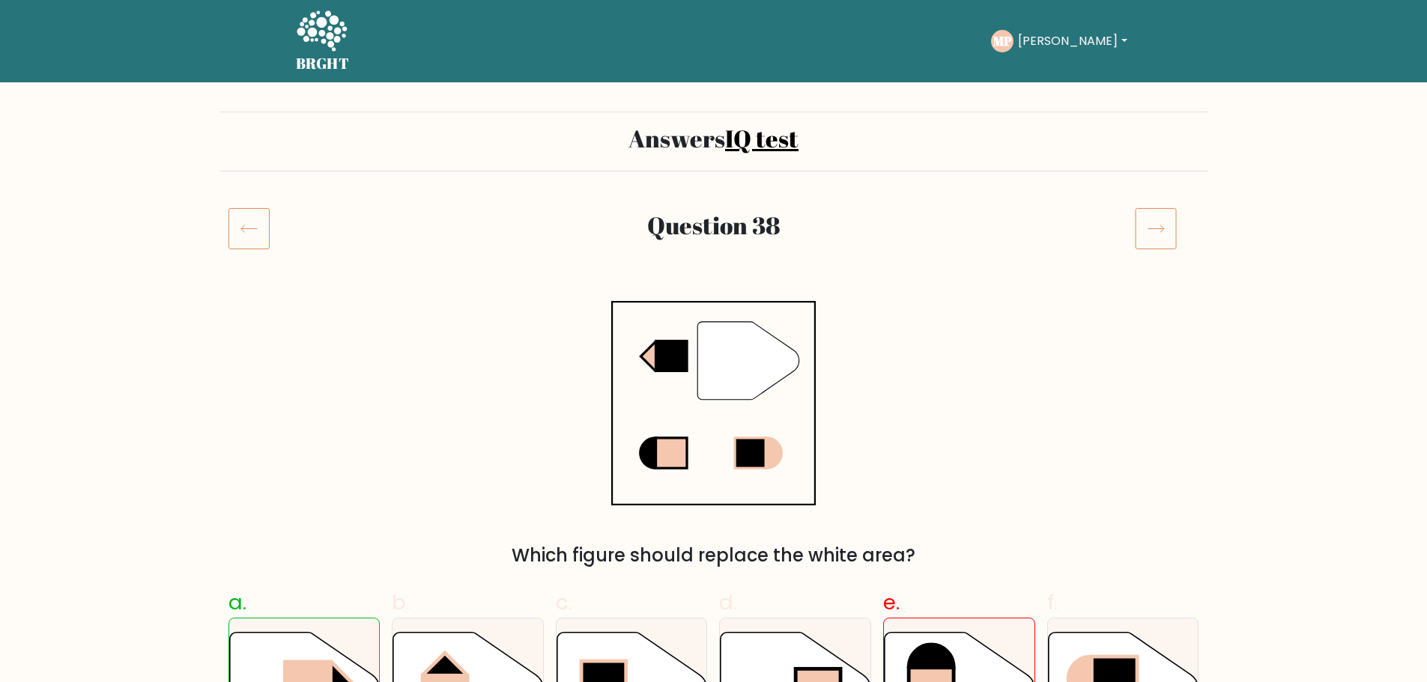
click at [1160, 235] on icon at bounding box center [1156, 229] width 42 height 42
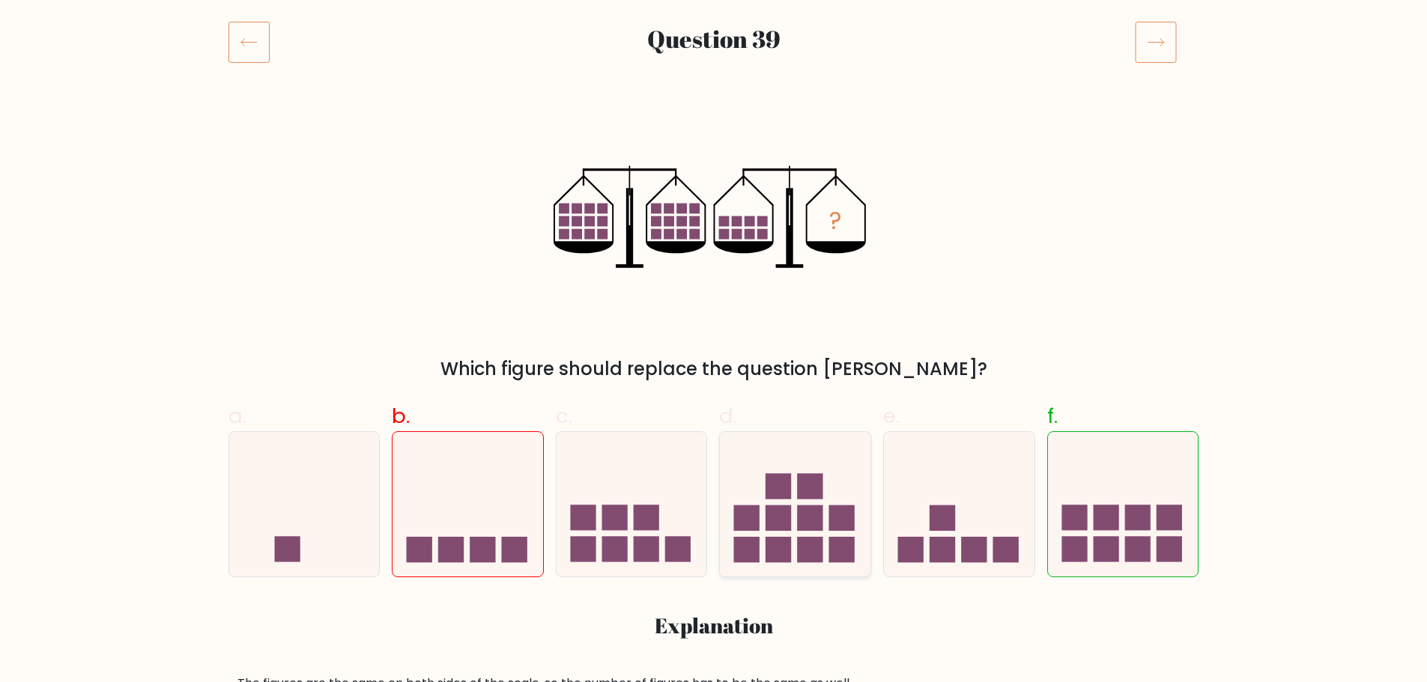
scroll to position [75, 0]
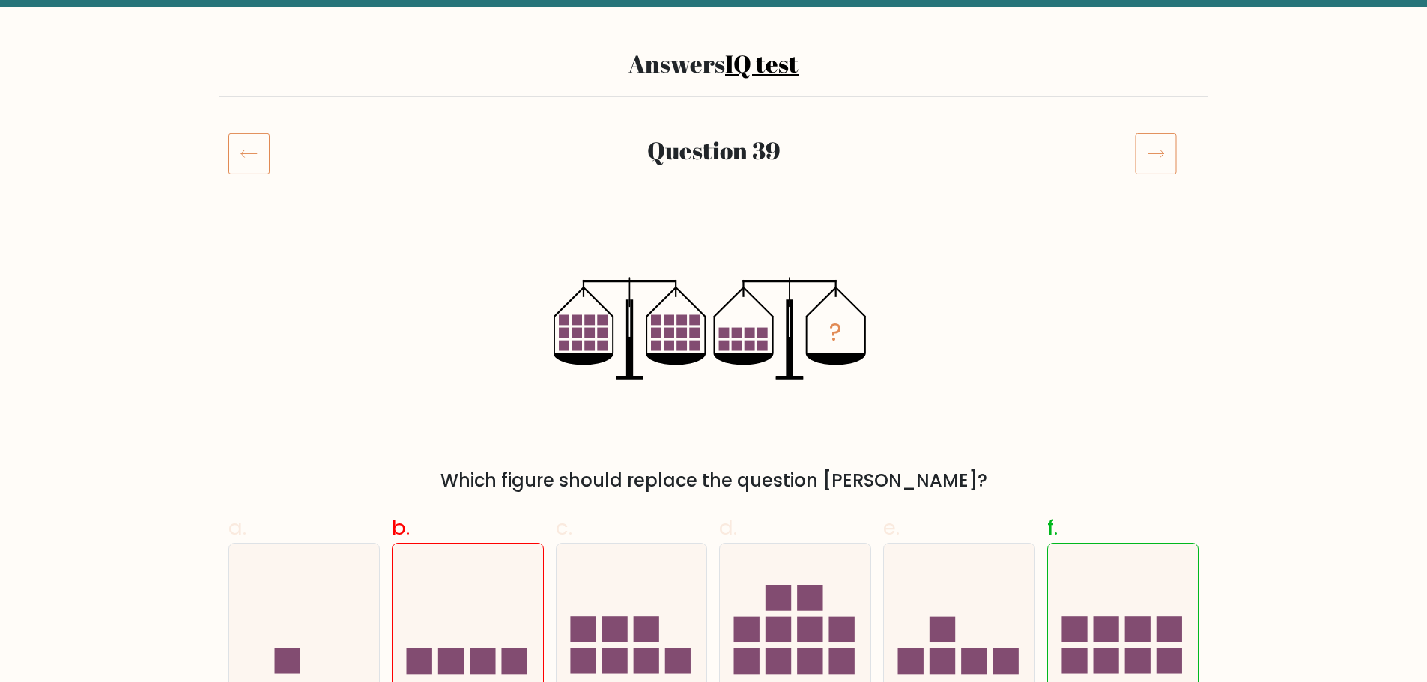
drag, startPoint x: 1142, startPoint y: 160, endPoint x: 1145, endPoint y: 192, distance: 32.4
click at [1142, 160] on icon at bounding box center [1156, 154] width 42 height 42
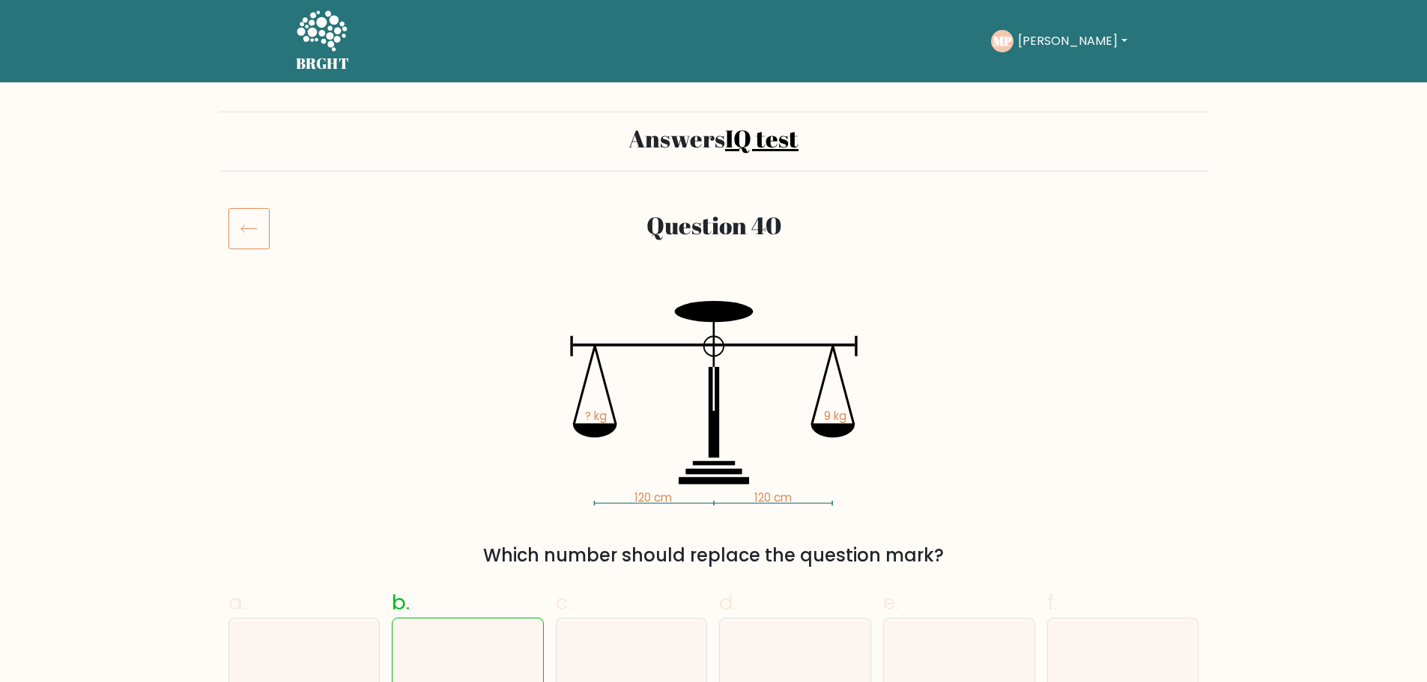
click at [333, 61] on h5 "BRGHT" at bounding box center [323, 64] width 54 height 18
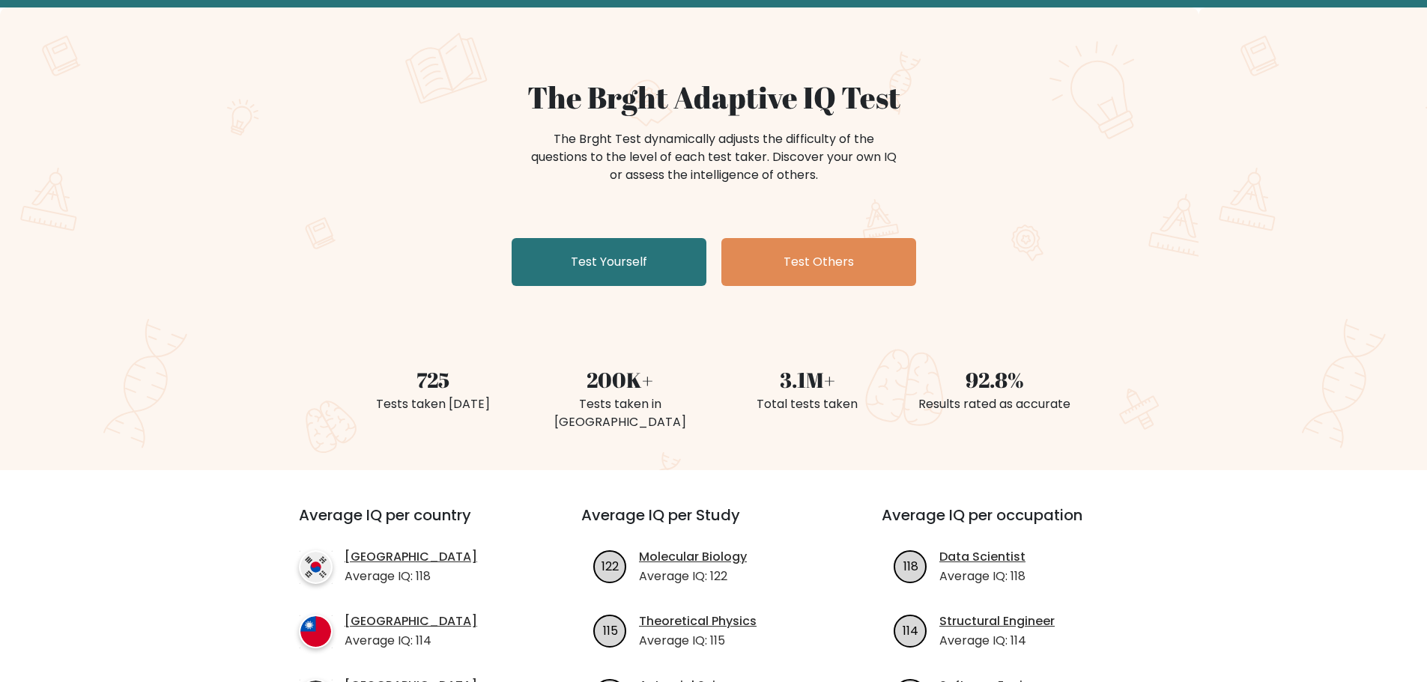
scroll to position [225, 0]
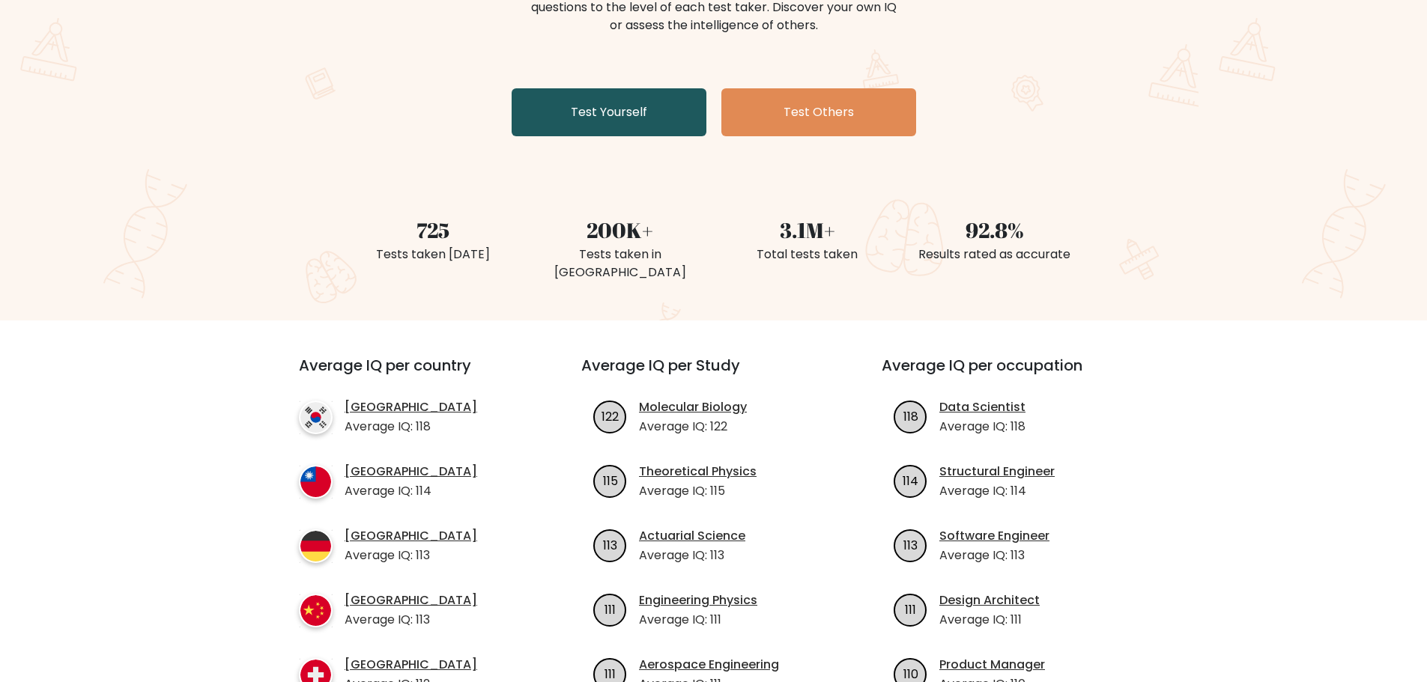
click at [637, 115] on link "Test Yourself" at bounding box center [609, 112] width 195 height 48
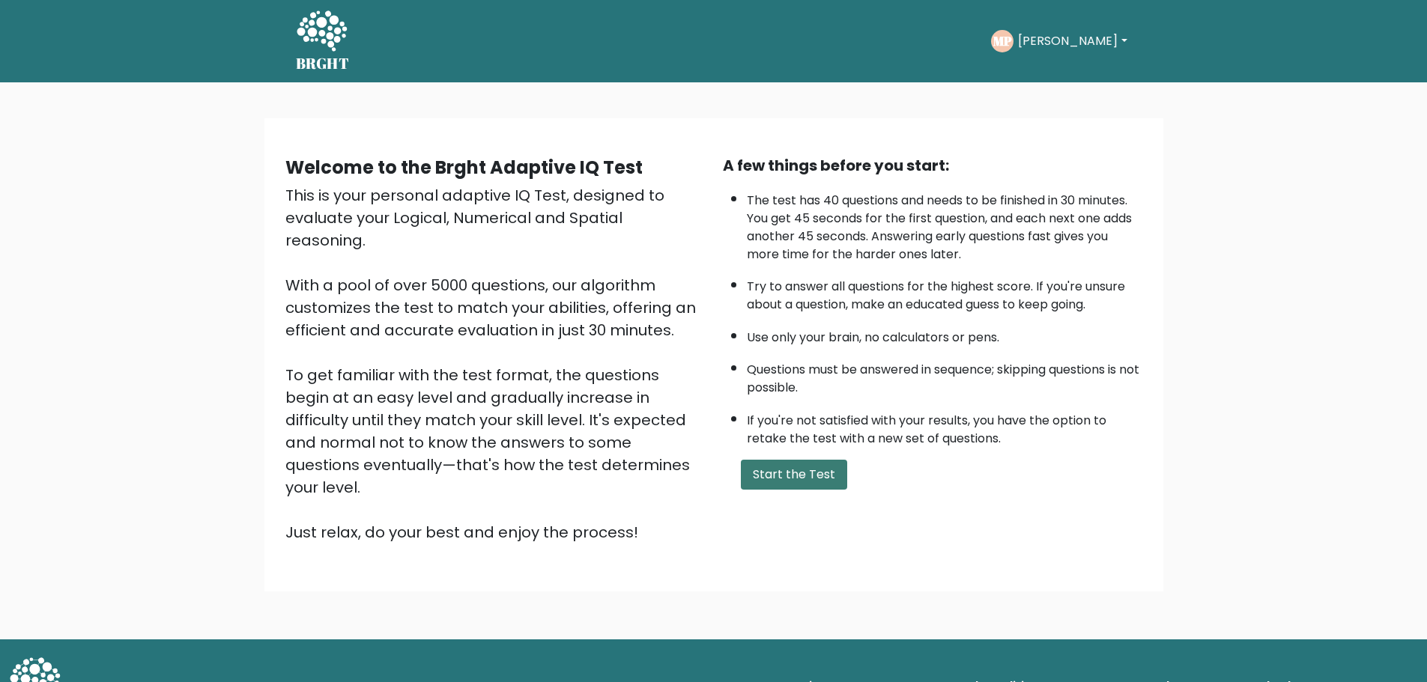
click at [804, 470] on button "Start the Test" at bounding box center [794, 475] width 106 height 30
click at [783, 470] on button "Start the Test" at bounding box center [794, 475] width 106 height 30
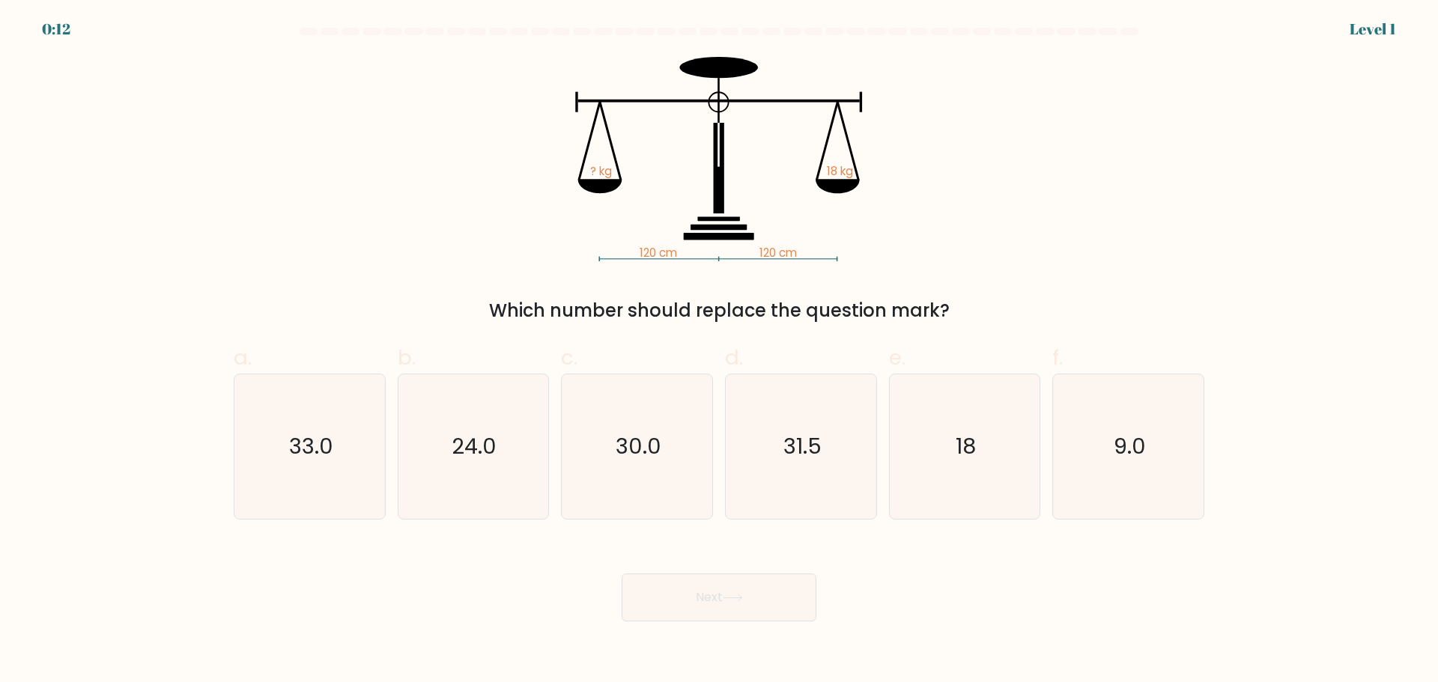
drag, startPoint x: 483, startPoint y: 309, endPoint x: 1174, endPoint y: 299, distance: 690.8
click at [1116, 311] on div "Which number should replace the question mark?" at bounding box center [719, 310] width 953 height 27
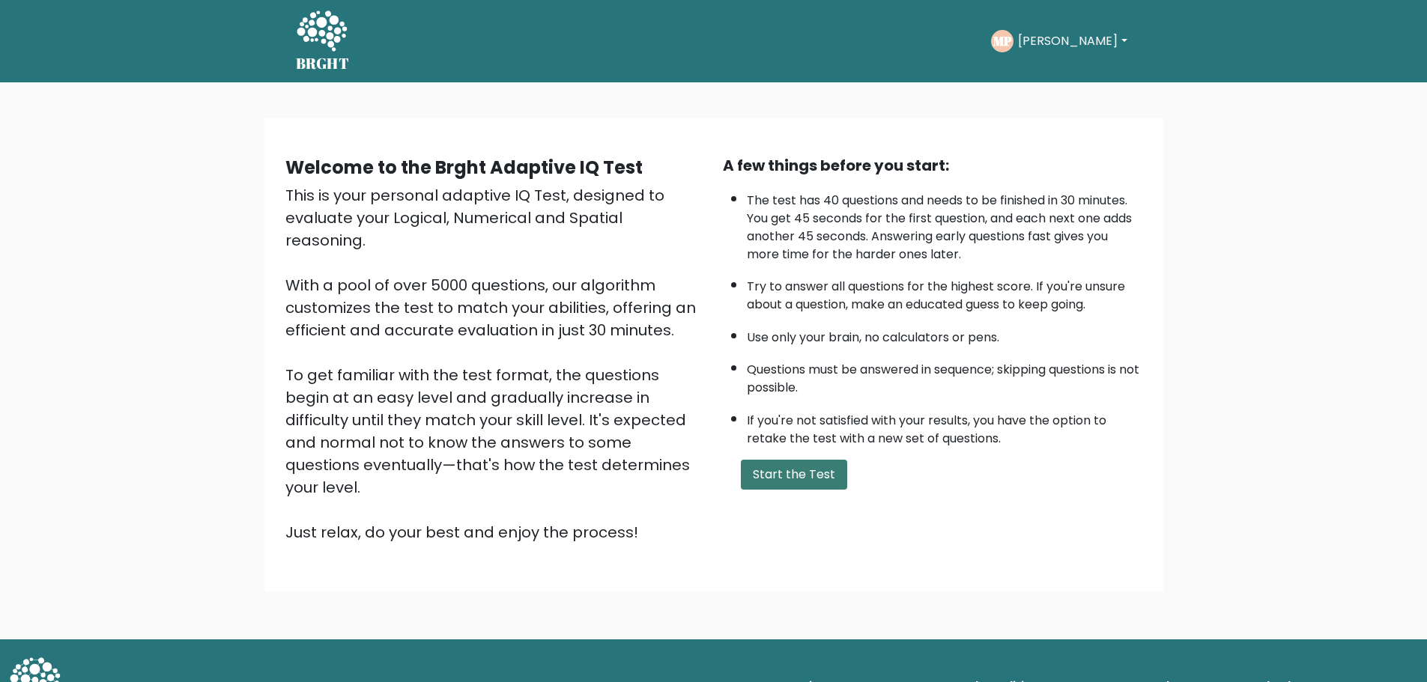
click at [808, 482] on button "Start the Test" at bounding box center [794, 475] width 106 height 30
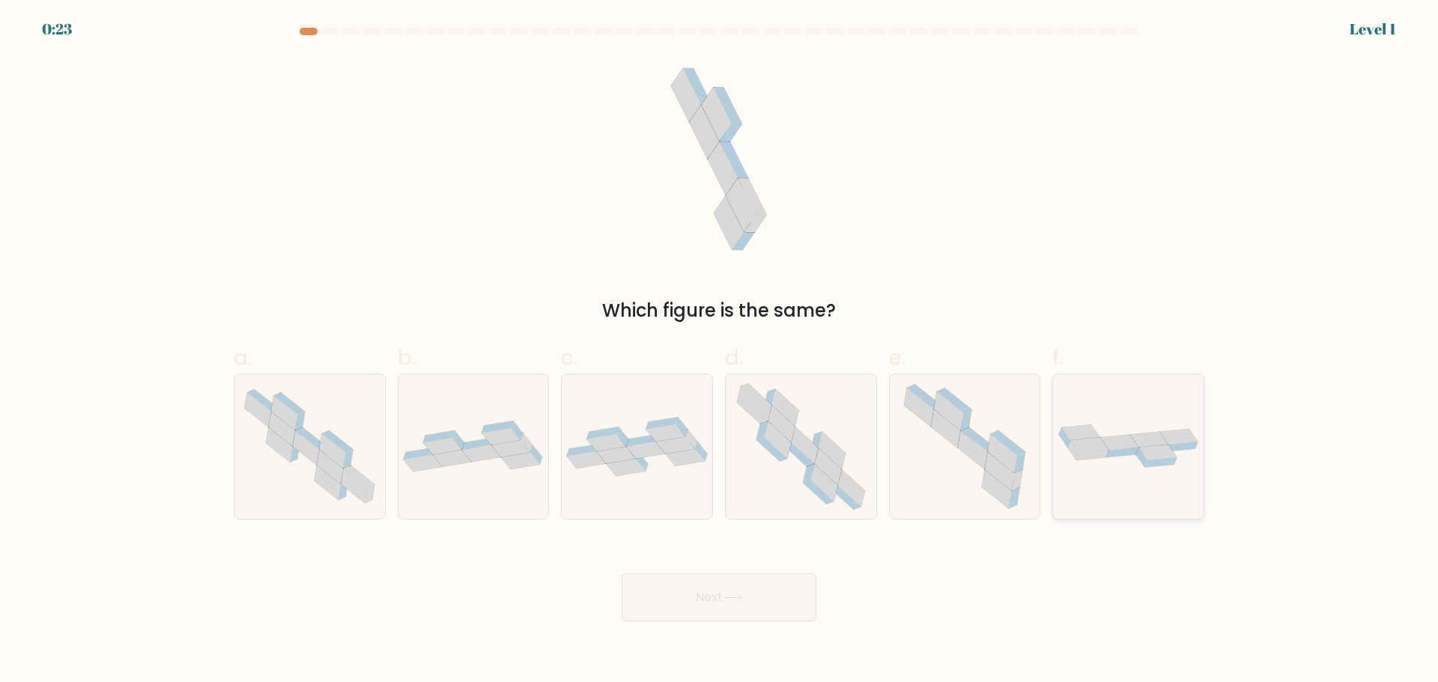
click at [1118, 482] on div at bounding box center [1129, 447] width 152 height 146
click at [720, 351] on input "f." at bounding box center [719, 347] width 1 height 10
radio input "true"
click at [762, 603] on button "Next" at bounding box center [719, 598] width 195 height 48
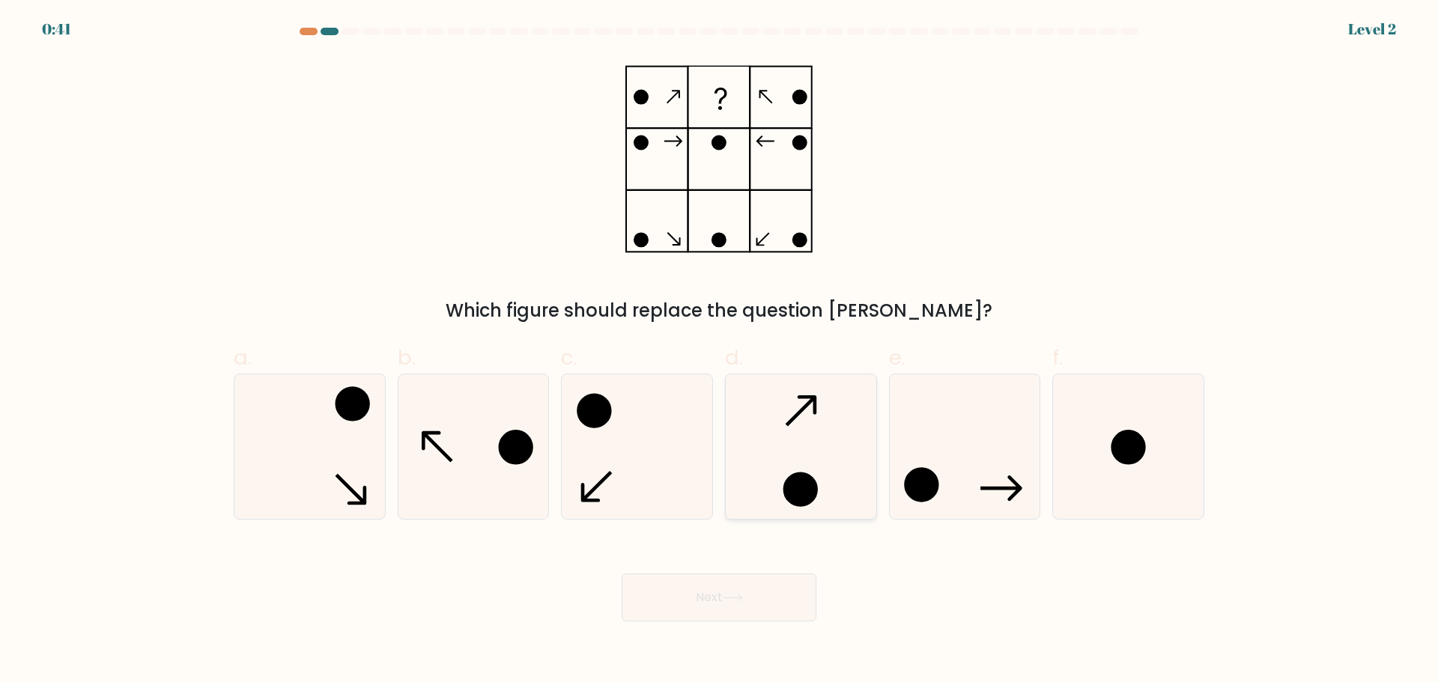
click at [739, 448] on icon at bounding box center [801, 447] width 145 height 145
click at [720, 351] on input "d." at bounding box center [719, 347] width 1 height 10
radio input "true"
click at [760, 607] on button "Next" at bounding box center [719, 598] width 195 height 48
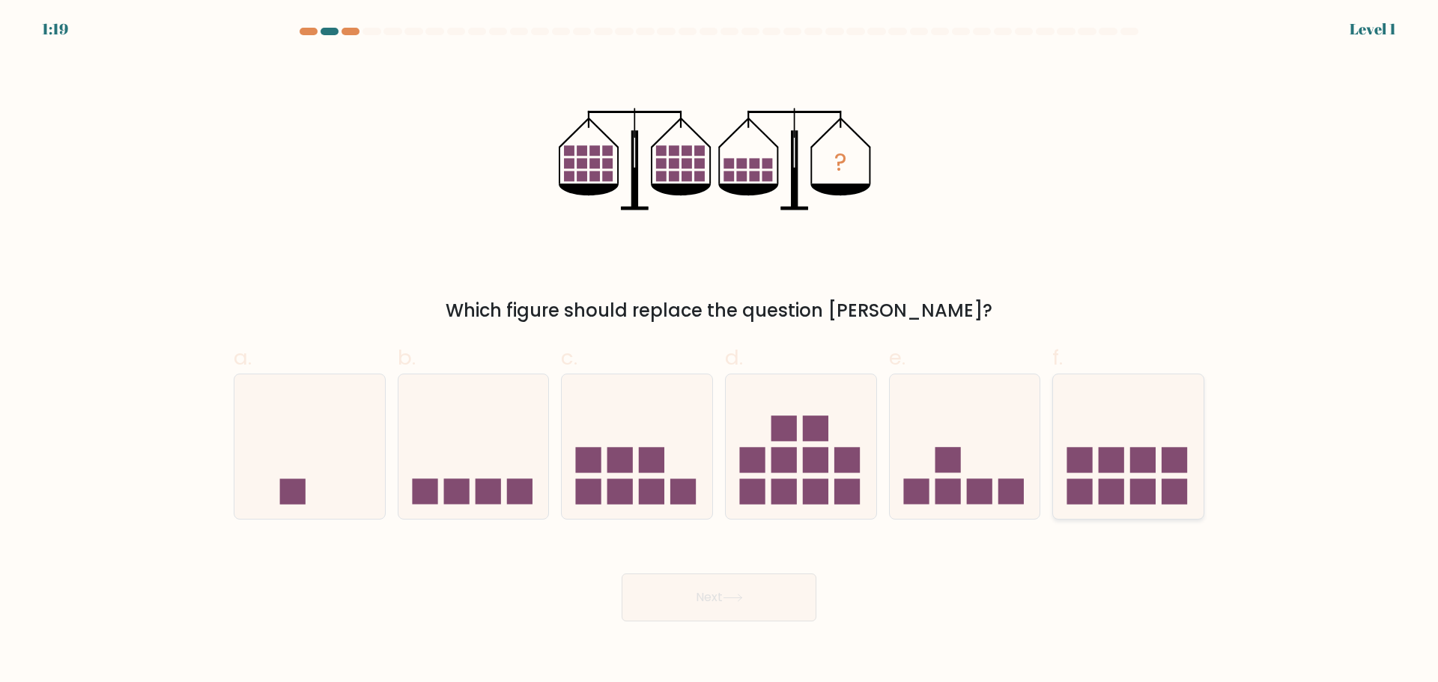
click at [1150, 468] on rect at bounding box center [1143, 459] width 25 height 25
click at [720, 351] on input "f." at bounding box center [719, 347] width 1 height 10
radio input "true"
click at [787, 588] on button "Next" at bounding box center [719, 598] width 195 height 48
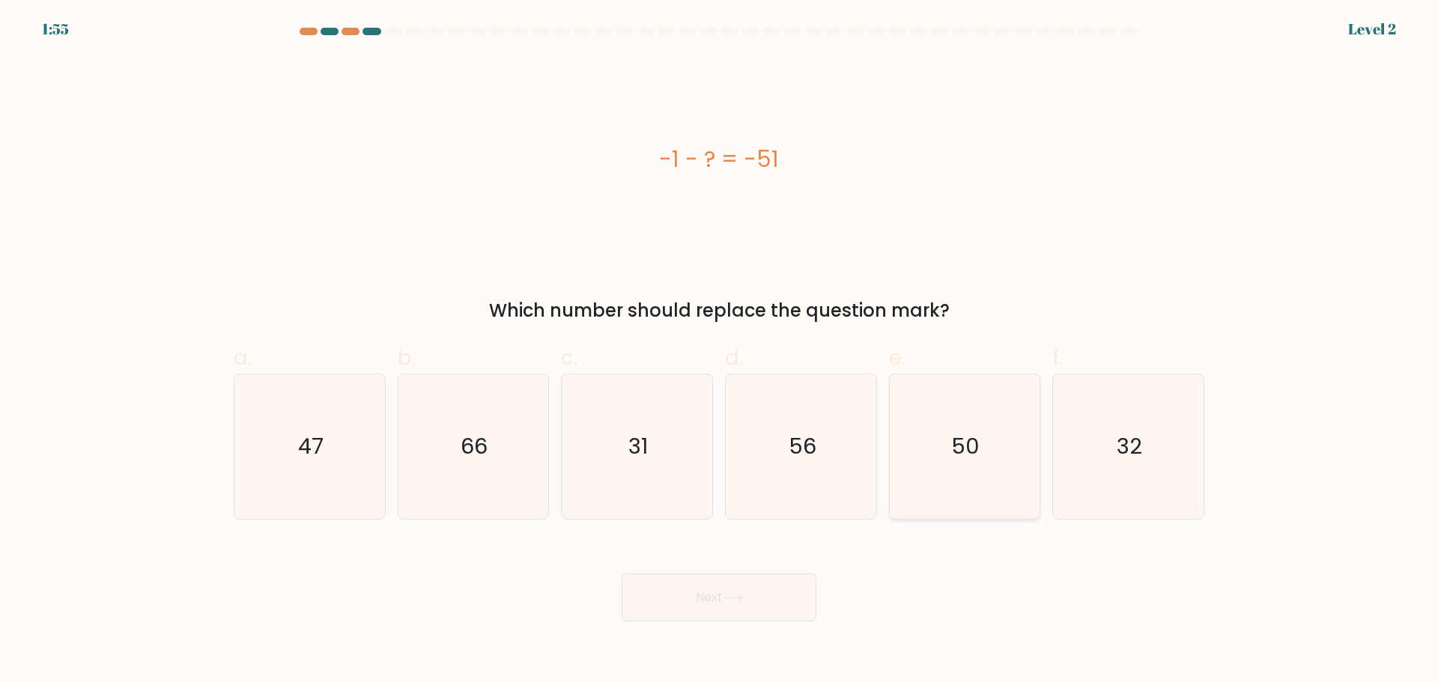
click at [966, 467] on icon "50" at bounding box center [964, 447] width 145 height 145
click at [720, 351] on input "e. 50" at bounding box center [719, 347] width 1 height 10
radio input "true"
click at [701, 608] on button "Next" at bounding box center [719, 598] width 195 height 48
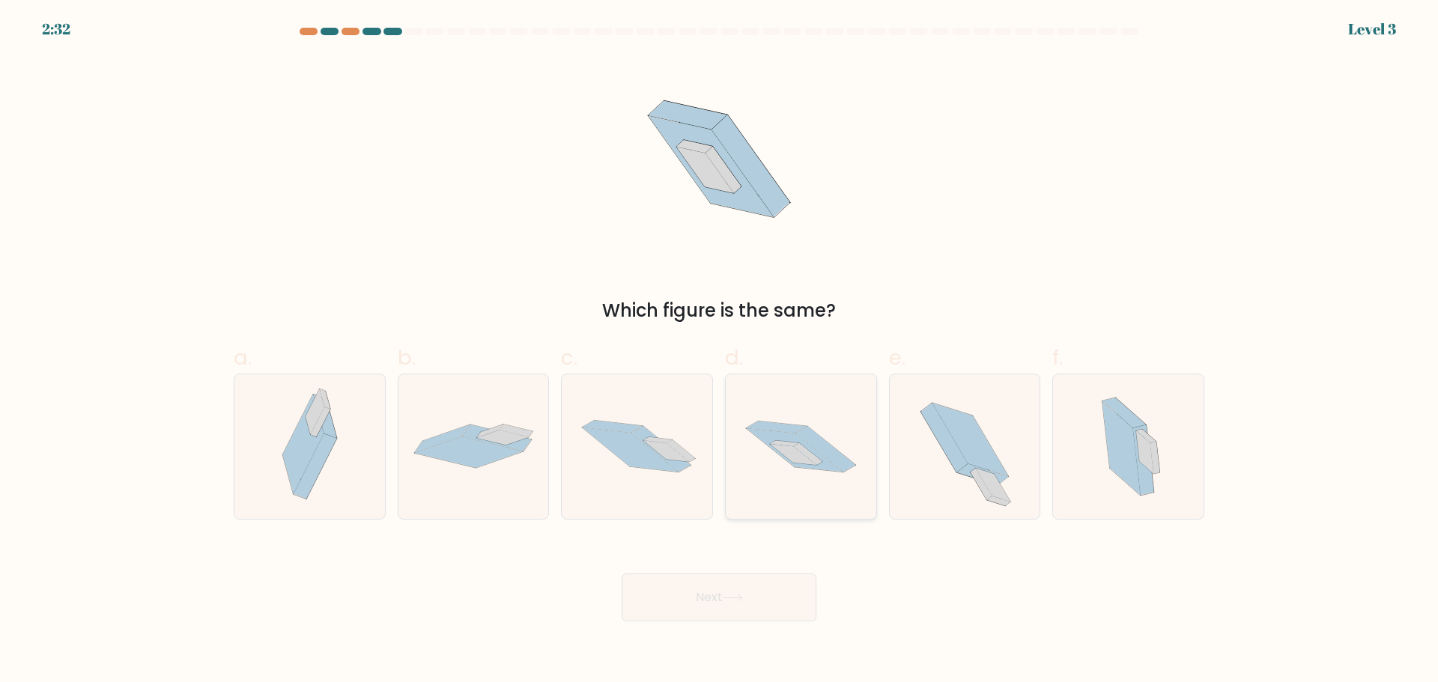
click at [820, 452] on icon at bounding box center [826, 449] width 60 height 46
click at [720, 351] on input "d." at bounding box center [719, 347] width 1 height 10
radio input "true"
click at [760, 603] on button "Next" at bounding box center [719, 598] width 195 height 48
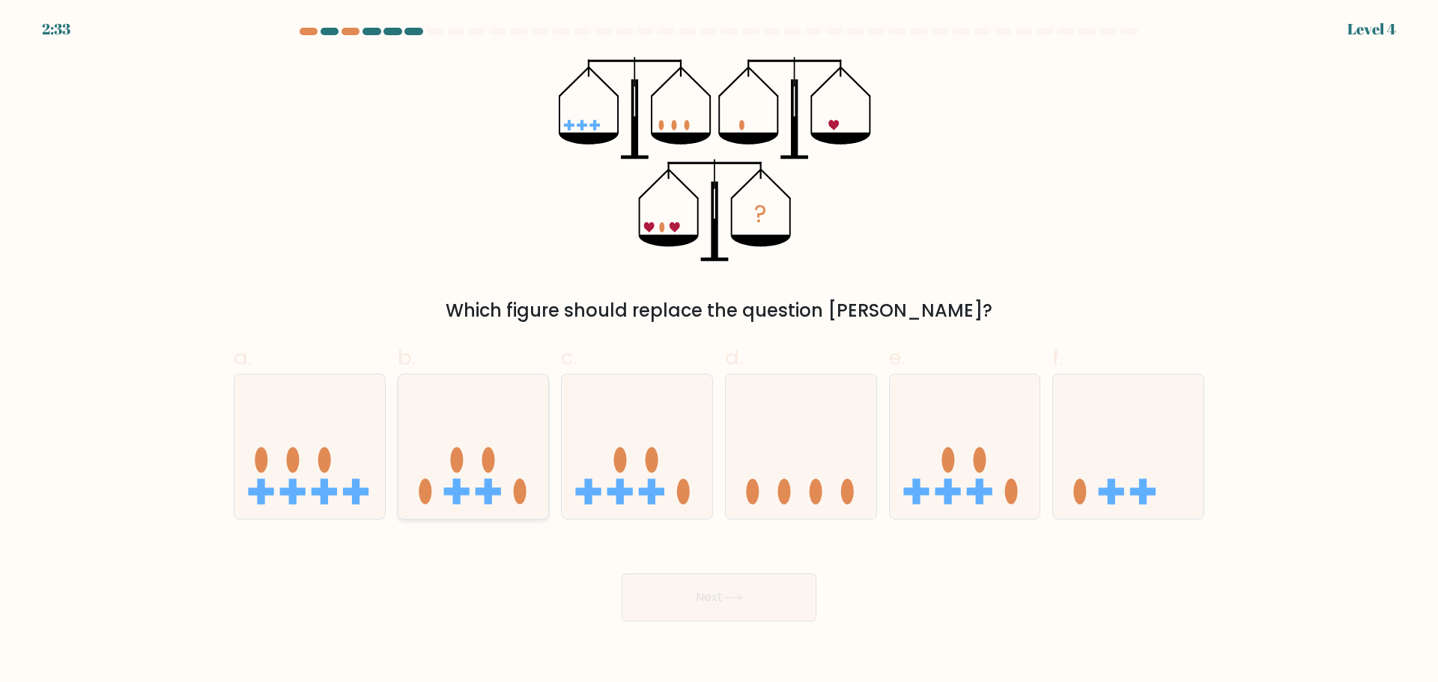
click at [452, 497] on icon at bounding box center [474, 446] width 151 height 124
click at [719, 351] on input "b." at bounding box center [719, 347] width 1 height 10
radio input "true"
click at [773, 600] on button "Next" at bounding box center [719, 598] width 195 height 48
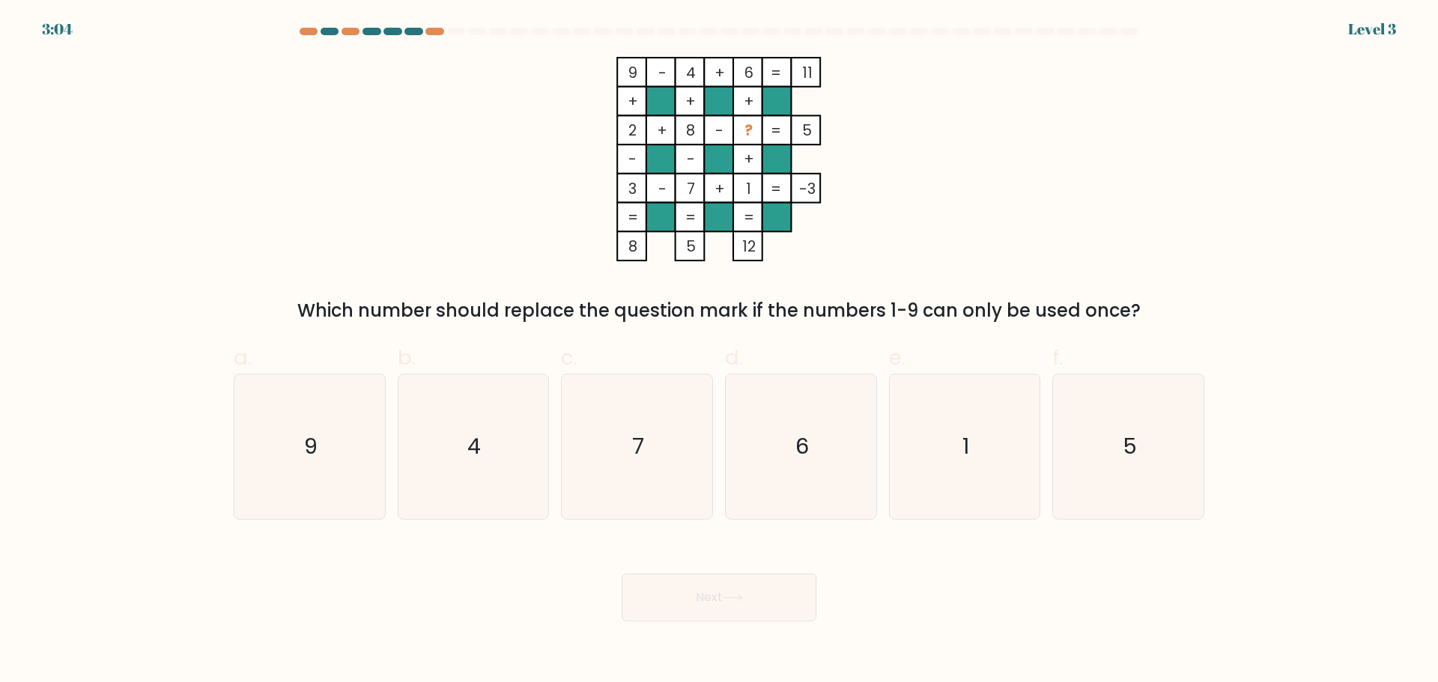
drag, startPoint x: 1186, startPoint y: 462, endPoint x: 1069, endPoint y: 535, distance: 137.6
click at [1184, 461] on icon "5" at bounding box center [1128, 447] width 145 height 145
click at [720, 351] on input "f. 5" at bounding box center [719, 347] width 1 height 10
radio input "true"
click at [761, 599] on button "Next" at bounding box center [719, 598] width 195 height 48
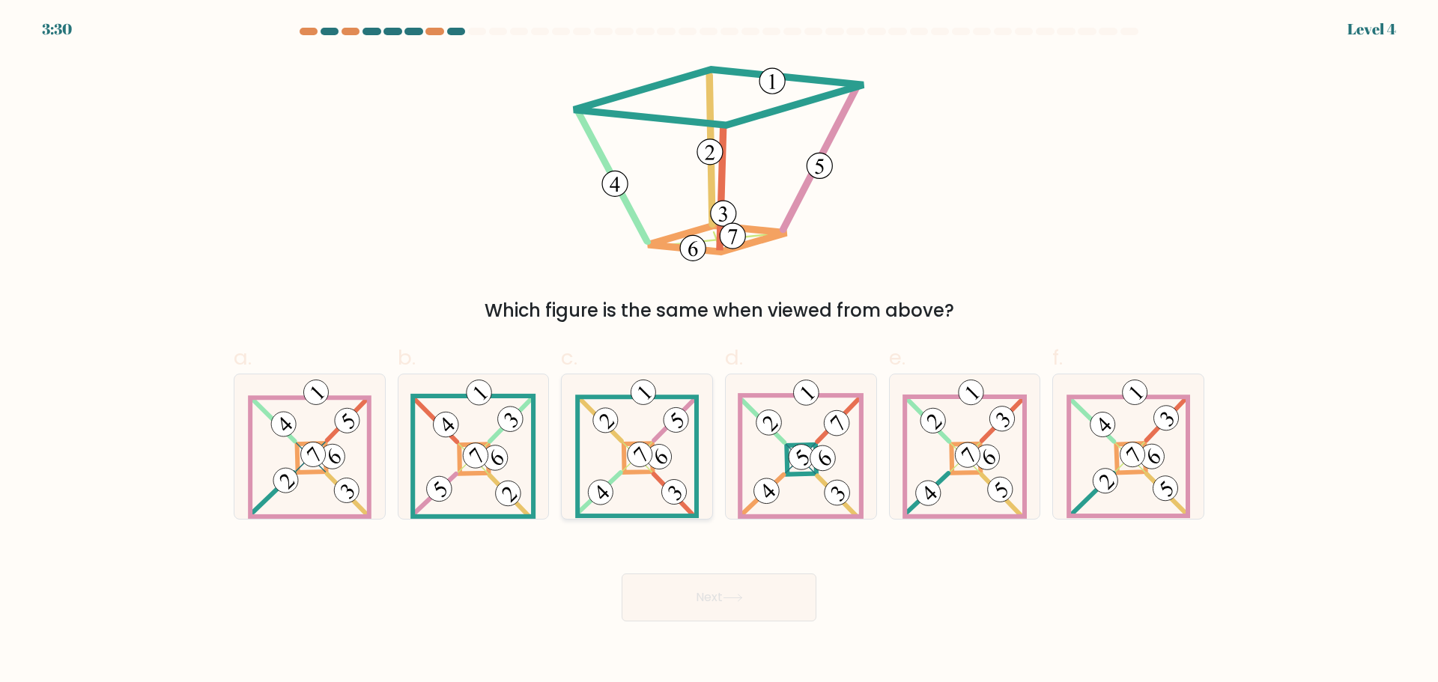
click at [680, 448] on icon at bounding box center [637, 447] width 124 height 145
click at [719, 351] on input "c." at bounding box center [719, 347] width 1 height 10
radio input "true"
click at [685, 601] on button "Next" at bounding box center [719, 598] width 195 height 48
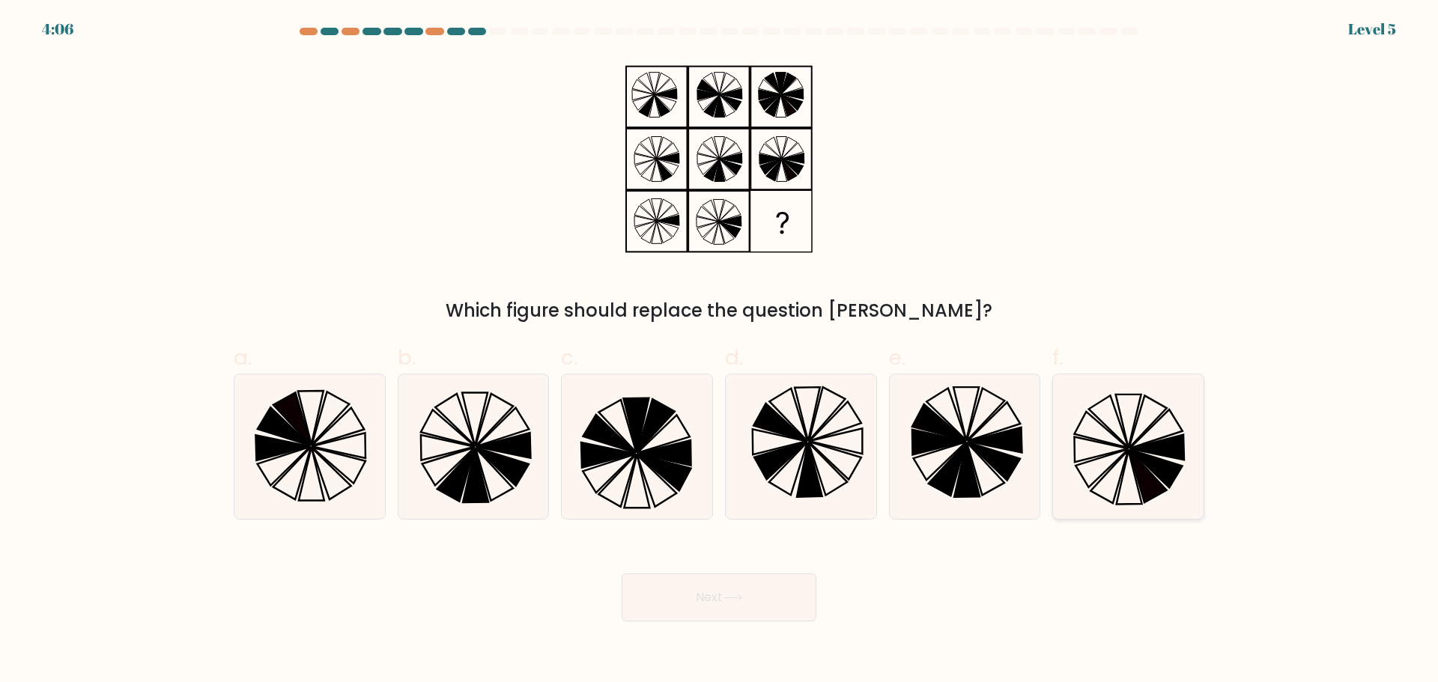
click at [1113, 439] on icon at bounding box center [1128, 447] width 145 height 145
click at [720, 351] on input "f." at bounding box center [719, 347] width 1 height 10
radio input "true"
click at [775, 603] on button "Next" at bounding box center [719, 598] width 195 height 48
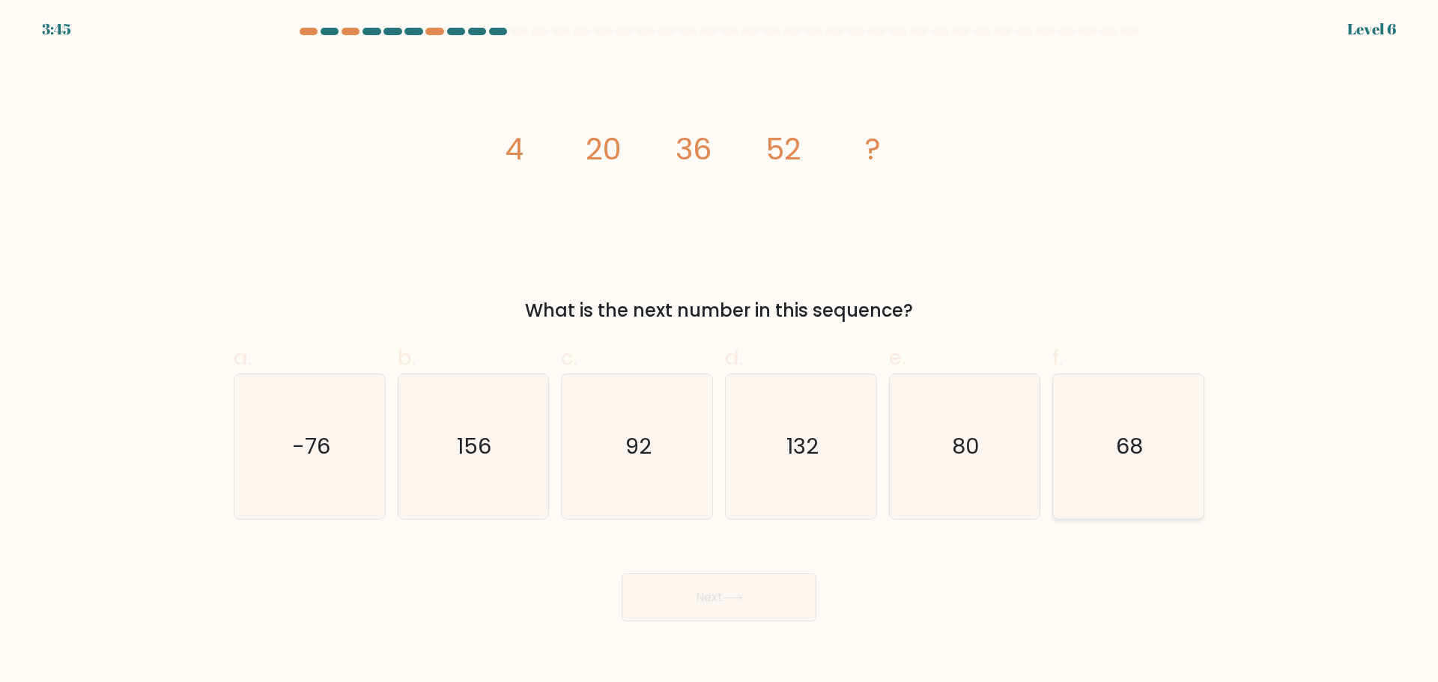
click at [1112, 505] on icon "68" at bounding box center [1128, 447] width 145 height 145
click at [720, 351] on input "f. 68" at bounding box center [719, 347] width 1 height 10
radio input "true"
click at [738, 609] on button "Next" at bounding box center [719, 598] width 195 height 48
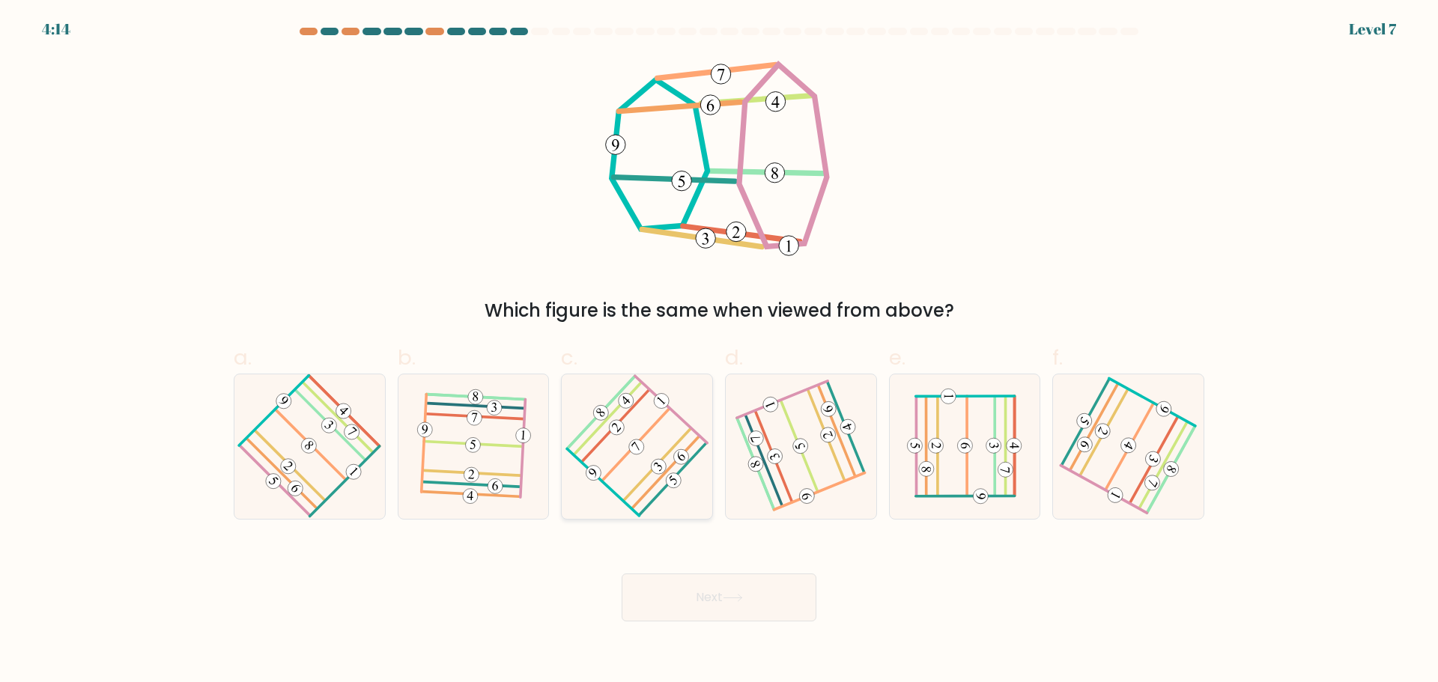
click at [666, 455] on 484 at bounding box center [658, 464] width 67 height 71
click at [719, 351] on input "c." at bounding box center [719, 347] width 1 height 10
radio input "true"
click at [716, 591] on button "Next" at bounding box center [719, 598] width 195 height 48
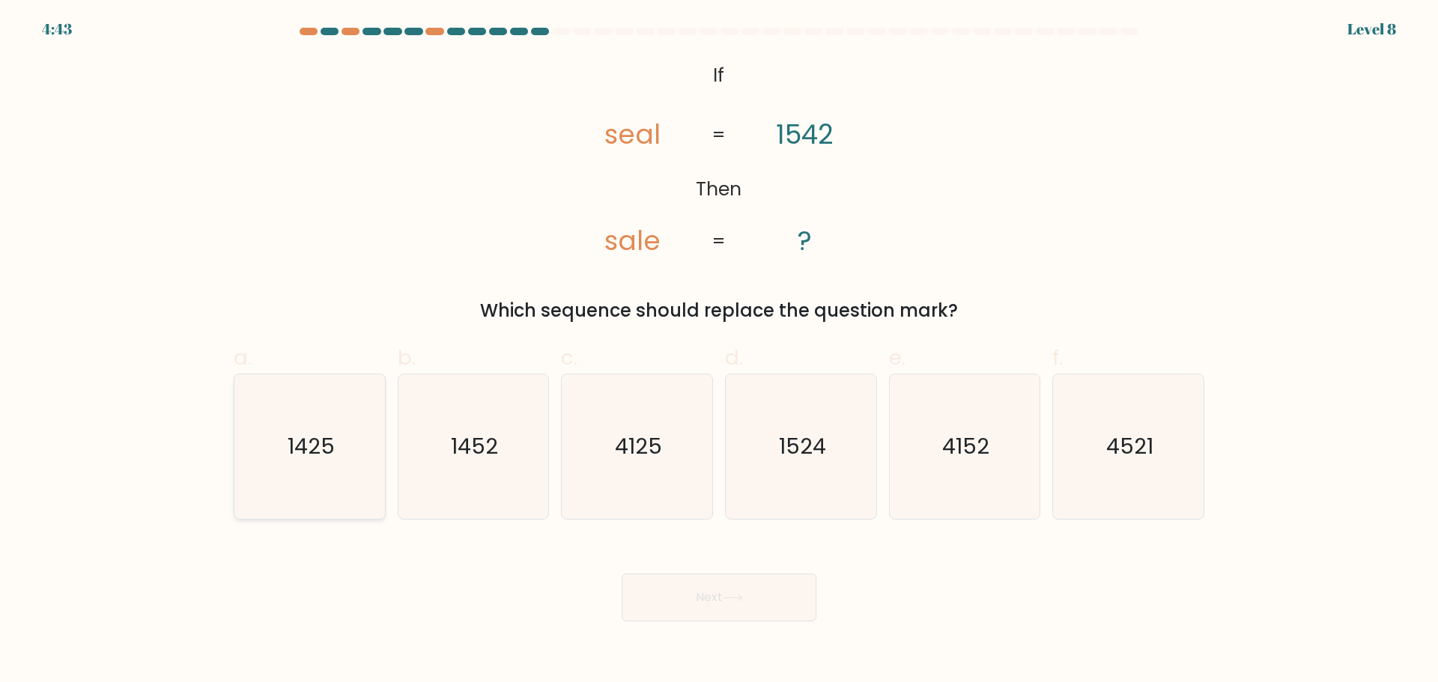
click at [284, 477] on icon "1425" at bounding box center [309, 447] width 145 height 145
click at [719, 351] on input "a. 1425" at bounding box center [719, 347] width 1 height 10
radio input "true"
click at [735, 600] on icon at bounding box center [733, 598] width 20 height 8
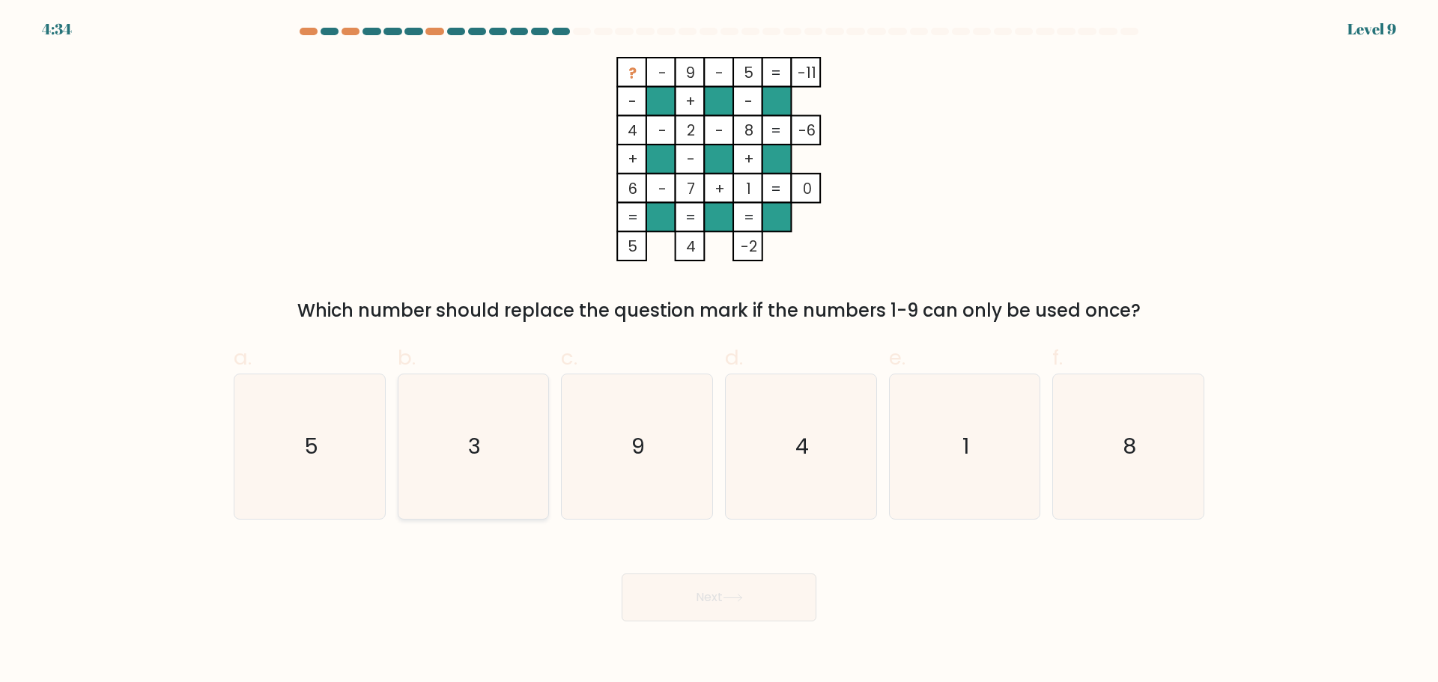
click at [524, 466] on icon "3" at bounding box center [473, 447] width 145 height 145
click at [719, 351] on input "b. 3" at bounding box center [719, 347] width 1 height 10
radio input "true"
click at [739, 591] on button "Next" at bounding box center [719, 598] width 195 height 48
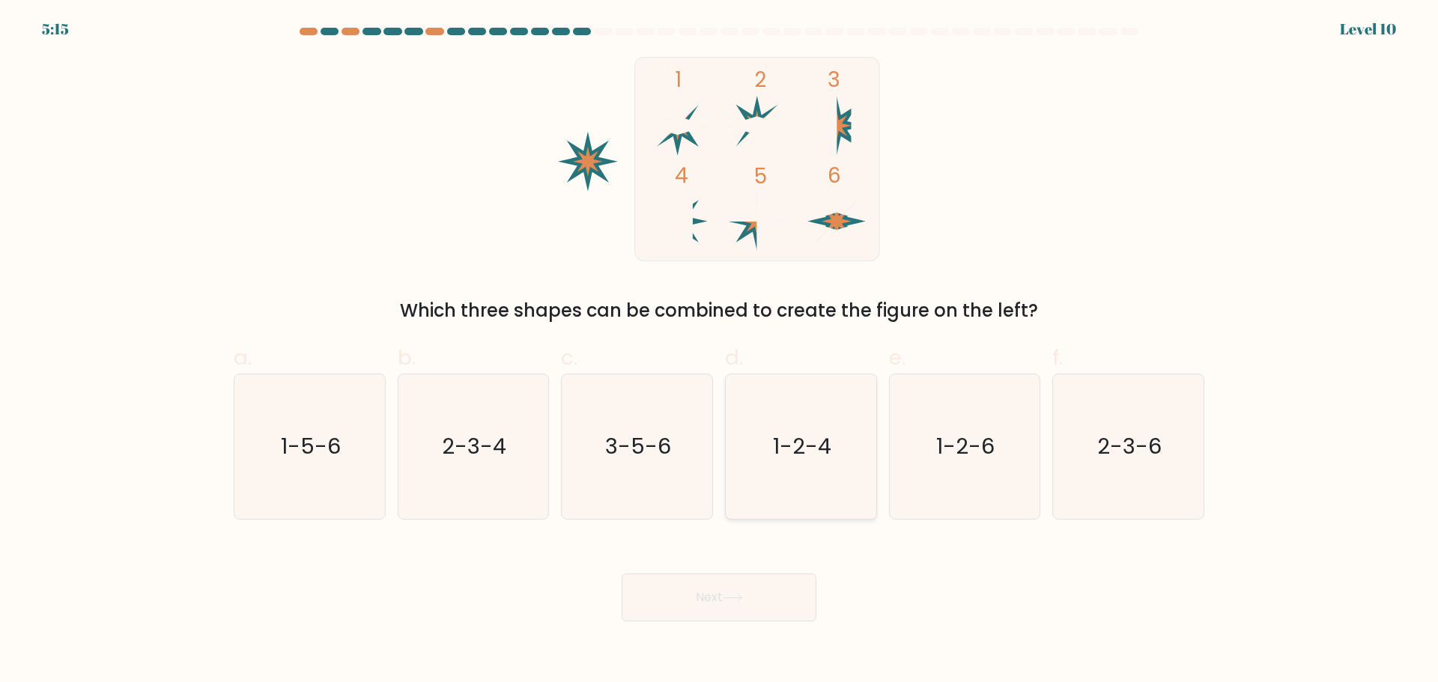
click at [837, 473] on icon "1-2-4" at bounding box center [801, 447] width 145 height 145
click at [720, 351] on input "d. 1-2-4" at bounding box center [719, 347] width 1 height 10
radio input "true"
click at [736, 587] on button "Next" at bounding box center [719, 598] width 195 height 48
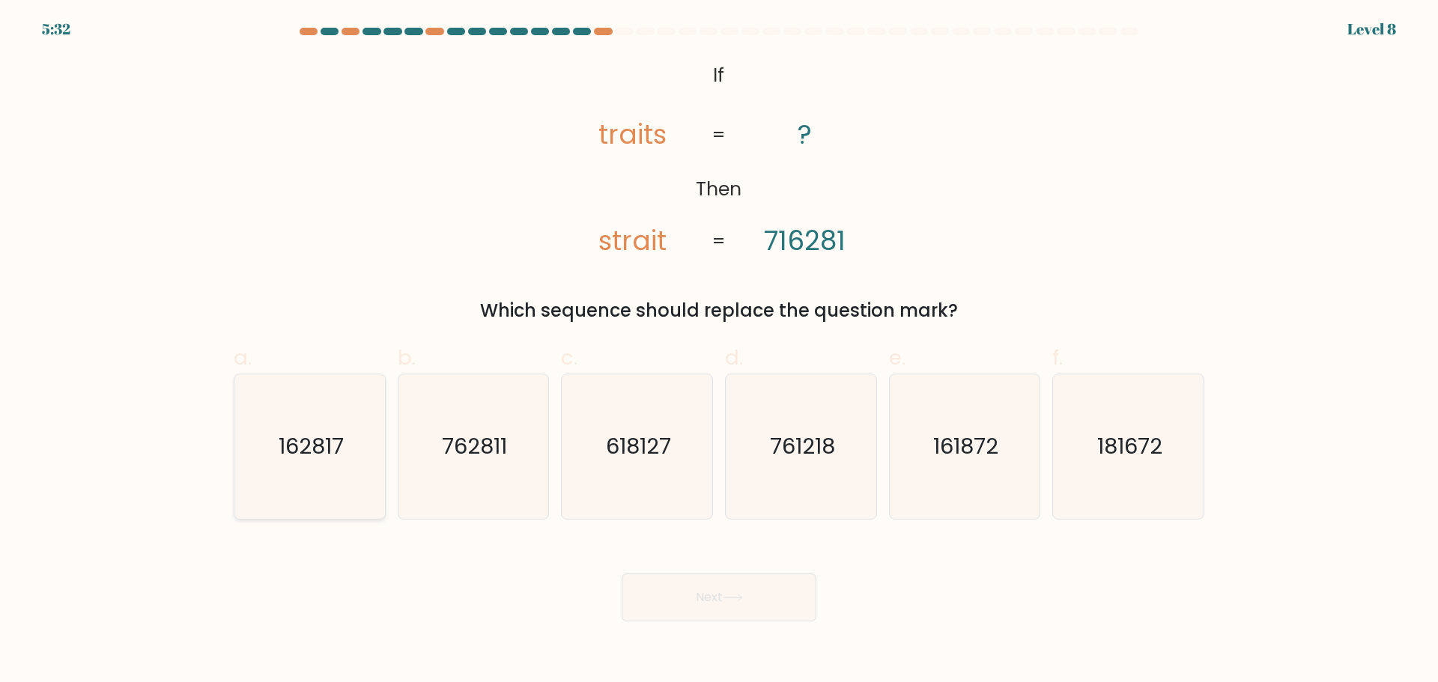
click at [338, 421] on icon "162817" at bounding box center [309, 447] width 145 height 145
click at [719, 351] on input "a. 162817" at bounding box center [719, 347] width 1 height 10
radio input "true"
click at [770, 598] on button "Next" at bounding box center [719, 598] width 195 height 48
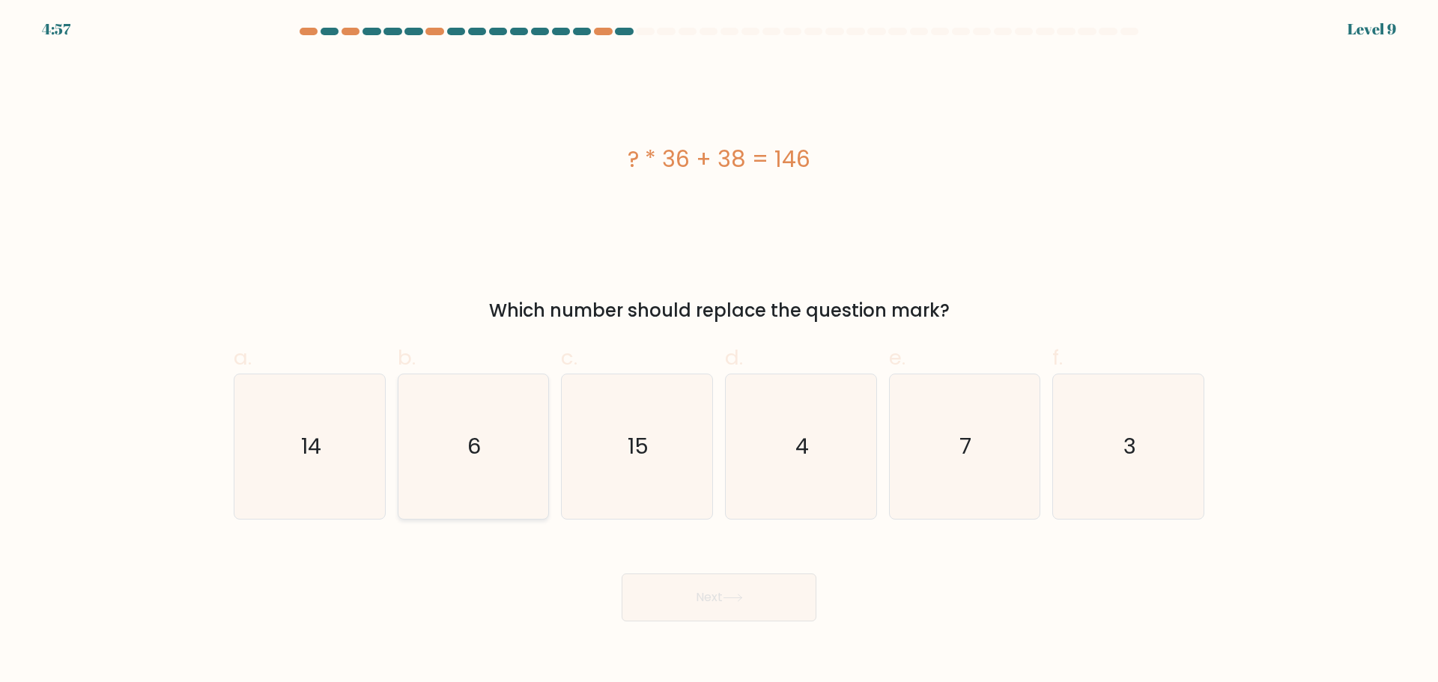
click at [416, 424] on icon "6" at bounding box center [473, 447] width 145 height 145
click at [719, 351] on input "b. 6" at bounding box center [719, 347] width 1 height 10
radio input "true"
click at [719, 595] on button "Next" at bounding box center [719, 598] width 195 height 48
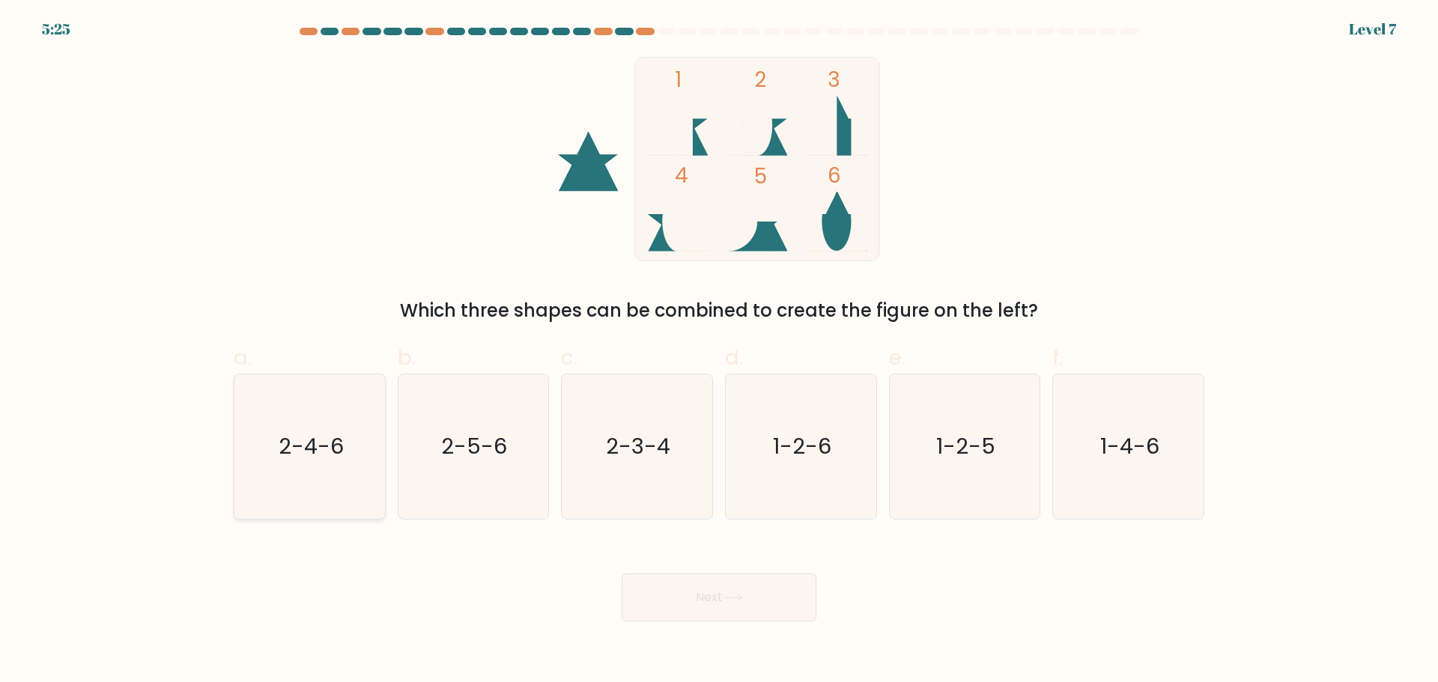
click at [338, 419] on icon "2-4-6" at bounding box center [309, 447] width 145 height 145
click at [719, 351] on input "a. 2-4-6" at bounding box center [719, 347] width 1 height 10
radio input "true"
click at [720, 584] on button "Next" at bounding box center [719, 598] width 195 height 48
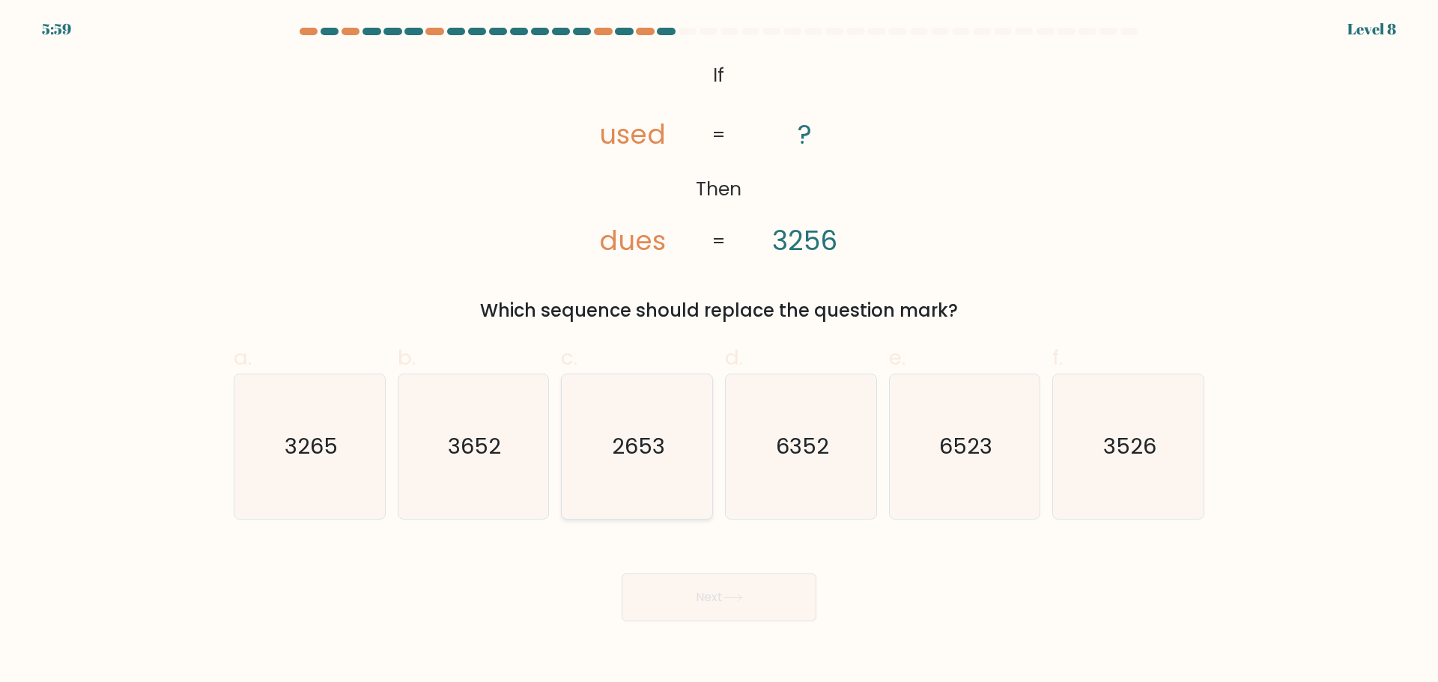
click at [638, 463] on icon "2653" at bounding box center [637, 447] width 145 height 145
click at [719, 351] on input "c. 2653" at bounding box center [719, 347] width 1 height 10
radio input "true"
click at [695, 594] on button "Next" at bounding box center [719, 598] width 195 height 48
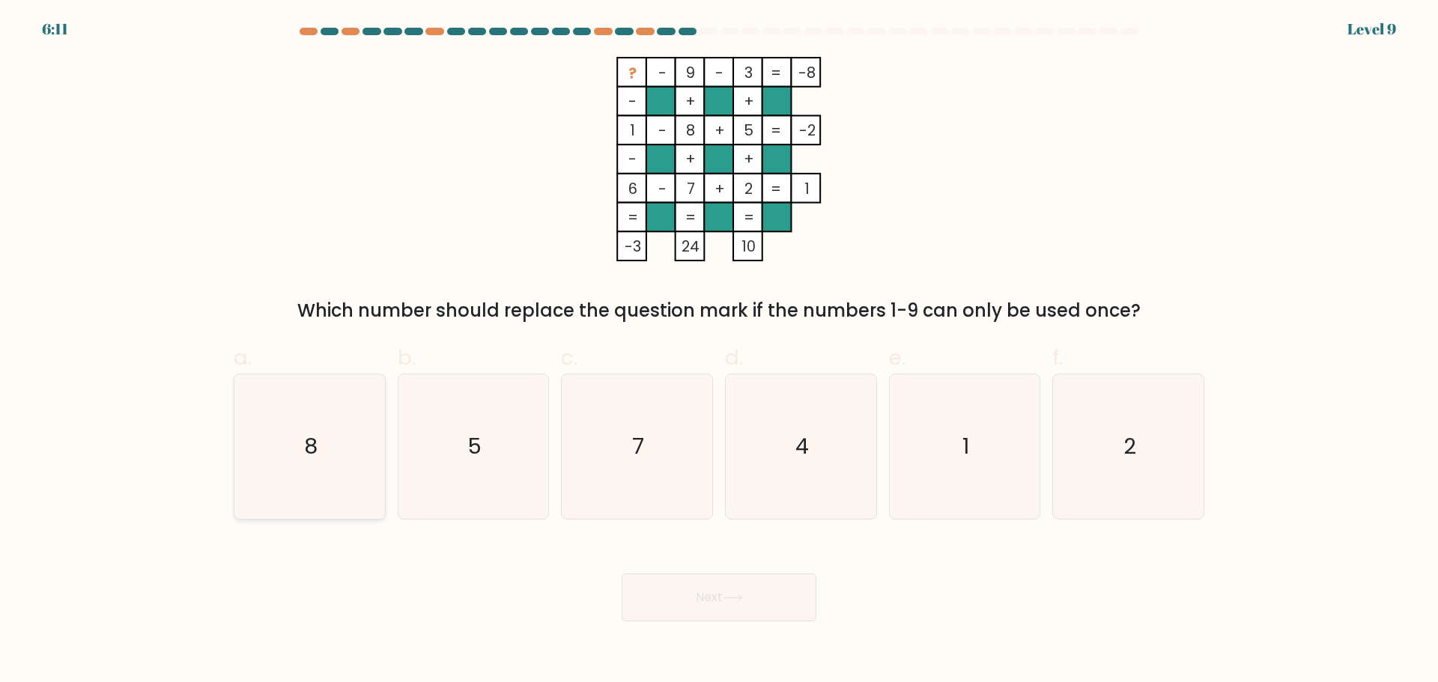
click at [357, 461] on icon "8" at bounding box center [309, 447] width 145 height 145
click at [719, 351] on input "a. 8" at bounding box center [719, 347] width 1 height 10
radio input "true"
click at [712, 606] on button "Next" at bounding box center [719, 598] width 195 height 48
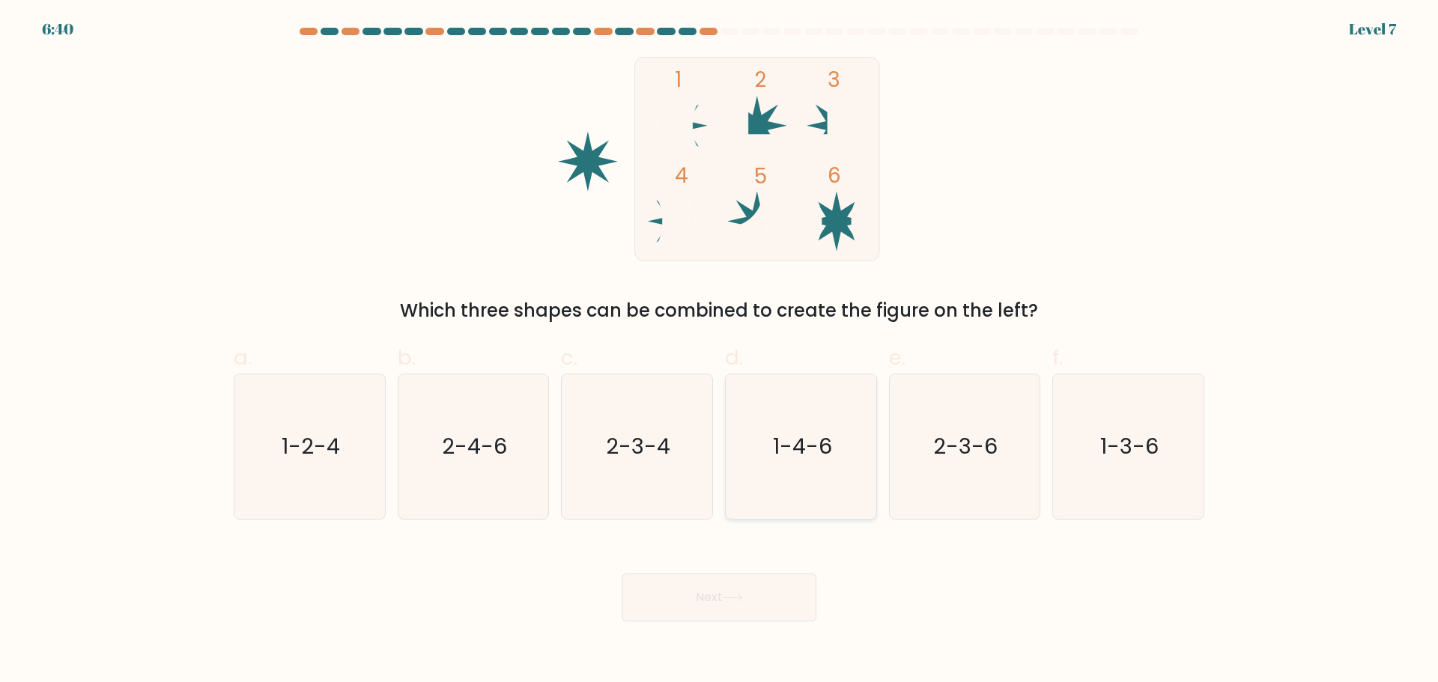
click at [774, 497] on icon "1-4-6" at bounding box center [801, 447] width 145 height 145
click at [720, 351] on input "d. 1-4-6" at bounding box center [719, 347] width 1 height 10
radio input "true"
click at [733, 603] on button "Next" at bounding box center [719, 598] width 195 height 48
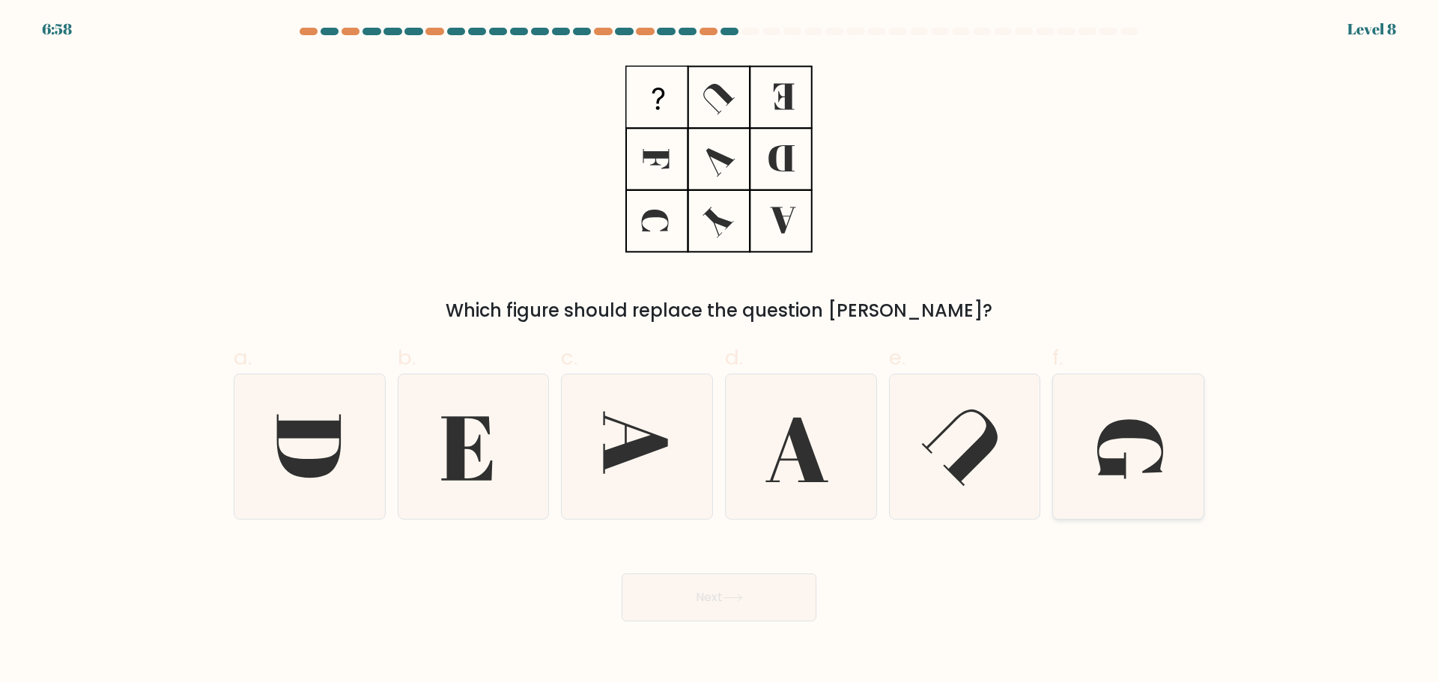
click at [1098, 455] on icon at bounding box center [1128, 447] width 145 height 145
click at [720, 351] on input "f." at bounding box center [719, 347] width 1 height 10
radio input "true"
click at [1123, 417] on icon at bounding box center [1128, 446] width 143 height 143
click at [720, 351] on input "f." at bounding box center [719, 347] width 1 height 10
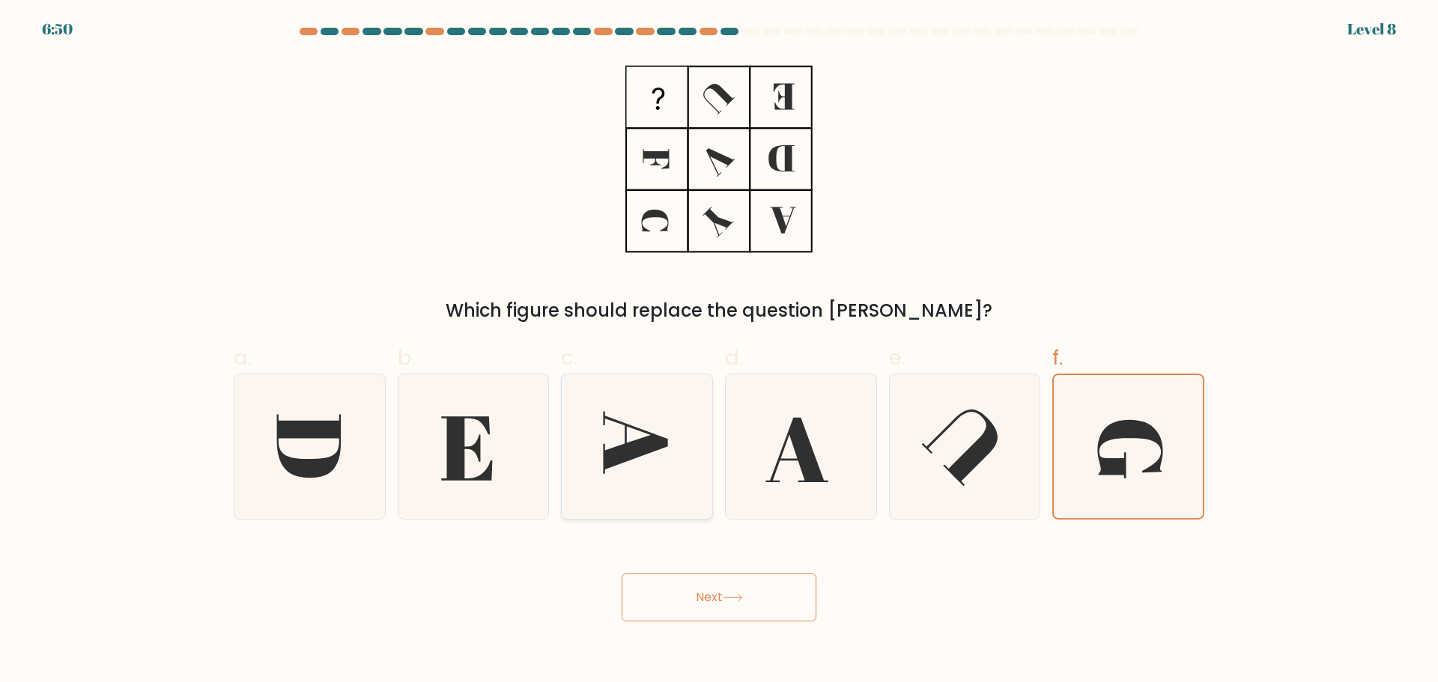
click at [602, 451] on icon at bounding box center [637, 447] width 145 height 145
click at [719, 351] on input "c." at bounding box center [719, 347] width 1 height 10
radio input "true"
click at [666, 590] on button "Next" at bounding box center [719, 598] width 195 height 48
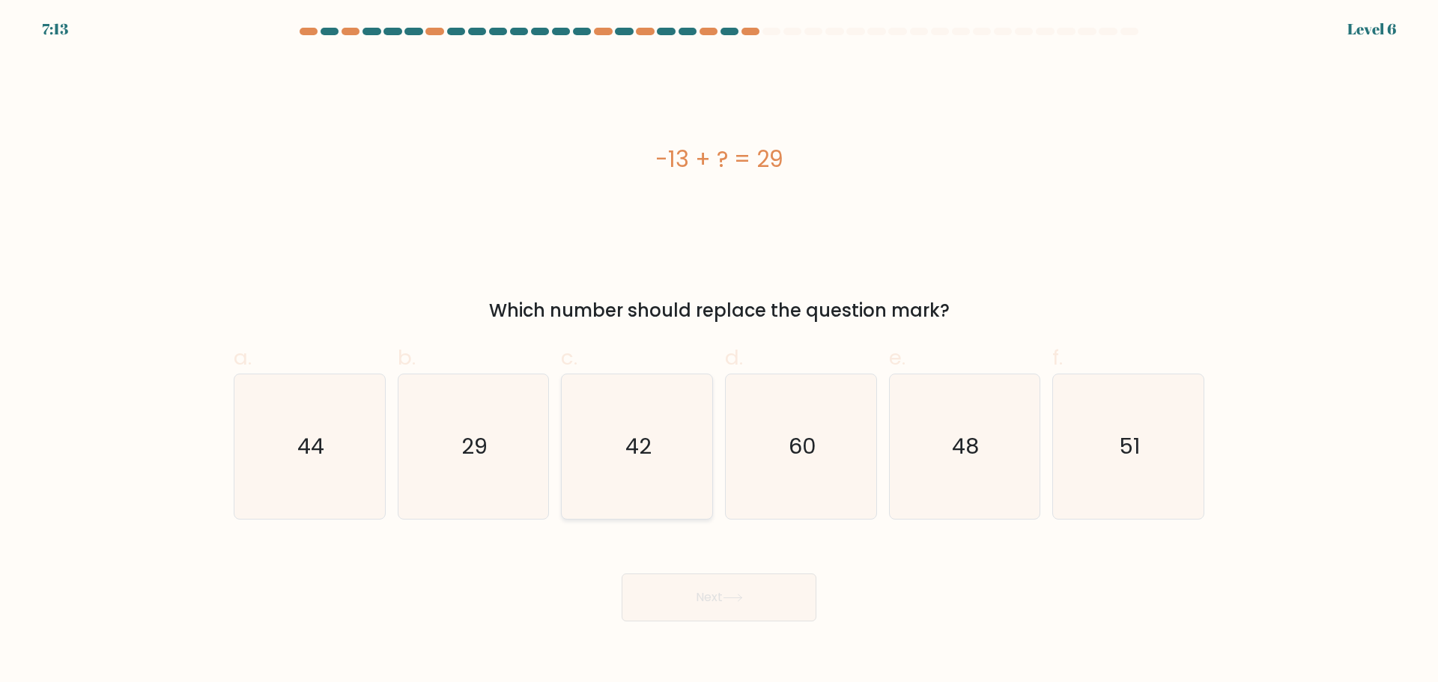
click at [670, 421] on icon "42" at bounding box center [637, 447] width 145 height 145
click at [719, 351] on input "c. 42" at bounding box center [719, 347] width 1 height 10
radio input "true"
click at [715, 594] on button "Next" at bounding box center [719, 598] width 195 height 48
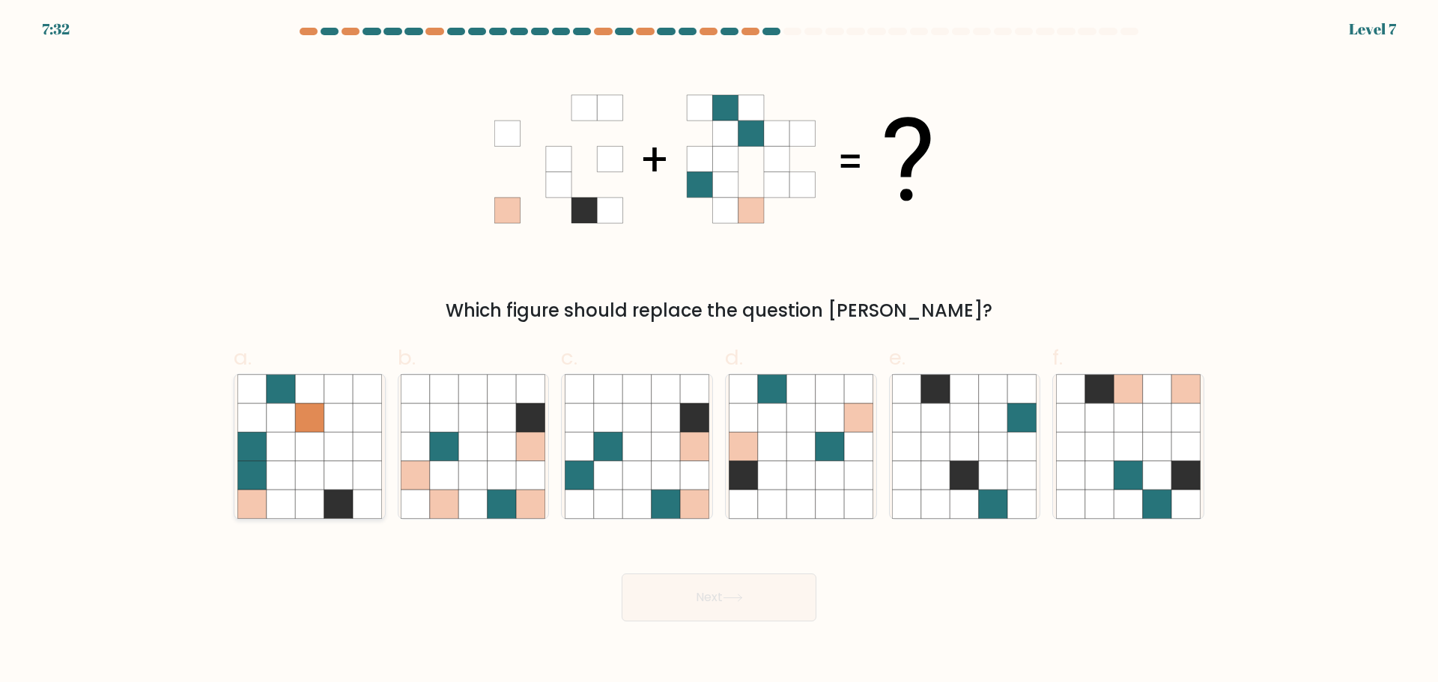
click at [321, 501] on icon at bounding box center [309, 504] width 28 height 28
click at [719, 351] on input "a." at bounding box center [719, 347] width 1 height 10
radio input "true"
click at [682, 588] on button "Next" at bounding box center [719, 598] width 195 height 48
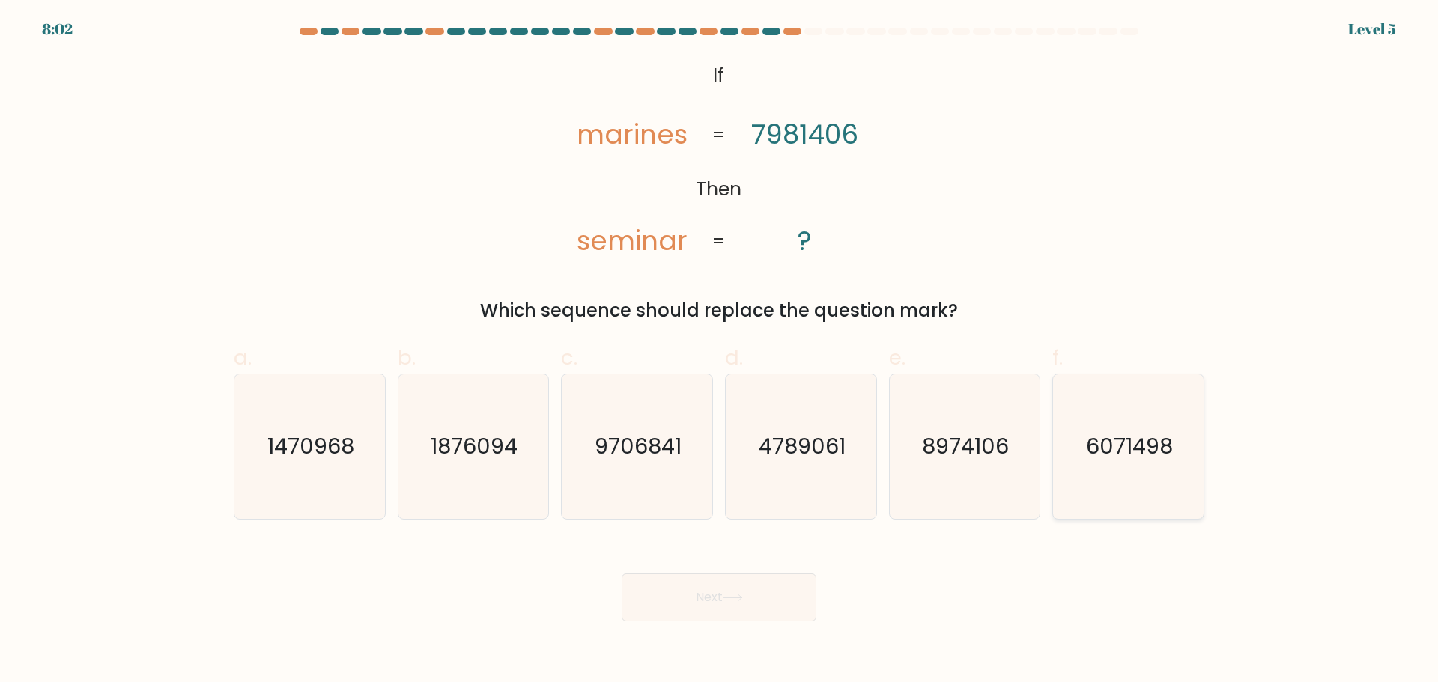
click at [1071, 448] on icon "6071498" at bounding box center [1128, 447] width 145 height 145
click at [720, 351] on input "f. 6071498" at bounding box center [719, 347] width 1 height 10
radio input "true"
click at [789, 595] on button "Next" at bounding box center [719, 598] width 195 height 48
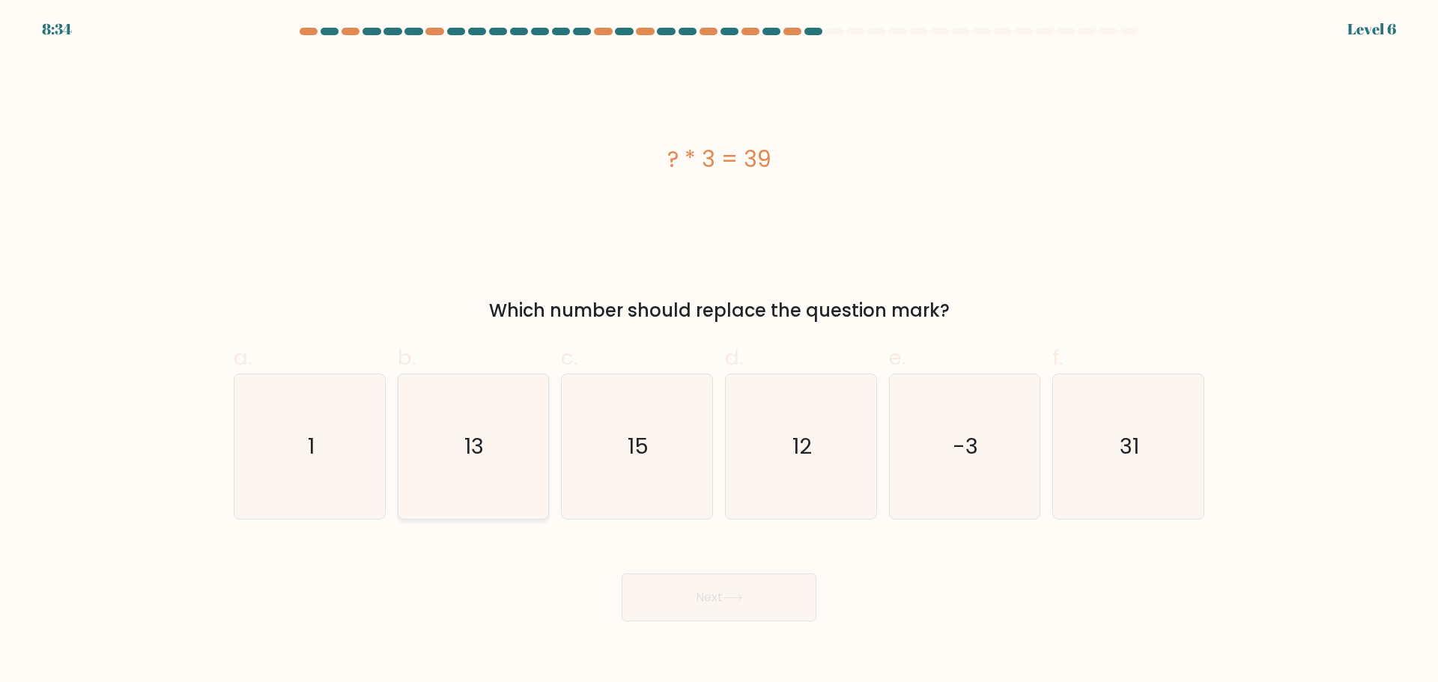
click at [491, 479] on icon "13" at bounding box center [473, 447] width 145 height 145
click at [719, 351] on input "b. 13" at bounding box center [719, 347] width 1 height 10
radio input "true"
click at [688, 604] on button "Next" at bounding box center [719, 598] width 195 height 48
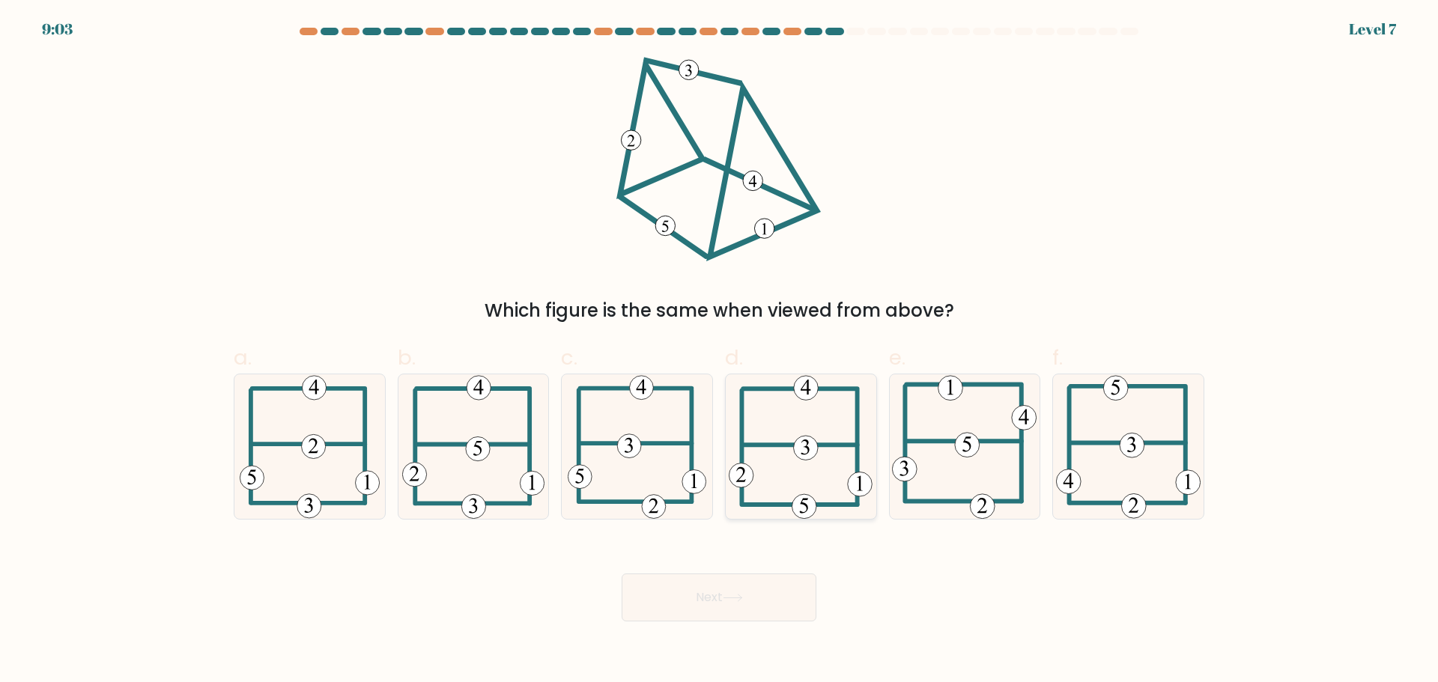
click at [814, 412] on icon at bounding box center [801, 447] width 144 height 145
click at [720, 351] on input "d." at bounding box center [719, 347] width 1 height 10
radio input "true"
click at [727, 588] on button "Next" at bounding box center [719, 598] width 195 height 48
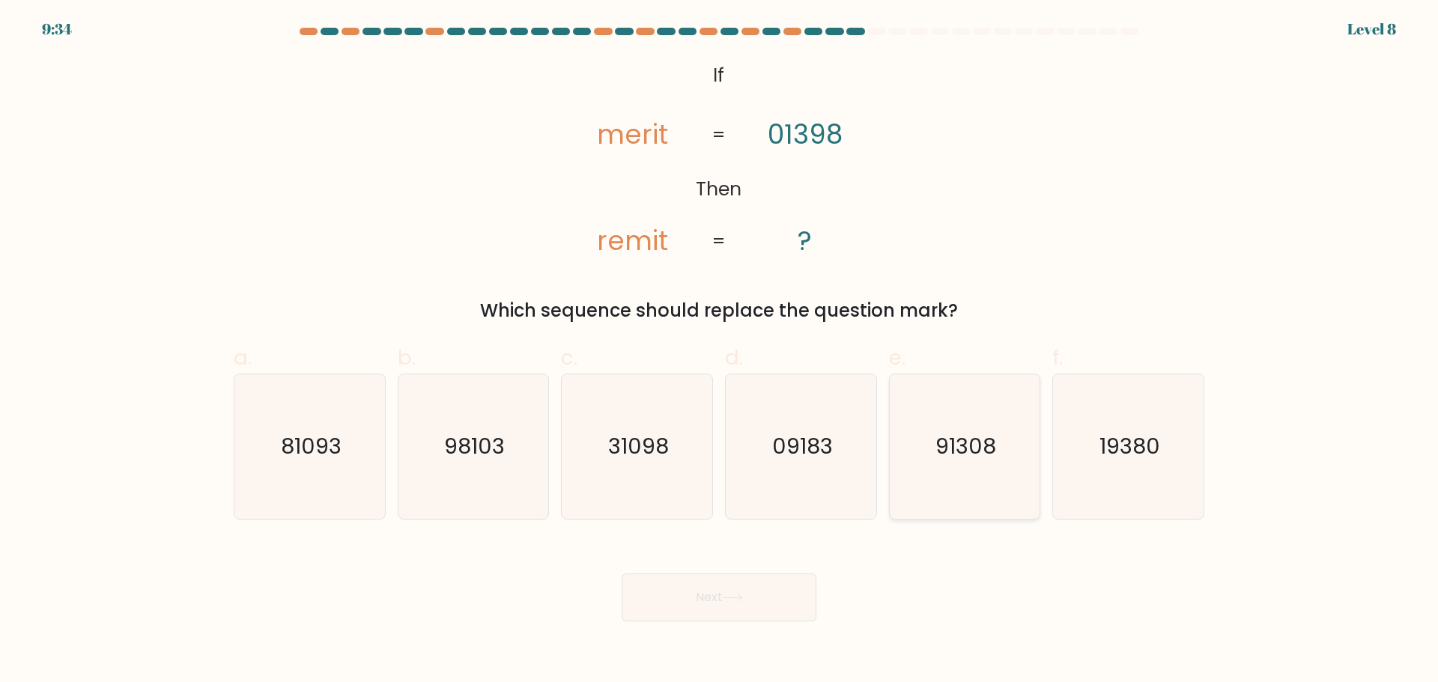
click at [938, 455] on text "91308" at bounding box center [966, 447] width 61 height 30
click at [720, 351] on input "e. 91308" at bounding box center [719, 347] width 1 height 10
radio input "true"
click at [772, 597] on button "Next" at bounding box center [719, 598] width 195 height 48
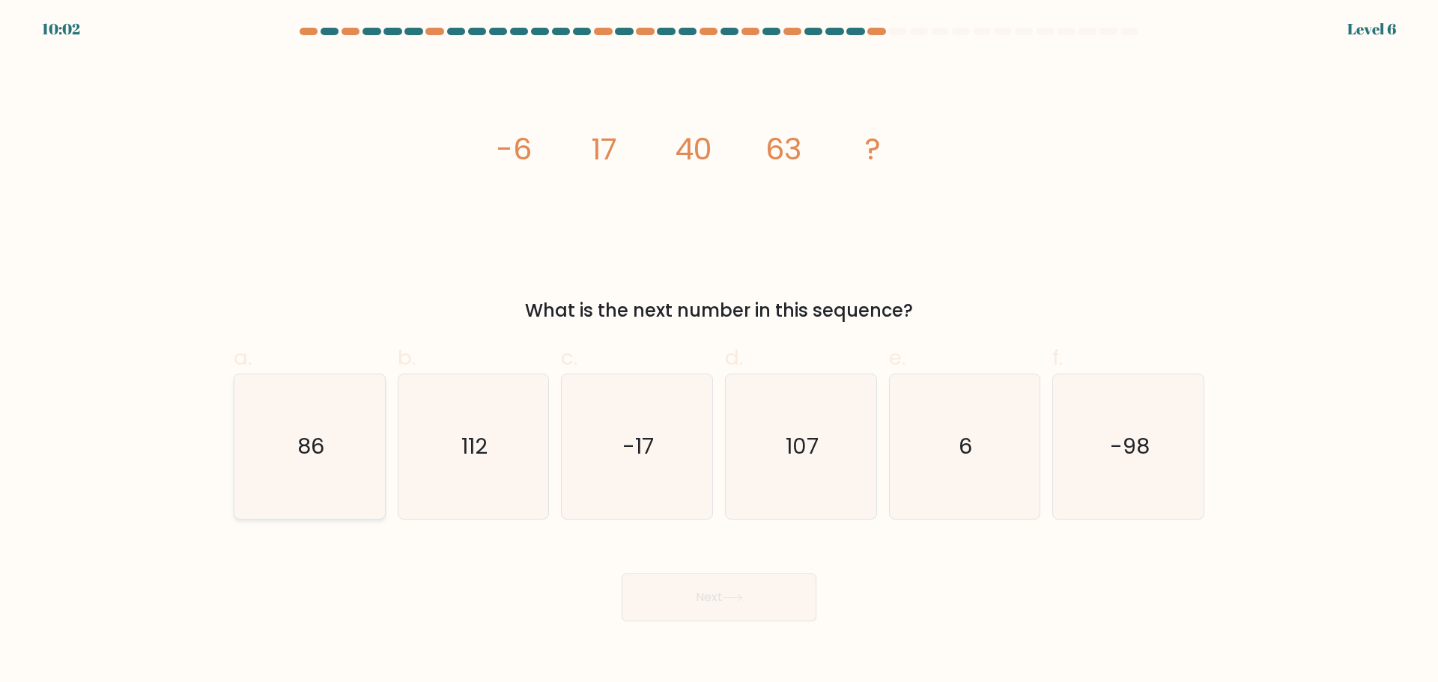
click at [252, 426] on icon "86" at bounding box center [309, 447] width 145 height 145
click at [719, 351] on input "a. 86" at bounding box center [719, 347] width 1 height 10
radio input "true"
click at [736, 612] on button "Next" at bounding box center [719, 598] width 195 height 48
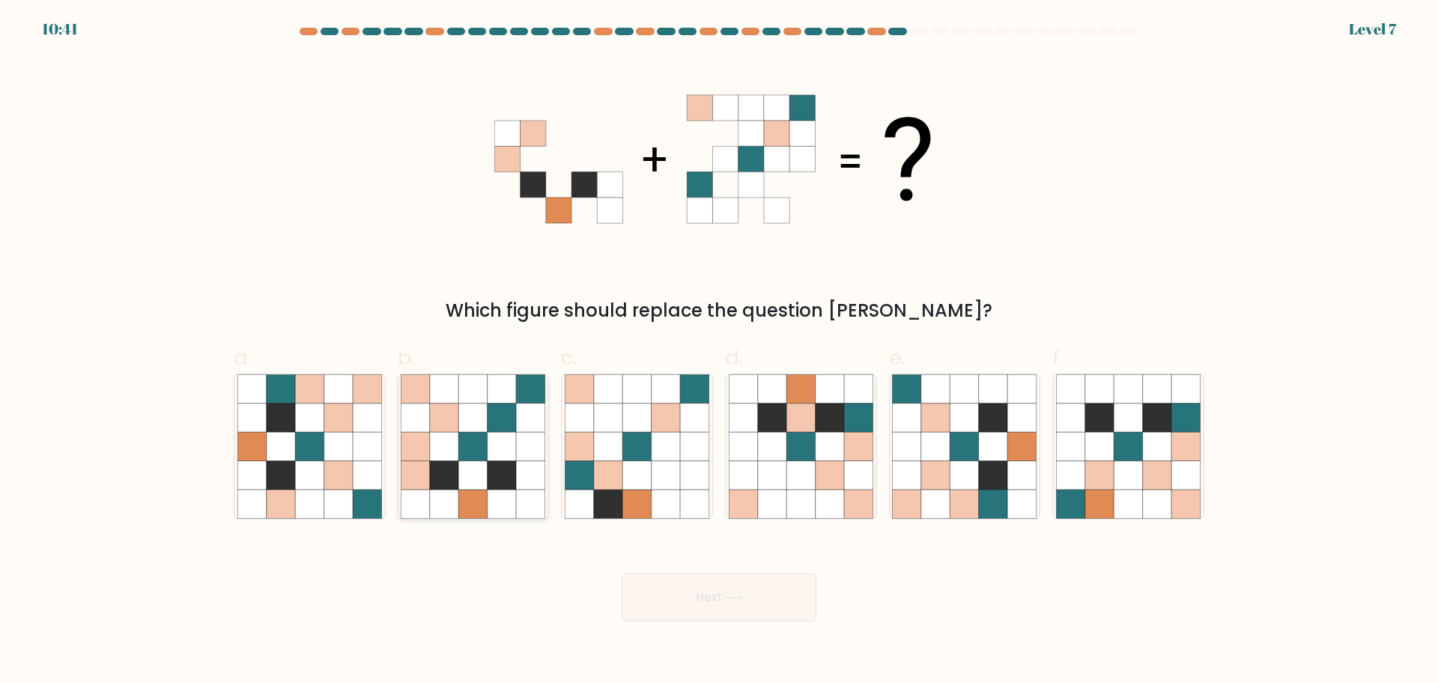
click at [484, 498] on icon at bounding box center [473, 504] width 28 height 28
click at [719, 351] on input "b." at bounding box center [719, 347] width 1 height 10
radio input "true"
drag, startPoint x: 754, startPoint y: 602, endPoint x: 609, endPoint y: 624, distance: 147.0
click at [755, 603] on button "Next" at bounding box center [719, 598] width 195 height 48
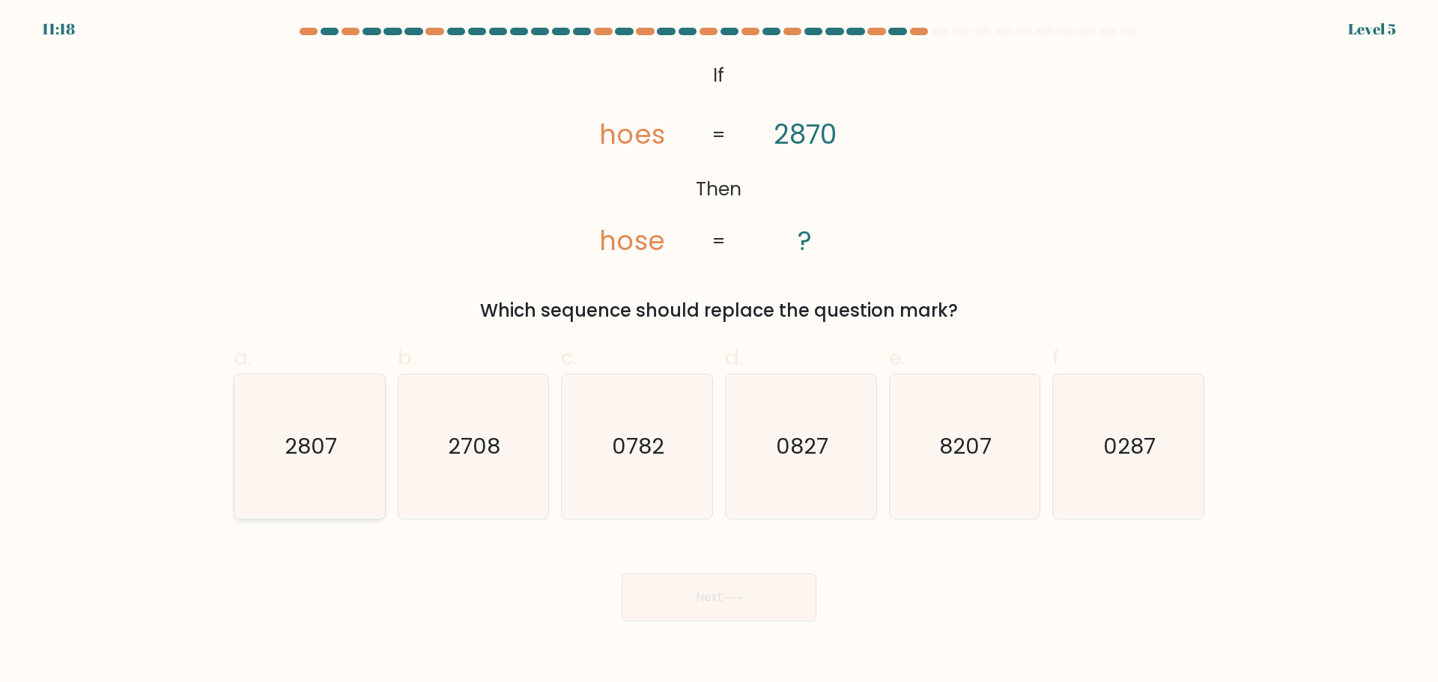
click at [330, 469] on icon "2807" at bounding box center [309, 447] width 145 height 145
click at [719, 351] on input "a. 2807" at bounding box center [719, 347] width 1 height 10
radio input "true"
click at [749, 604] on button "Next" at bounding box center [719, 598] width 195 height 48
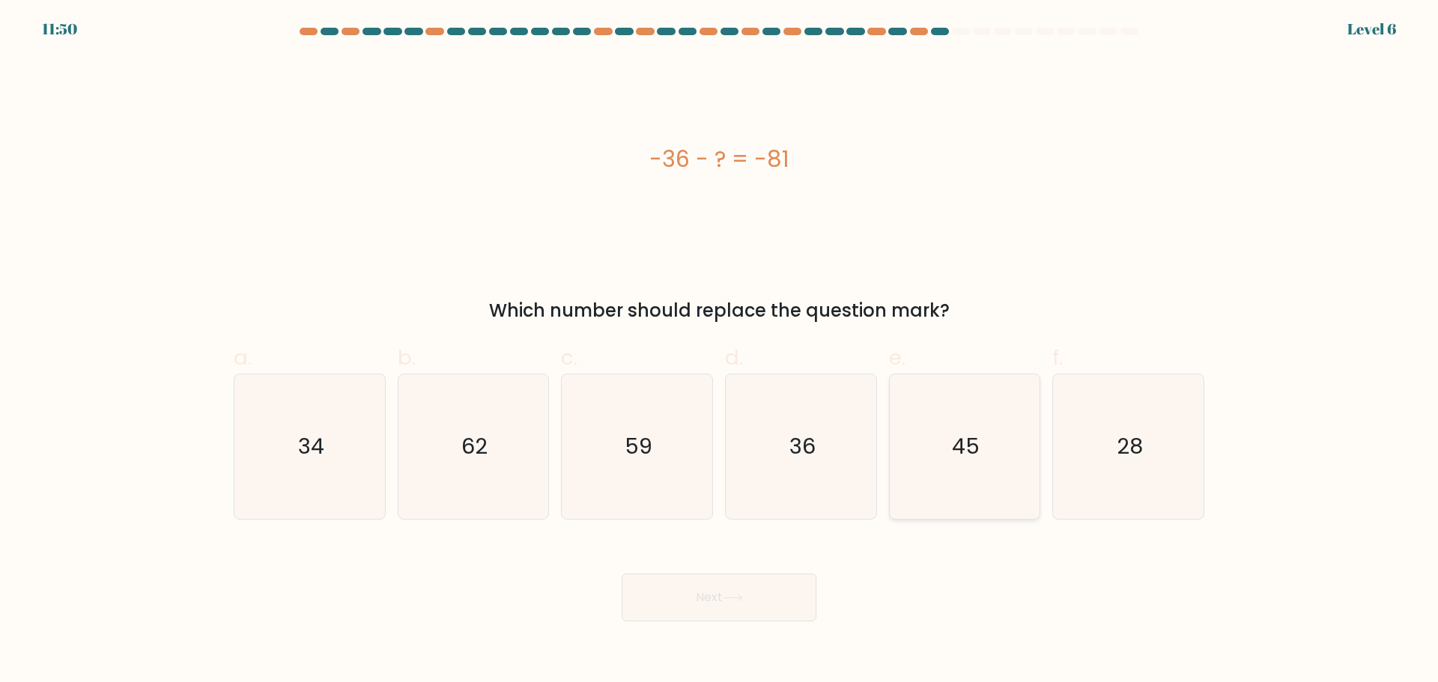
click at [1004, 464] on icon "45" at bounding box center [964, 447] width 145 height 145
click at [720, 351] on input "e. 45" at bounding box center [719, 347] width 1 height 10
radio input "true"
click at [680, 605] on button "Next" at bounding box center [719, 598] width 195 height 48
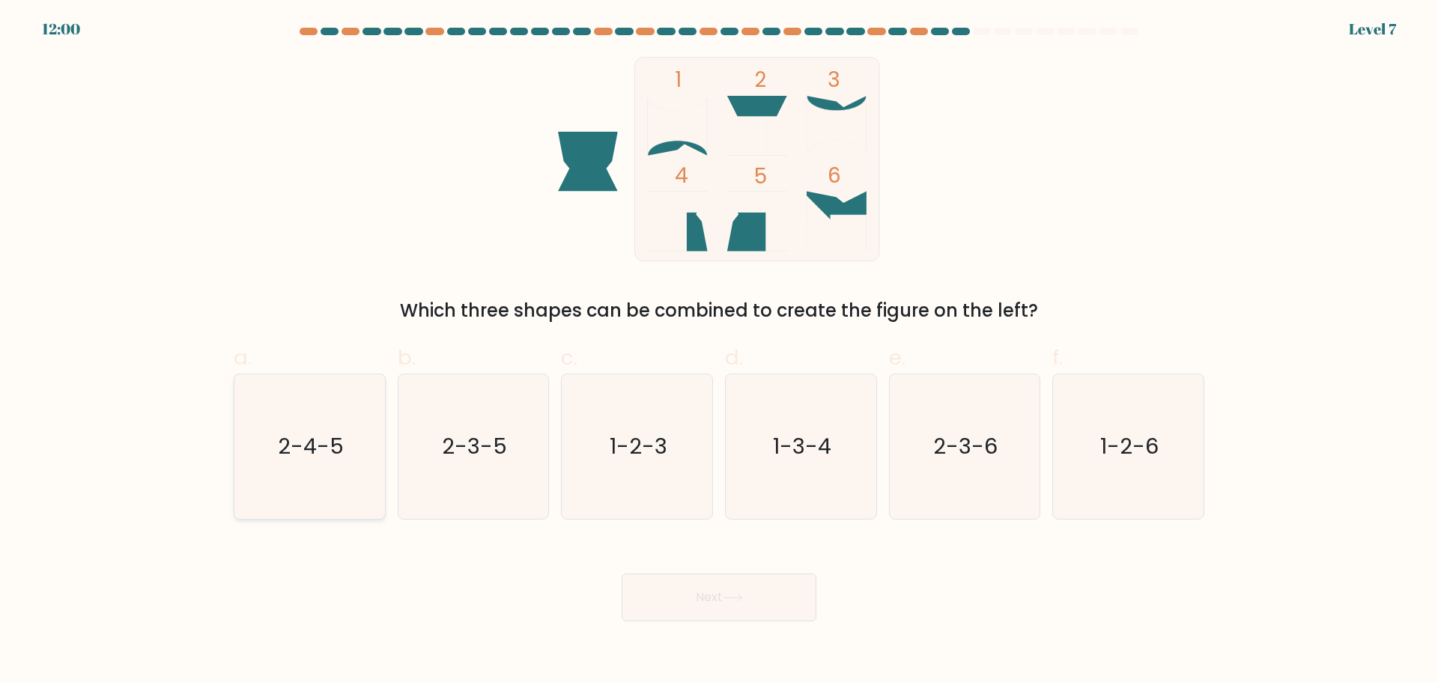
click at [300, 458] on text "2-4-5" at bounding box center [311, 447] width 66 height 30
click at [719, 351] on input "a. 2-4-5" at bounding box center [719, 347] width 1 height 10
radio input "true"
click at [712, 593] on button "Next" at bounding box center [719, 598] width 195 height 48
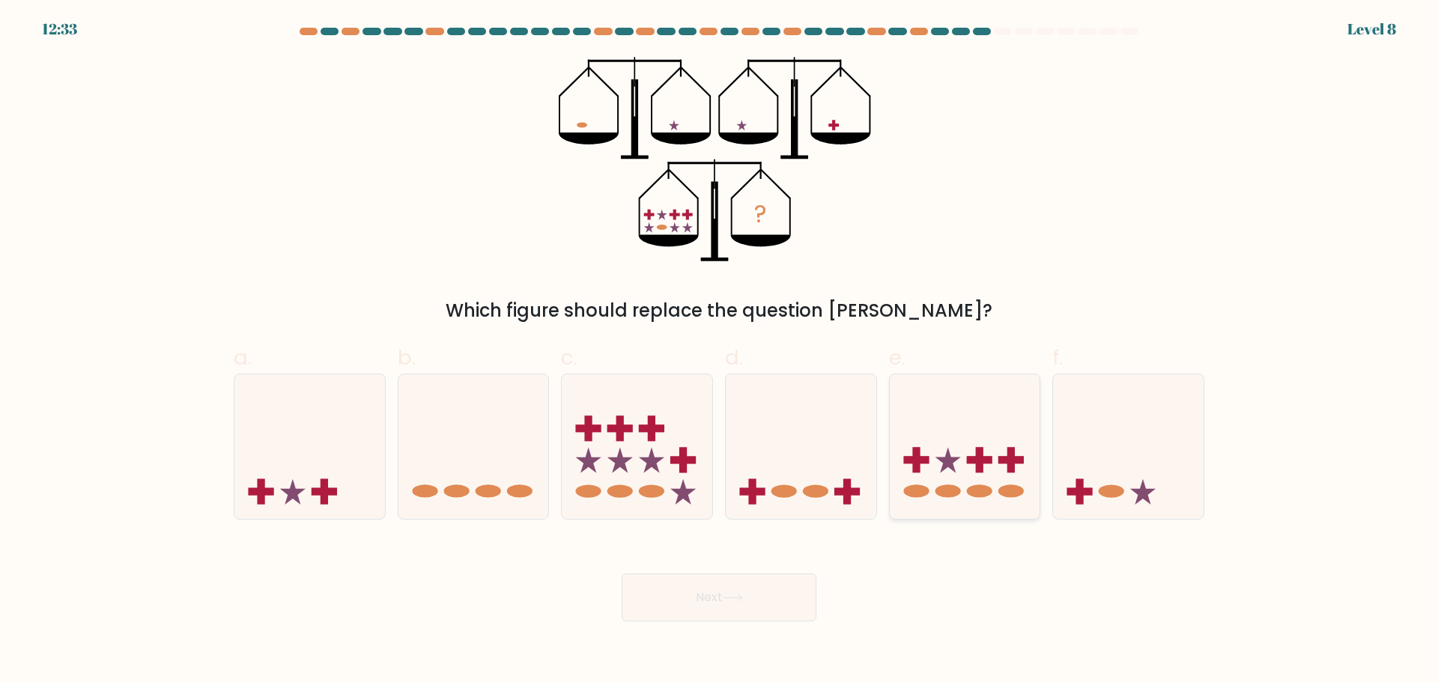
click at [955, 481] on icon at bounding box center [965, 446] width 151 height 124
click at [720, 351] on input "e." at bounding box center [719, 347] width 1 height 10
radio input "true"
click at [677, 605] on button "Next" at bounding box center [719, 598] width 195 height 48
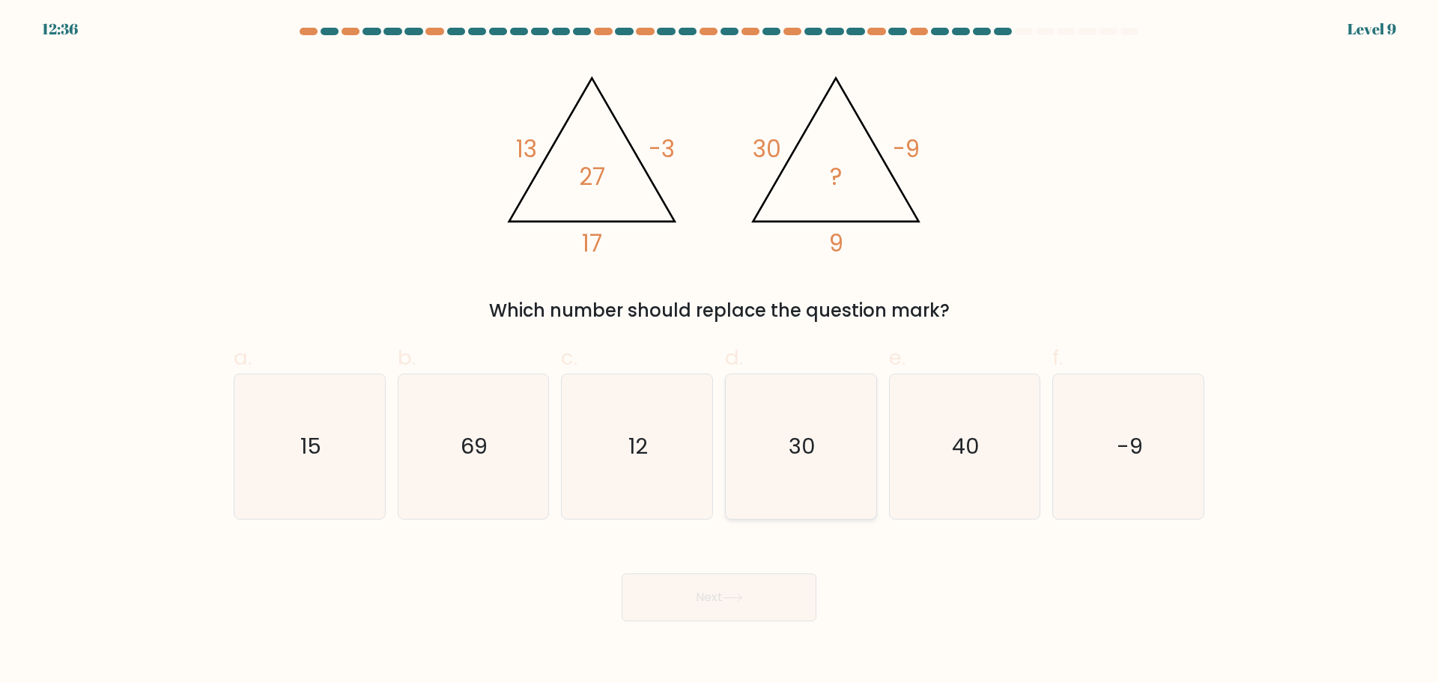
click at [806, 462] on icon "30" at bounding box center [801, 447] width 145 height 145
click at [720, 351] on input "d. 30" at bounding box center [719, 347] width 1 height 10
radio input "true"
click at [787, 608] on button "Next" at bounding box center [719, 598] width 195 height 48
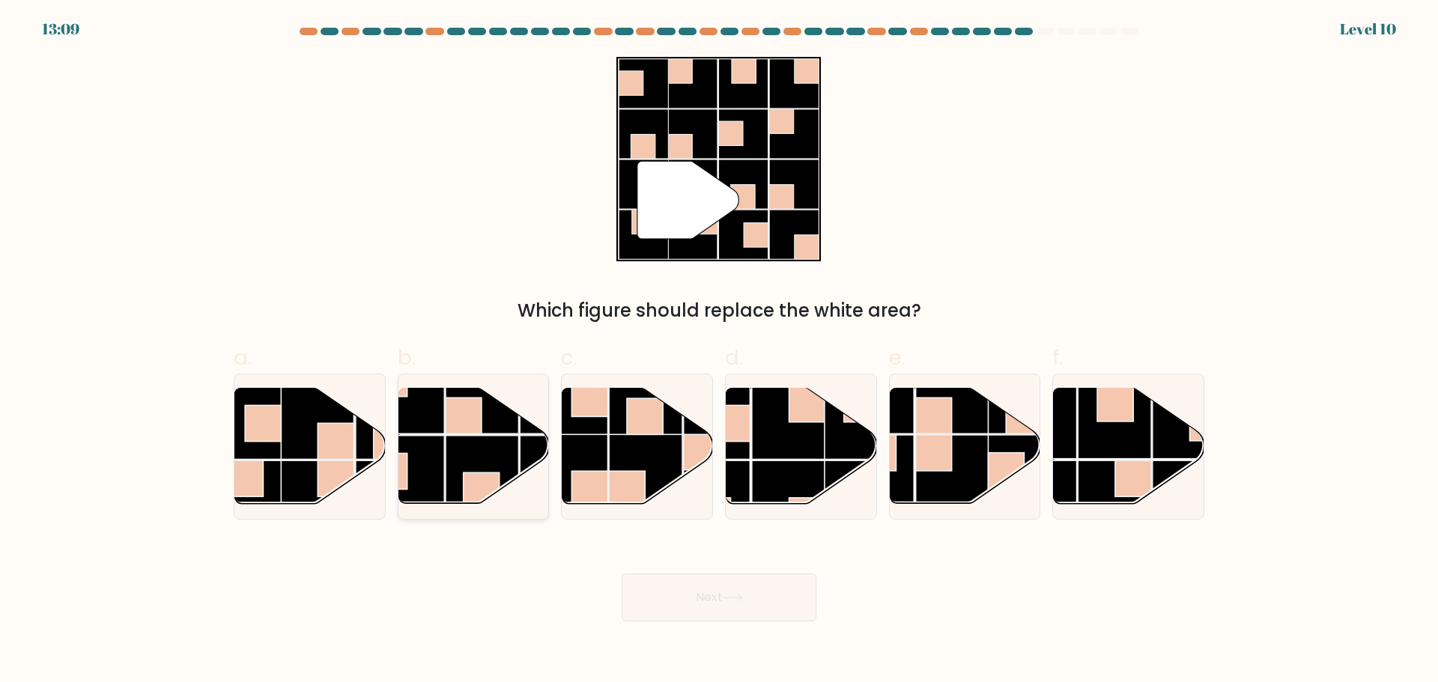
click at [492, 450] on rect at bounding box center [482, 472] width 73 height 73
click at [719, 351] on input "b." at bounding box center [719, 347] width 1 height 10
radio input "true"
click at [670, 581] on button "Next" at bounding box center [719, 598] width 195 height 48
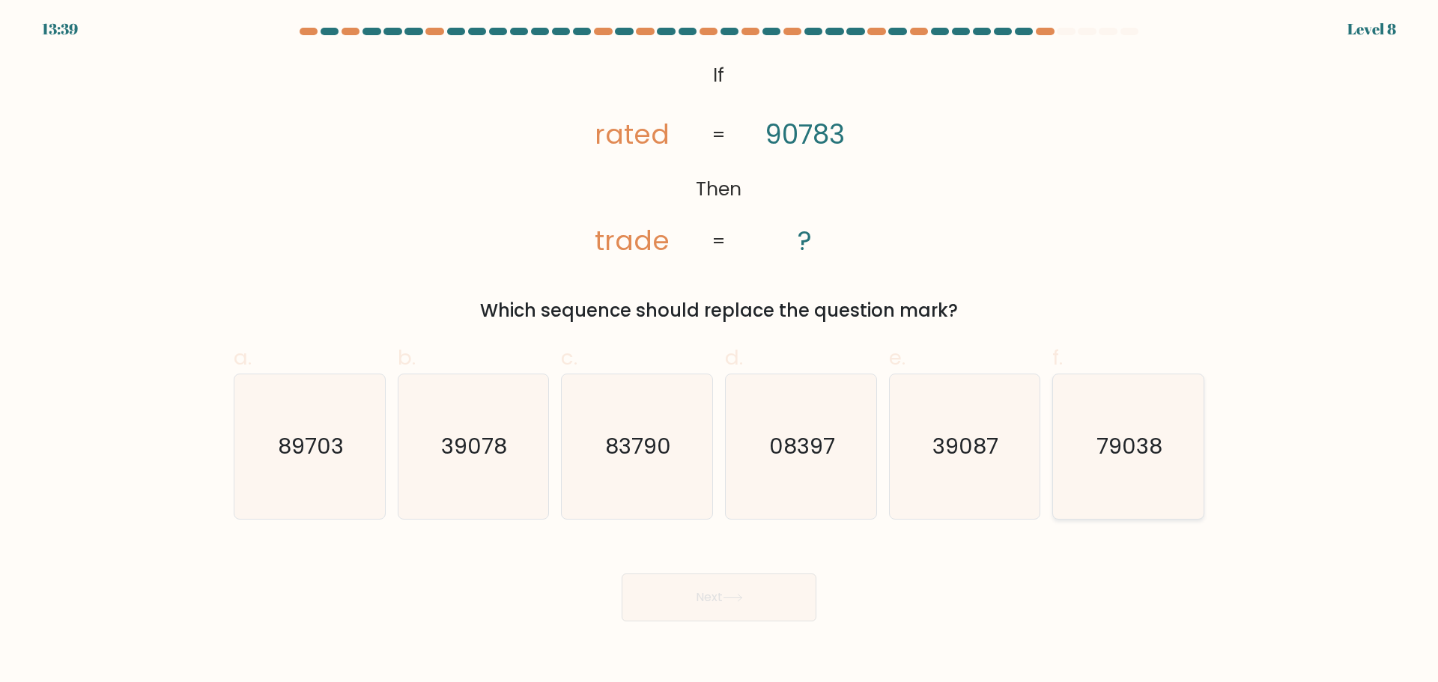
click at [1151, 422] on icon "79038" at bounding box center [1128, 447] width 145 height 145
click at [720, 351] on input "f. 79038" at bounding box center [719, 347] width 1 height 10
radio input "true"
click at [704, 629] on body "13:39 Level 8 ?" at bounding box center [719, 341] width 1438 height 682
click at [712, 608] on button "Next" at bounding box center [719, 598] width 195 height 48
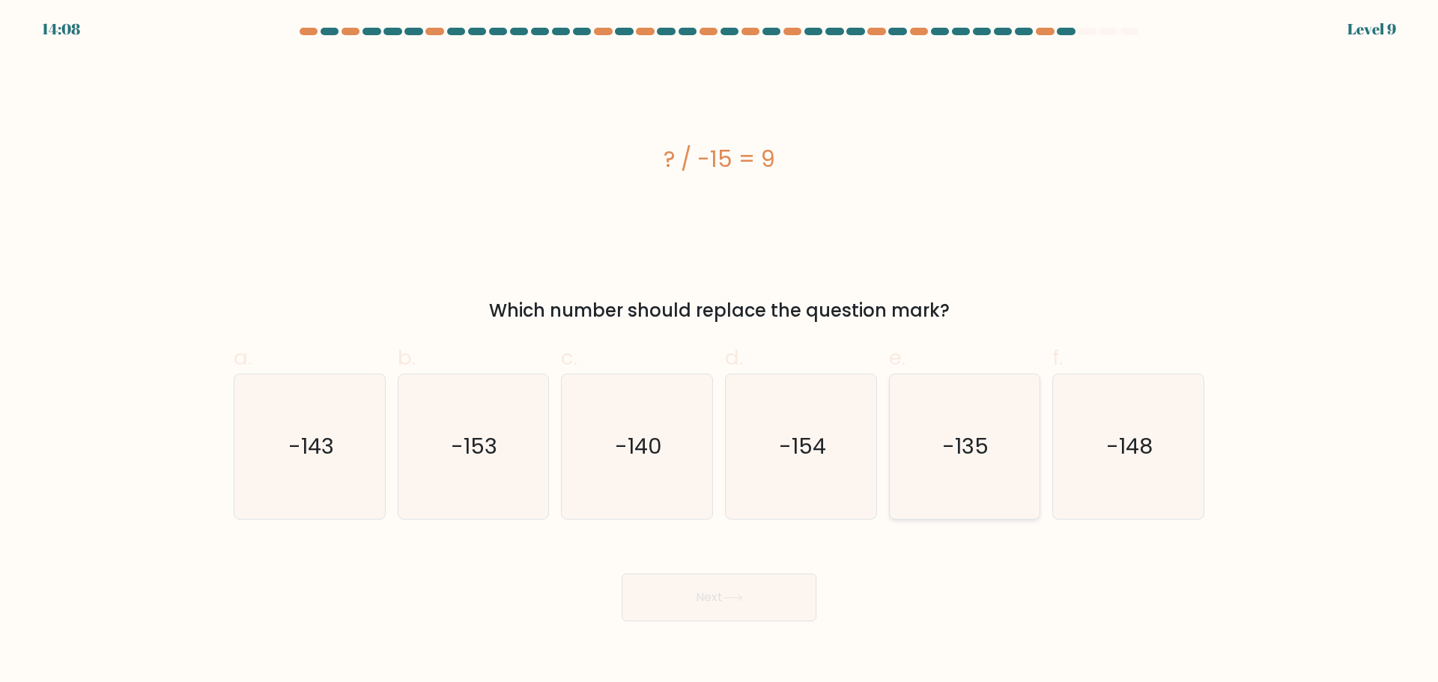
click at [1035, 483] on icon "-135" at bounding box center [964, 447] width 145 height 145
click at [720, 351] on input "e. -135" at bounding box center [719, 347] width 1 height 10
radio input "true"
click at [680, 593] on button "Next" at bounding box center [719, 598] width 195 height 48
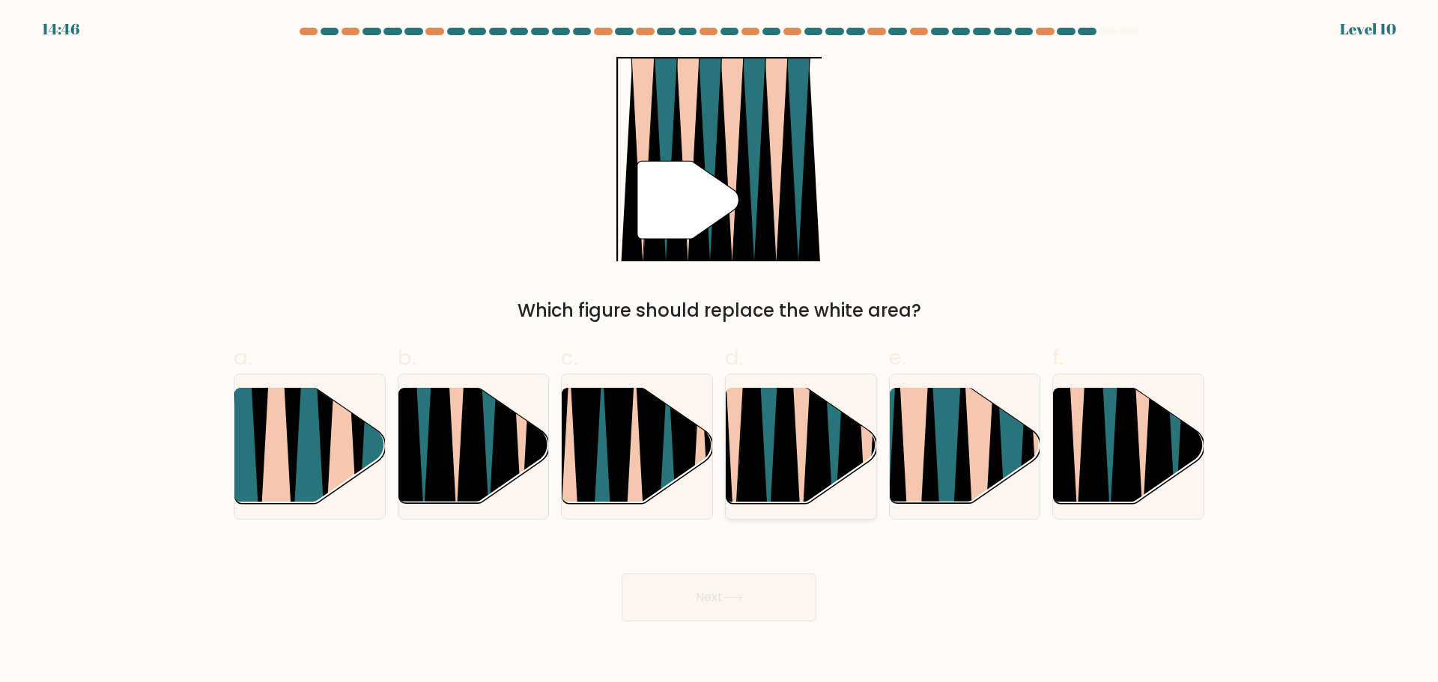
click at [807, 450] on icon at bounding box center [801, 386] width 34 height 301
click at [720, 351] on input "d." at bounding box center [719, 347] width 1 height 10
radio input "true"
click at [743, 594] on icon at bounding box center [733, 598] width 20 height 8
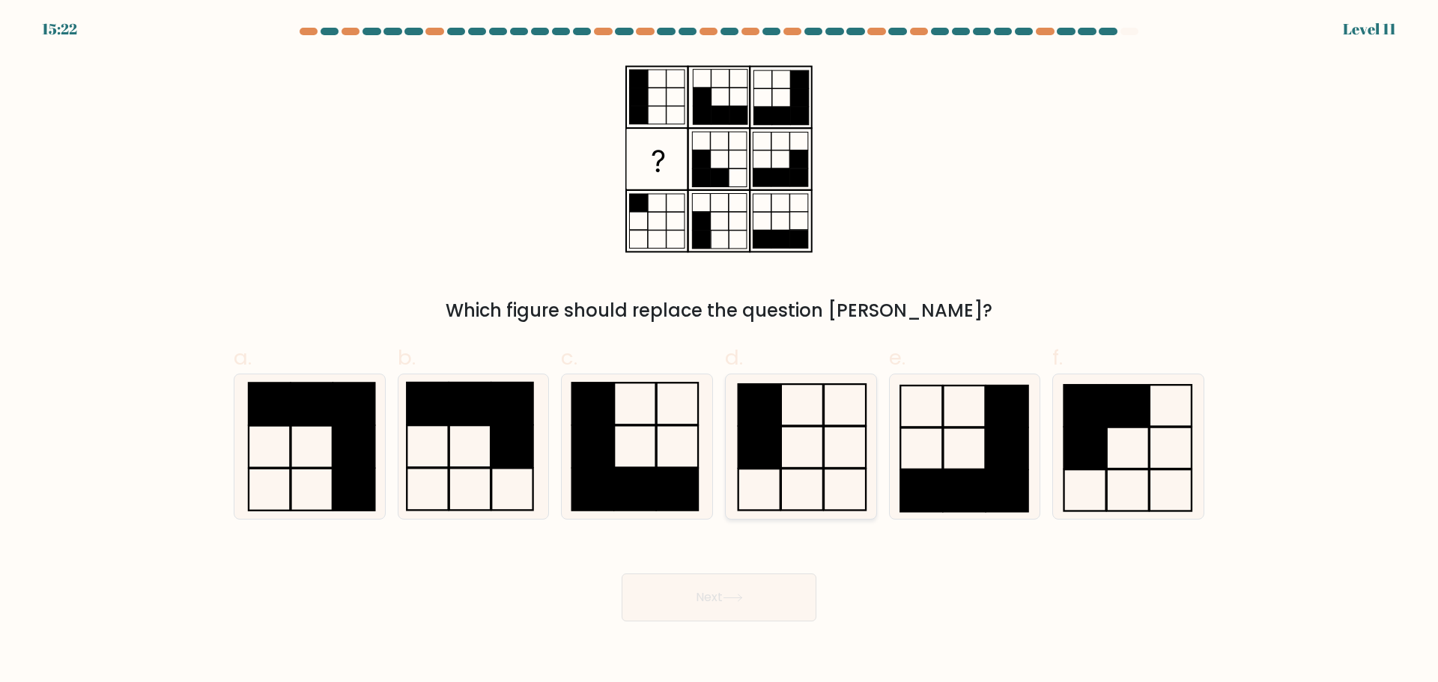
click at [821, 469] on rect at bounding box center [802, 489] width 42 height 41
click at [720, 351] on input "d." at bounding box center [719, 347] width 1 height 10
radio input "true"
click at [700, 592] on button "Next" at bounding box center [719, 598] width 195 height 48
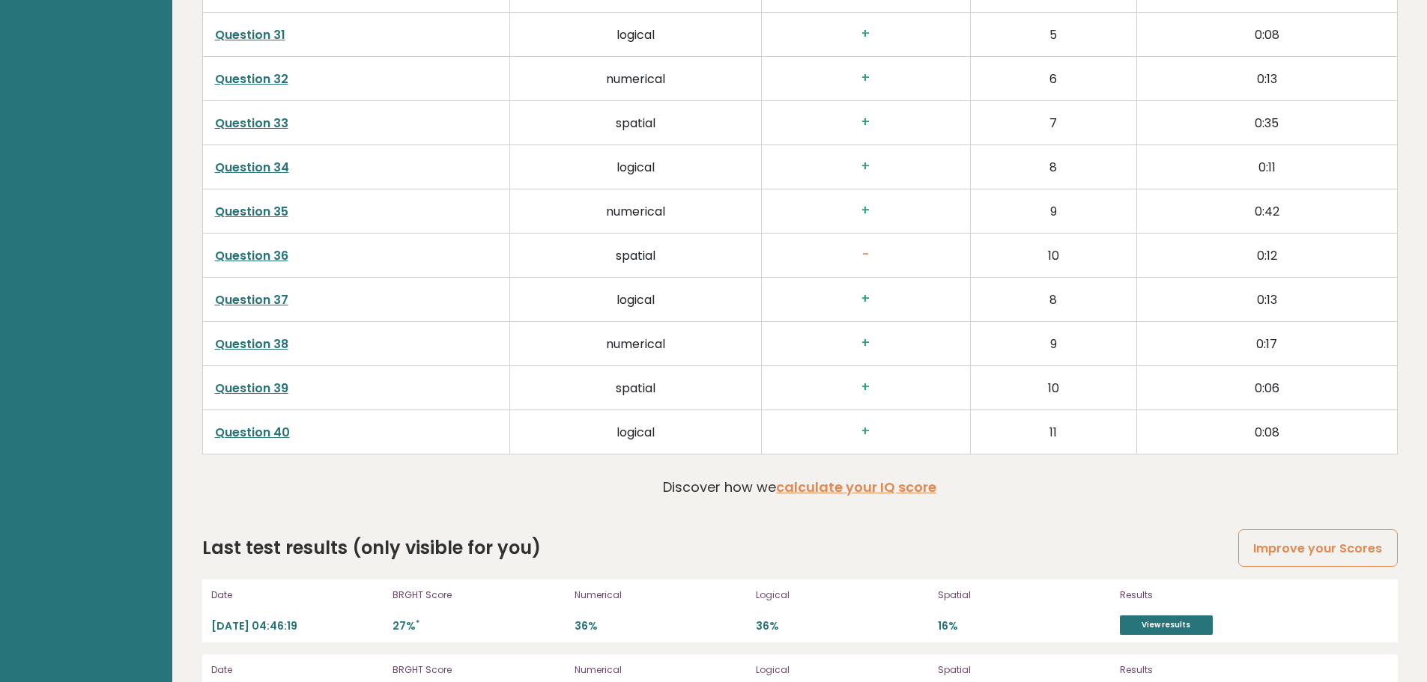
scroll to position [3931, 0]
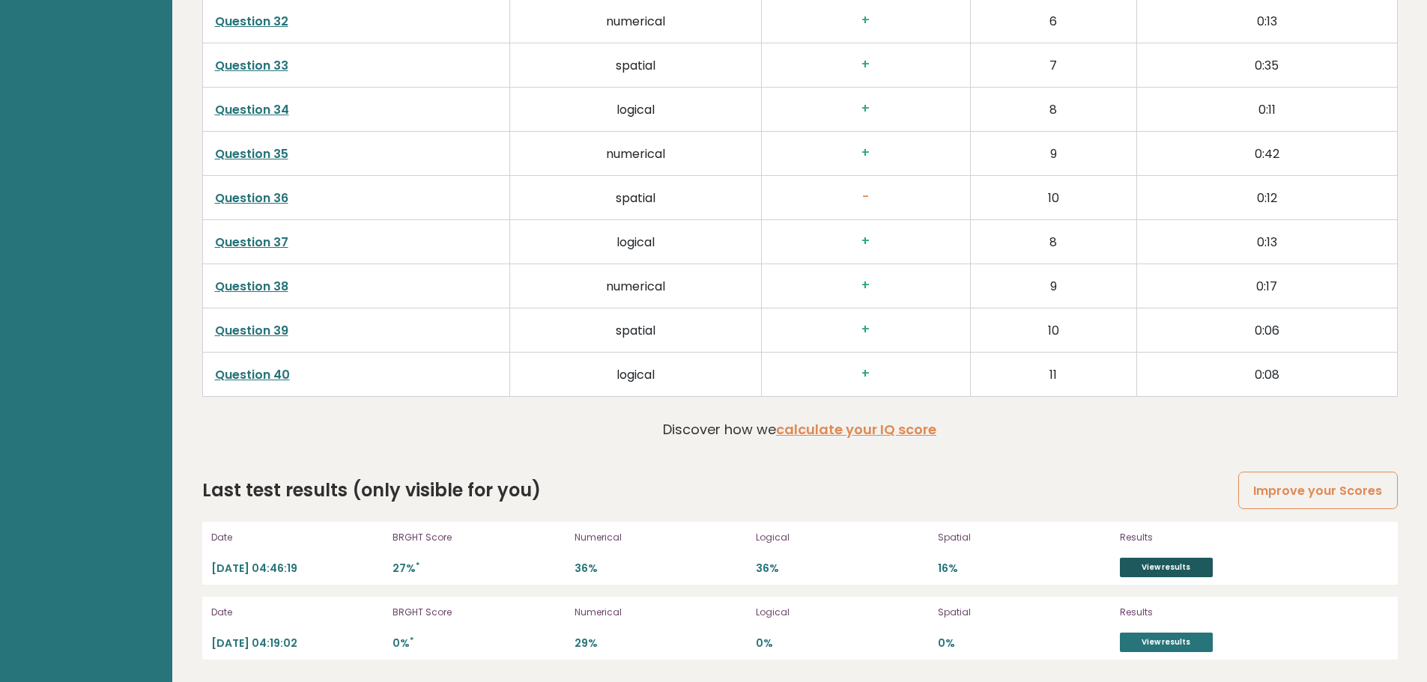
click at [1168, 569] on link "View results" at bounding box center [1166, 567] width 93 height 19
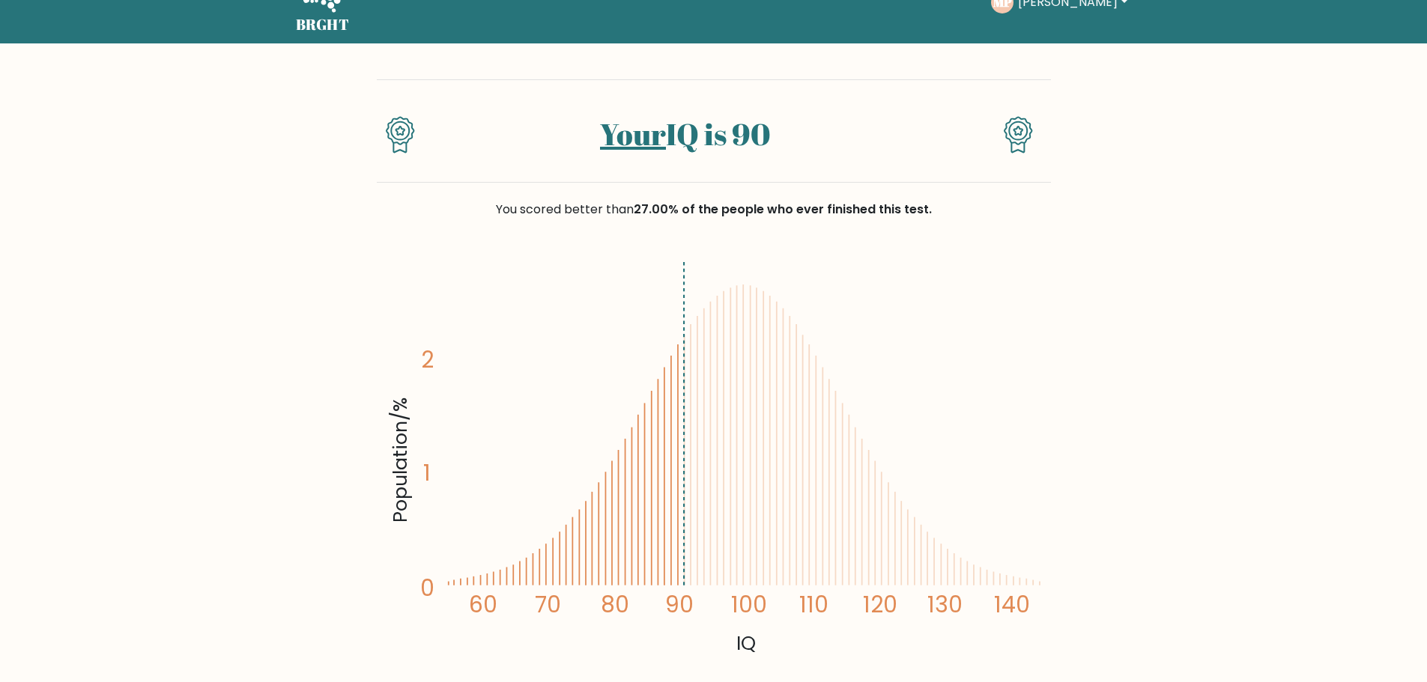
scroll to position [75, 0]
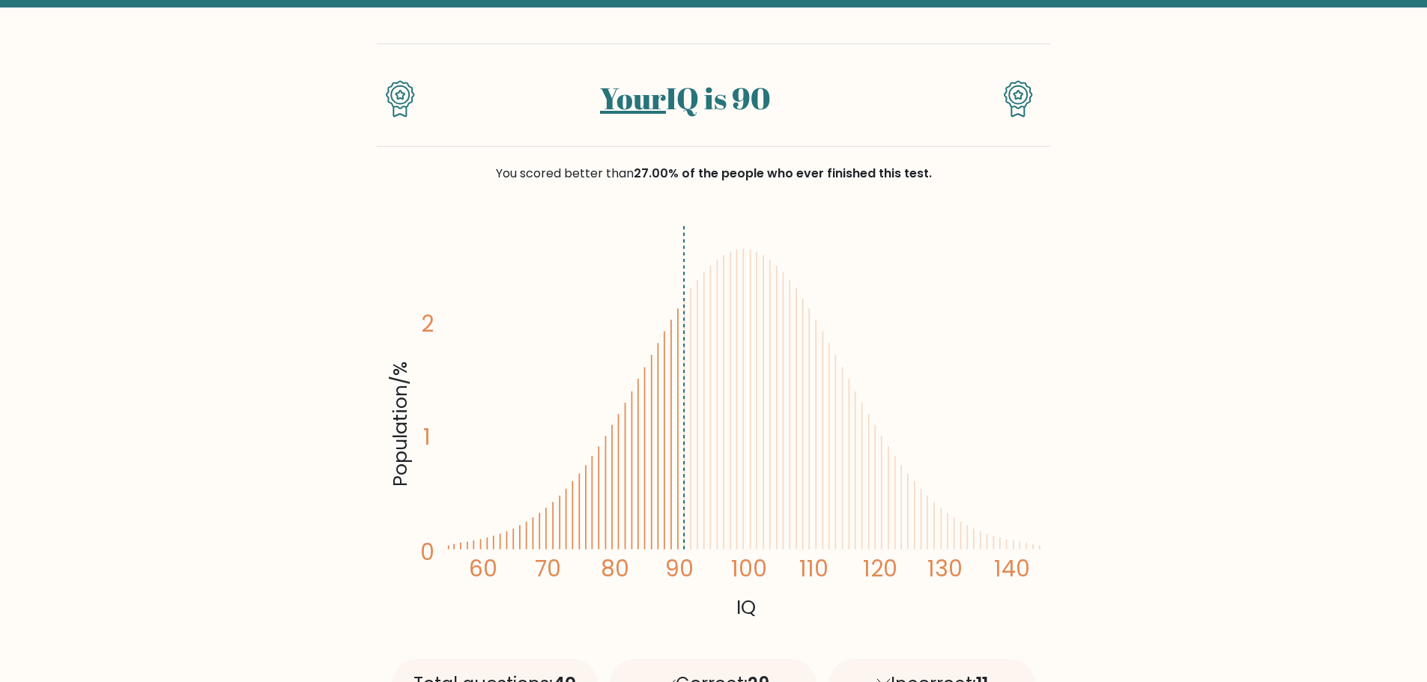
drag, startPoint x: 742, startPoint y: 446, endPoint x: 617, endPoint y: 465, distance: 127.4
drag, startPoint x: 617, startPoint y: 465, endPoint x: 1149, endPoint y: 357, distance: 543.6
